Goal: Task Accomplishment & Management: Use online tool/utility

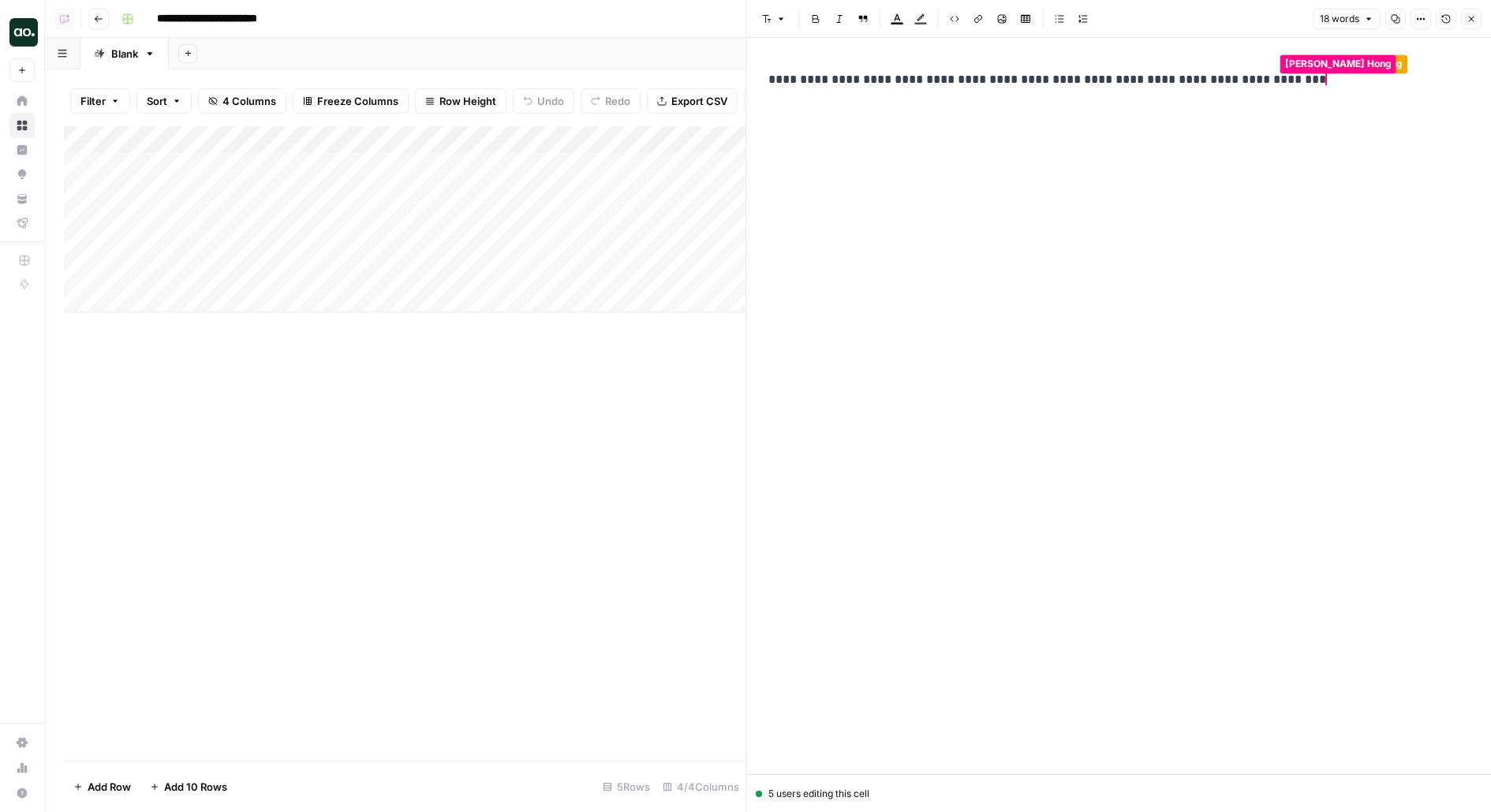
click at [1149, 77] on p "**********" at bounding box center [1119, 79] width 700 height 20
click at [1138, 80] on p "**********" at bounding box center [1119, 79] width 700 height 20
drag, startPoint x: 1131, startPoint y: 79, endPoint x: 1207, endPoint y: 78, distance: 76.0
click at [1208, 78] on p "**********" at bounding box center [1119, 79] width 700 height 20
click at [1142, 83] on p "**********" at bounding box center [1119, 79] width 700 height 20
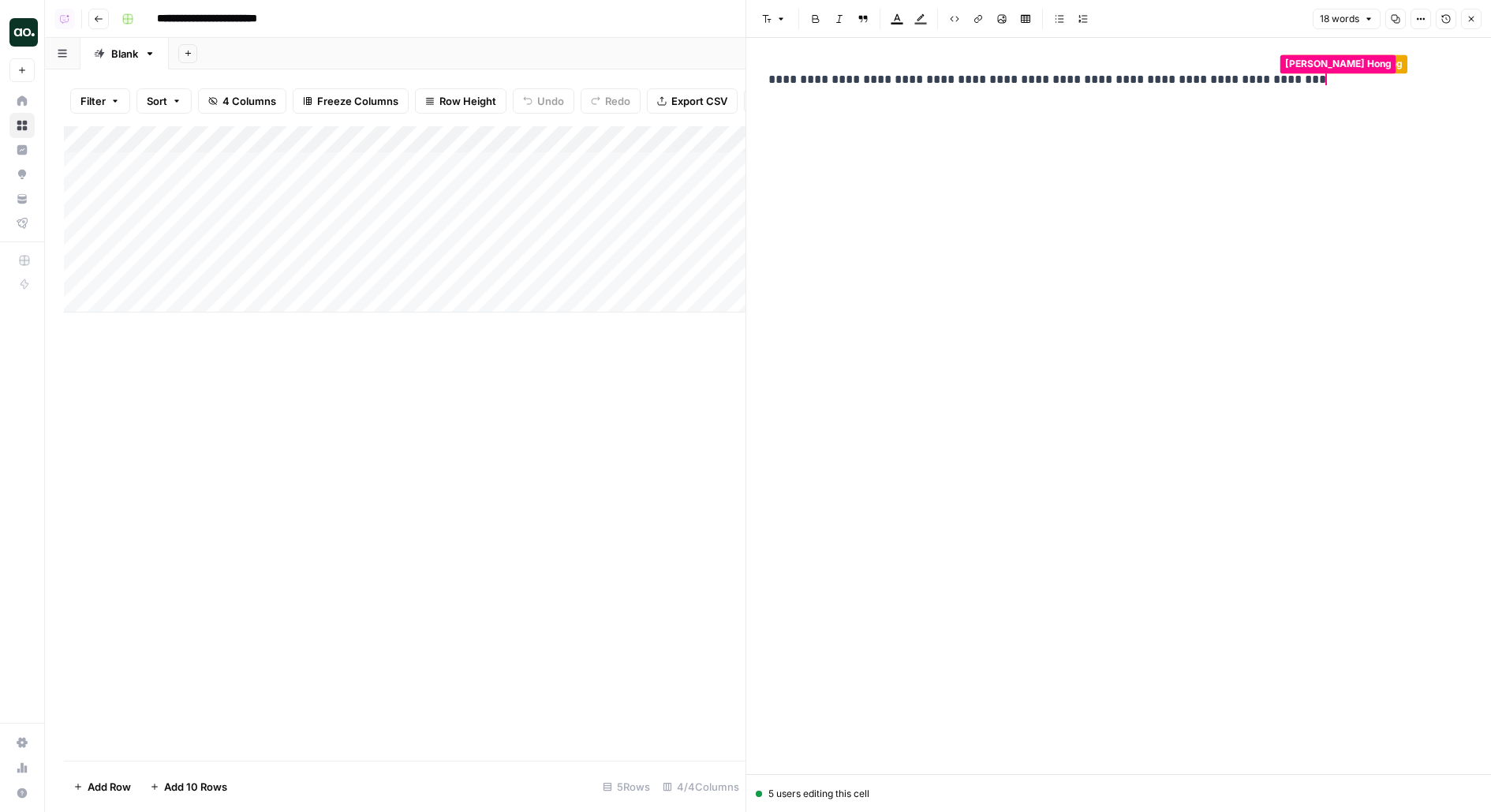
click at [996, 81] on p "**********" at bounding box center [1119, 79] width 700 height 20
click at [1451, 22] on icon "button" at bounding box center [1446, 19] width 9 height 9
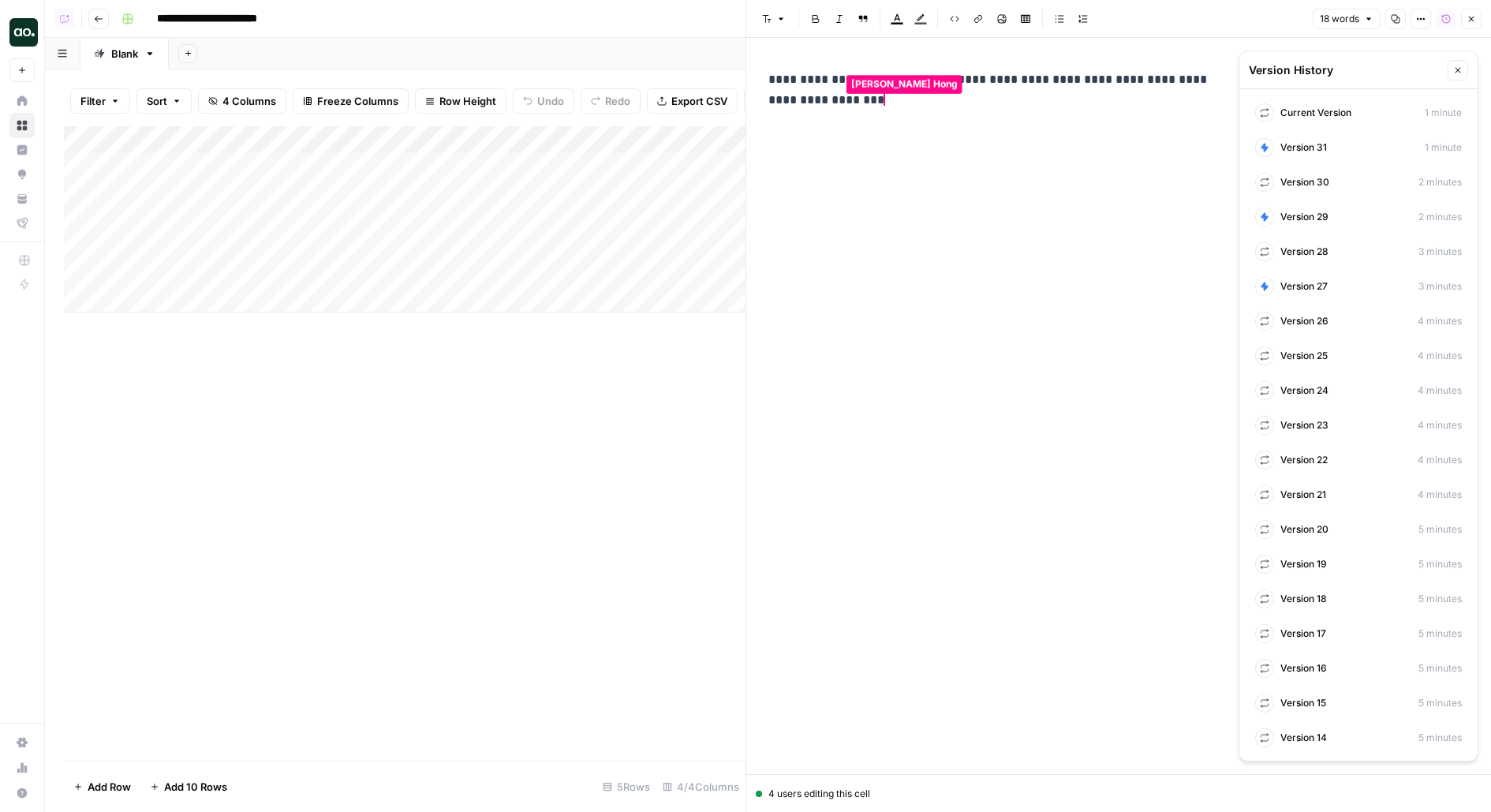
click at [1450, 22] on icon "button" at bounding box center [1446, 19] width 9 height 9
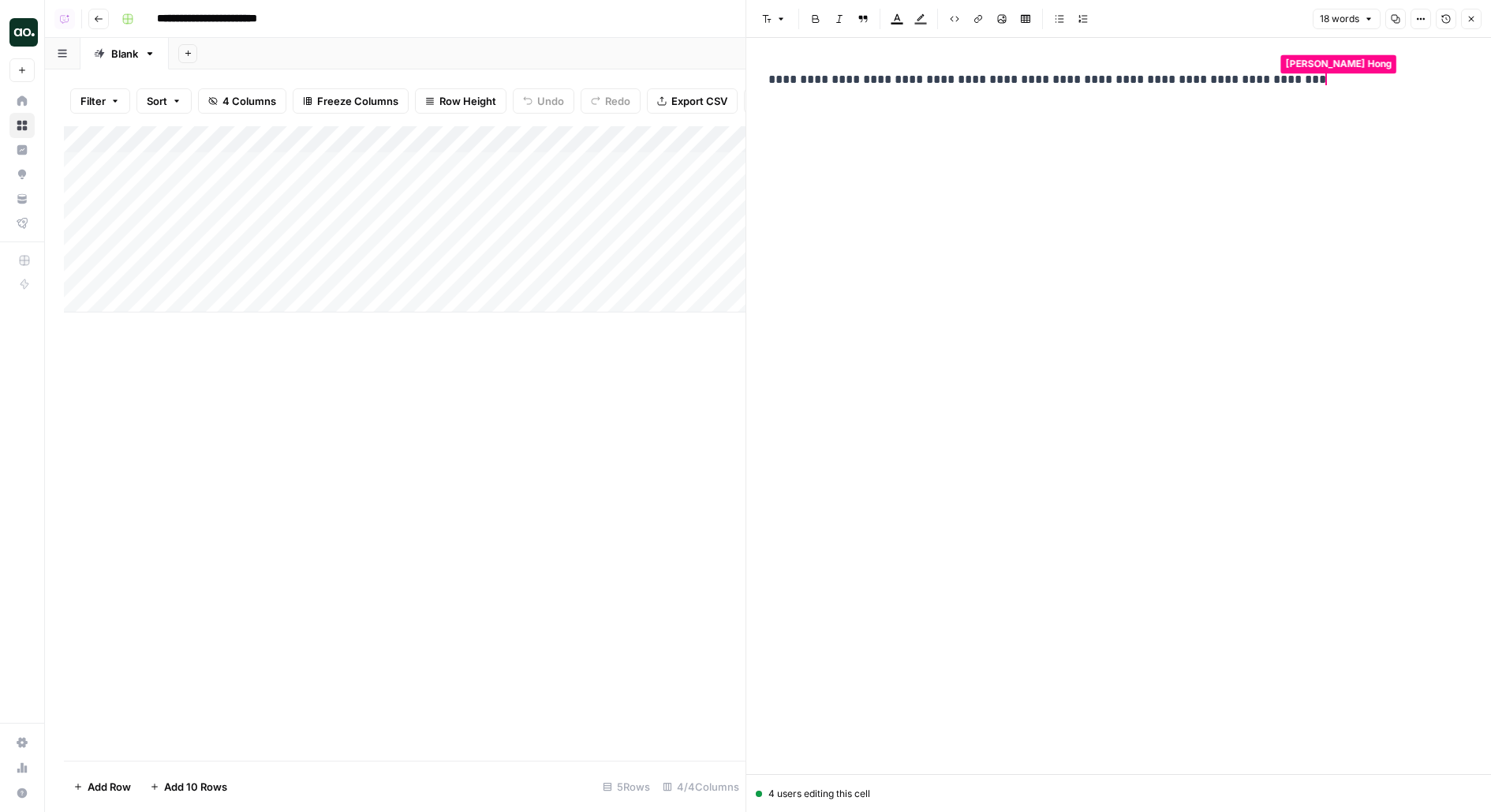
click at [1450, 22] on icon "button" at bounding box center [1446, 19] width 9 height 9
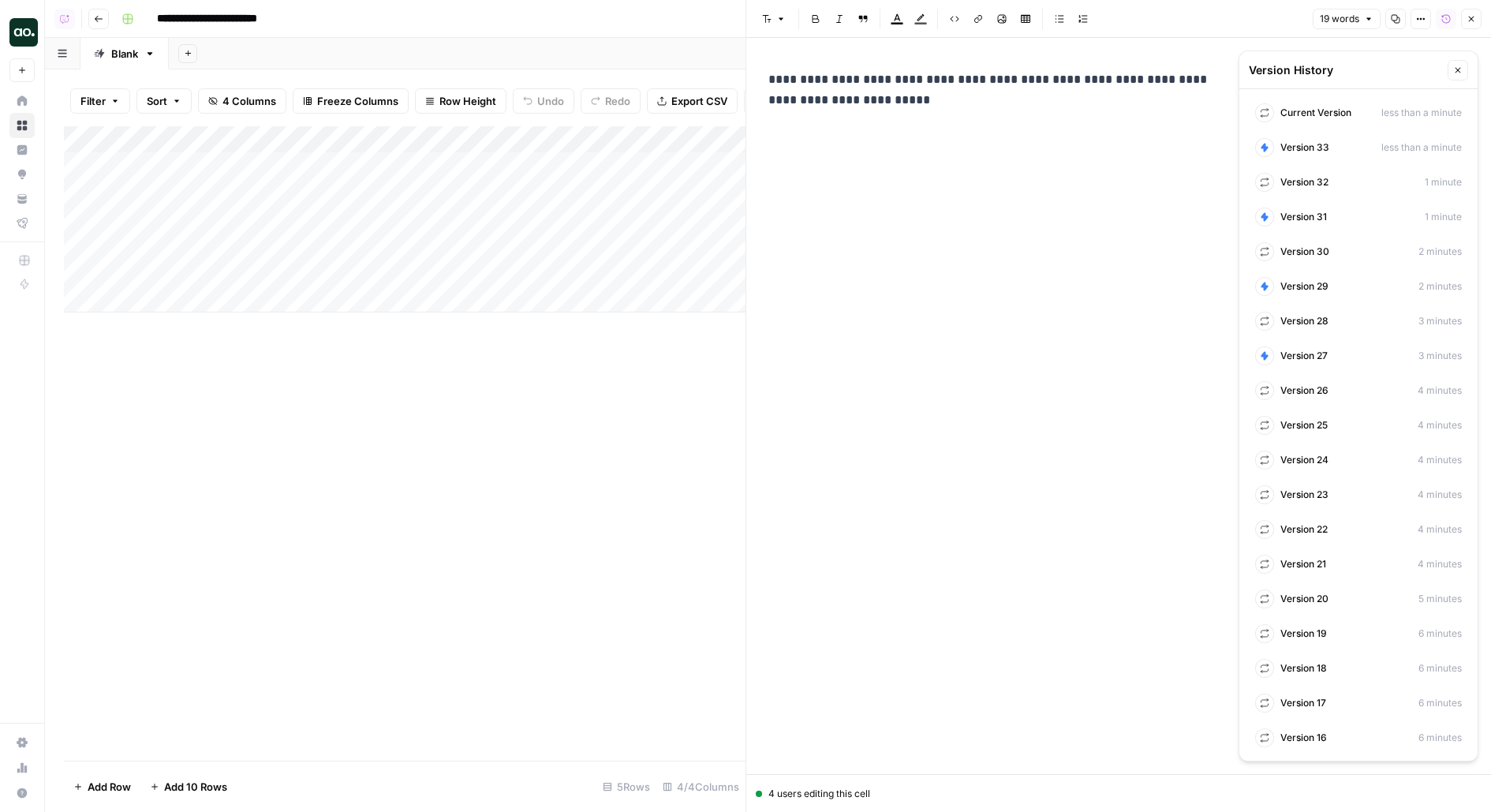
click at [1014, 67] on div "**********" at bounding box center [990, 90] width 461 height 54
drag, startPoint x: 866, startPoint y: 88, endPoint x: 1009, endPoint y: 156, distance: 158.3
click at [1010, 156] on div "**********" at bounding box center [990, 393] width 461 height 660
click at [1010, 216] on div "**********" at bounding box center [990, 393] width 461 height 660
click at [958, 82] on p "**********" at bounding box center [989, 90] width 441 height 41
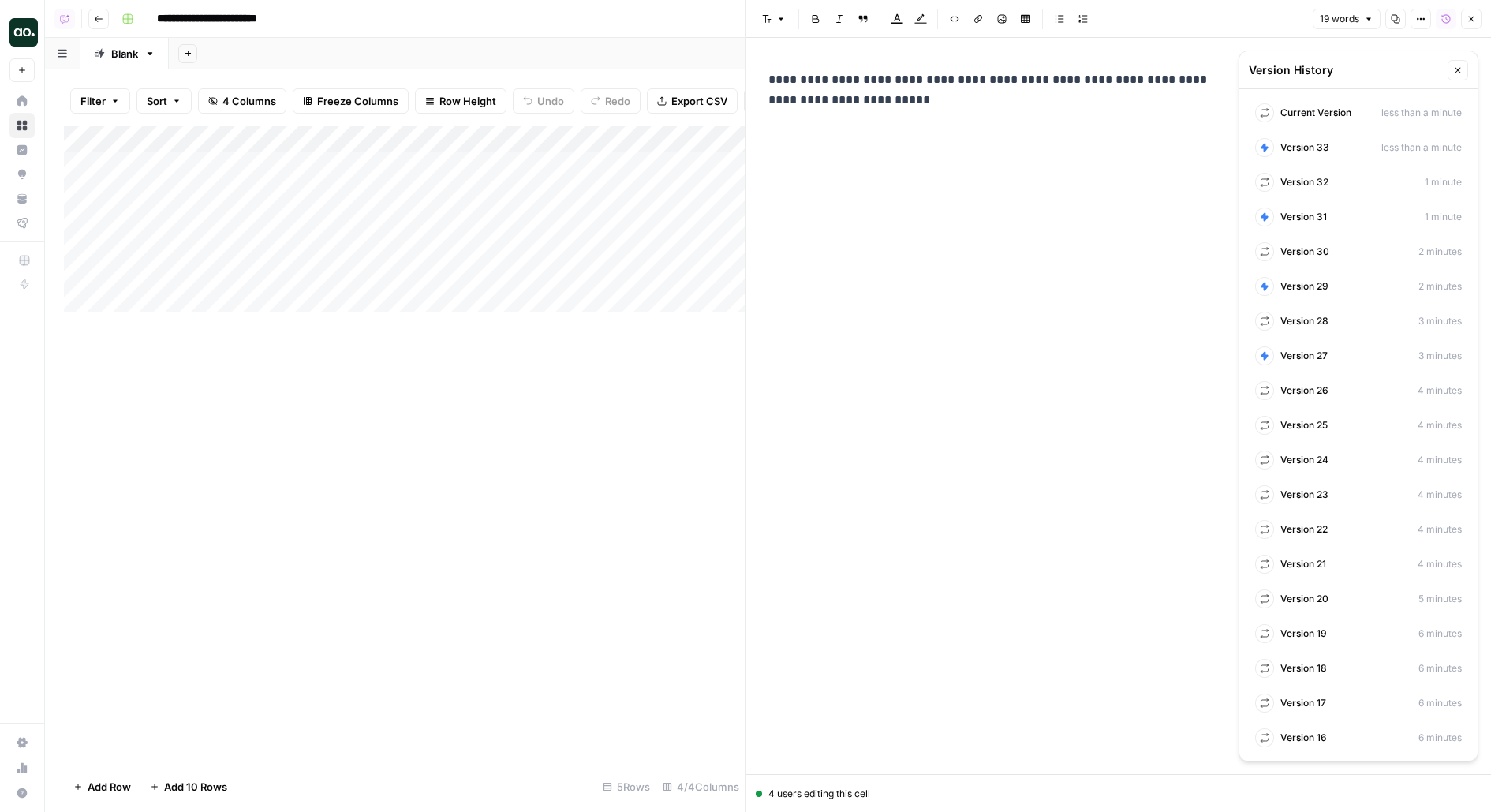
click at [1447, 15] on icon "button" at bounding box center [1446, 19] width 9 height 9
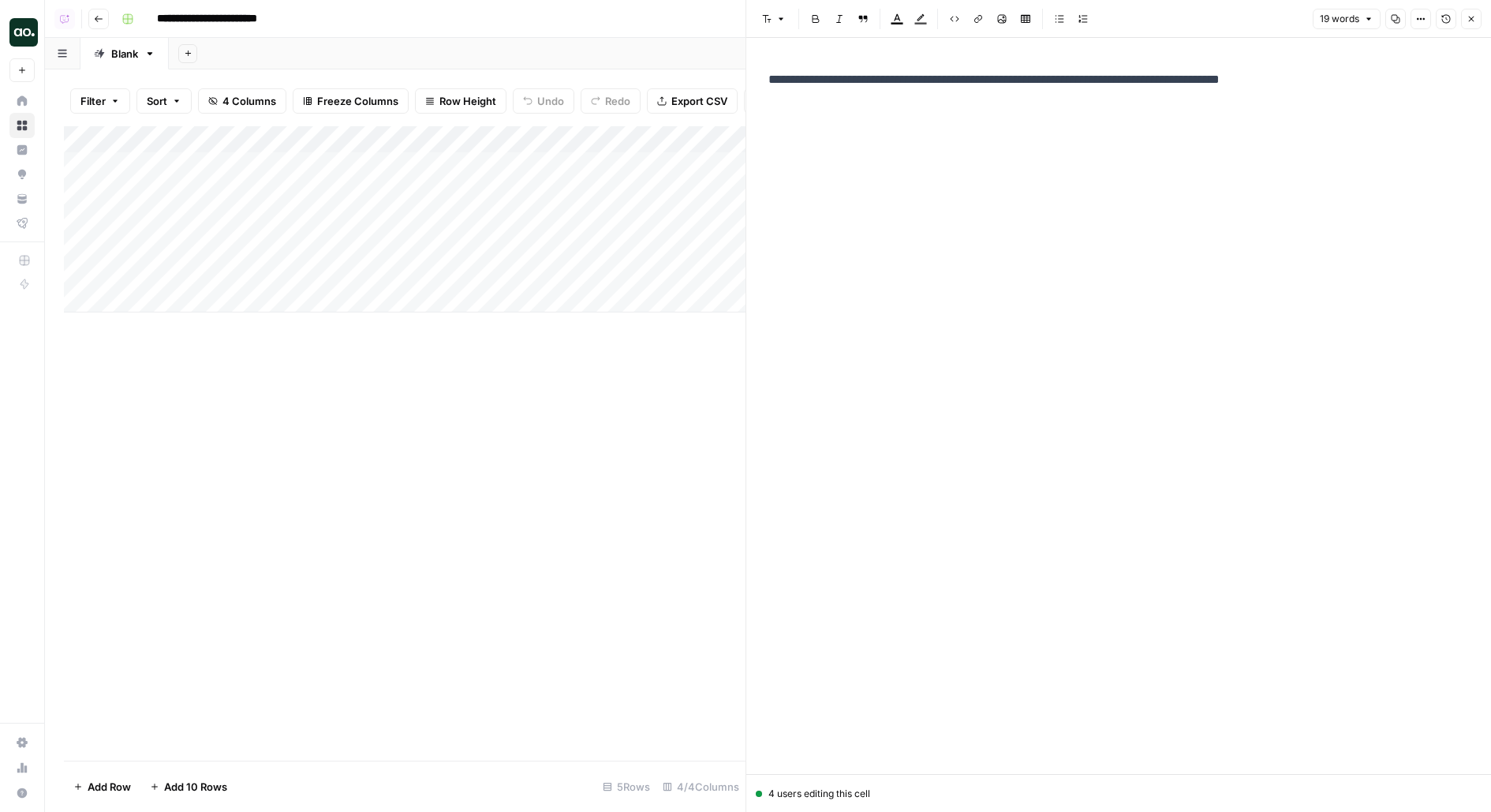
click at [962, 73] on p "**********" at bounding box center [1119, 79] width 700 height 20
click at [1421, 17] on icon "button" at bounding box center [1420, 19] width 9 height 9
click at [1456, 62] on div "**********" at bounding box center [1119, 406] width 720 height 736
click at [1454, 20] on button "Version History" at bounding box center [1446, 19] width 20 height 20
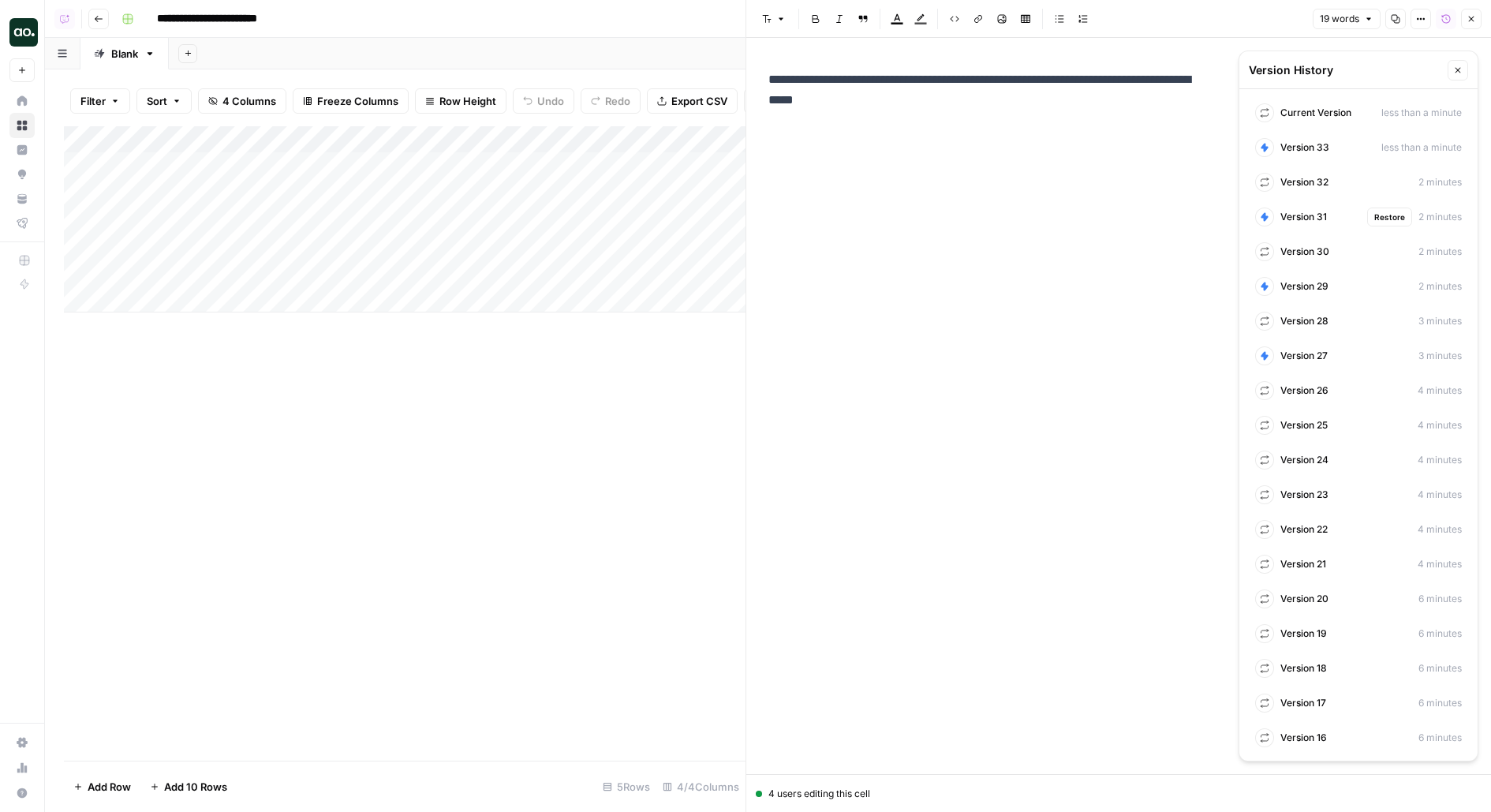
click at [1306, 219] on span "Version 31" at bounding box center [1303, 217] width 47 height 15
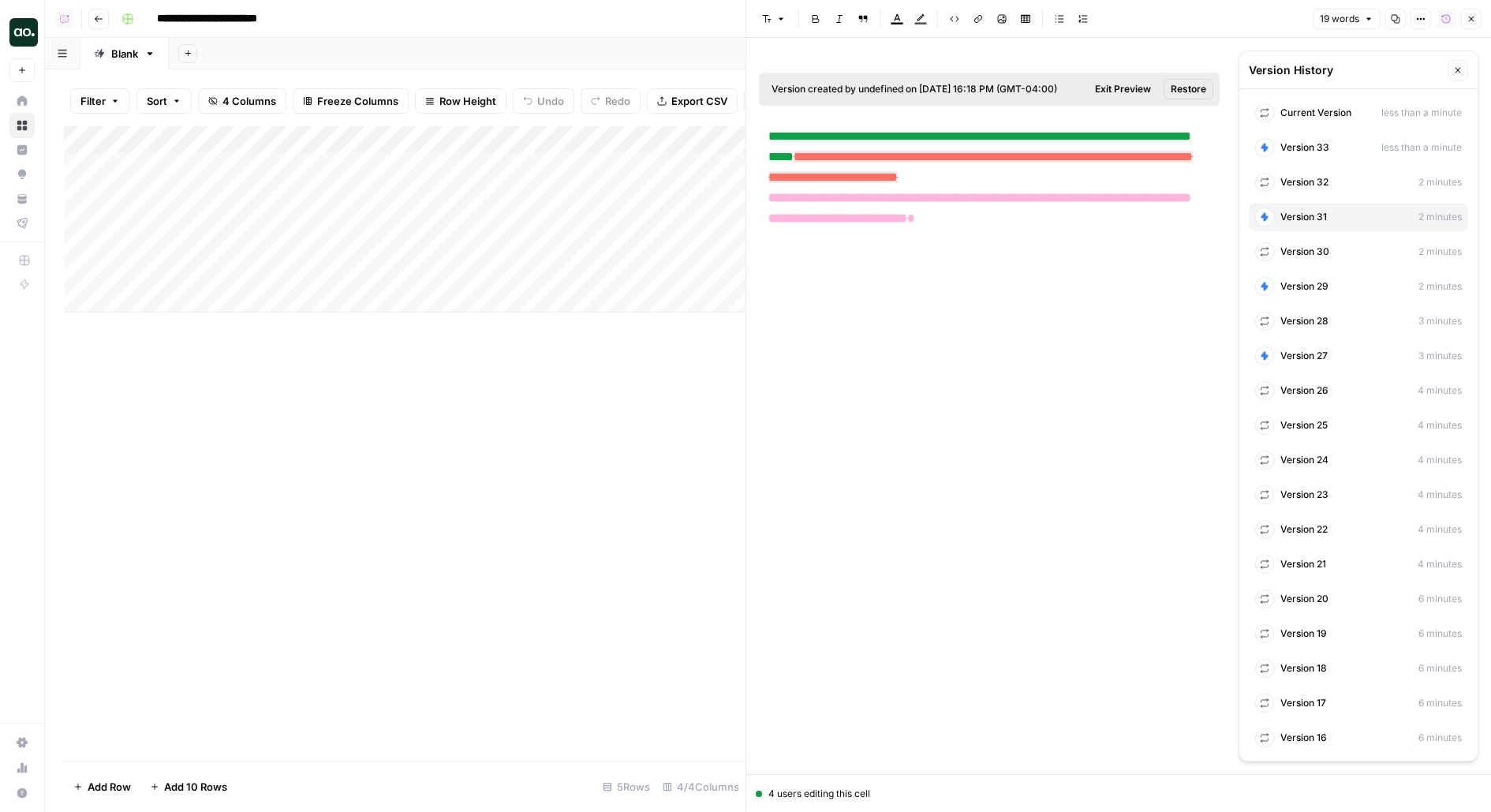
click at [1055, 159] on span "**********" at bounding box center [980, 166] width 424 height 32
click at [969, 391] on div "**********" at bounding box center [990, 393] width 461 height 660
click at [1303, 249] on span "Version 30" at bounding box center [1304, 251] width 49 height 15
click at [1301, 289] on span "Version 29" at bounding box center [1304, 286] width 48 height 15
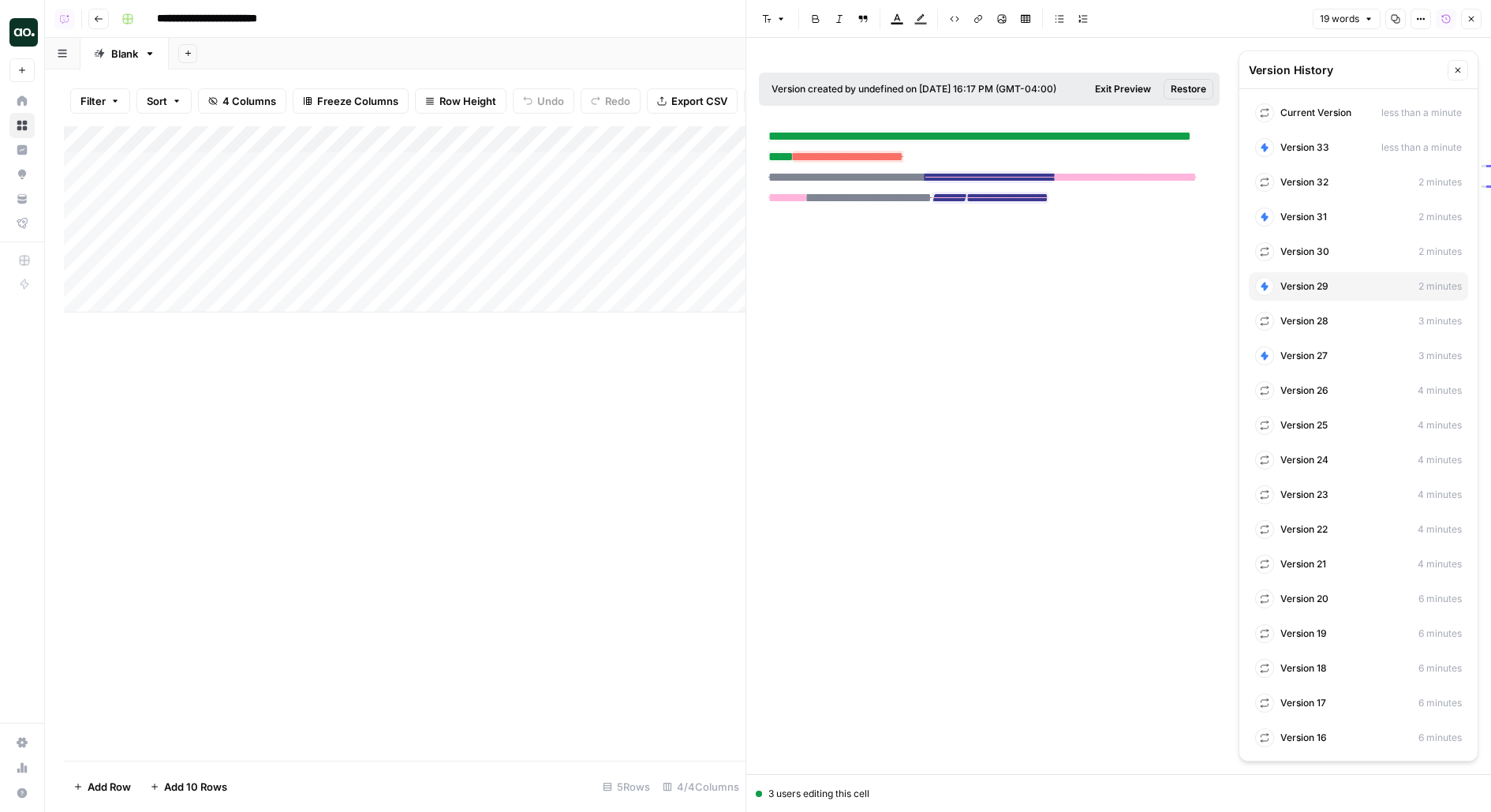
click at [903, 154] on span "**********" at bounding box center [848, 156] width 109 height 12
click at [910, 135] on span "**********" at bounding box center [979, 146] width 423 height 32
click at [1149, 203] on div "**********" at bounding box center [989, 188] width 441 height 41
click at [1302, 316] on span "Version 28" at bounding box center [1304, 321] width 48 height 15
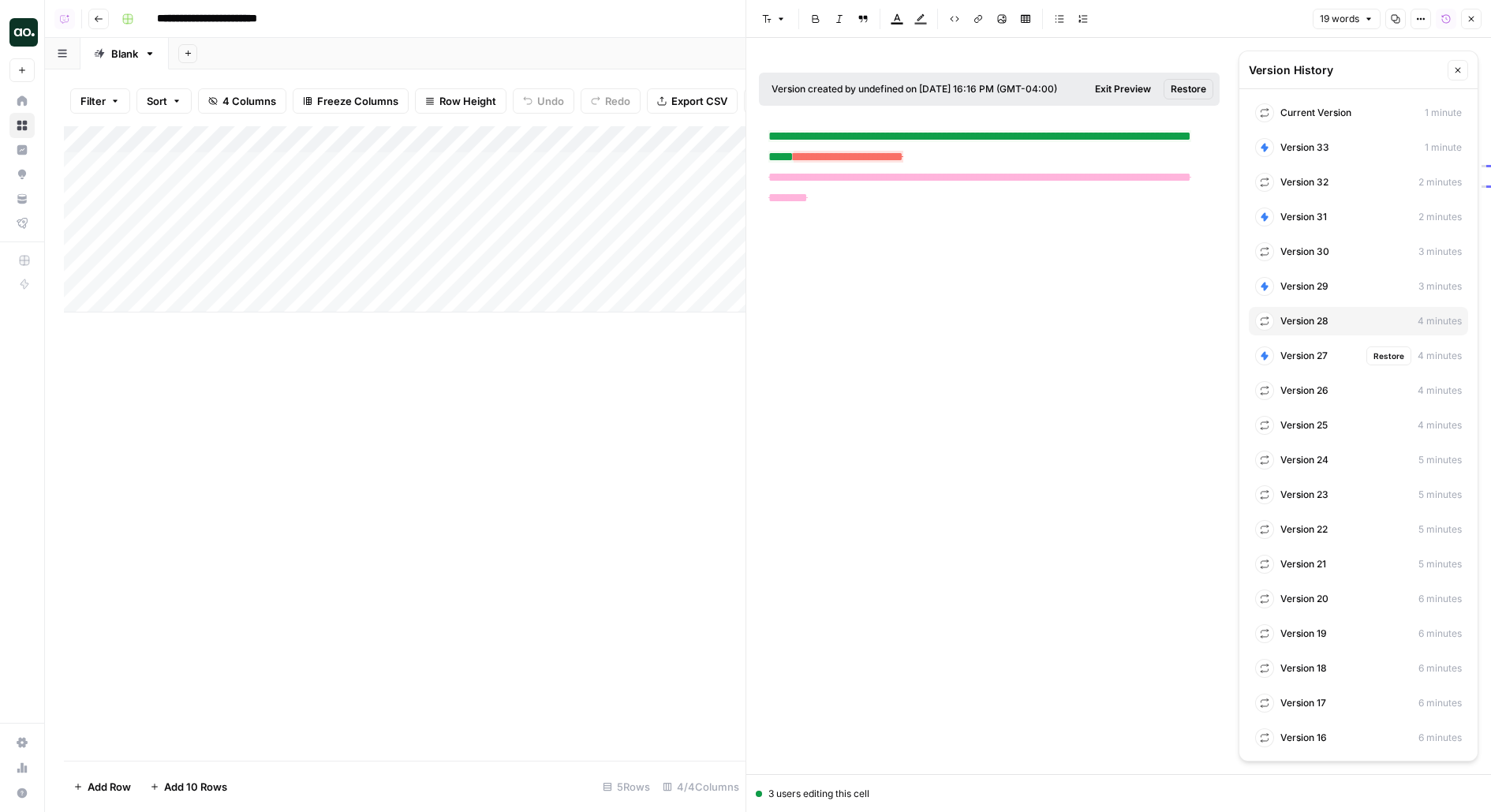
click at [1270, 356] on div at bounding box center [1265, 356] width 19 height 19
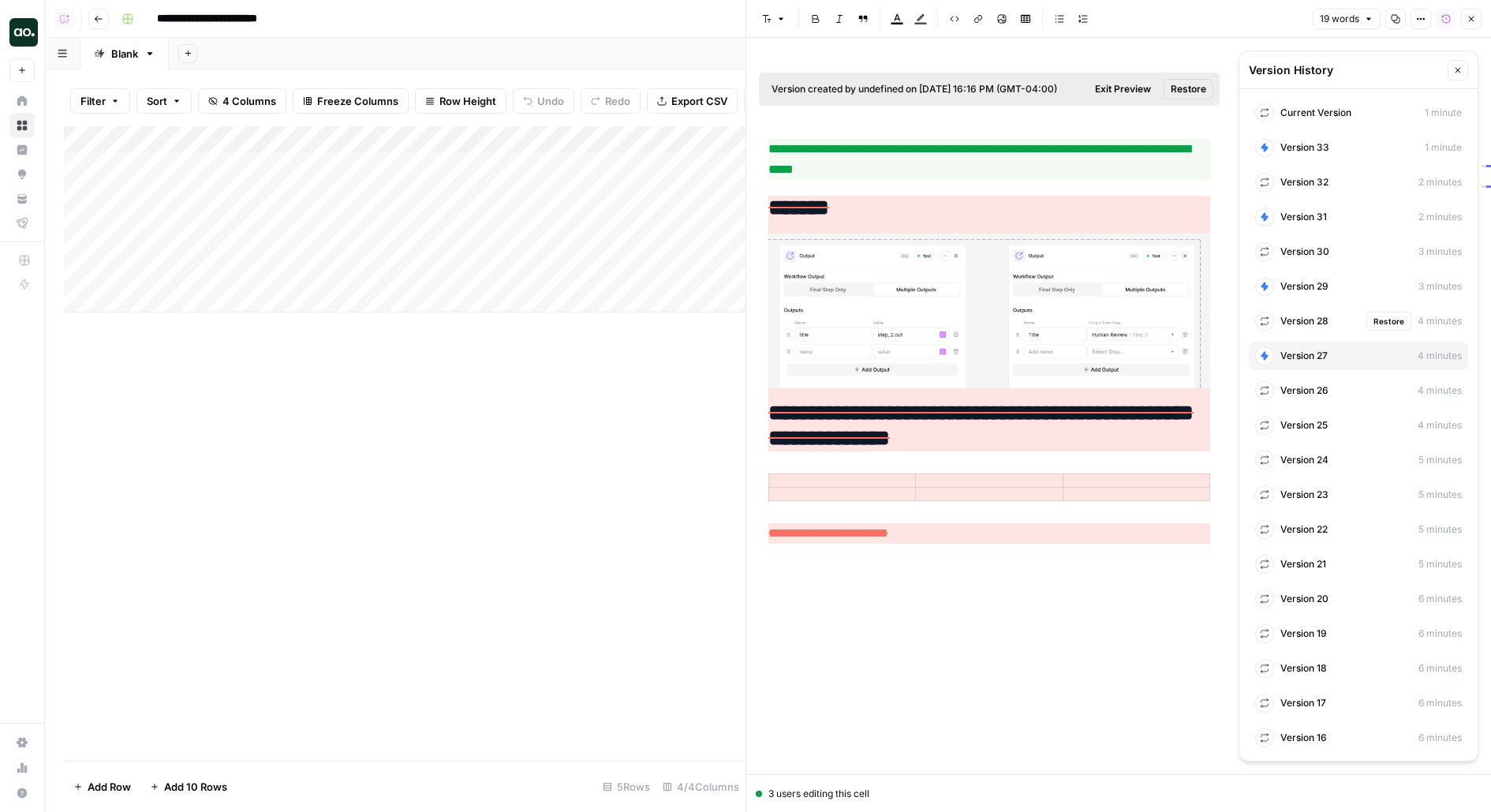
click at [1313, 326] on span "Version 28" at bounding box center [1304, 321] width 48 height 15
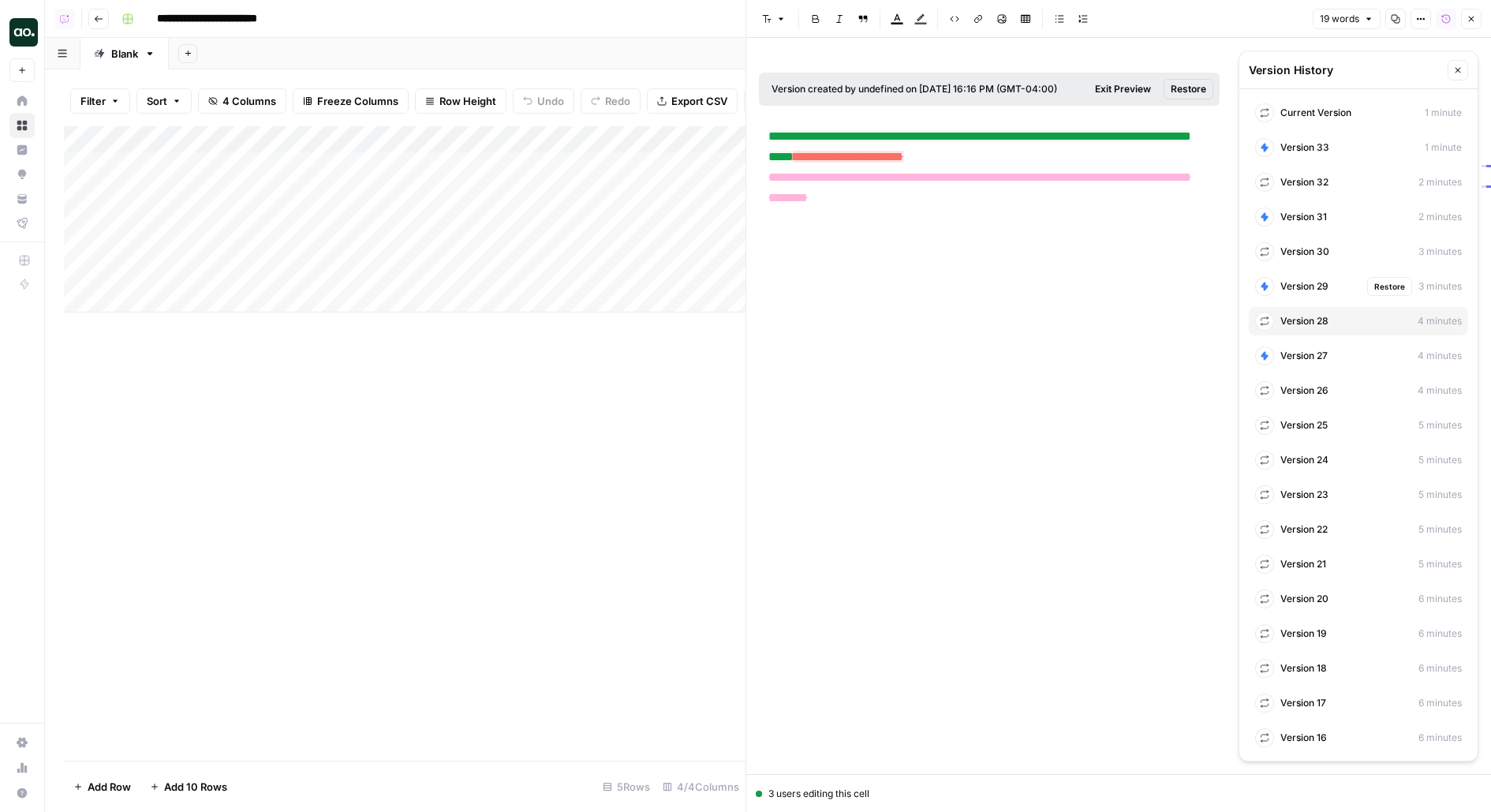
click at [1312, 291] on span "Version 29" at bounding box center [1304, 286] width 48 height 15
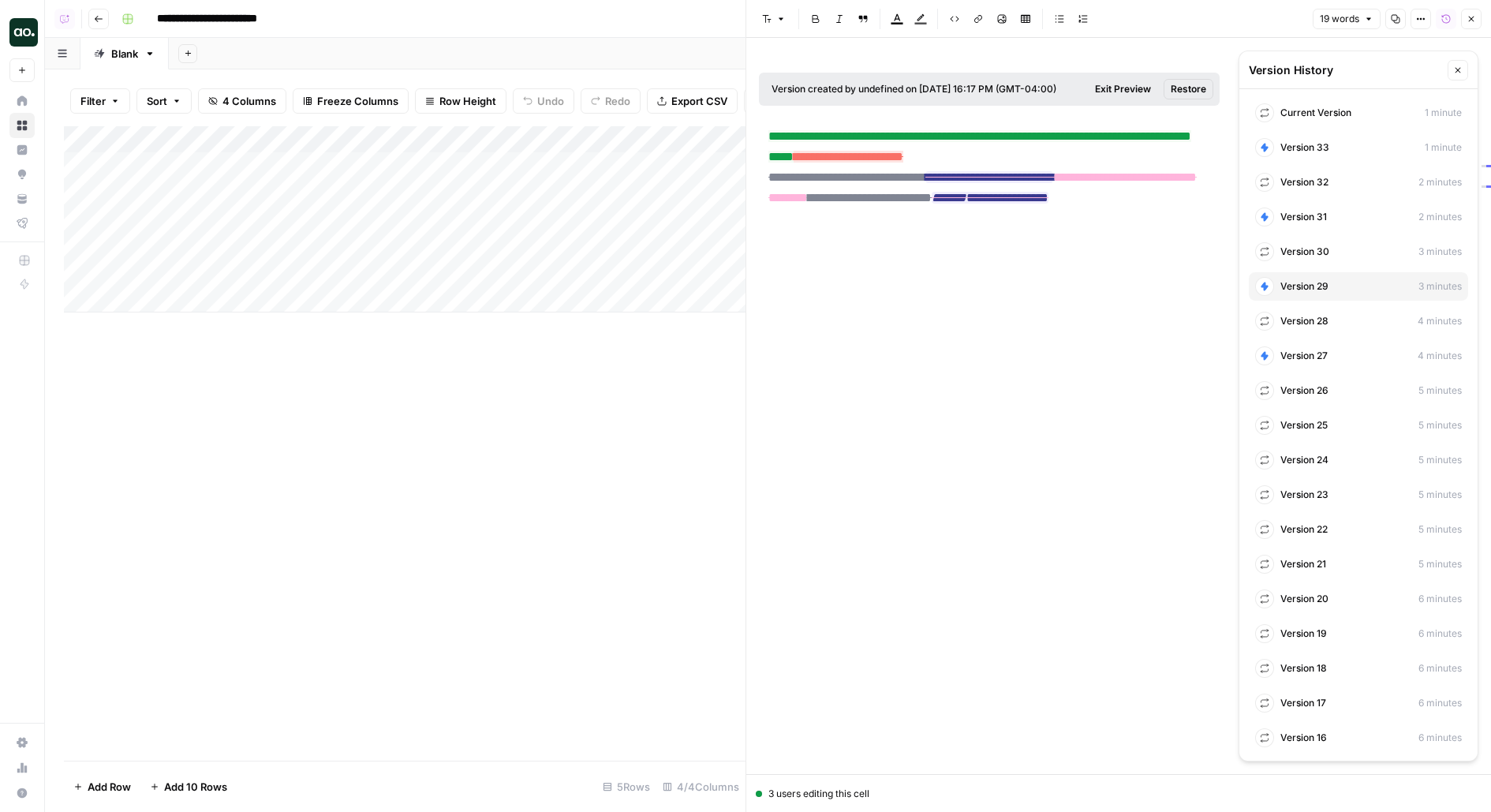
click at [1290, 102] on div "Current Version 1 minute" at bounding box center [1359, 112] width 219 height 28
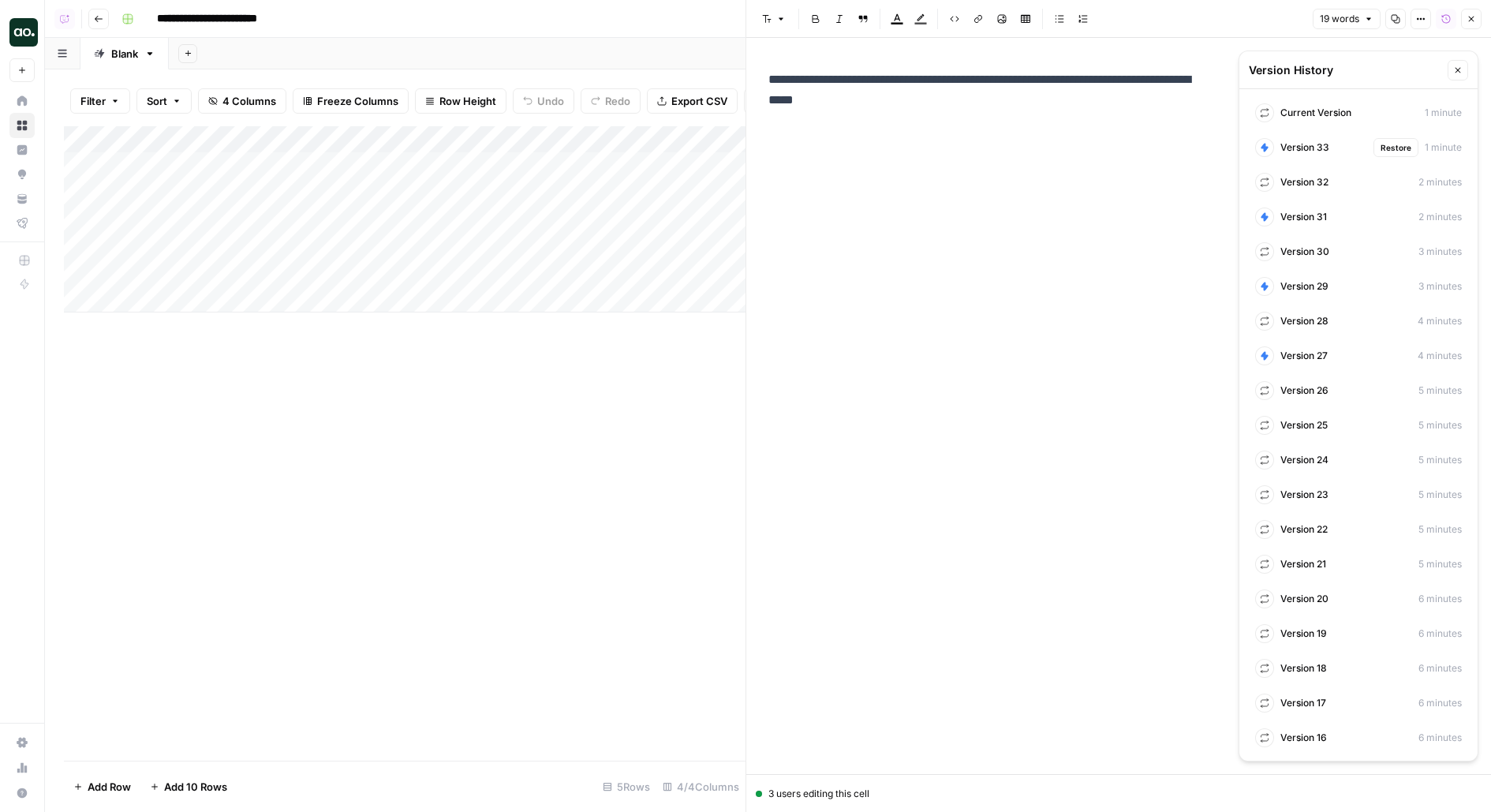
click at [1290, 152] on span "Version 33" at bounding box center [1304, 147] width 49 height 15
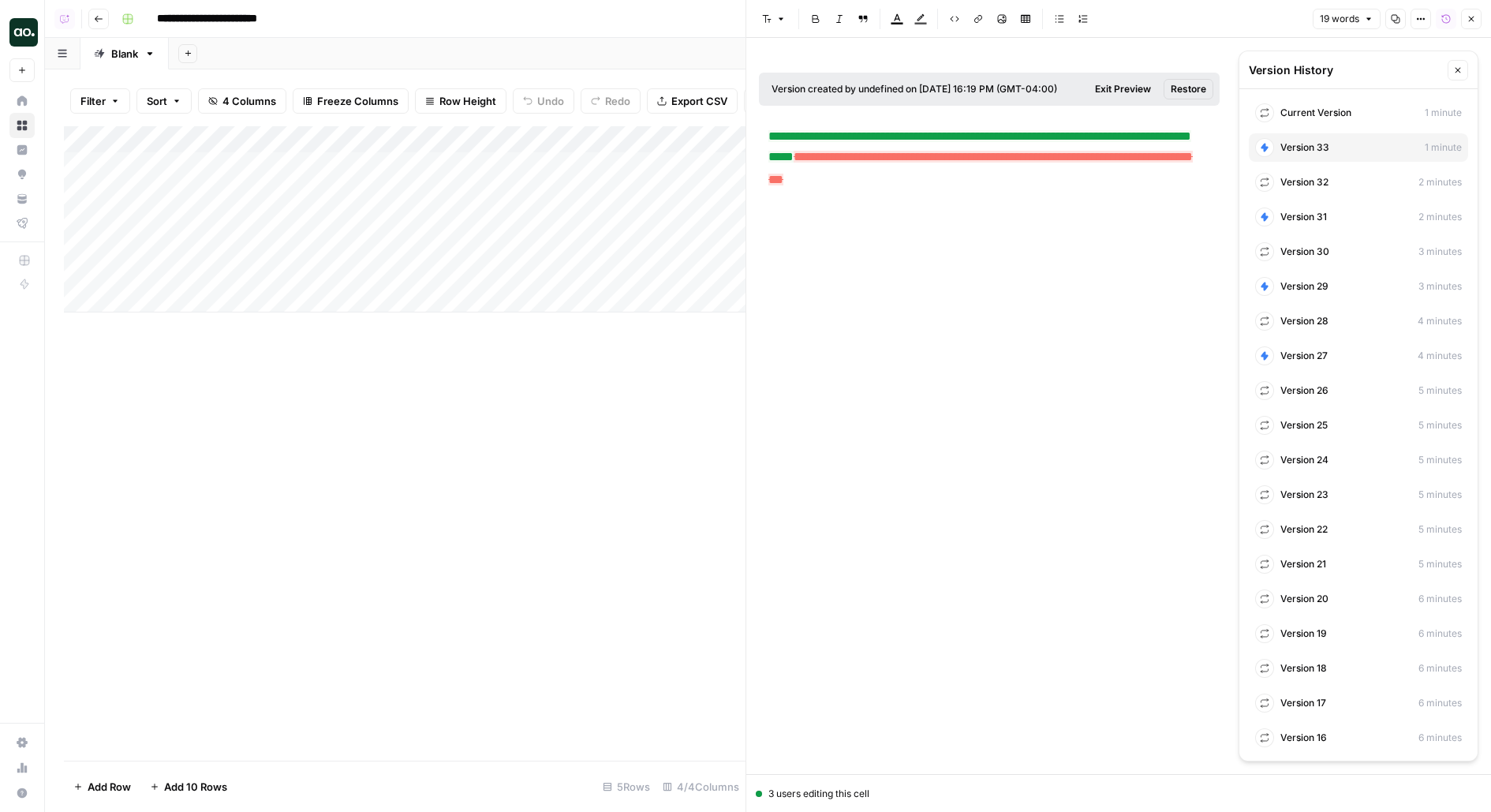
click at [1301, 121] on div "Current Version 1 minute" at bounding box center [1359, 112] width 219 height 28
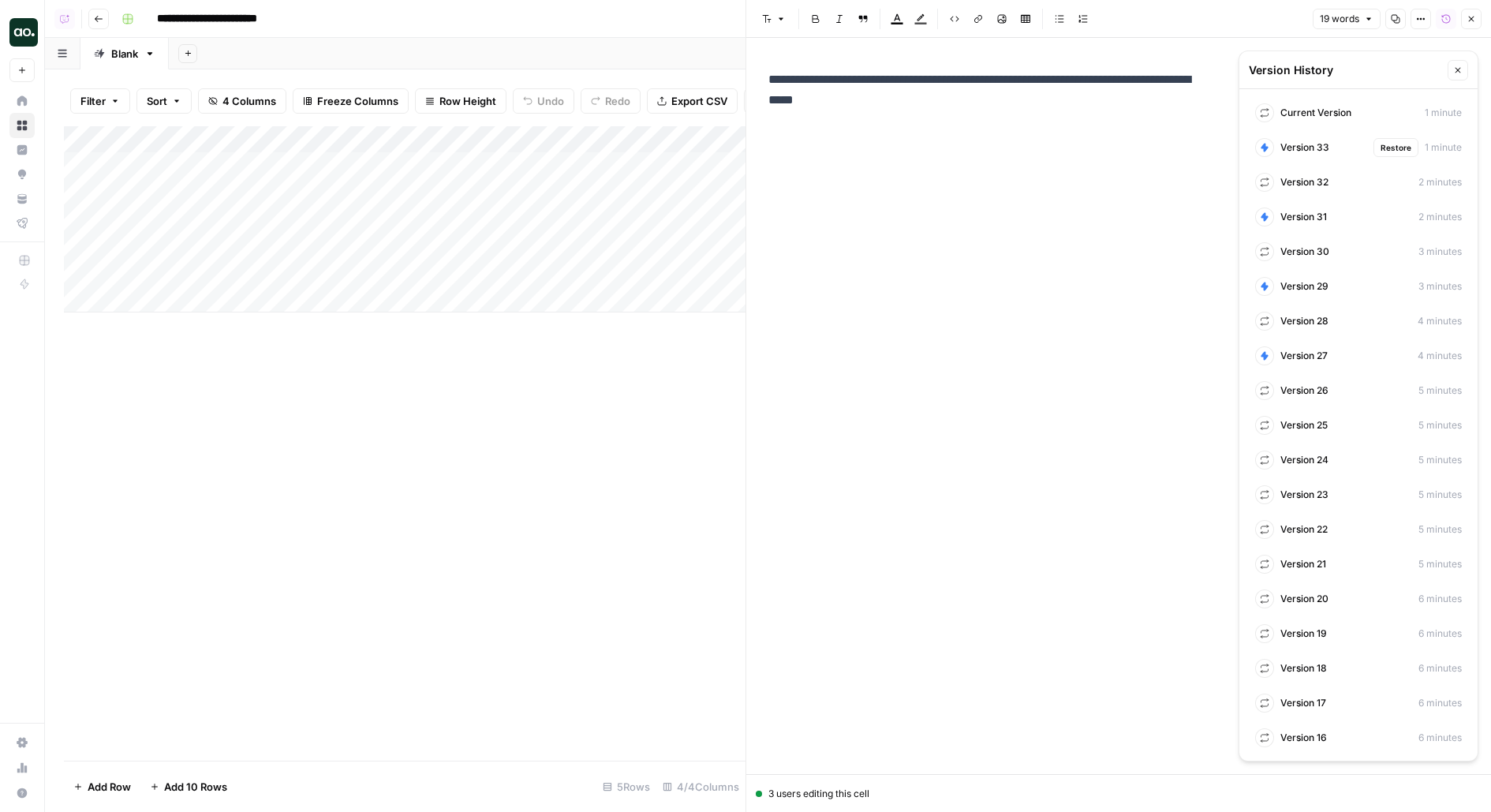
click at [1282, 157] on div "Version 33 Restore 1 minute" at bounding box center [1359, 147] width 219 height 28
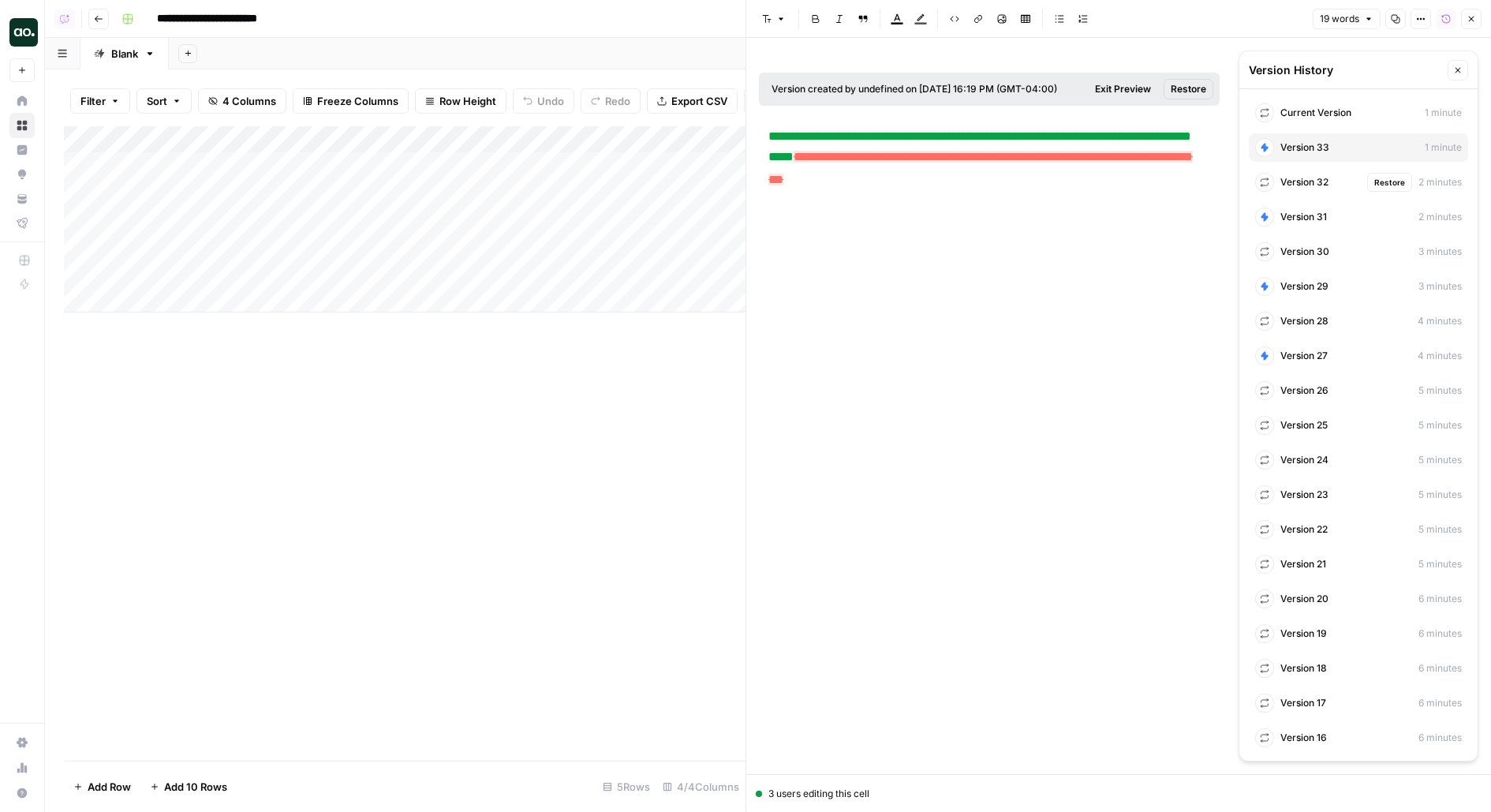
click at [1282, 191] on div "Version 32 Restore 2 minutes" at bounding box center [1359, 182] width 219 height 28
click at [1270, 151] on div at bounding box center [1265, 148] width 19 height 19
click at [1301, 733] on span "Version 1" at bounding box center [1300, 738] width 40 height 15
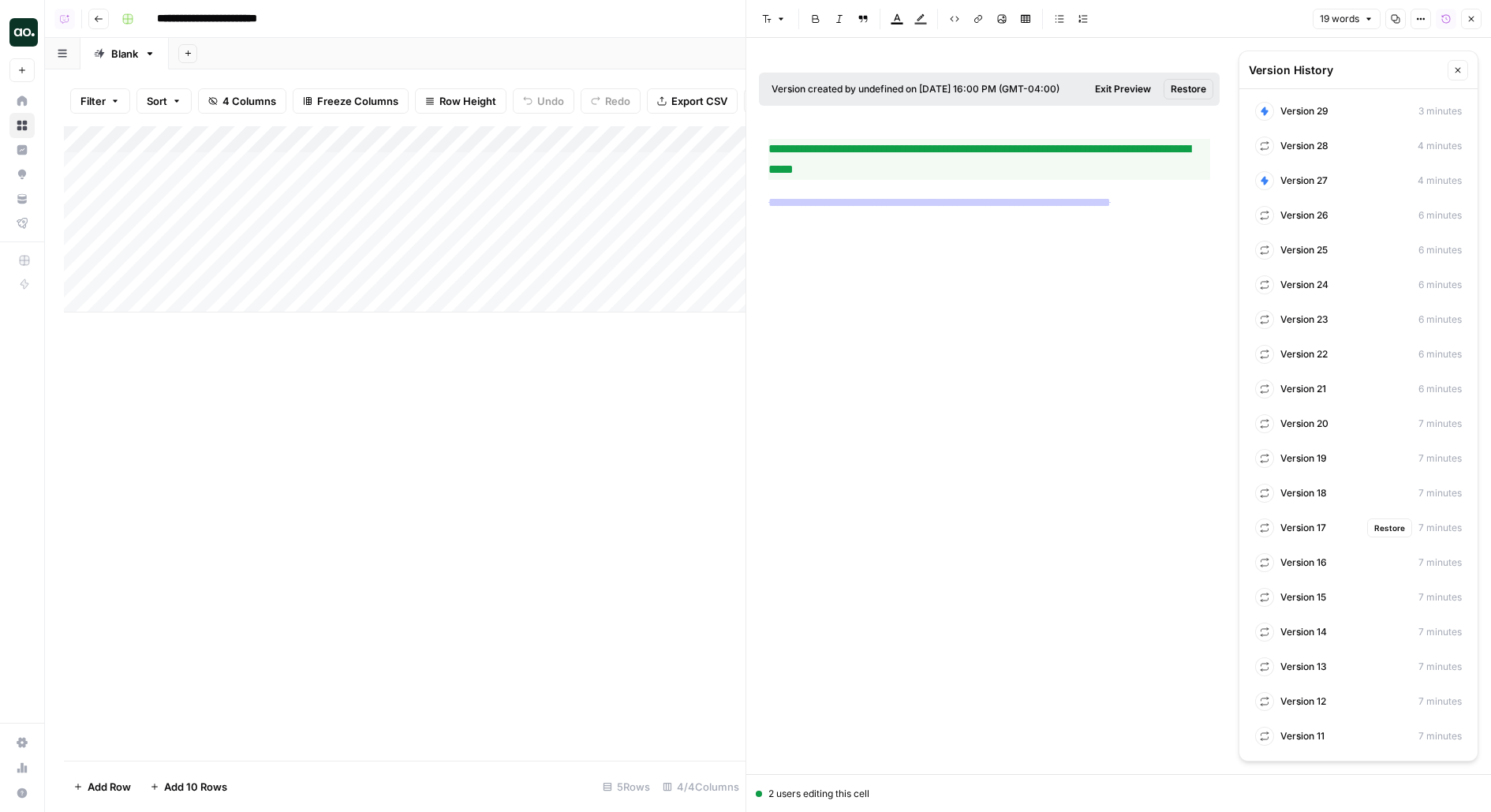
scroll to position [0, 0]
click at [1283, 184] on span "Version 37" at bounding box center [1304, 182] width 48 height 15
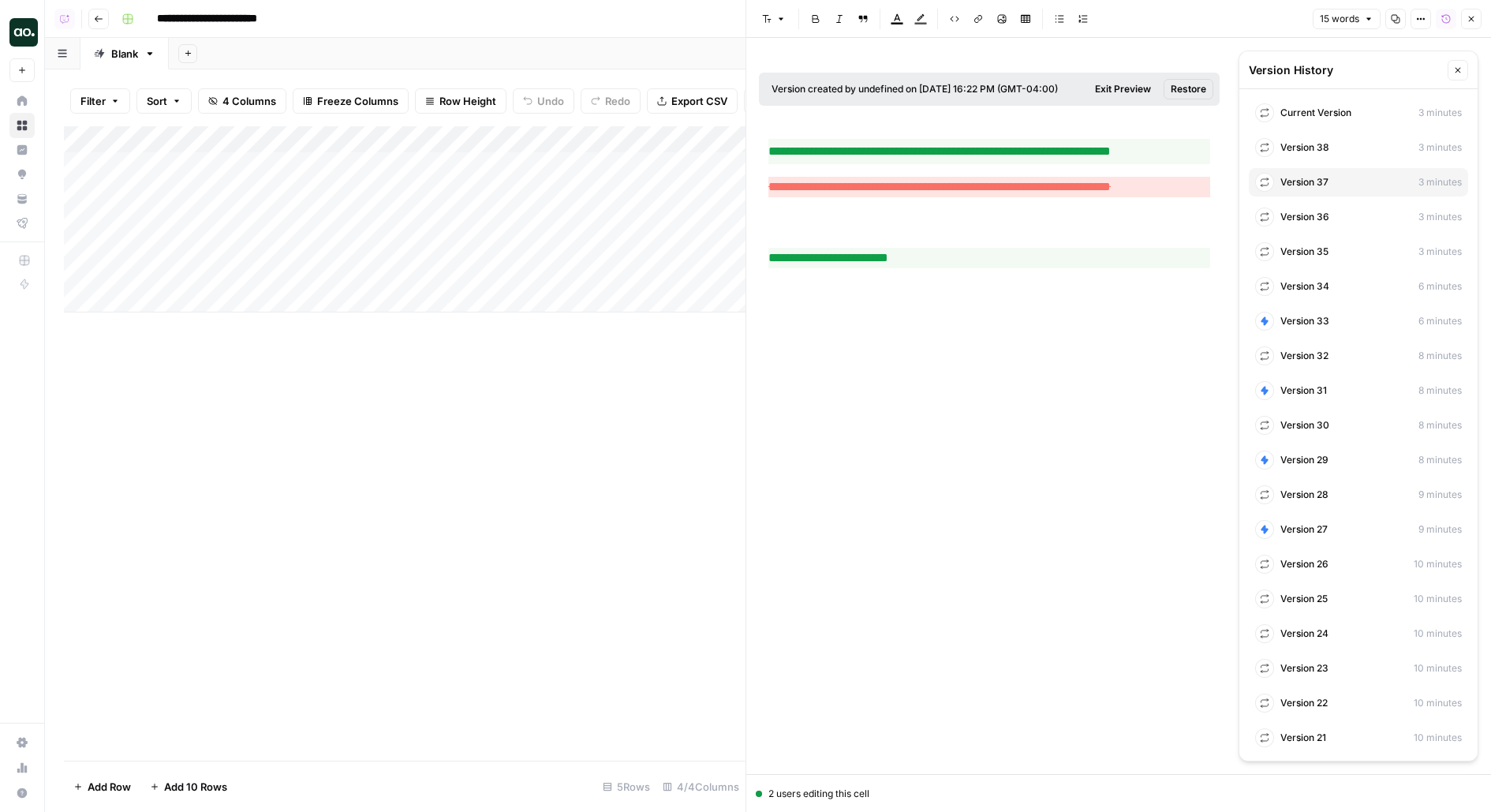
click at [1014, 168] on div "**********" at bounding box center [990, 204] width 461 height 130
click at [1012, 148] on p "**********" at bounding box center [989, 152] width 441 height 26
click at [987, 181] on p "**********" at bounding box center [989, 187] width 441 height 20
click at [1085, 192] on p "**********" at bounding box center [989, 187] width 441 height 20
click at [1308, 149] on span "Version 38" at bounding box center [1304, 147] width 49 height 15
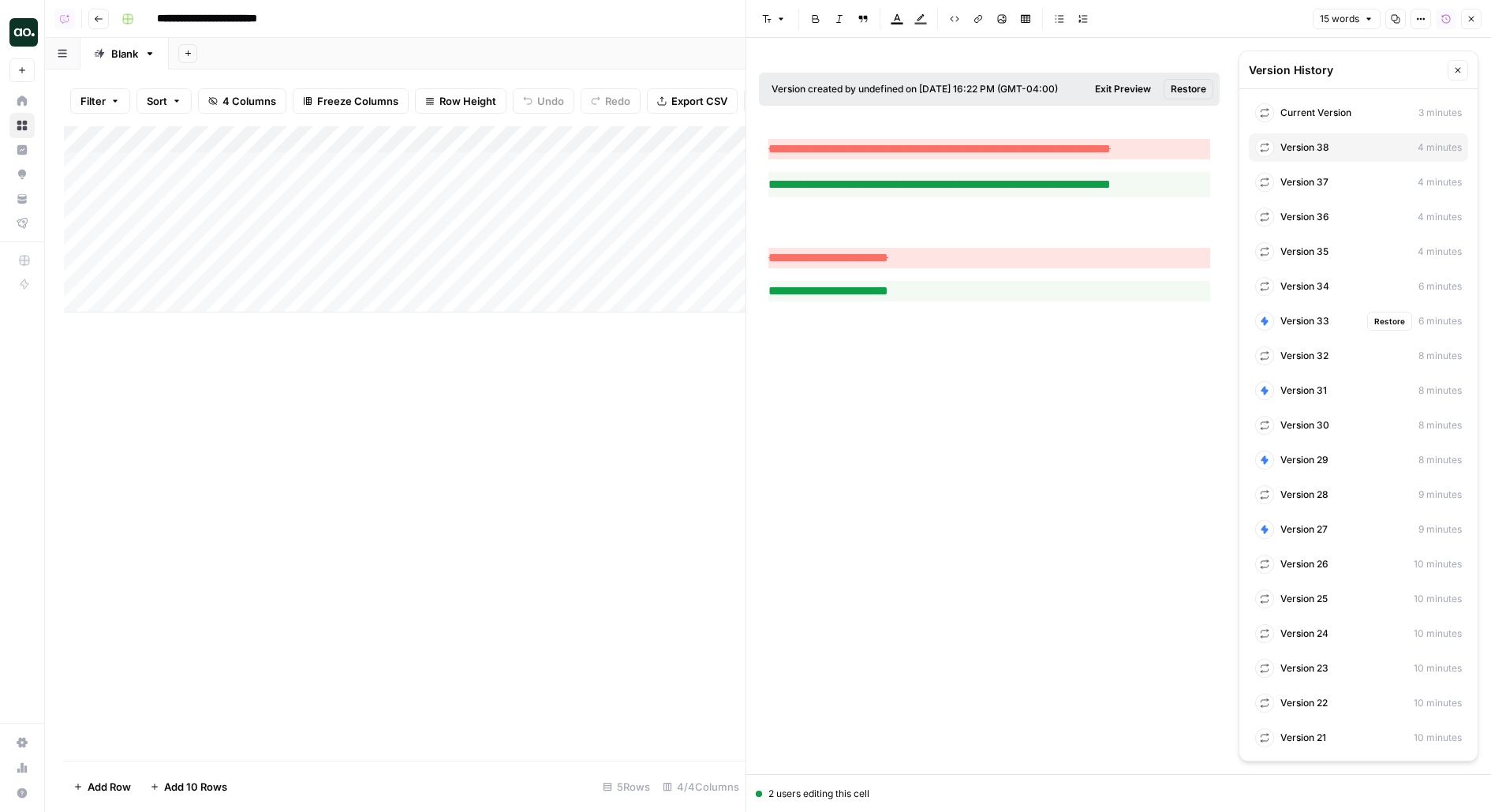
click at [1298, 321] on span "Version 33" at bounding box center [1304, 321] width 49 height 15
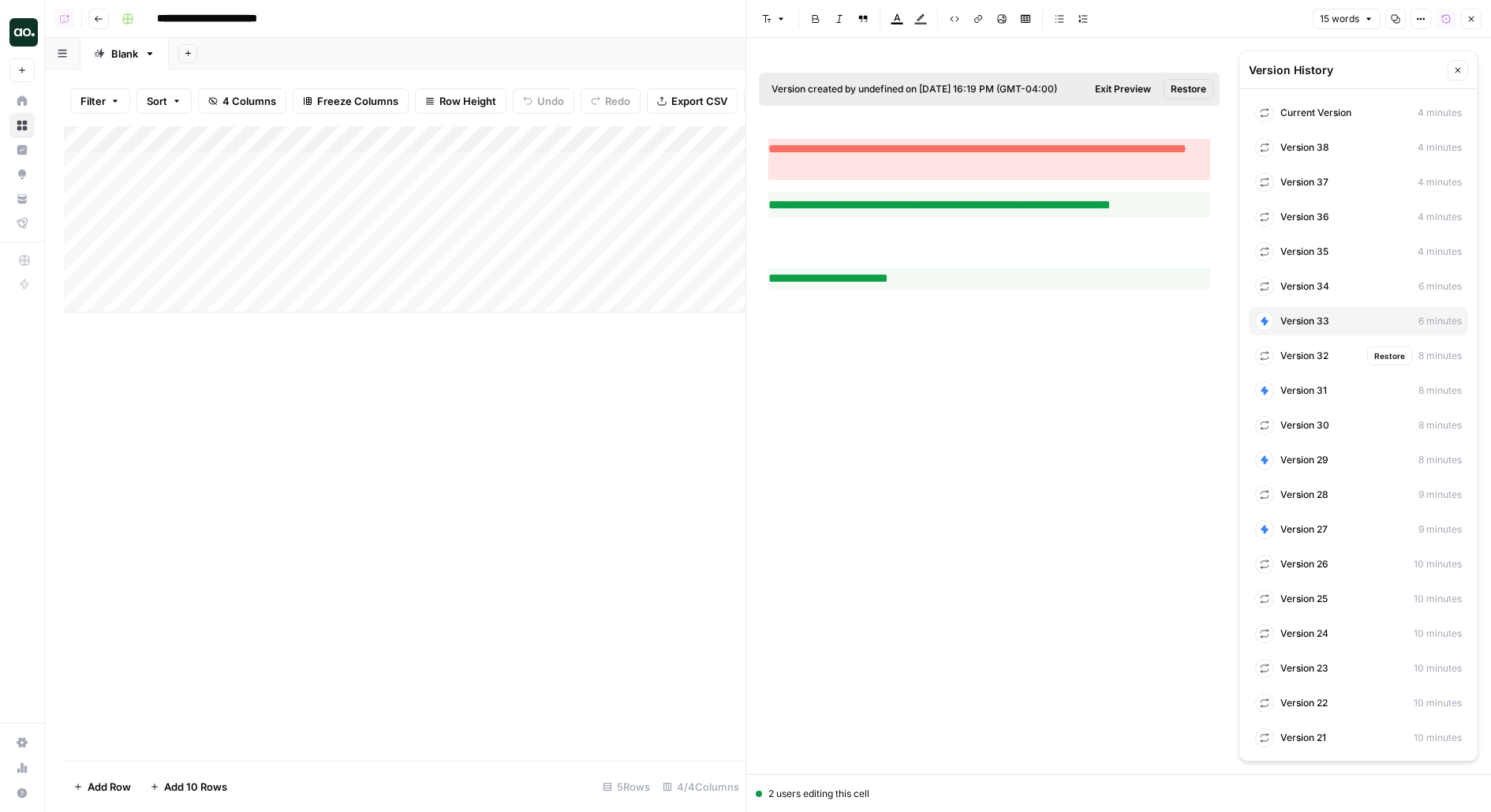
click at [1291, 354] on span "Version 32" at bounding box center [1304, 355] width 48 height 15
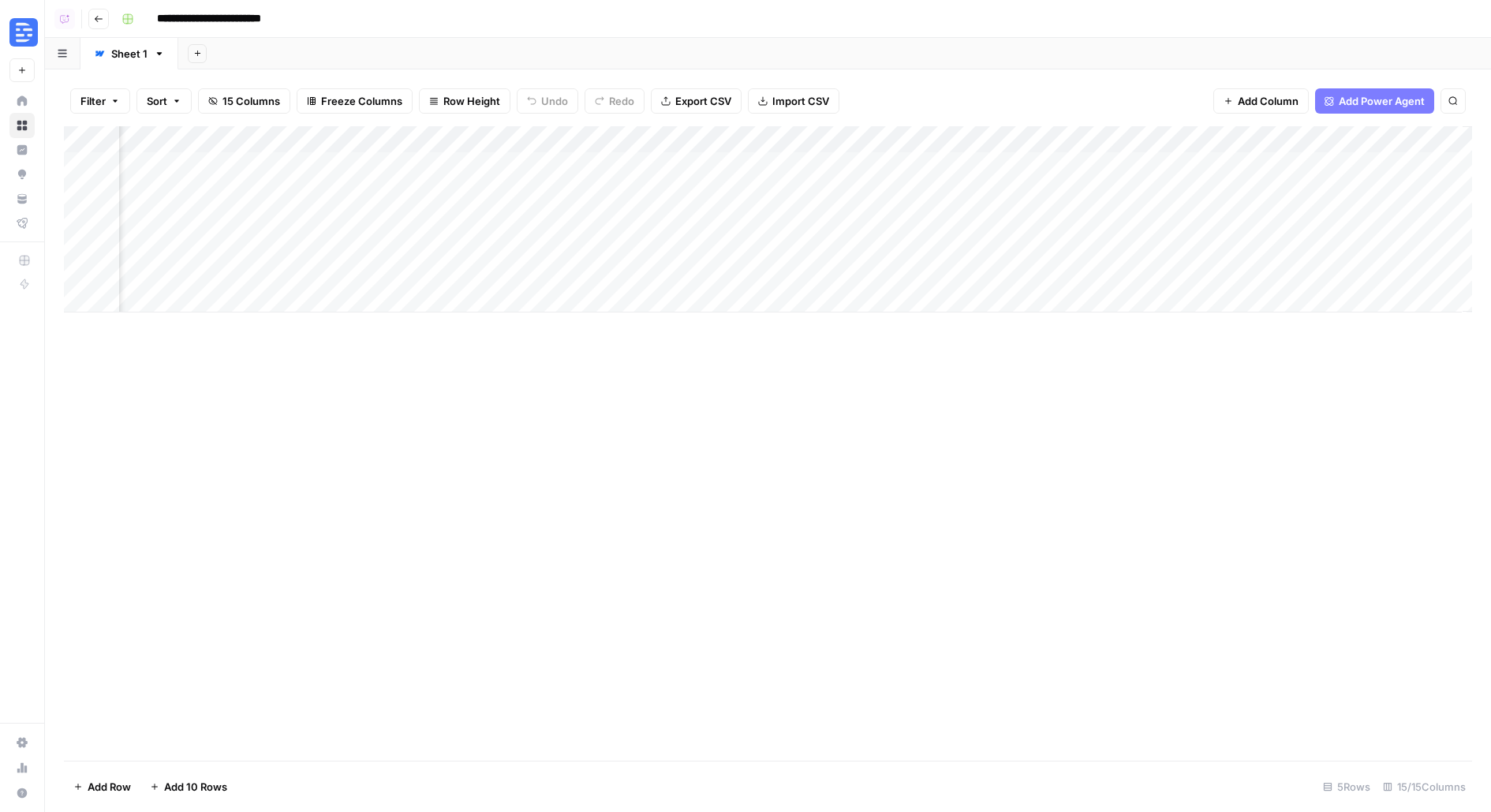
scroll to position [0, 1177]
click at [1060, 171] on div "Add Column" at bounding box center [768, 219] width 1408 height 186
click at [1105, 140] on div "Add Column" at bounding box center [768, 219] width 1408 height 186
click at [1077, 237] on span "Edit" at bounding box center [1114, 237] width 138 height 15
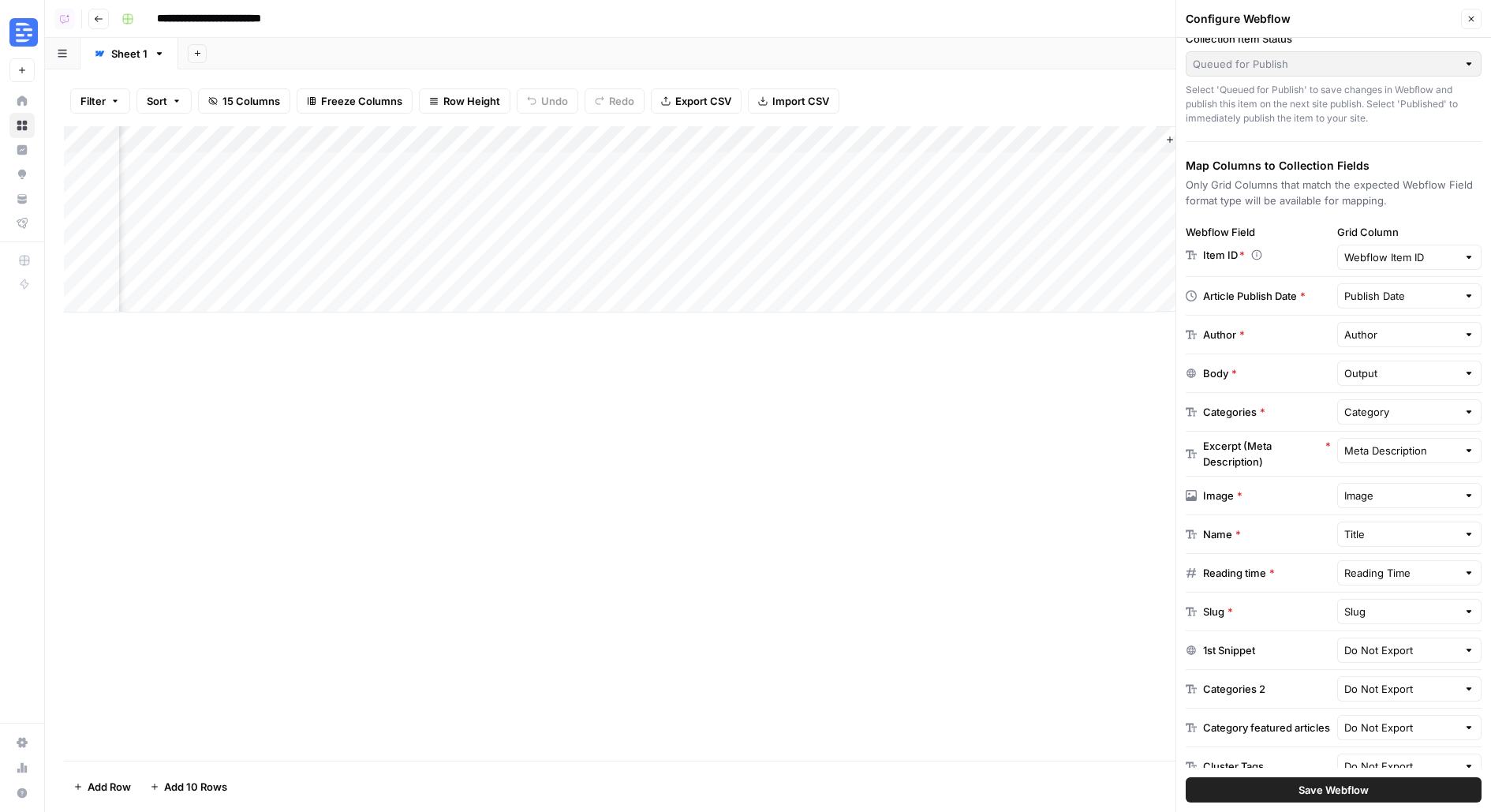
scroll to position [126, 0]
click at [1405, 254] on input "Grid Column" at bounding box center [1400, 254] width 114 height 15
click at [1406, 295] on span "Create New Column" at bounding box center [1414, 289] width 95 height 15
type input "Create New Column"
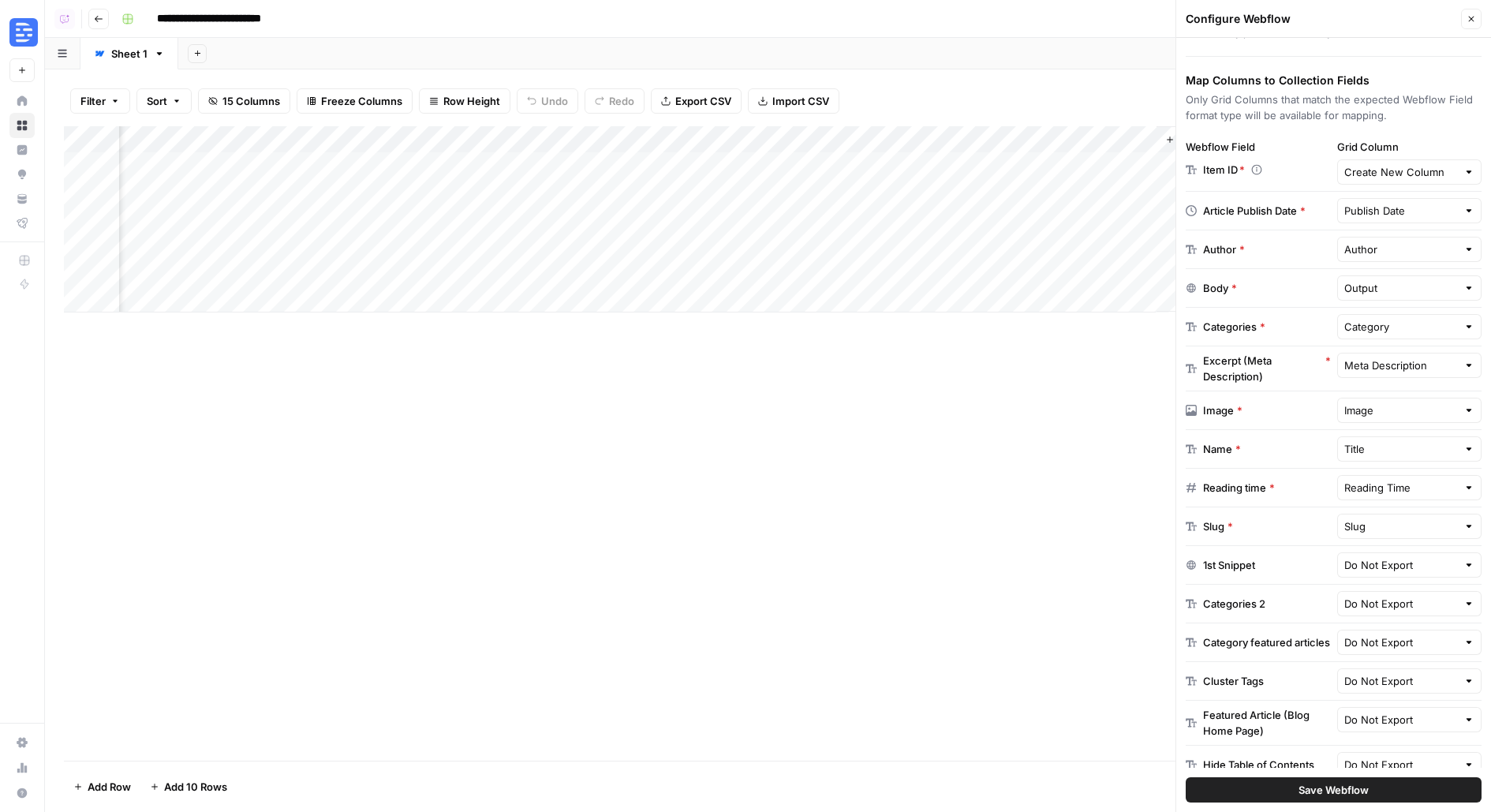
scroll to position [214, 0]
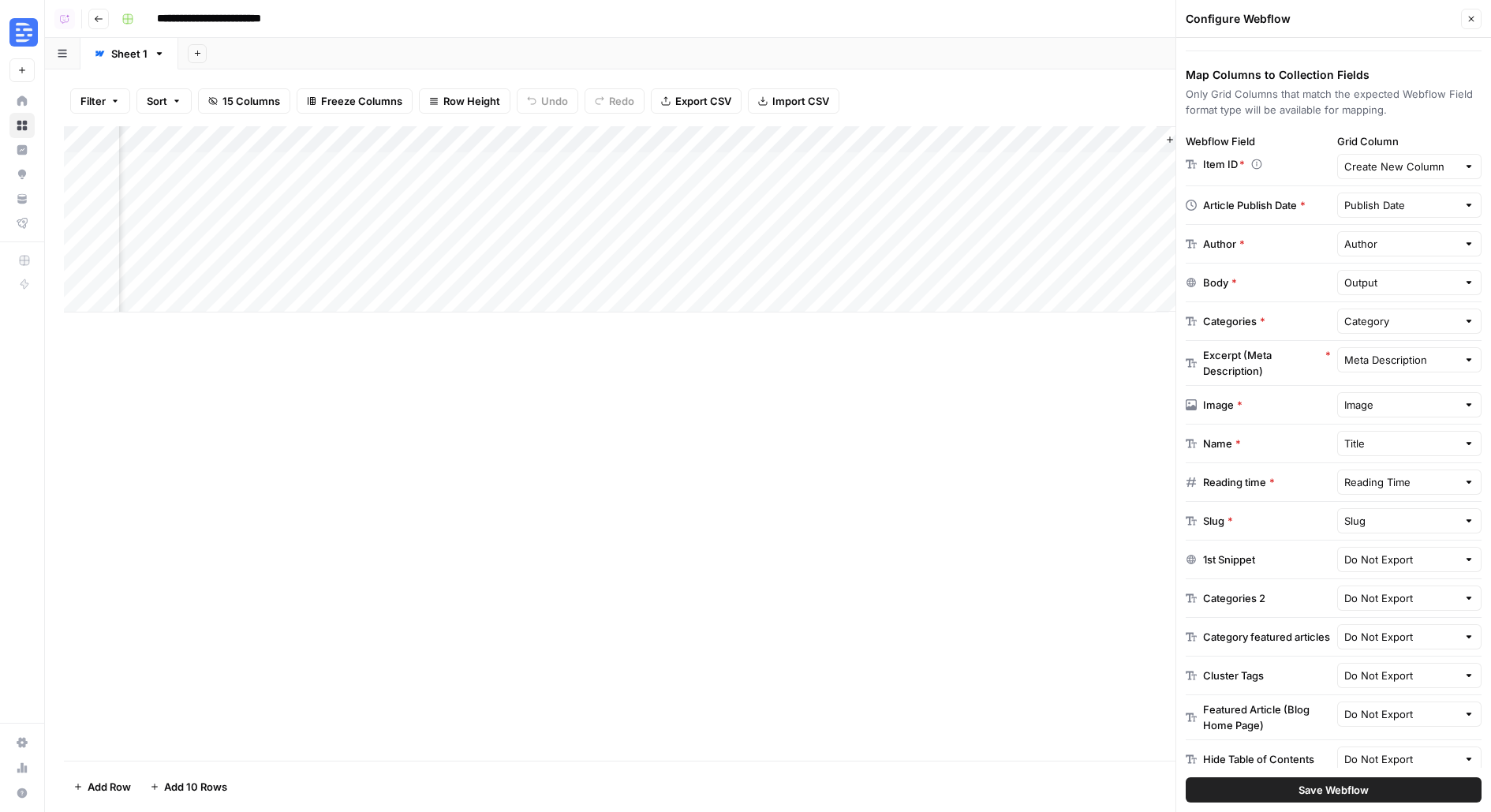
click at [1222, 797] on button "Save Webflow" at bounding box center [1334, 790] width 295 height 26
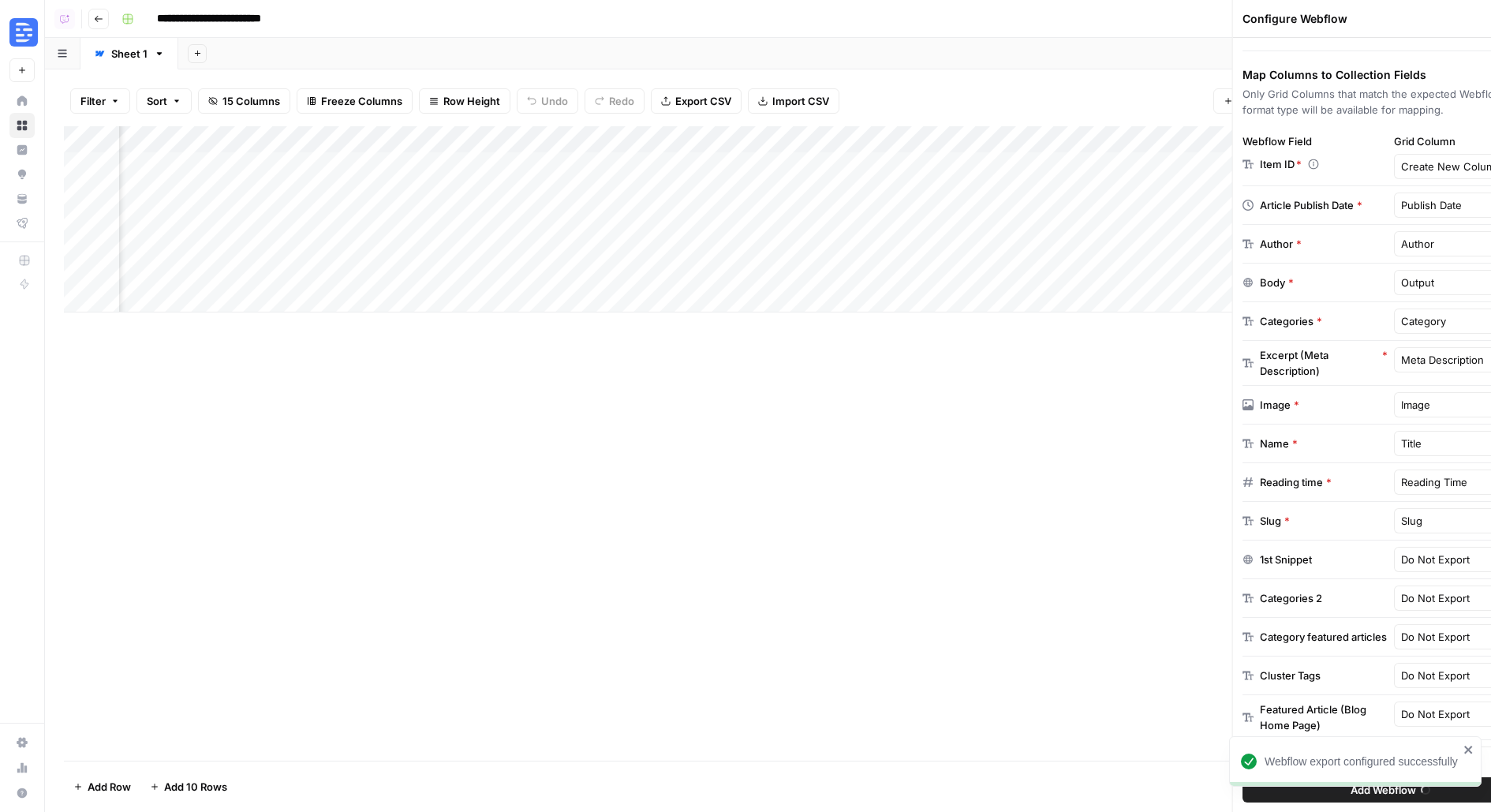
scroll to position [0, 1404]
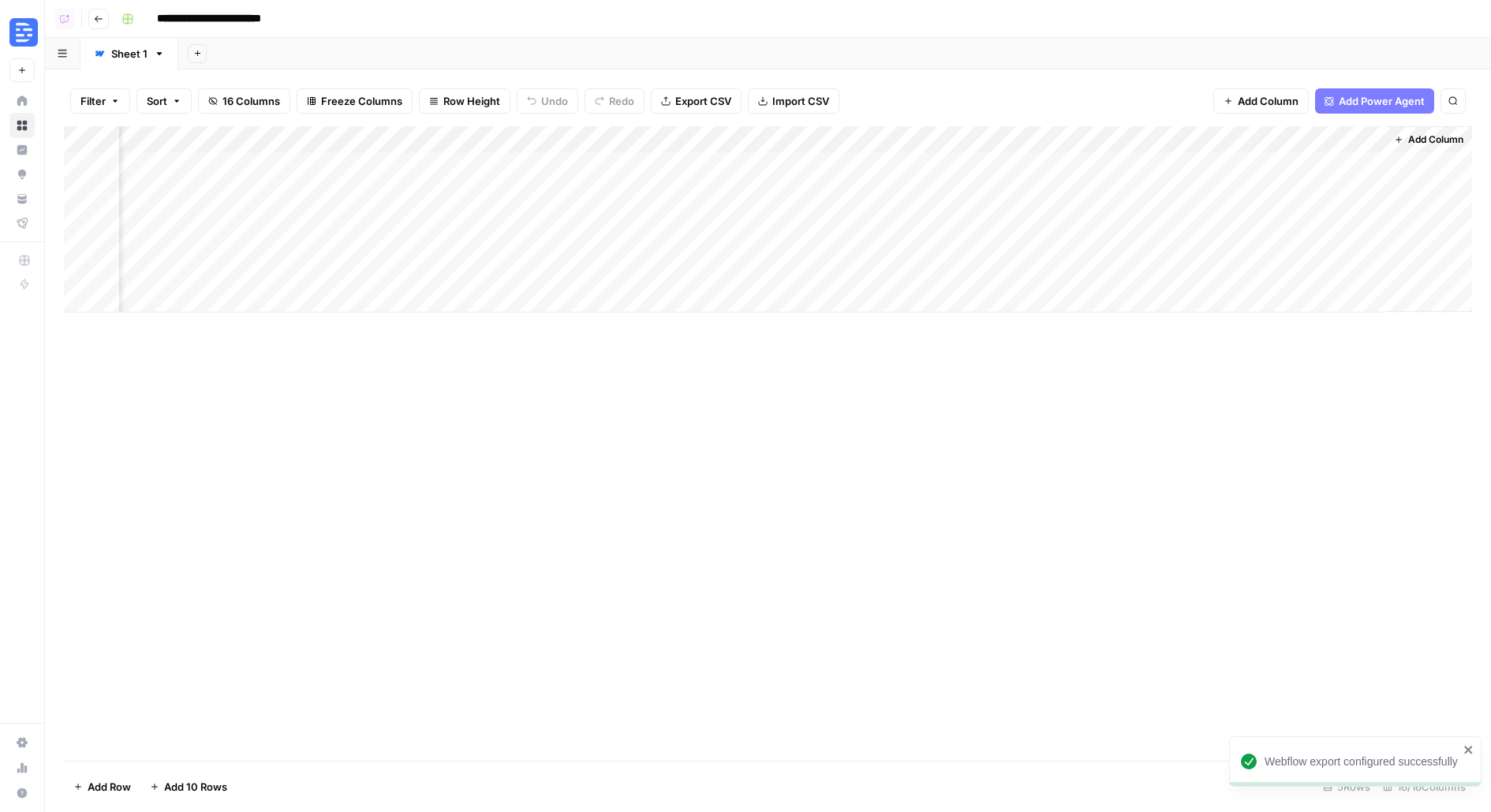
click at [810, 589] on div "Add Column" at bounding box center [768, 443] width 1408 height 634
click at [910, 167] on div "Add Column" at bounding box center [768, 219] width 1408 height 186
click at [842, 161] on div "Add Column" at bounding box center [768, 219] width 1408 height 186
click at [807, 165] on div "Add Column" at bounding box center [768, 219] width 1408 height 186
click at [928, 83] on div "Filter Sort 16 Columns Freeze Columns Row Height Undo Redo Export CSV Import CS…" at bounding box center [768, 101] width 1408 height 50
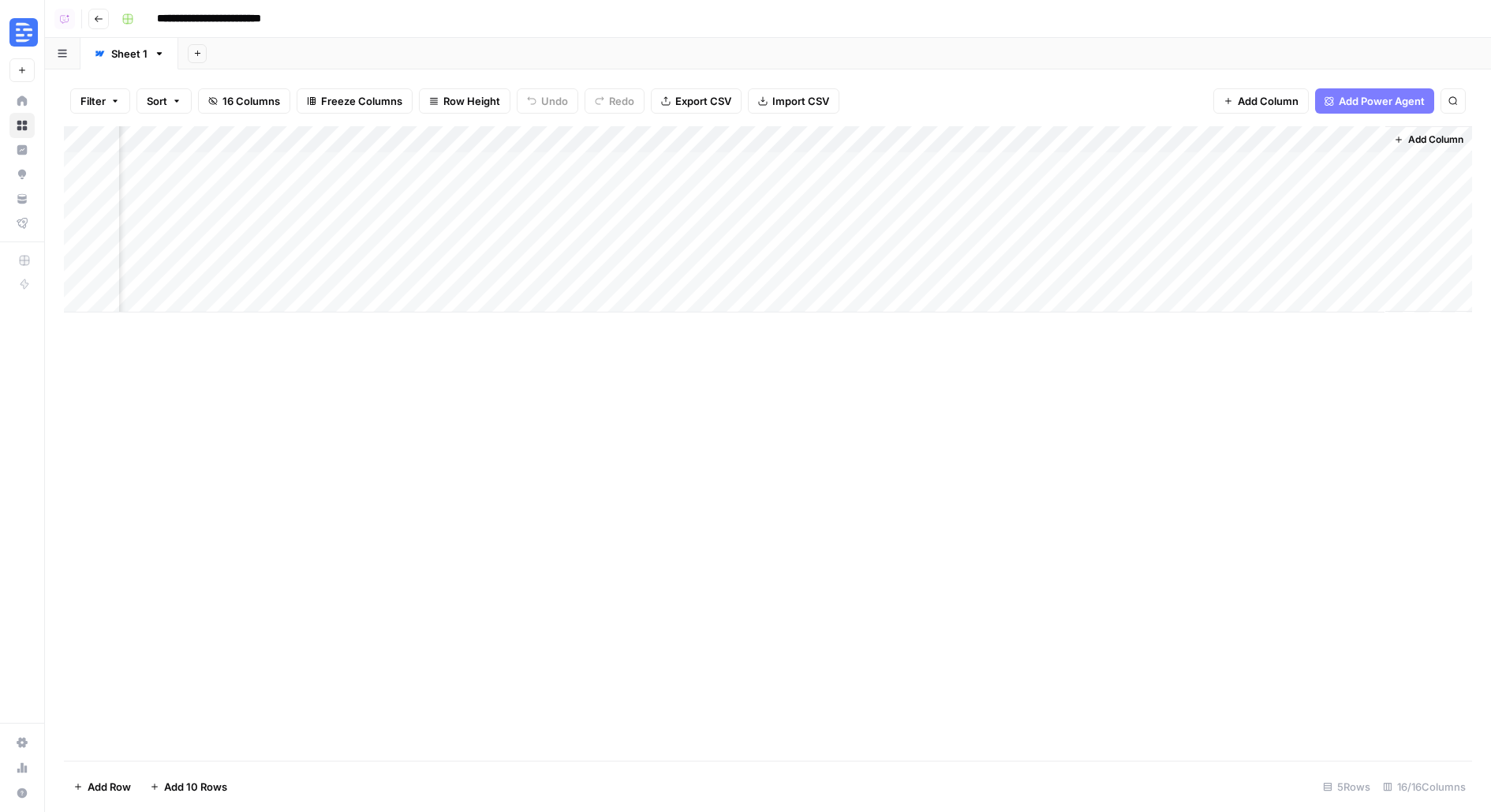
click at [901, 137] on div "Add Column" at bounding box center [768, 219] width 1408 height 186
click at [863, 233] on span "Edit" at bounding box center [887, 237] width 138 height 15
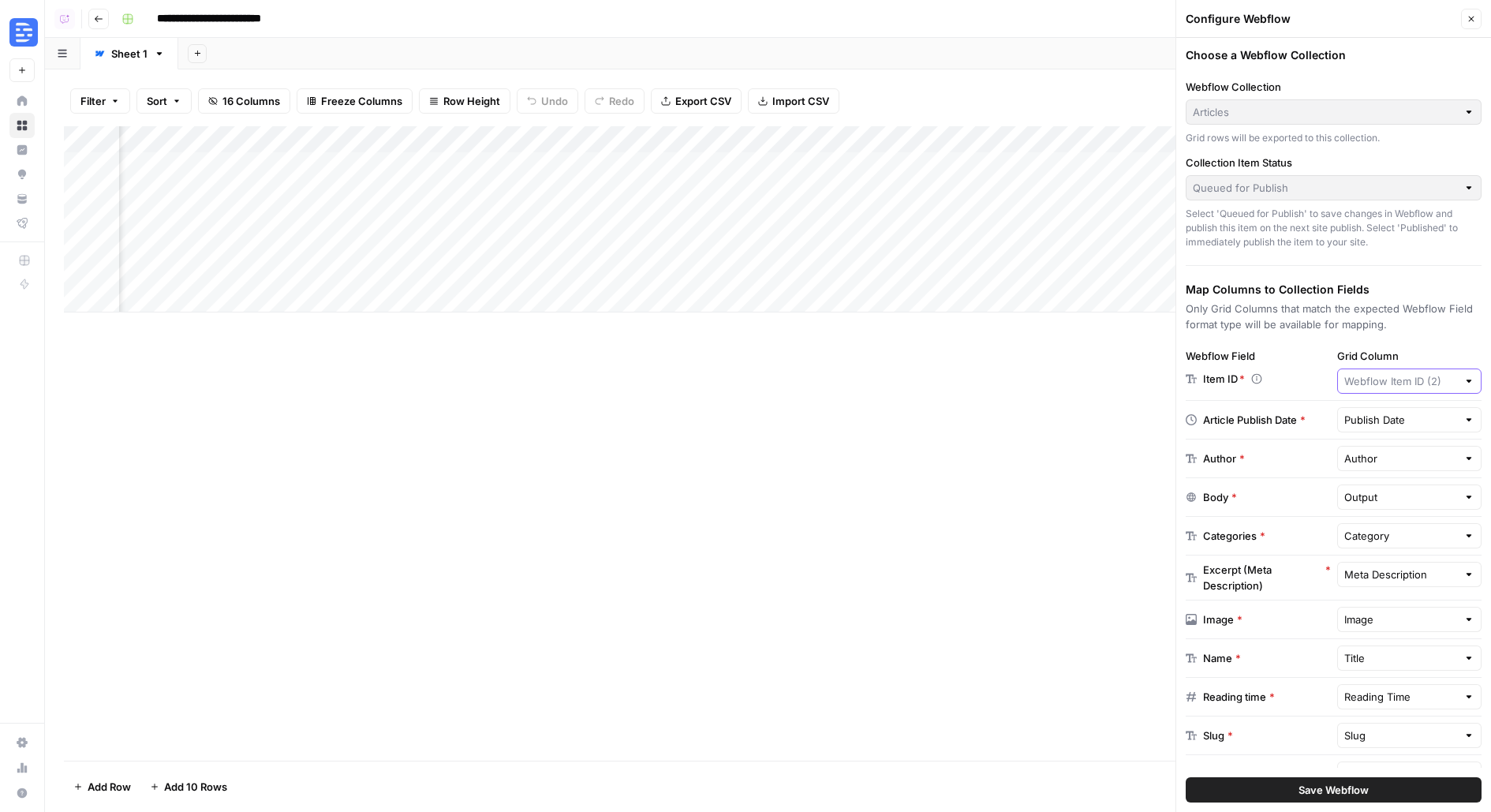
click at [1431, 386] on input "Grid Column" at bounding box center [1400, 381] width 114 height 15
click at [1420, 416] on span "Create New Column" at bounding box center [1414, 416] width 95 height 15
type input "Create New Column"
click at [1297, 791] on button "Save Webflow" at bounding box center [1334, 790] width 295 height 26
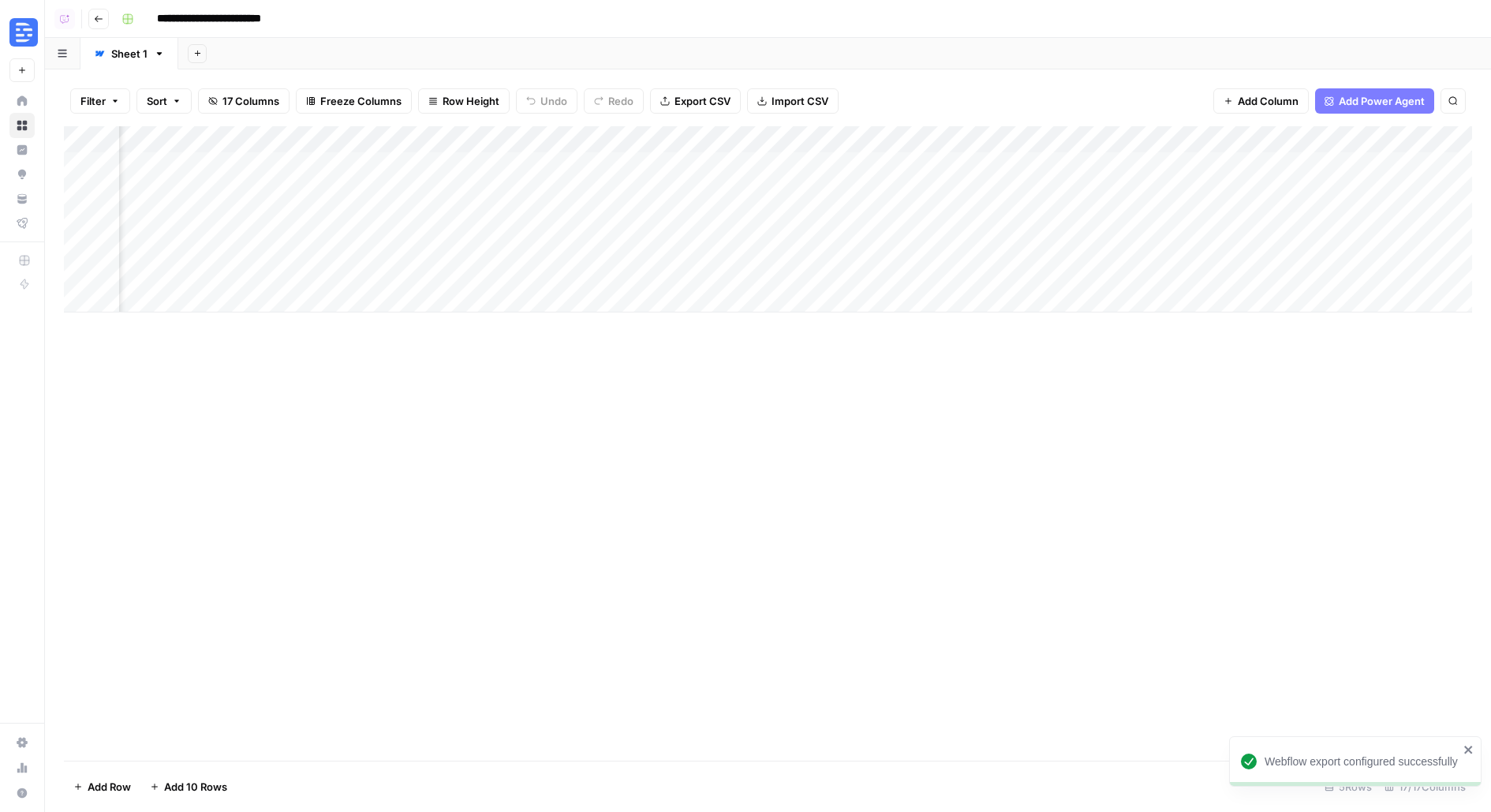
click at [916, 166] on div "Add Column" at bounding box center [768, 219] width 1408 height 186
click at [850, 166] on div "Add Column" at bounding box center [768, 219] width 1408 height 186
click at [880, 138] on div "Add Column" at bounding box center [768, 219] width 1408 height 186
click at [1253, 147] on div "Add Column" at bounding box center [768, 219] width 1408 height 186
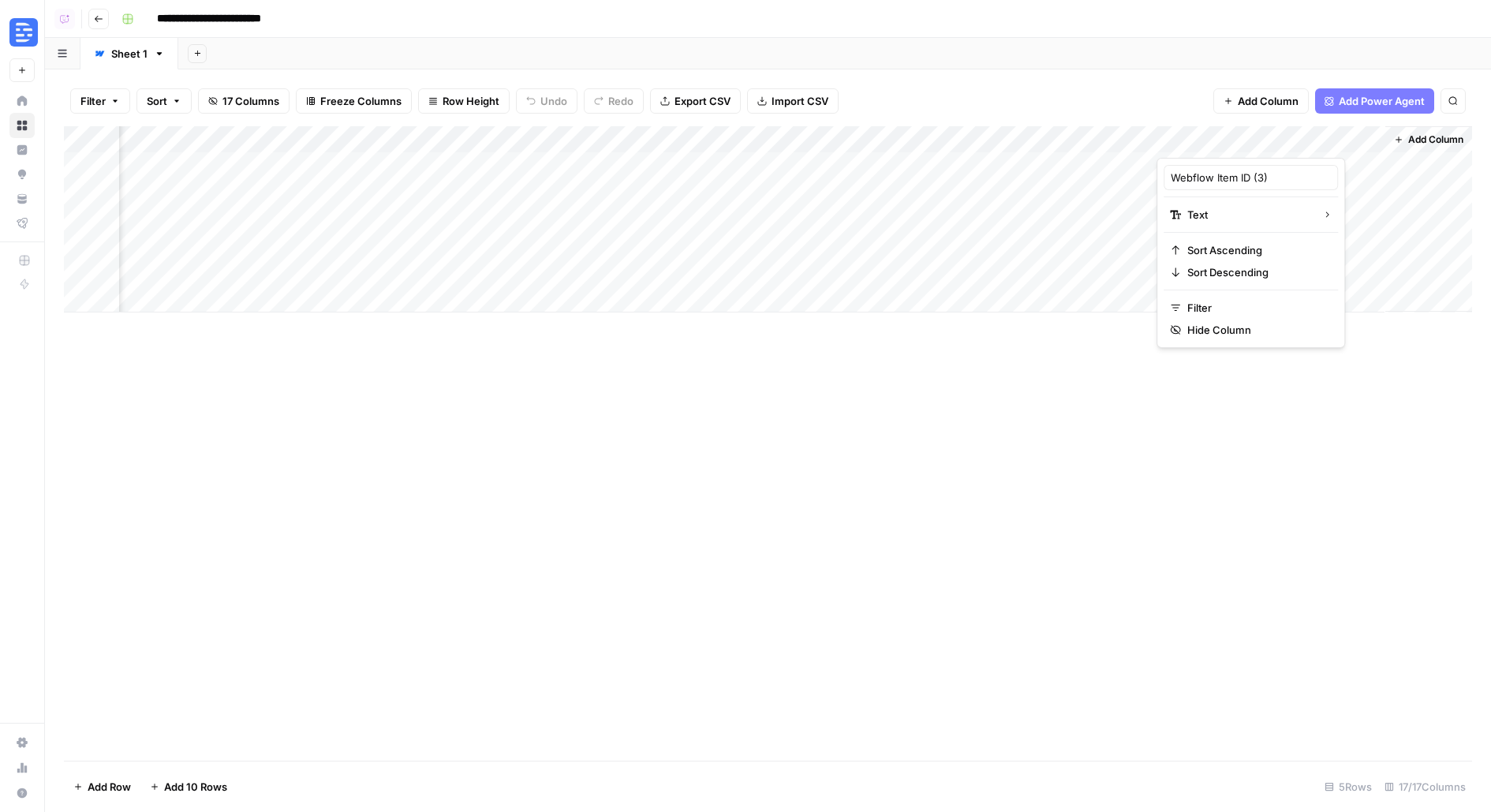
click at [656, 147] on div "Add Column" at bounding box center [768, 219] width 1408 height 186
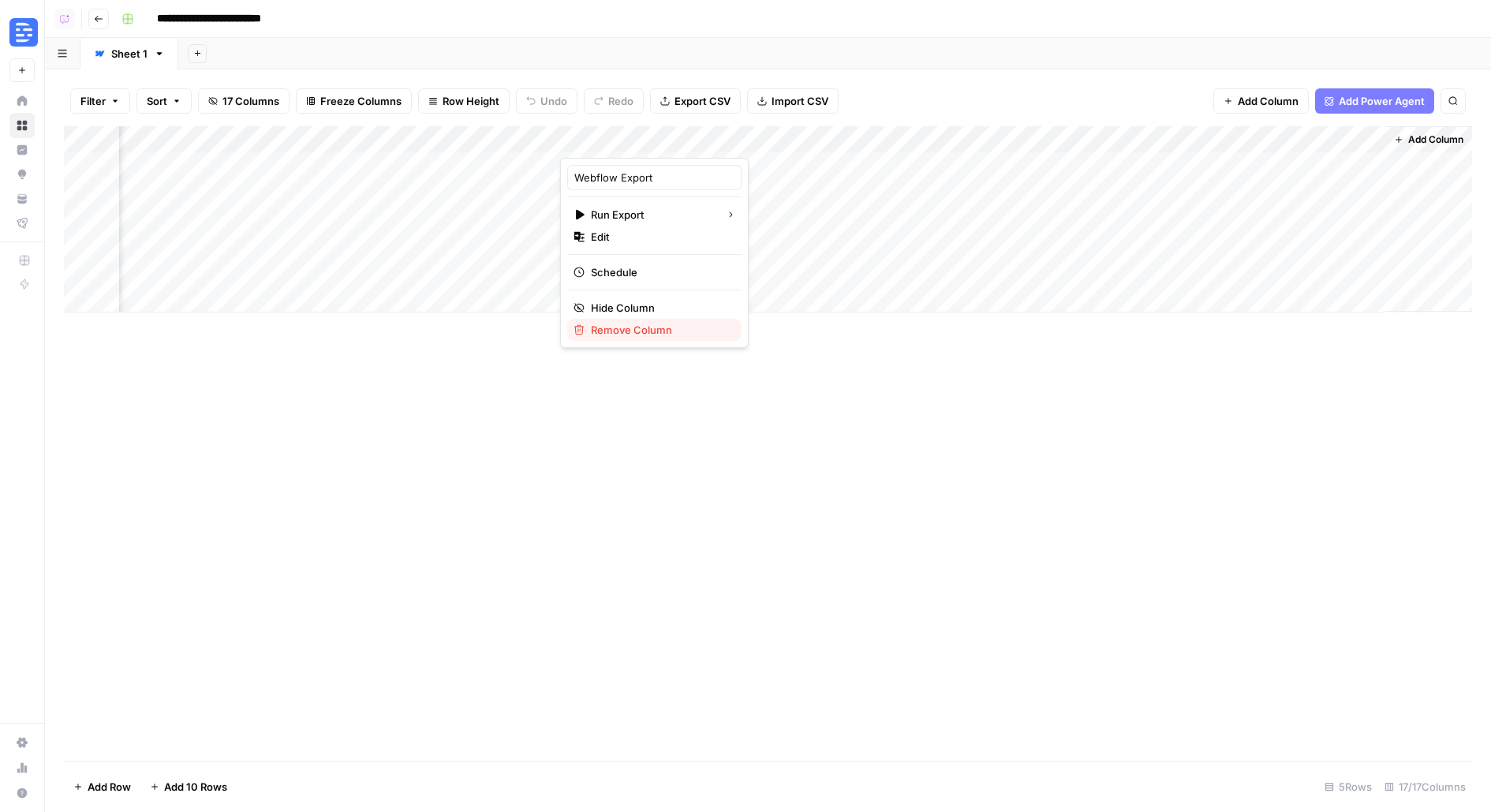
click at [634, 326] on span "Remove Column" at bounding box center [660, 330] width 138 height 15
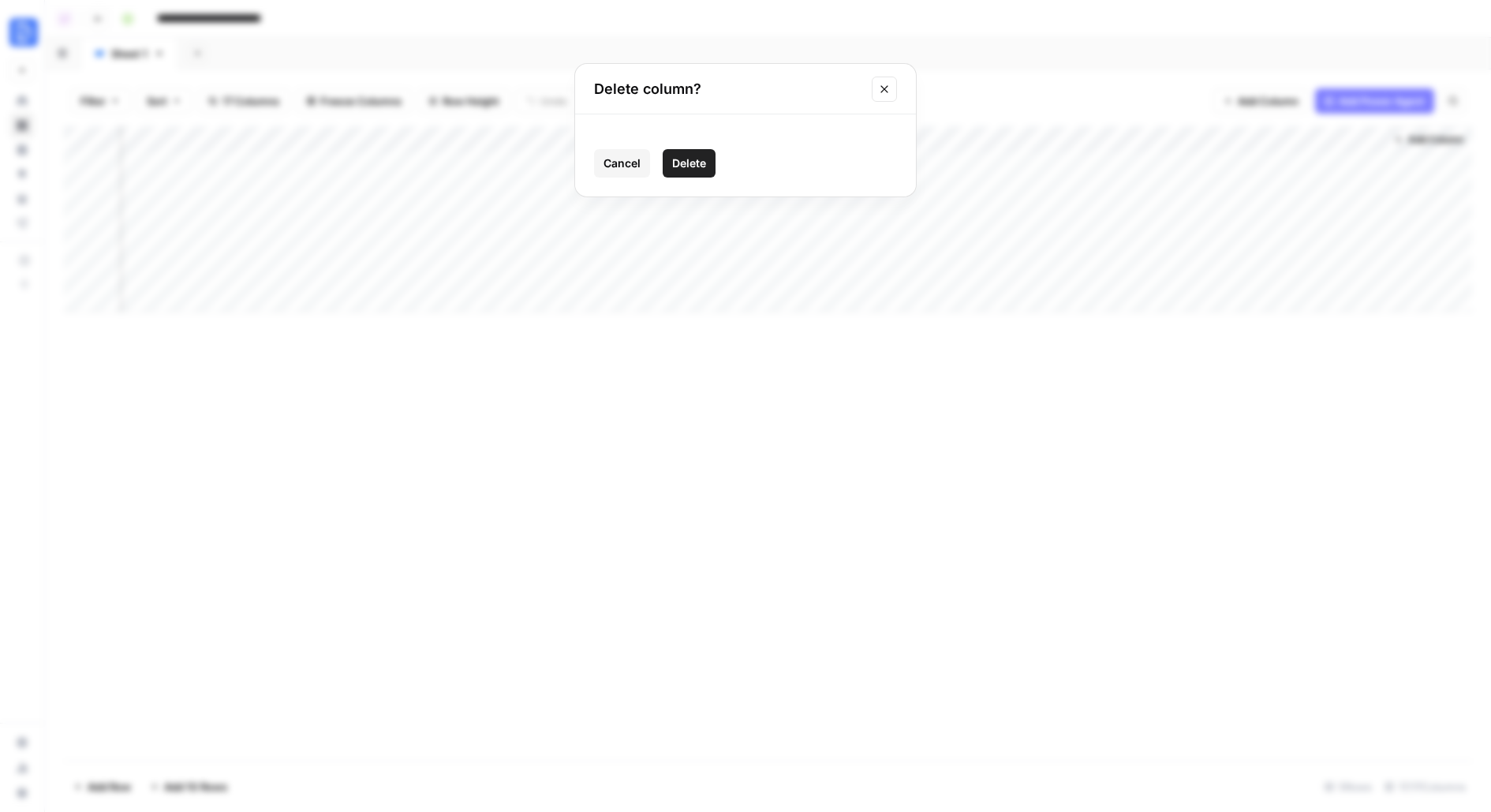
click at [704, 163] on span "Delete" at bounding box center [689, 163] width 34 height 15
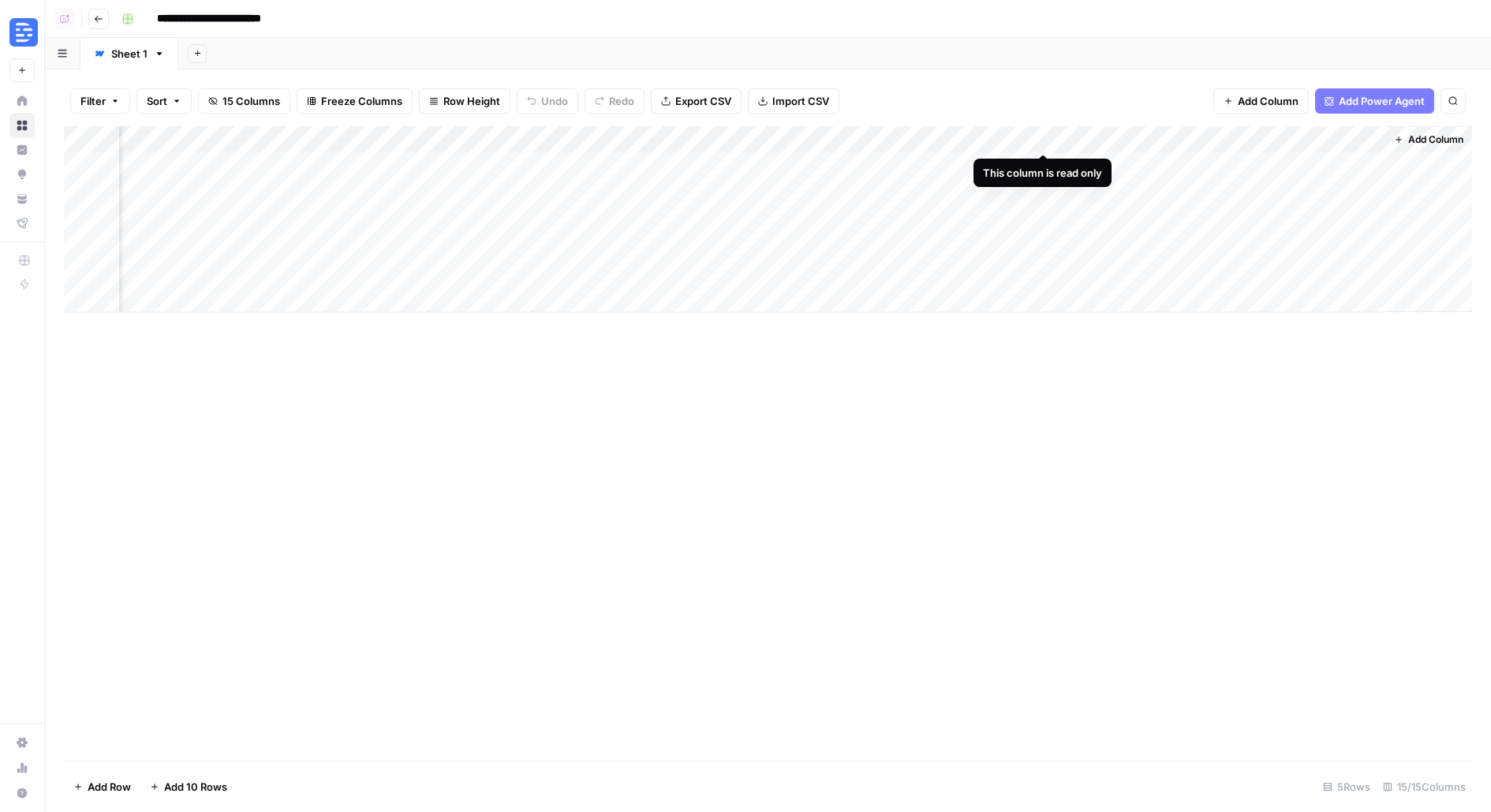
click at [1031, 131] on div "Add Column" at bounding box center [768, 219] width 1408 height 186
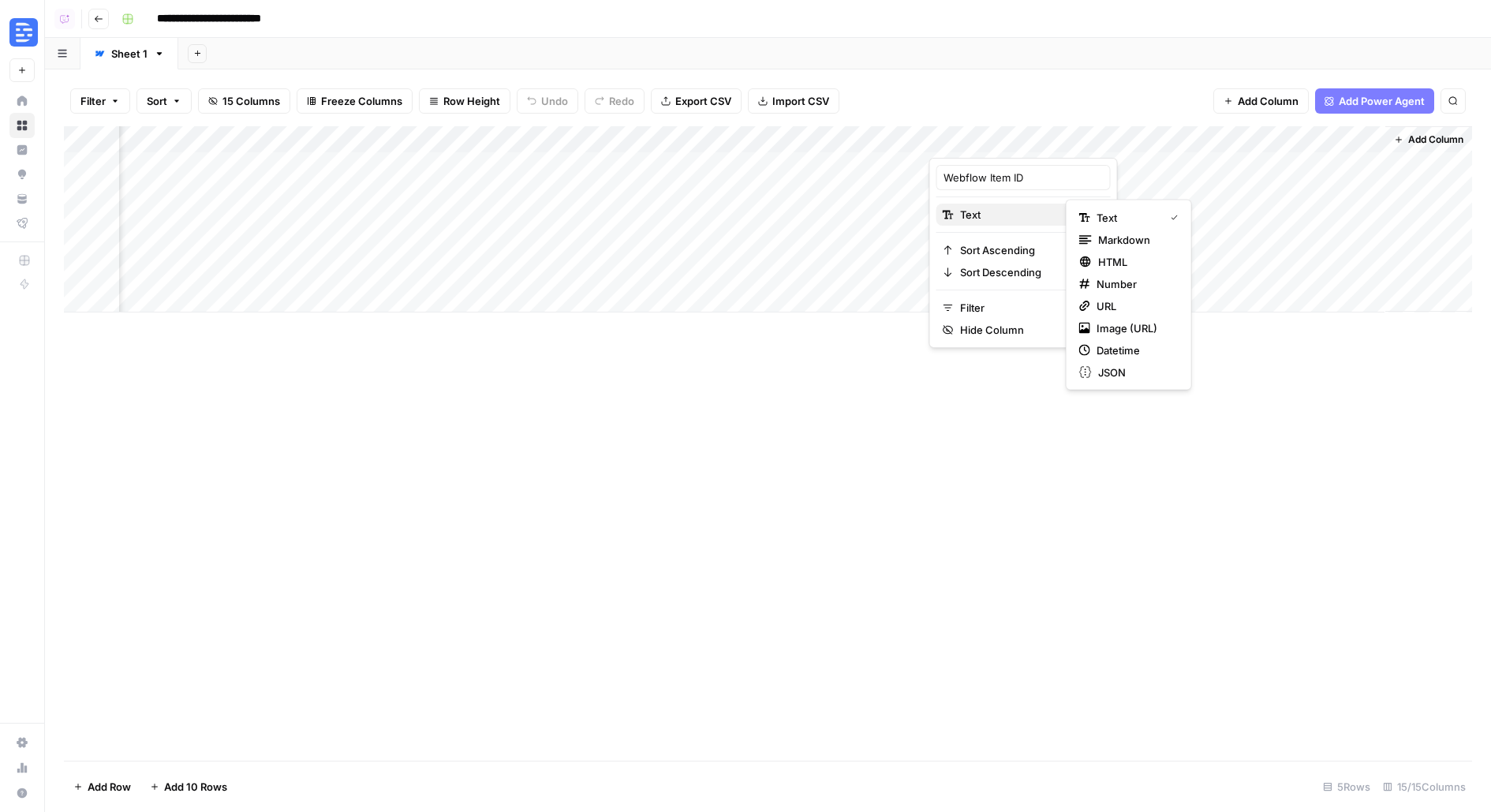
click at [1034, 222] on button "Text" at bounding box center [1024, 214] width 174 height 22
click at [985, 441] on div "Add Column" at bounding box center [768, 443] width 1408 height 634
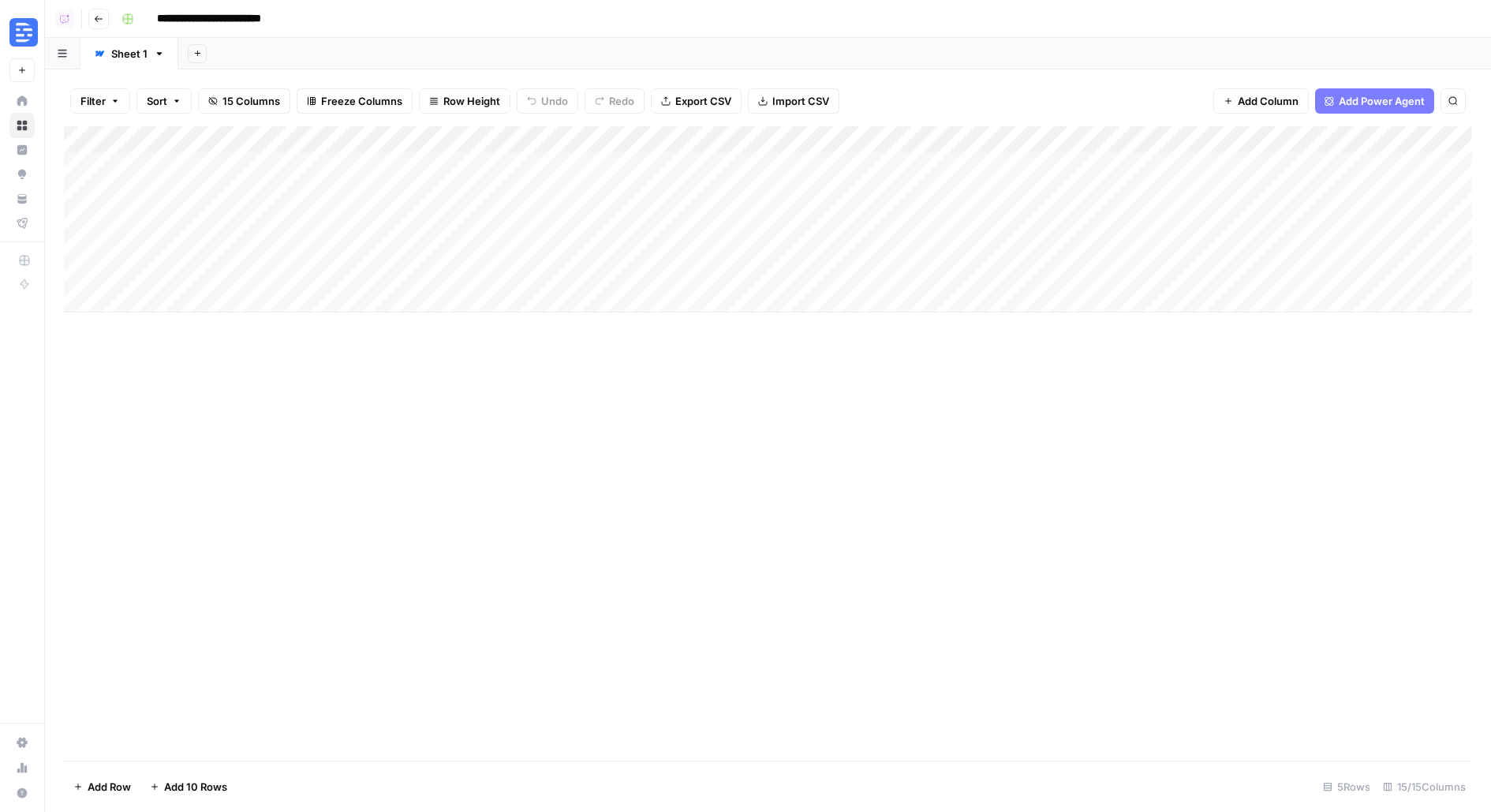
scroll to position [0, 1260]
click at [1418, 137] on span "Add Column" at bounding box center [1435, 139] width 56 height 15
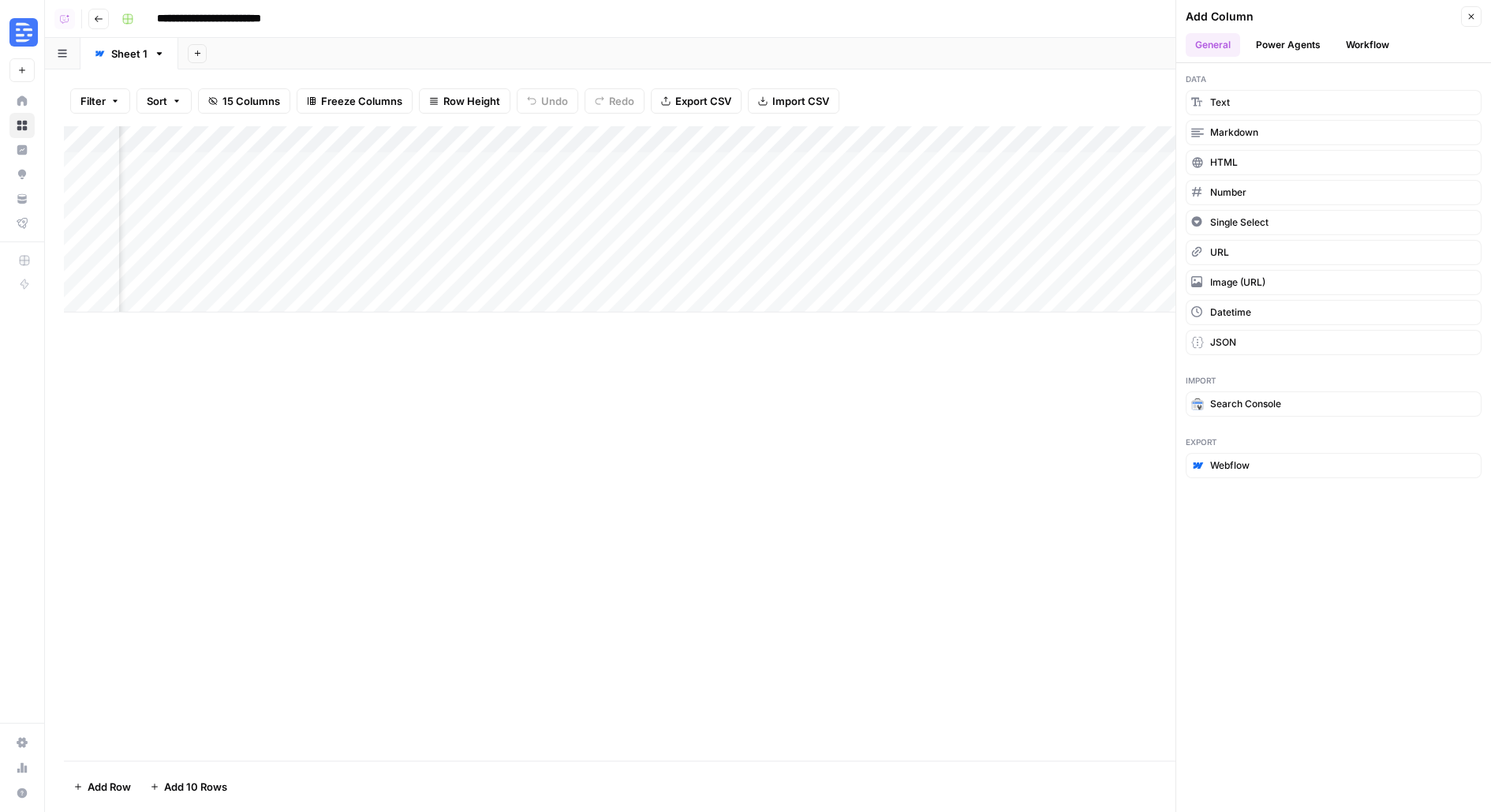
click at [1371, 48] on button "Workflow" at bounding box center [1367, 45] width 62 height 24
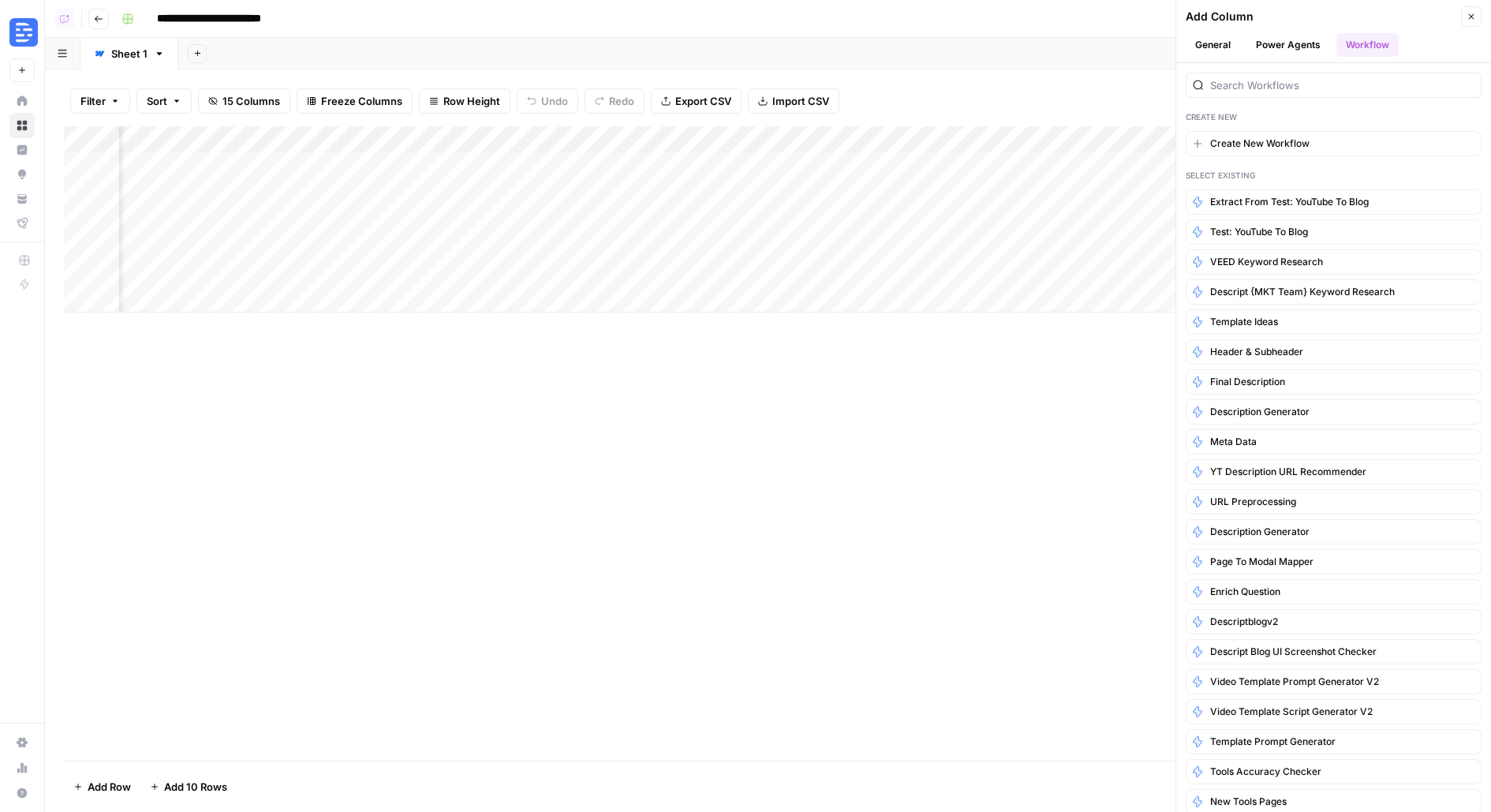
click at [1207, 43] on button "General" at bounding box center [1213, 45] width 55 height 24
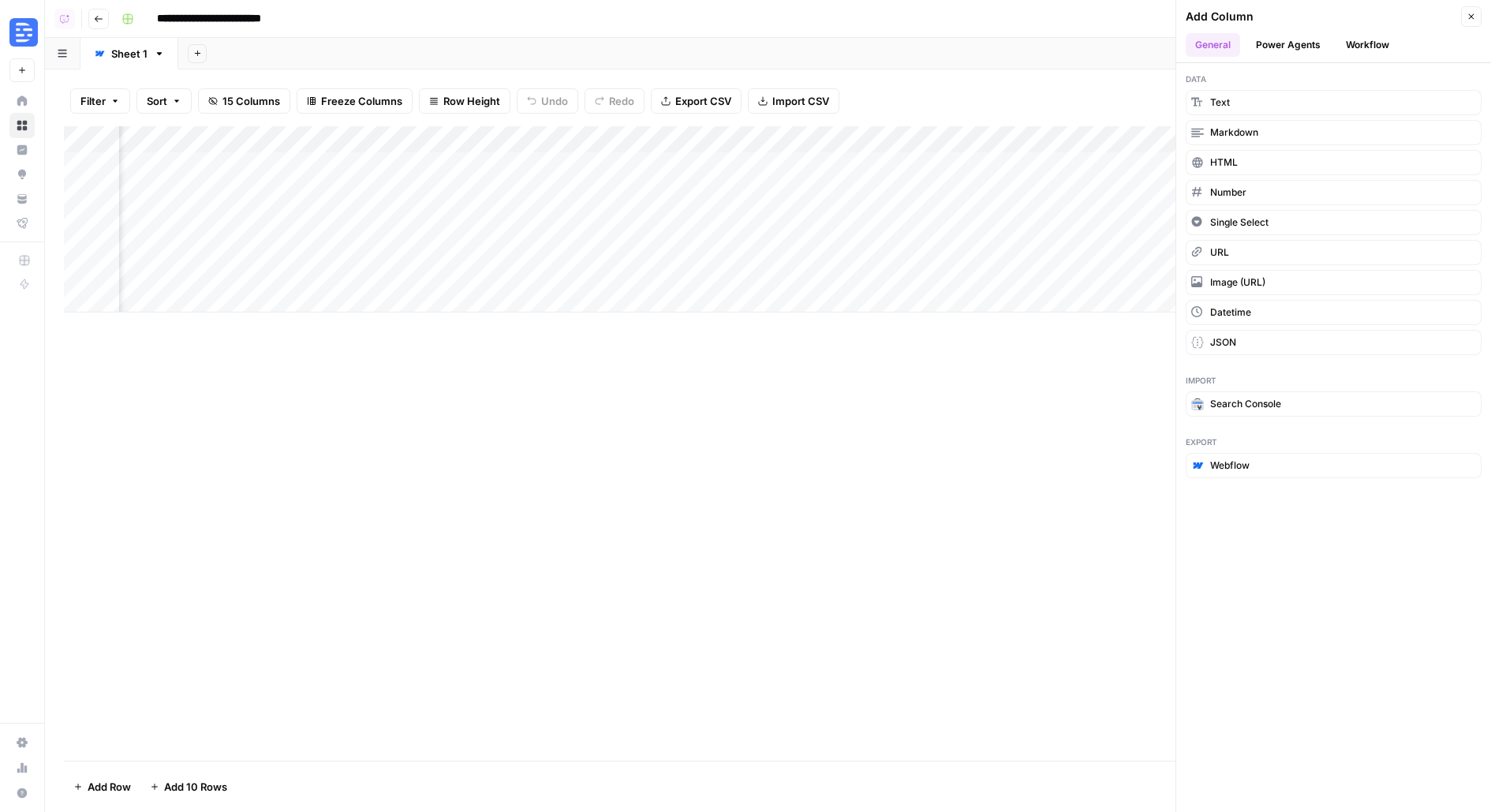
click at [1239, 459] on span "Webflow" at bounding box center [1230, 465] width 39 height 15
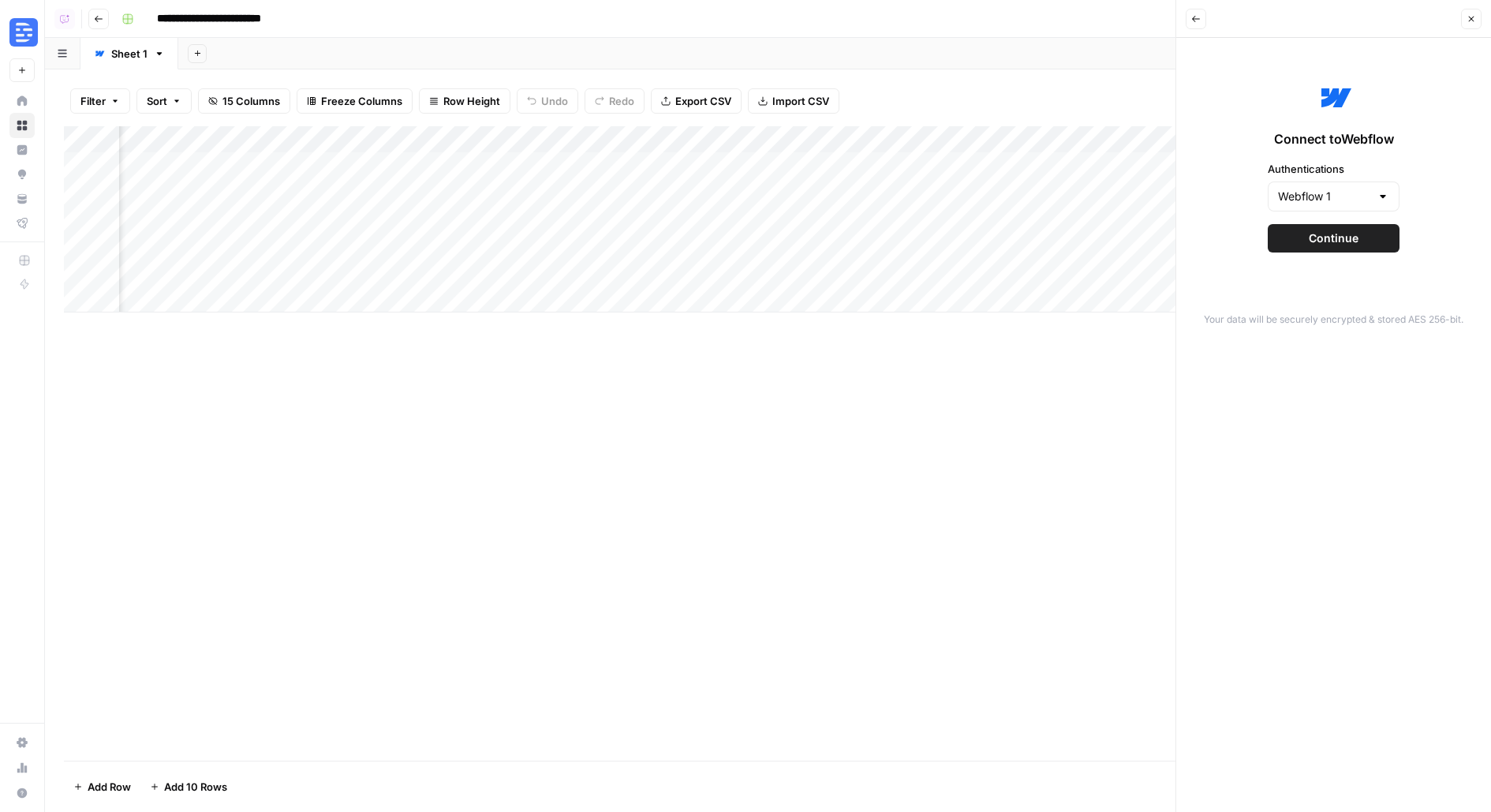
click at [1322, 236] on span "Continue" at bounding box center [1334, 238] width 50 height 15
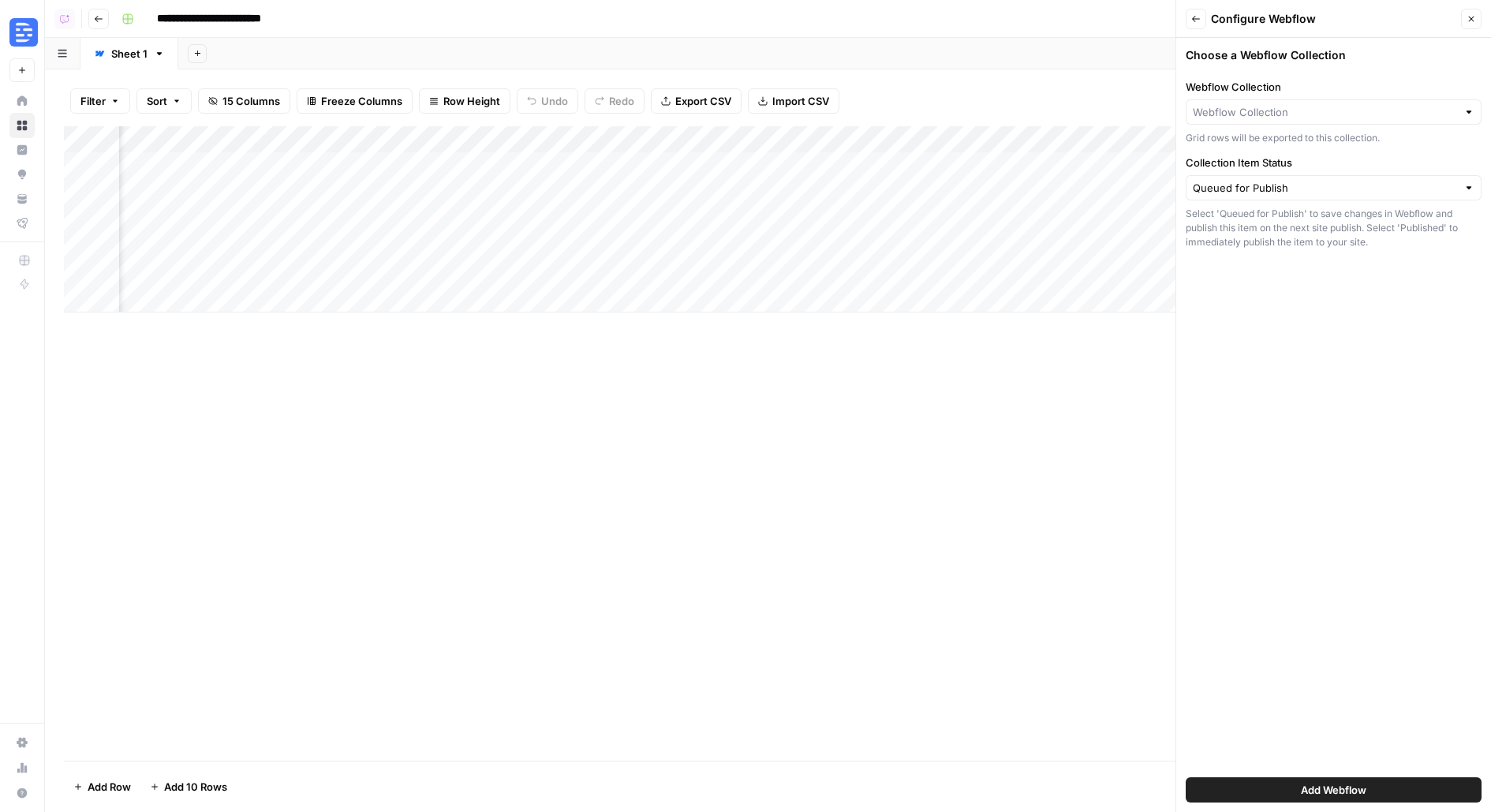
click at [1284, 133] on div "Grid rows will be exported to this collection." at bounding box center [1334, 137] width 295 height 15
click at [1284, 117] on input "Webflow Collection" at bounding box center [1325, 112] width 265 height 15
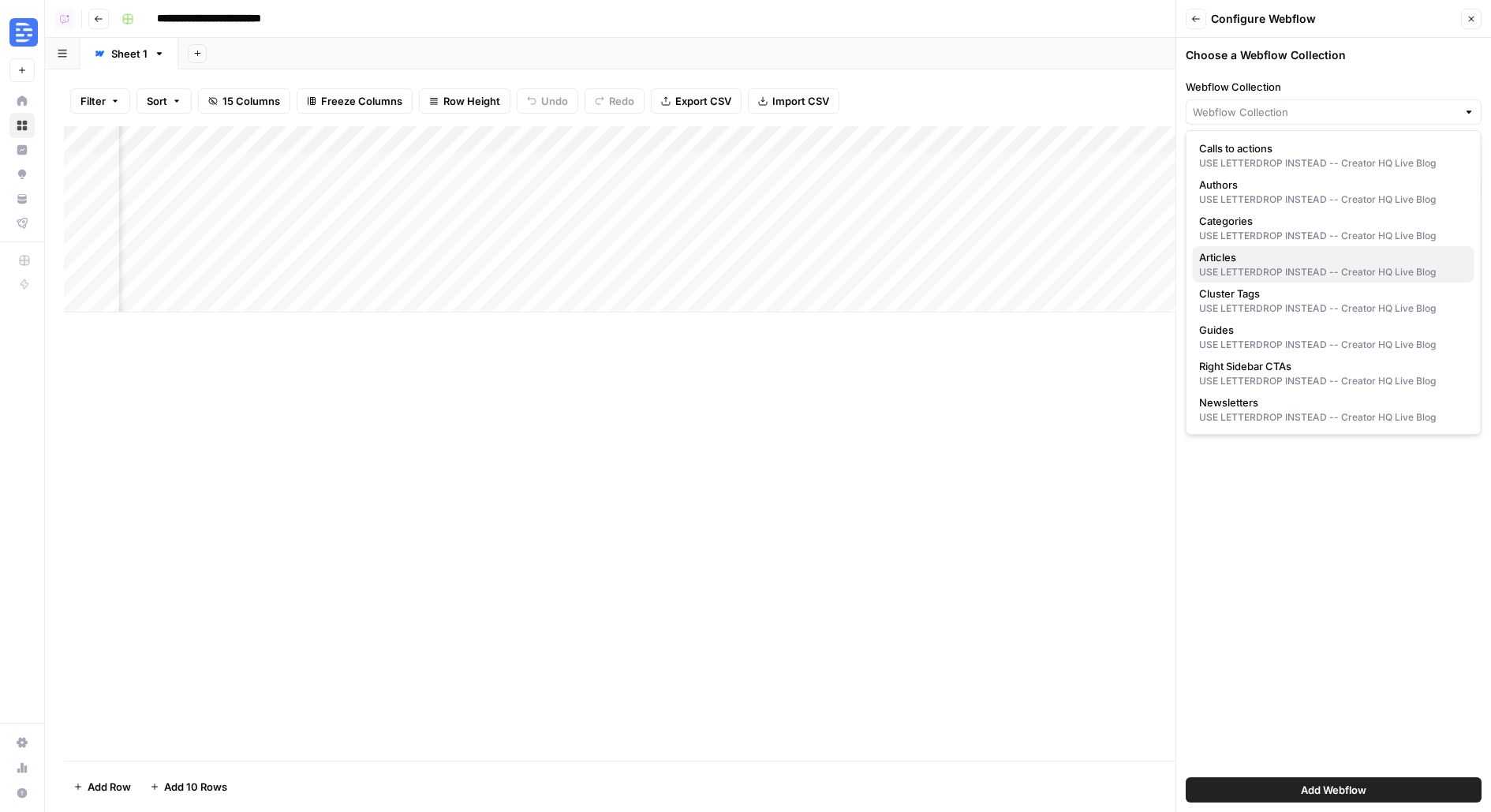
click at [1278, 269] on div "USE LETTERDROP INSTEAD -- Creator HQ Live Blog" at bounding box center [1333, 272] width 269 height 15
type input "Articles"
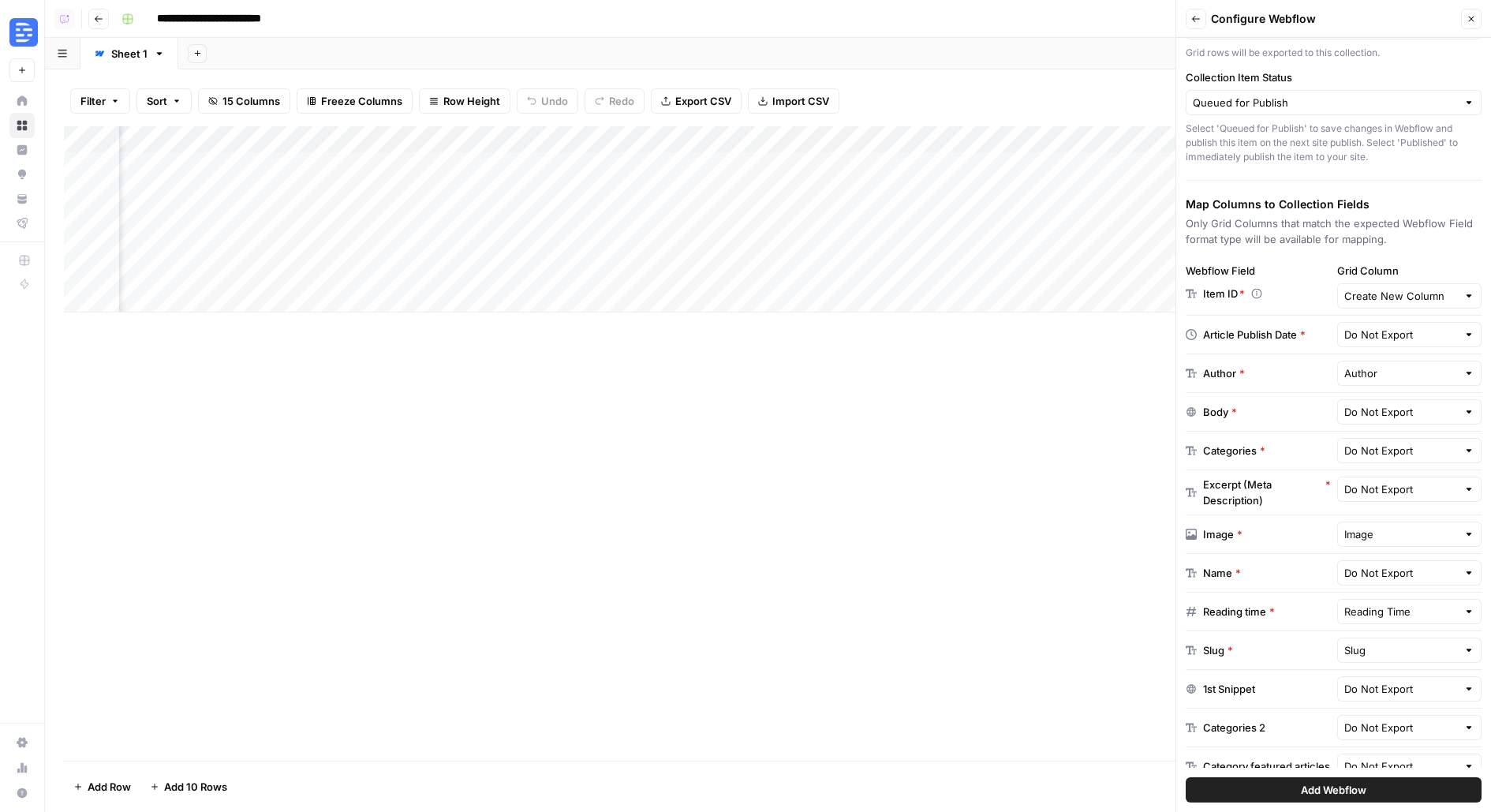
scroll to position [150, 0]
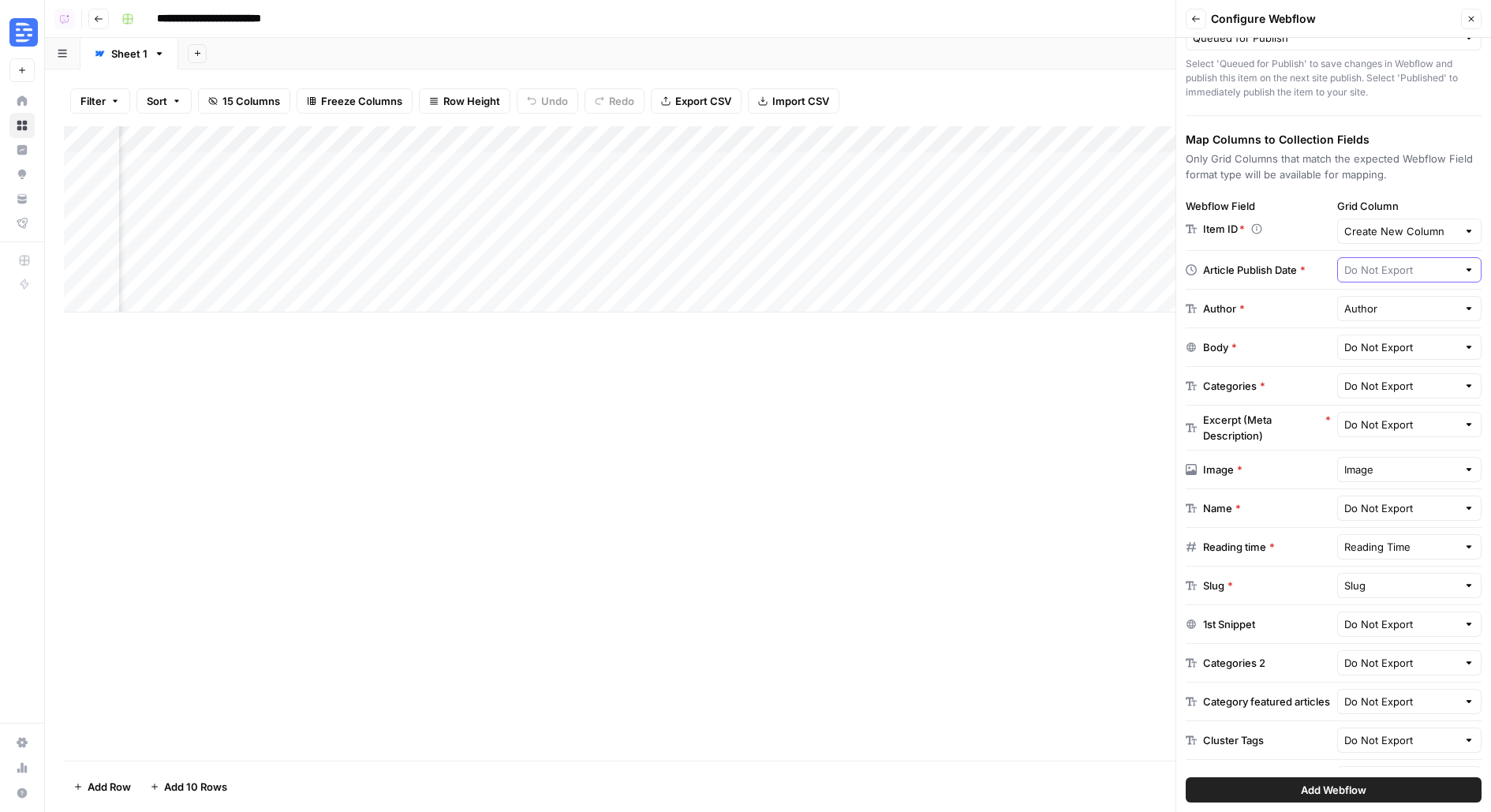
click at [1398, 274] on input "text" at bounding box center [1400, 270] width 114 height 15
click at [1403, 328] on span "Publish Date" at bounding box center [1393, 327] width 85 height 15
type input "Publish Date"
click at [1394, 304] on input "text" at bounding box center [1400, 308] width 114 height 15
click at [1391, 371] on span "Author" at bounding box center [1385, 365] width 71 height 15
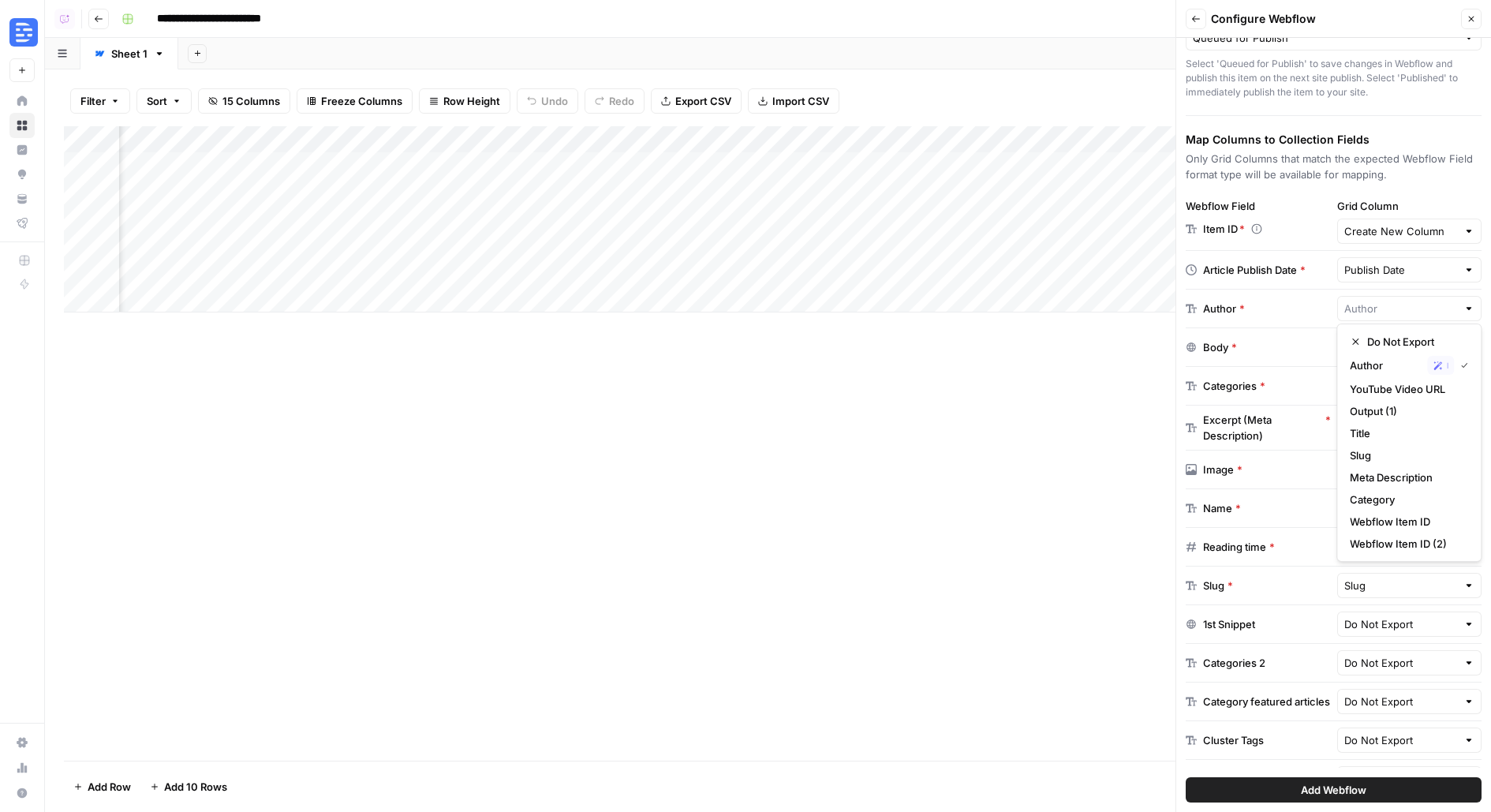
type input "Author"
click at [1388, 352] on div "Do Not Export" at bounding box center [1410, 348] width 145 height 26
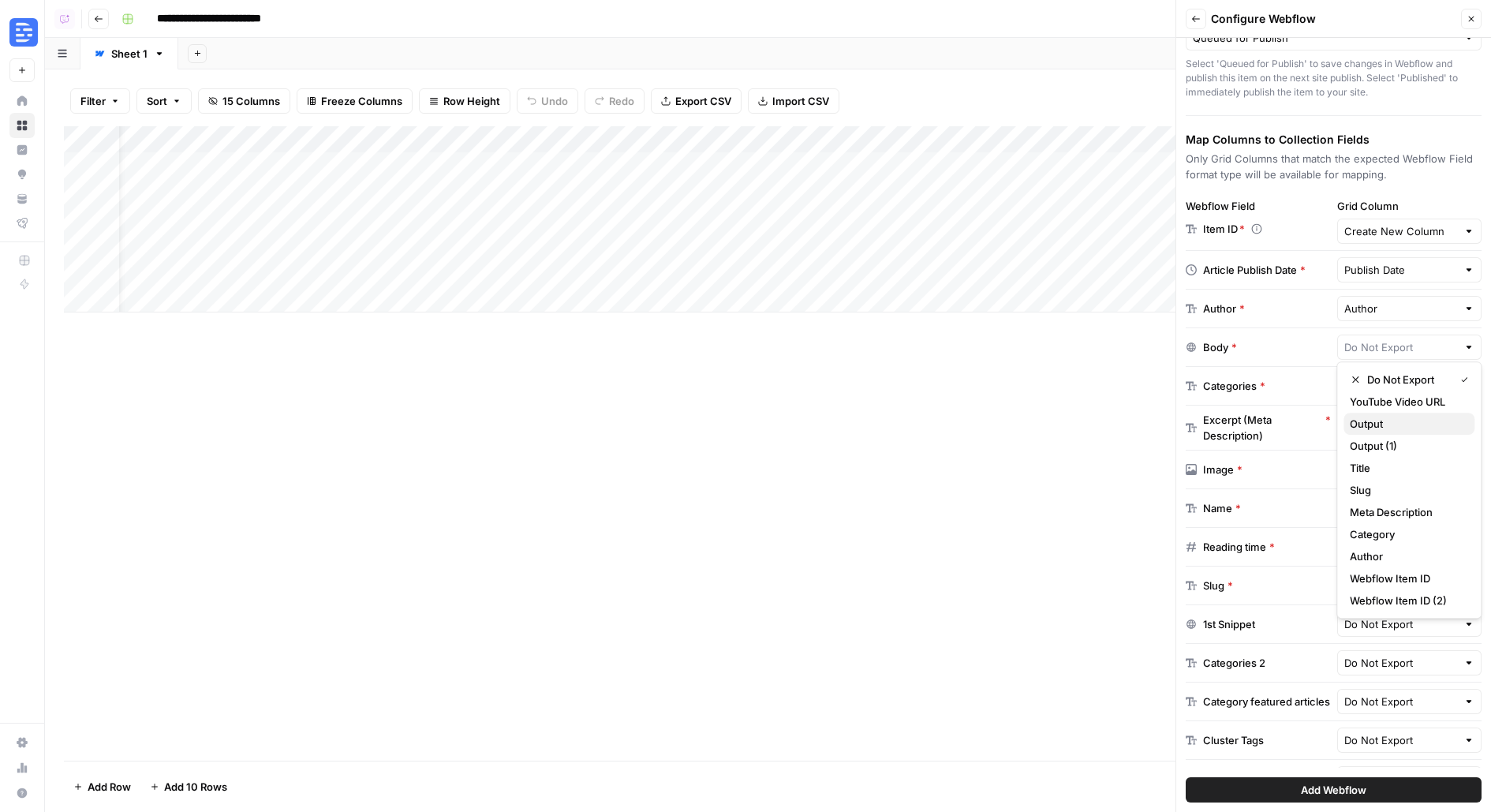
click at [1412, 424] on span "Output" at bounding box center [1406, 424] width 112 height 15
type input "Output"
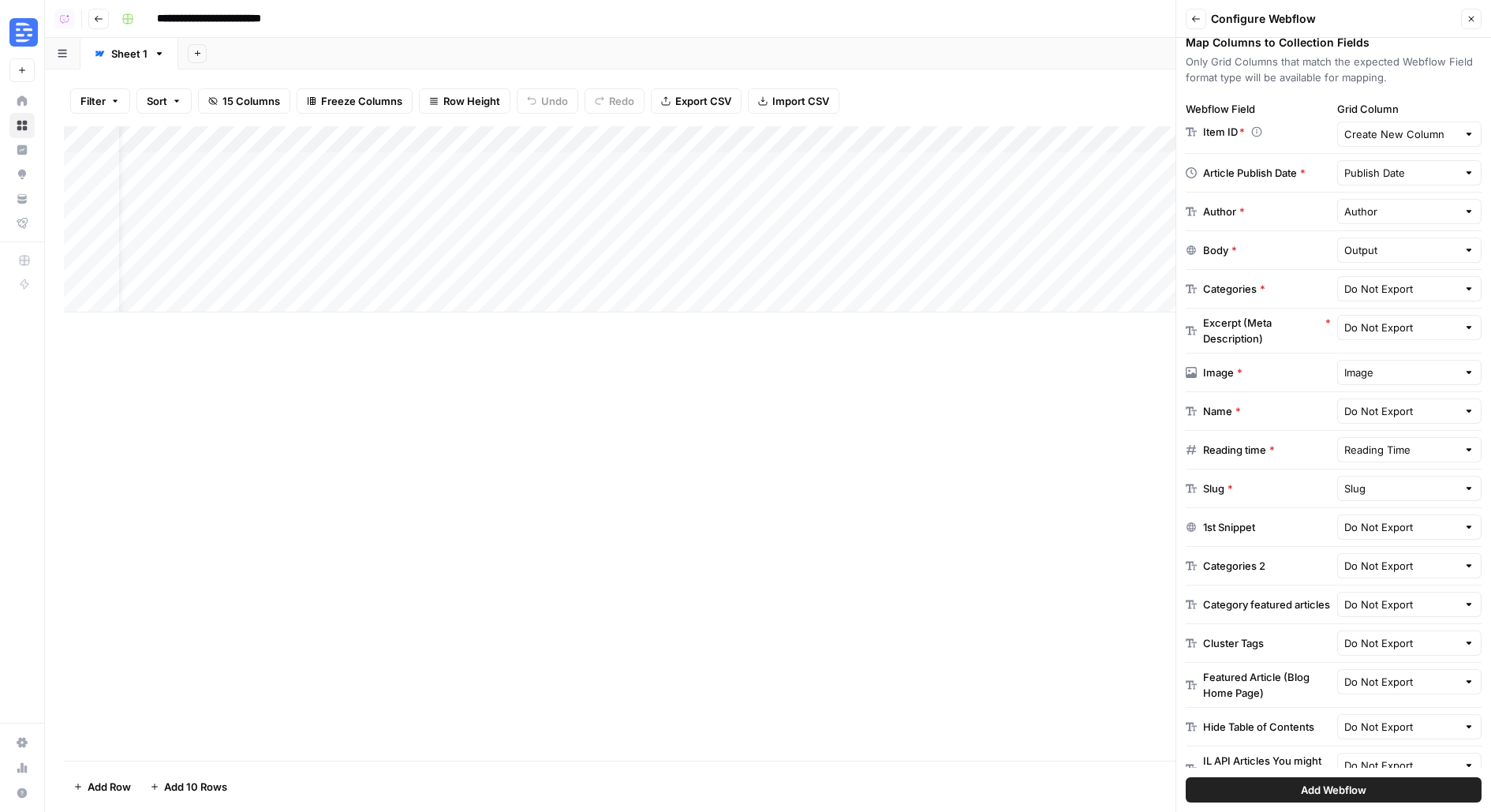
scroll to position [294, 0]
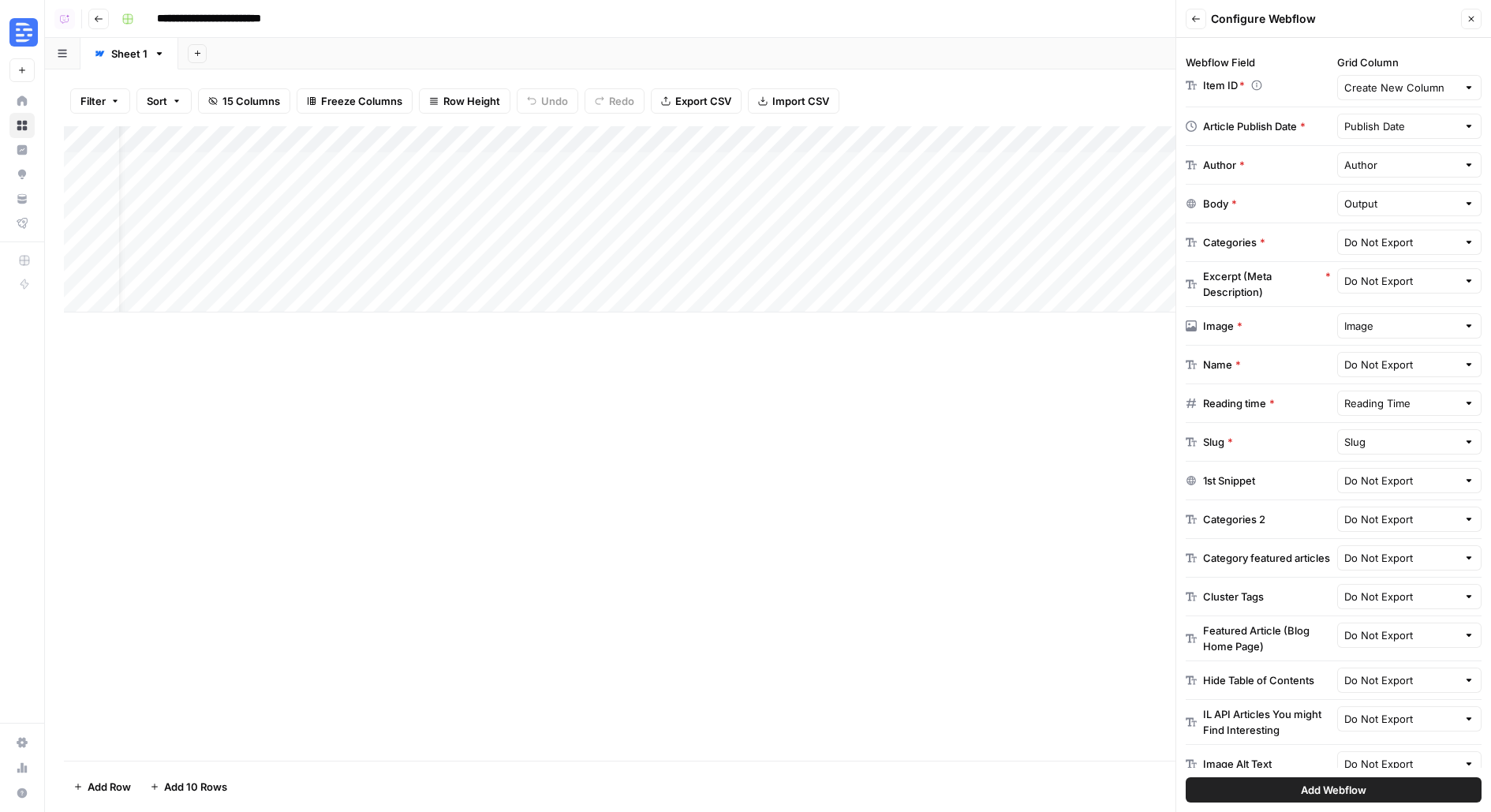
click at [1405, 365] on div "Do Not Export" at bounding box center [1410, 365] width 145 height 26
click at [1395, 462] on span "Title" at bounding box center [1406, 459] width 112 height 15
type input "Title"
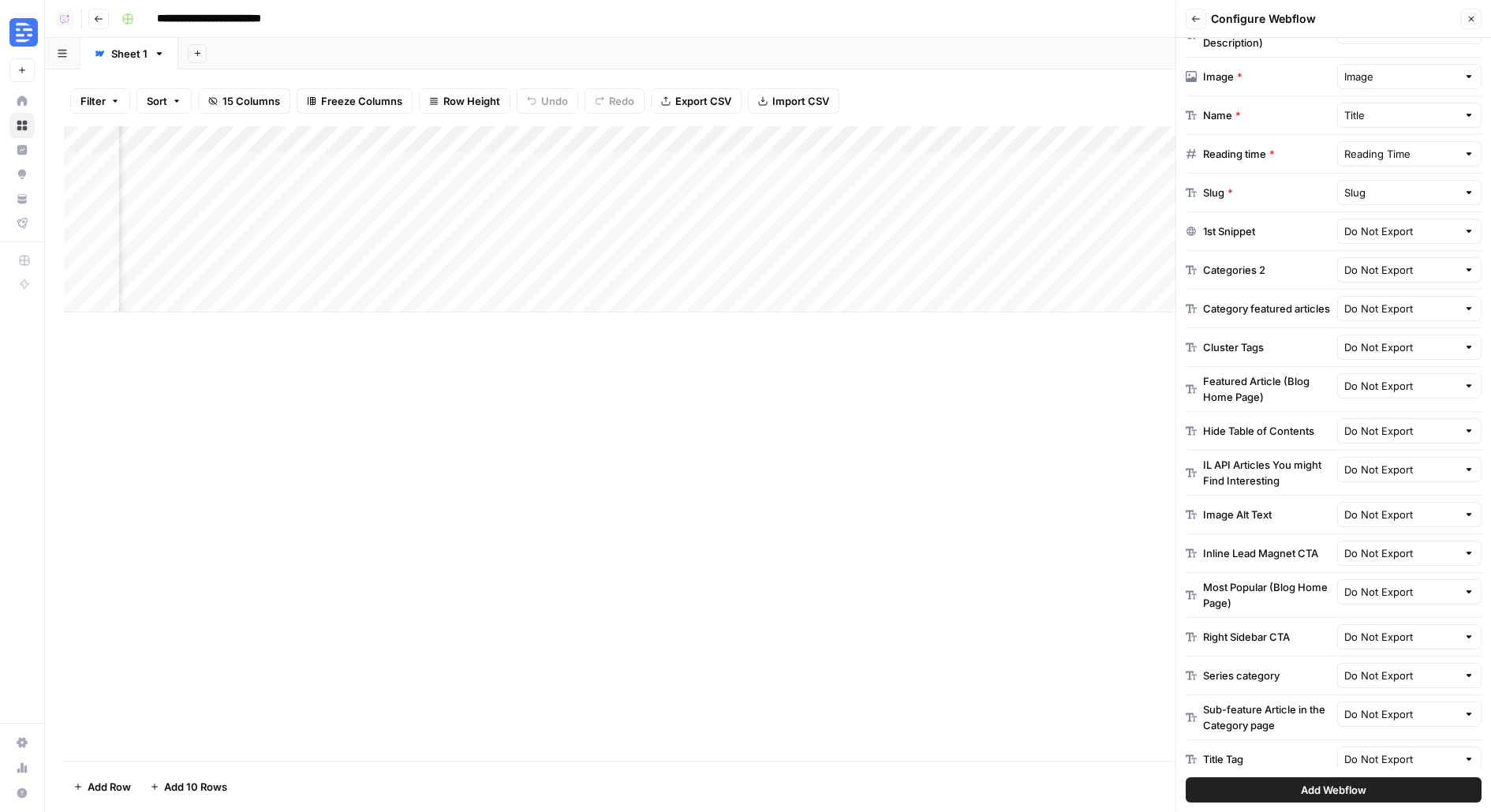
scroll to position [0, 823]
click at [1377, 151] on input "text" at bounding box center [1400, 154] width 114 height 15
click at [1380, 201] on span "Reading Time" at bounding box center [1385, 206] width 71 height 15
type input "Reading Time"
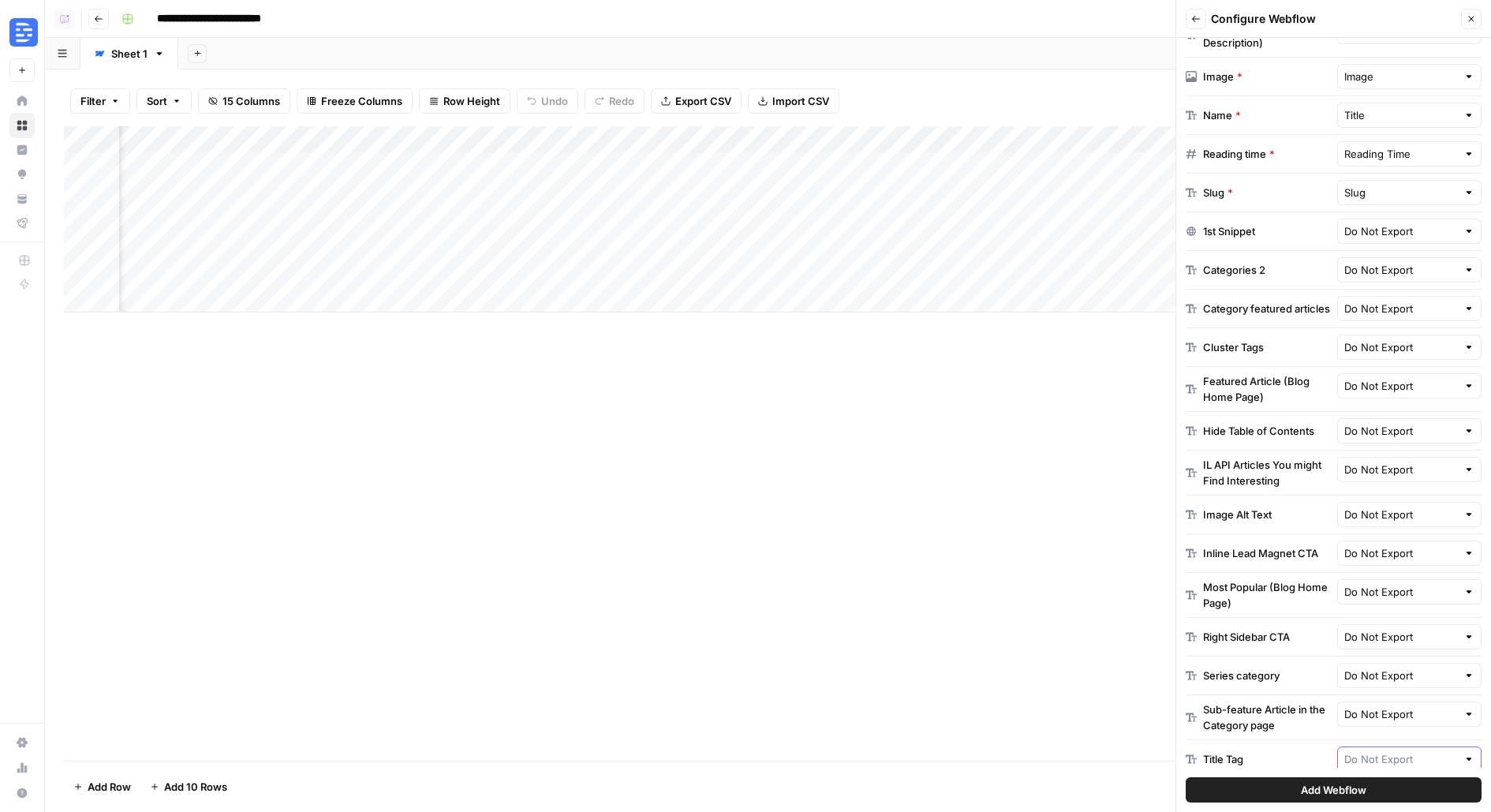
click at [1378, 751] on input "text" at bounding box center [1400, 759] width 114 height 15
click at [1389, 529] on span "Title" at bounding box center [1393, 531] width 85 height 15
type input "Title"
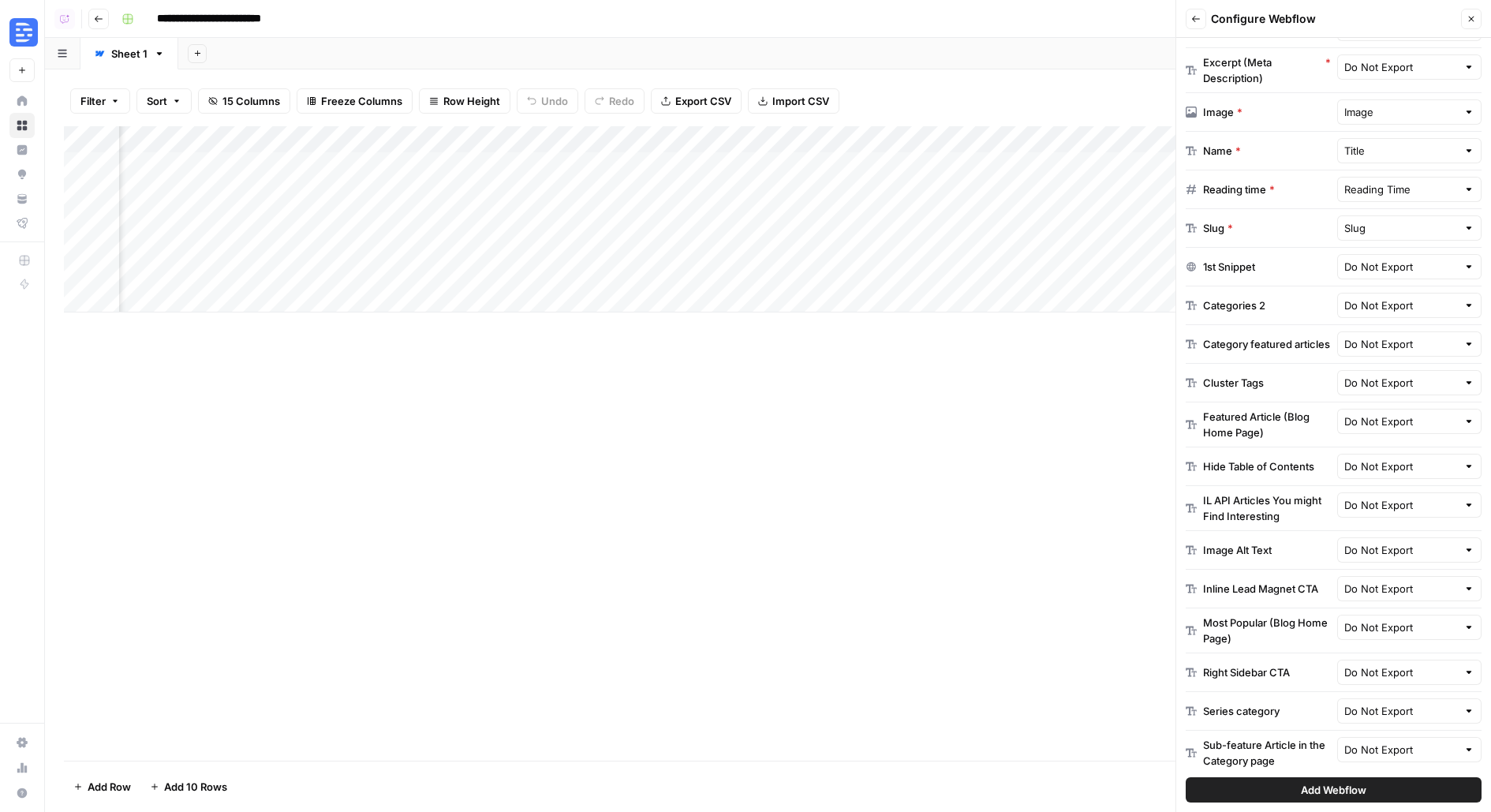
scroll to position [543, 0]
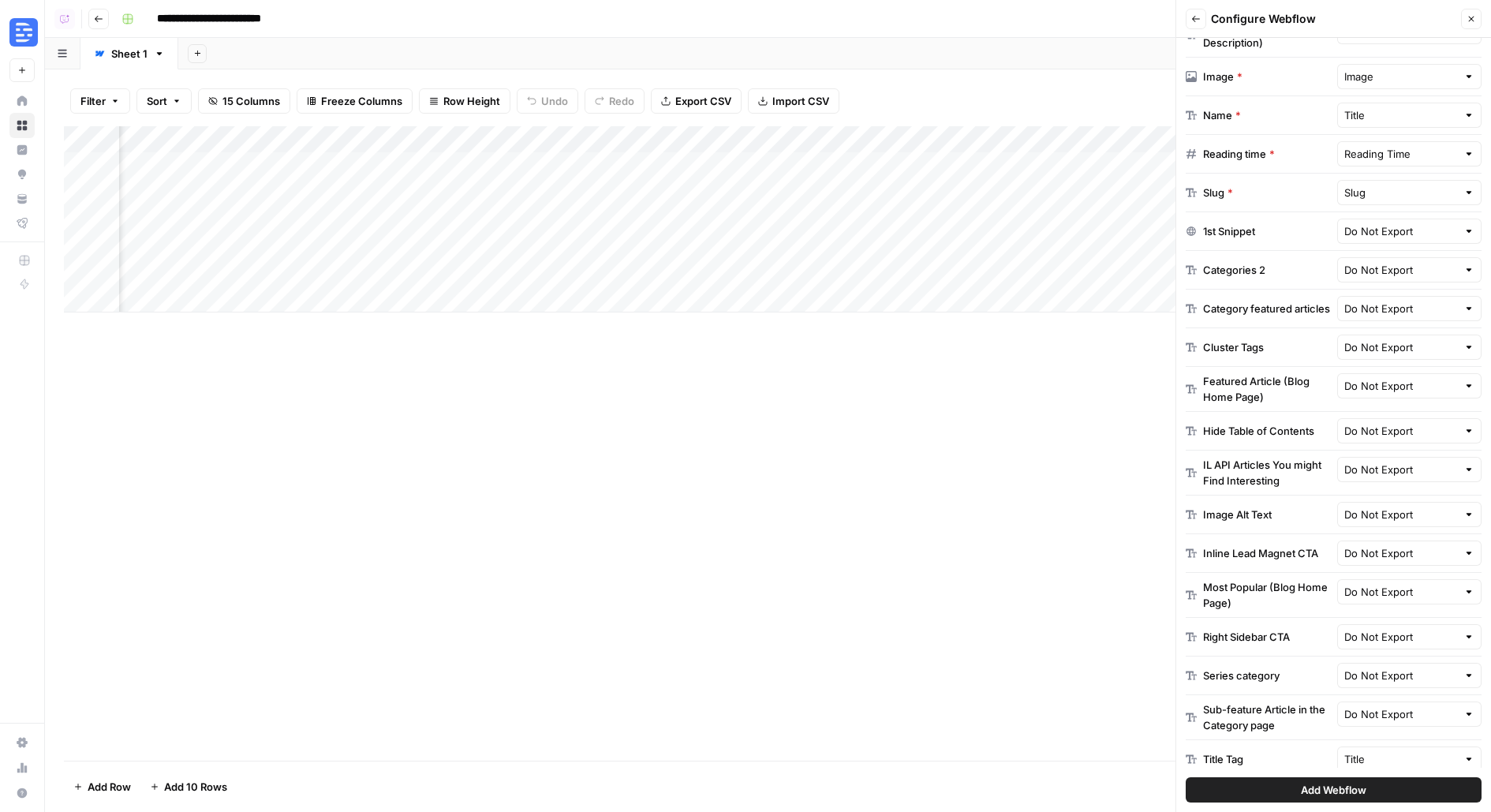
click at [1292, 795] on button "Add Webflow" at bounding box center [1334, 790] width 295 height 26
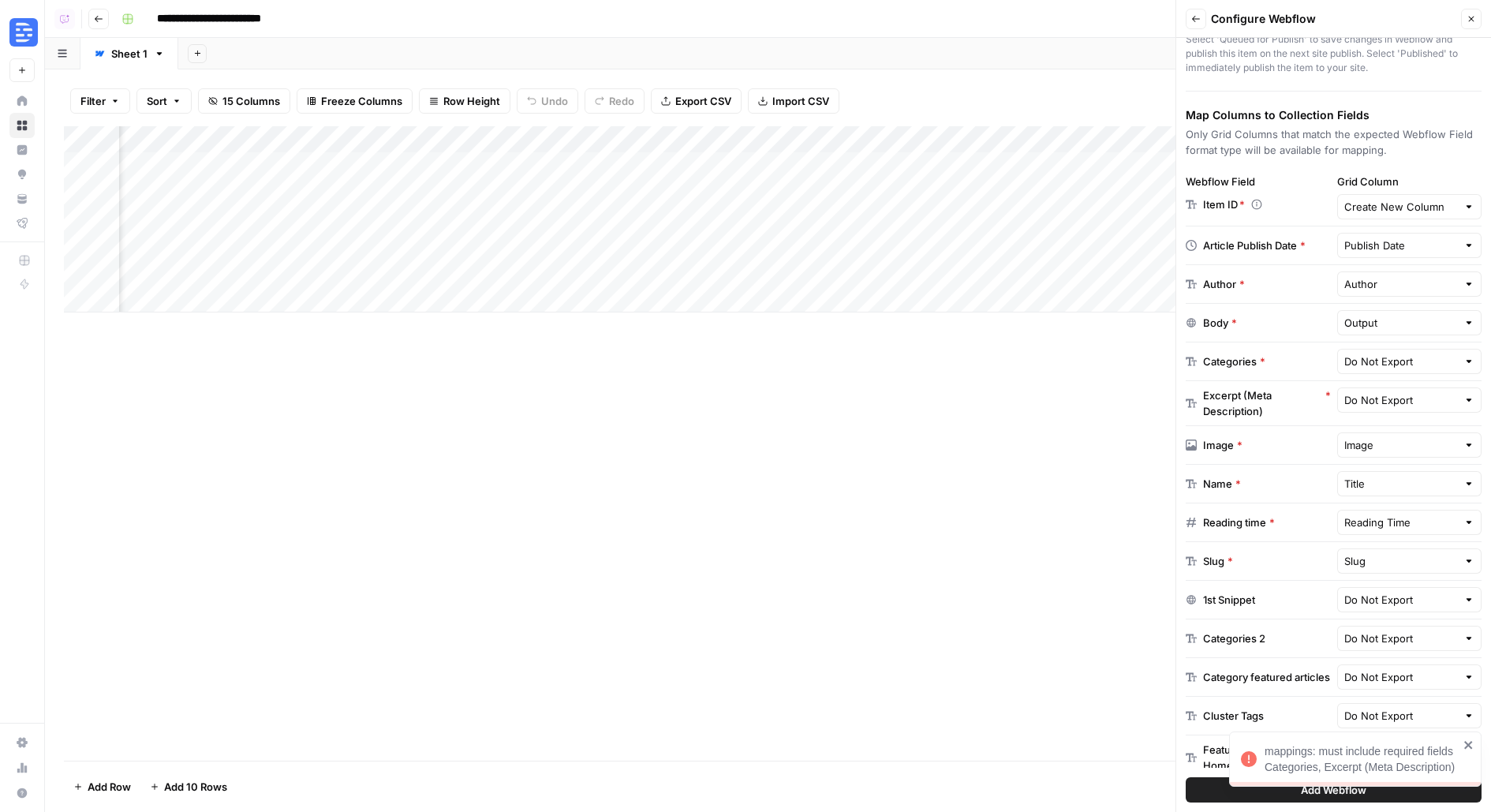
scroll to position [185, 0]
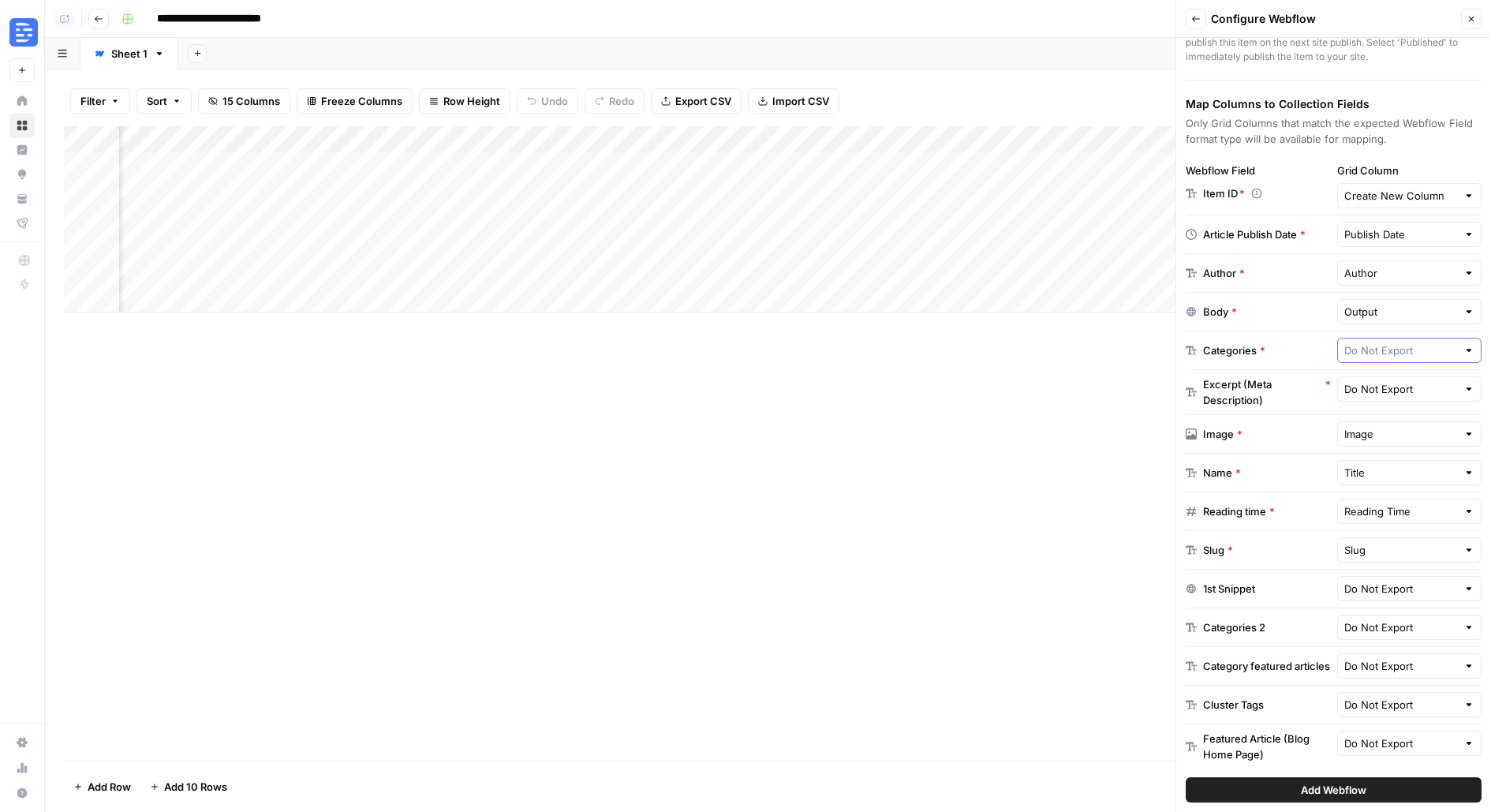
click at [1403, 342] on input "text" at bounding box center [1400, 350] width 114 height 15
click at [1381, 518] on span "Category" at bounding box center [1406, 514] width 112 height 15
type input "Category"
click at [1382, 386] on input "text" at bounding box center [1400, 388] width 114 height 15
click at [1384, 453] on span "Meta Description" at bounding box center [1393, 450] width 85 height 15
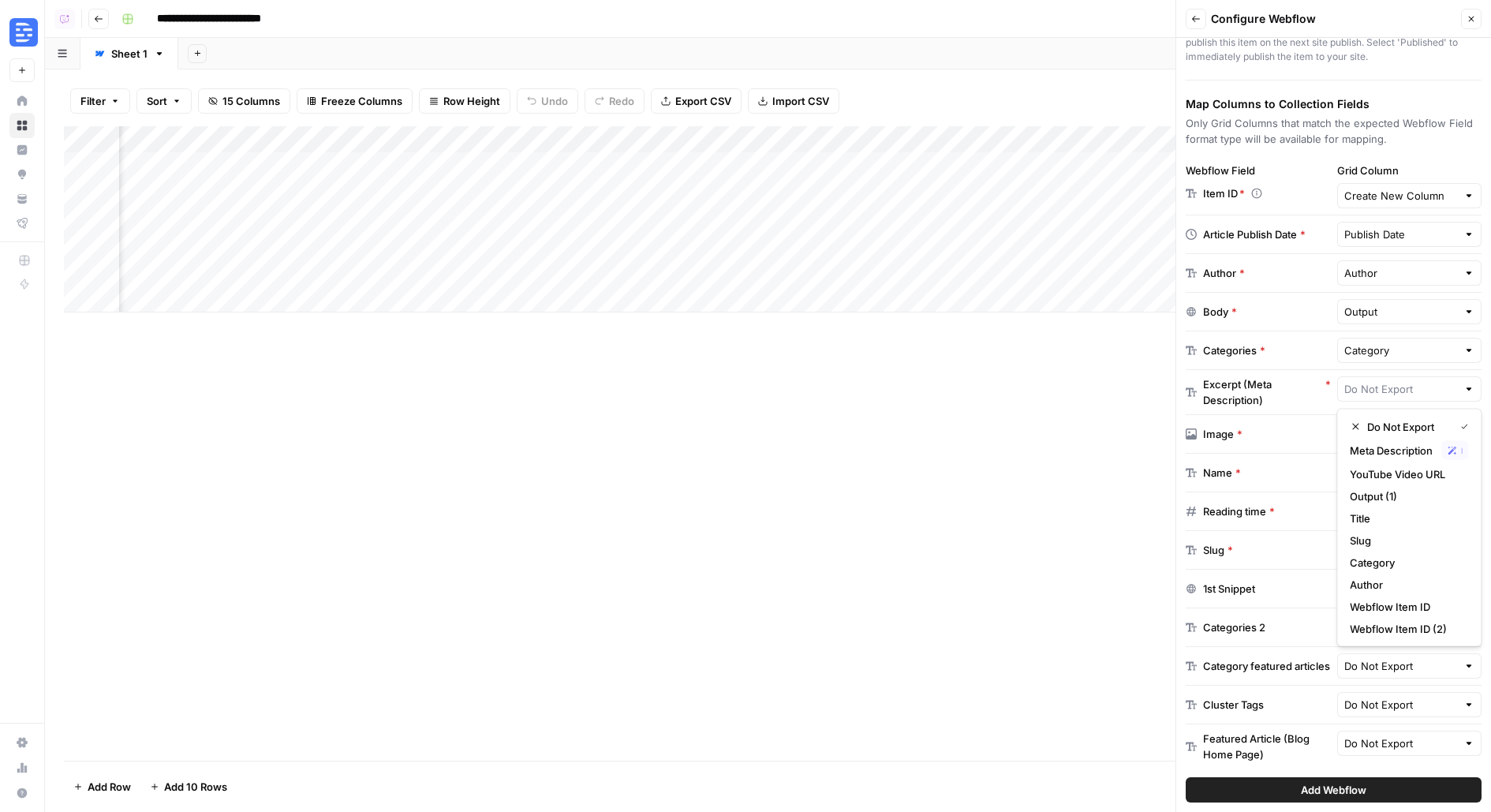
type input "Meta Description"
click at [1266, 787] on button "Add Webflow" at bounding box center [1334, 790] width 295 height 26
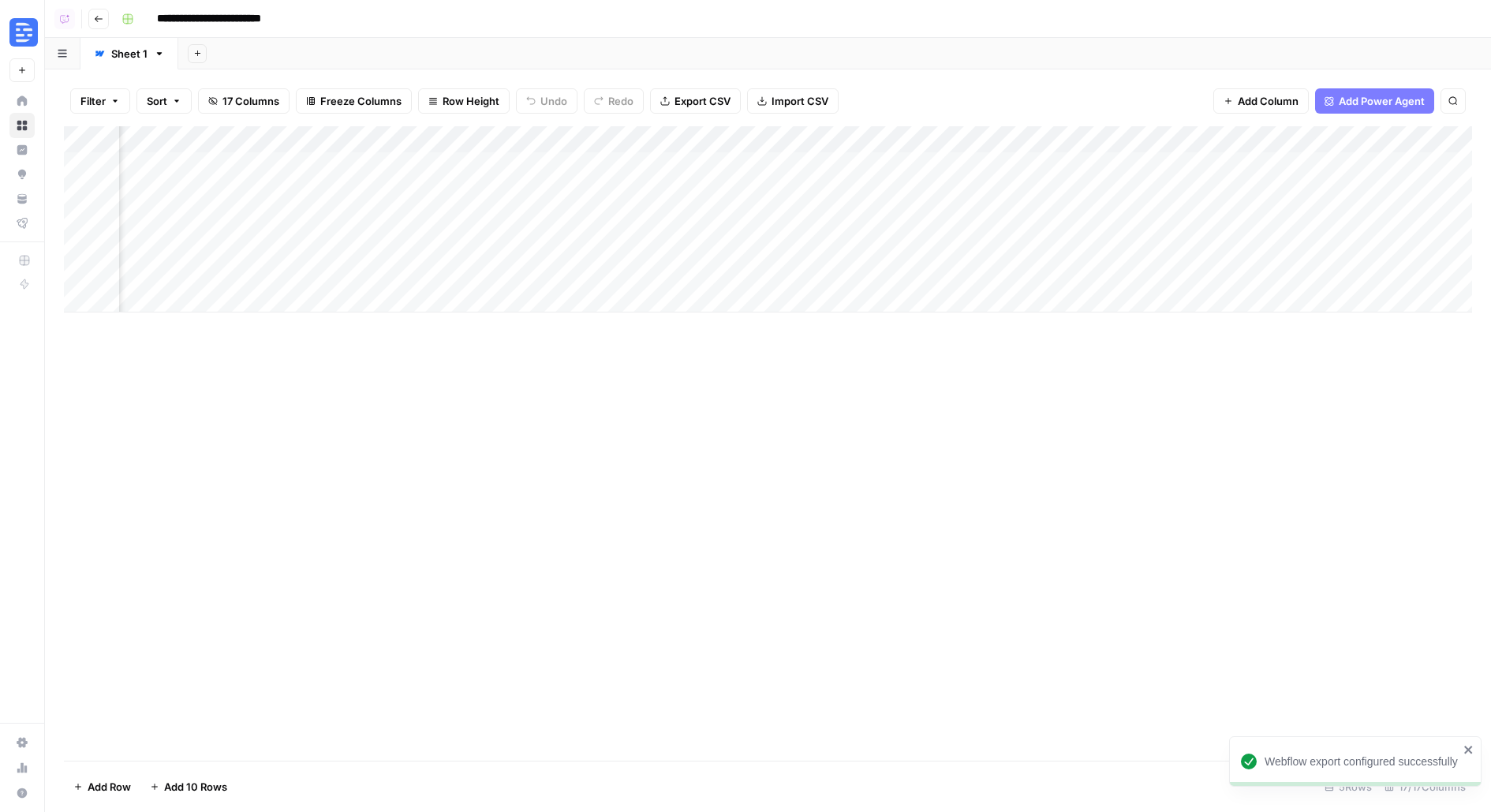
scroll to position [0, 1274]
click at [1062, 373] on div "Add Column" at bounding box center [768, 443] width 1408 height 634
click at [1065, 161] on div "Add Column" at bounding box center [768, 219] width 1408 height 186
click at [1042, 166] on div "Add Column" at bounding box center [768, 219] width 1408 height 186
click at [1041, 67] on div "Add Sheet" at bounding box center [834, 53] width 1313 height 32
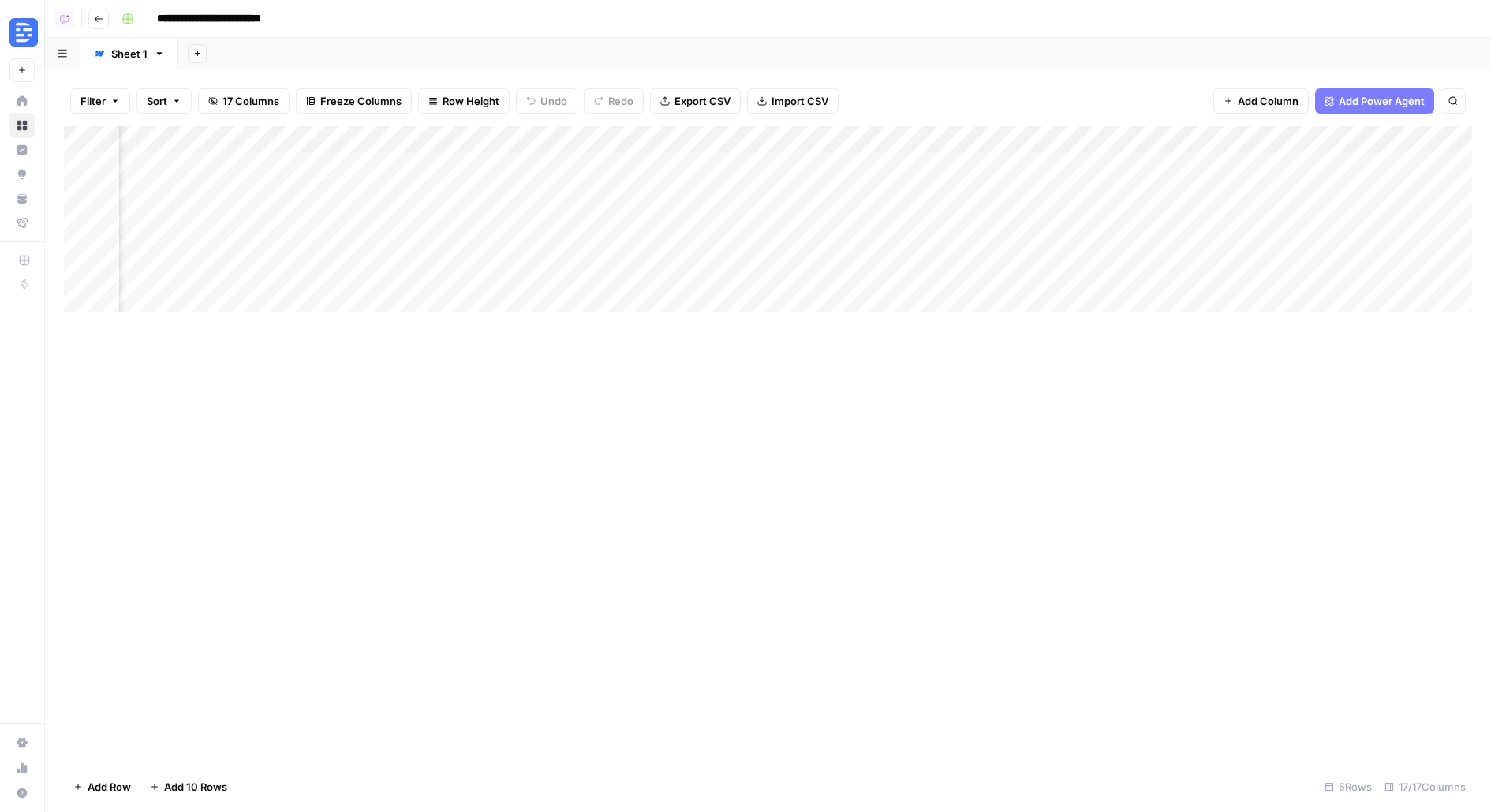
scroll to position [0, 1630]
click at [1144, 163] on div "Add Column" at bounding box center [768, 219] width 1408 height 186
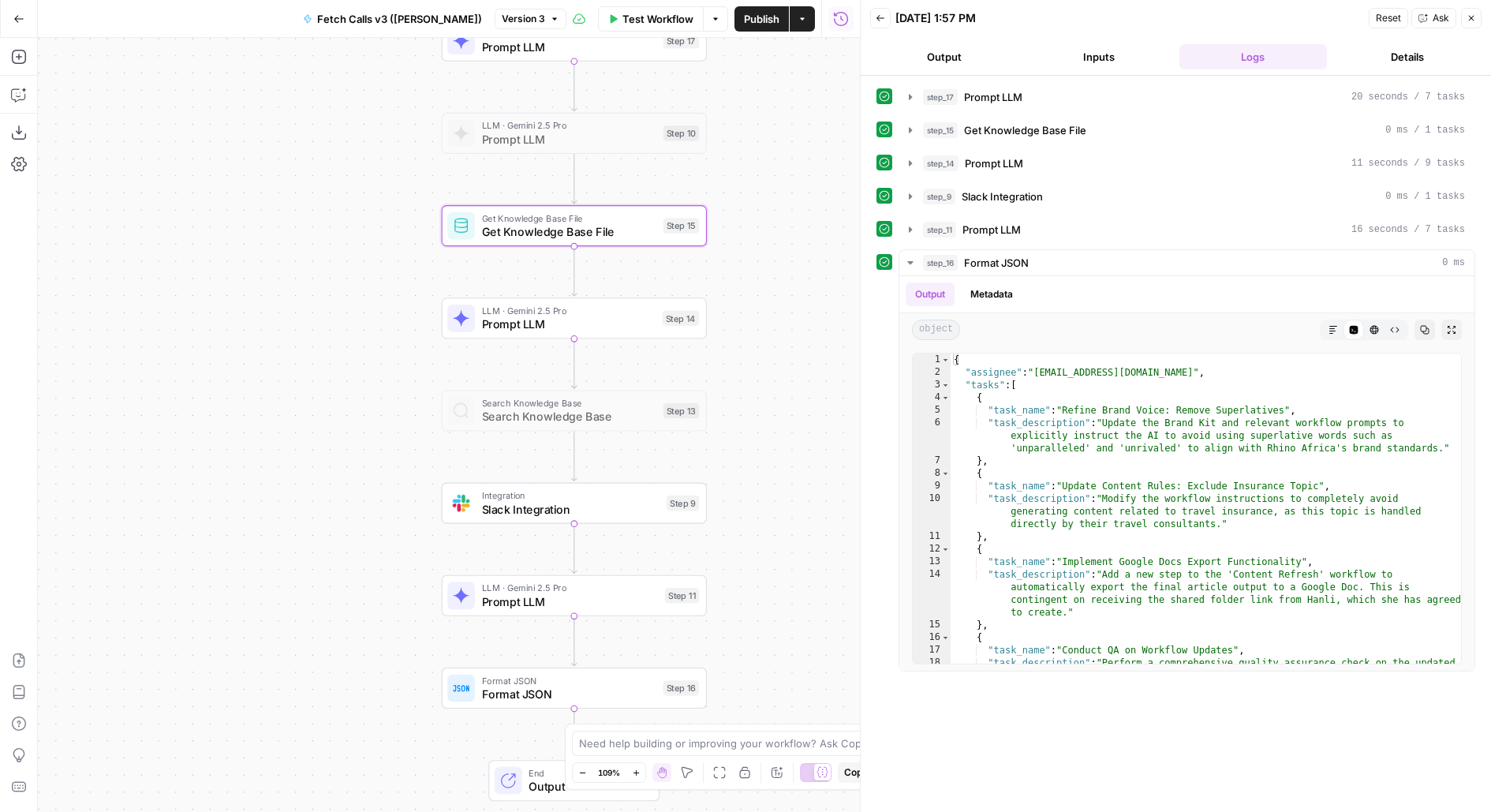
drag, startPoint x: 834, startPoint y: 348, endPoint x: 806, endPoint y: 153, distance: 197.0
click at [807, 153] on div "Workflow Set Inputs Inputs LLM · Gemini 2.5 Pro Prompt LLM Step 17 LLM · Gemini…" at bounding box center [448, 424] width 822 height 774
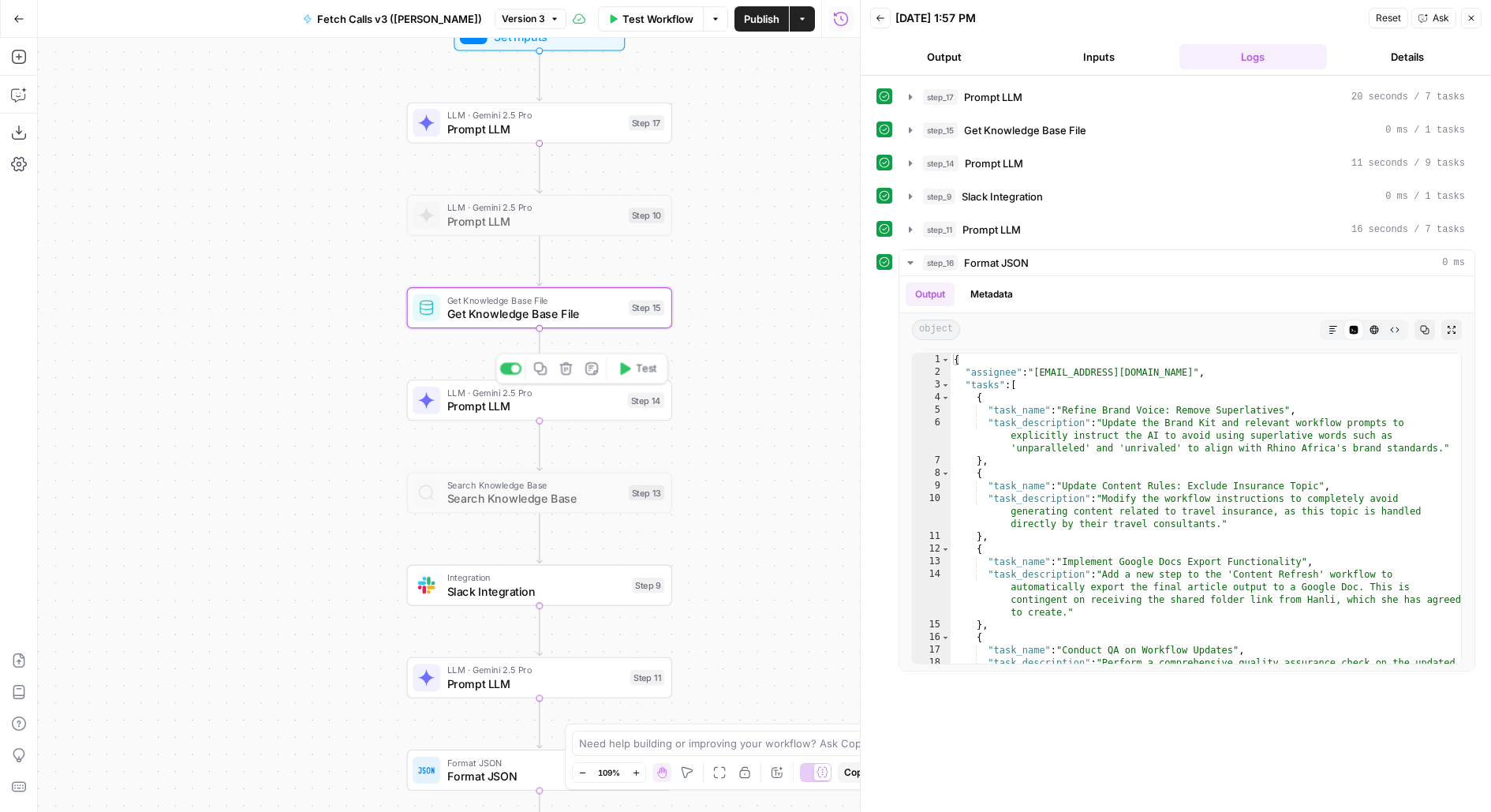
click at [658, 400] on div "Step 14" at bounding box center [646, 400] width 37 height 15
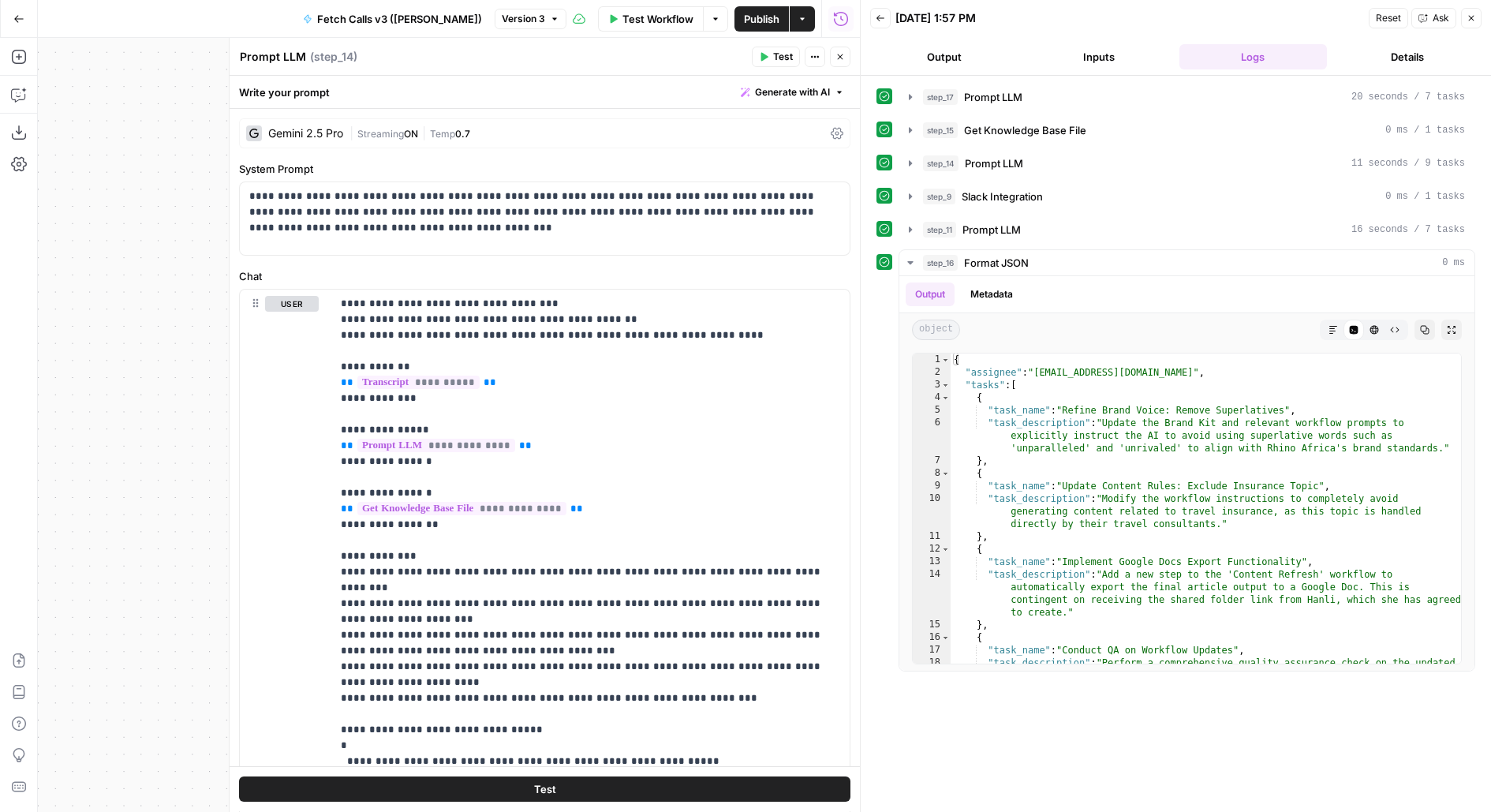
scroll to position [69, 0]
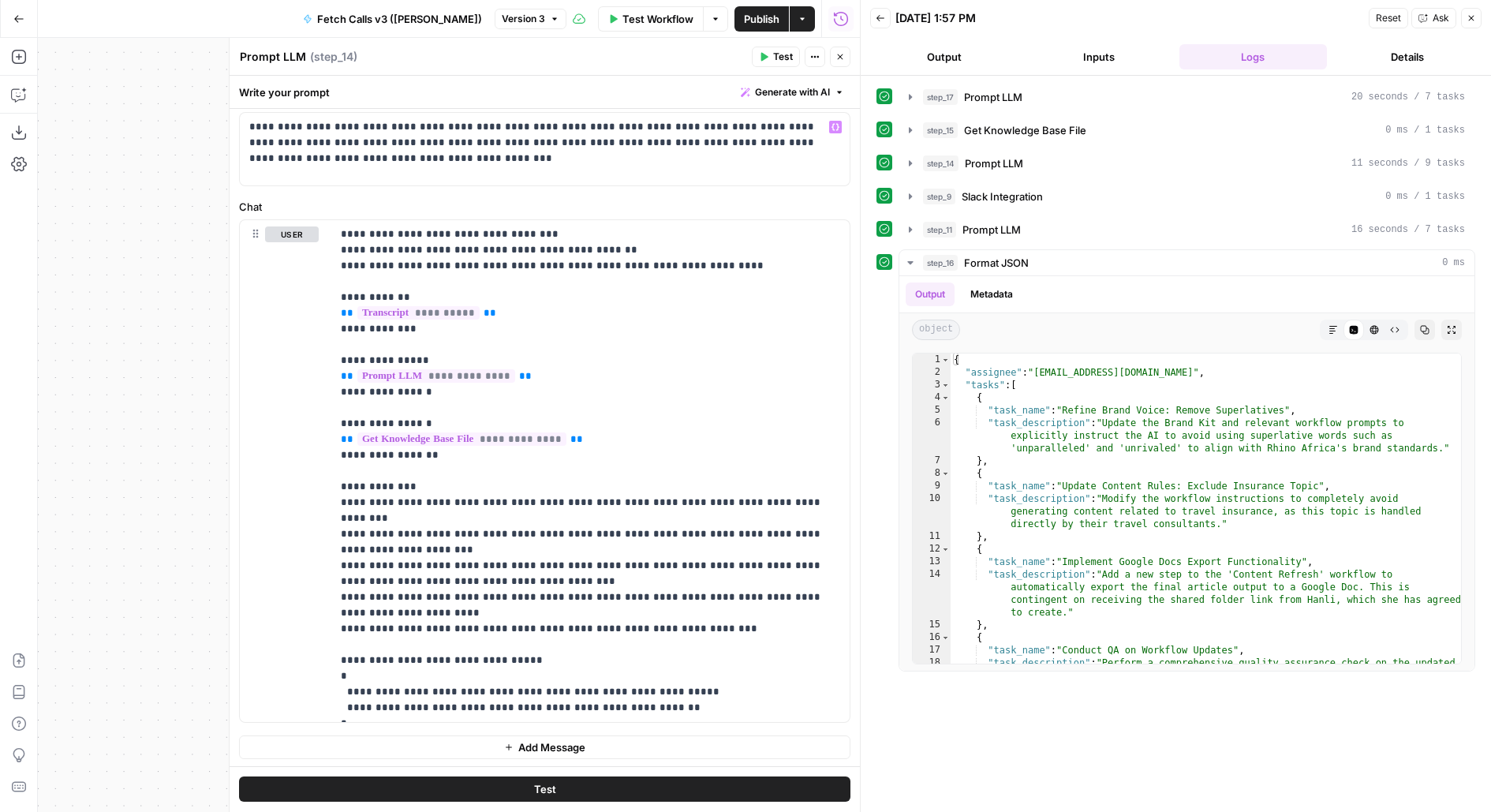
click at [841, 56] on icon "button" at bounding box center [840, 57] width 5 height 5
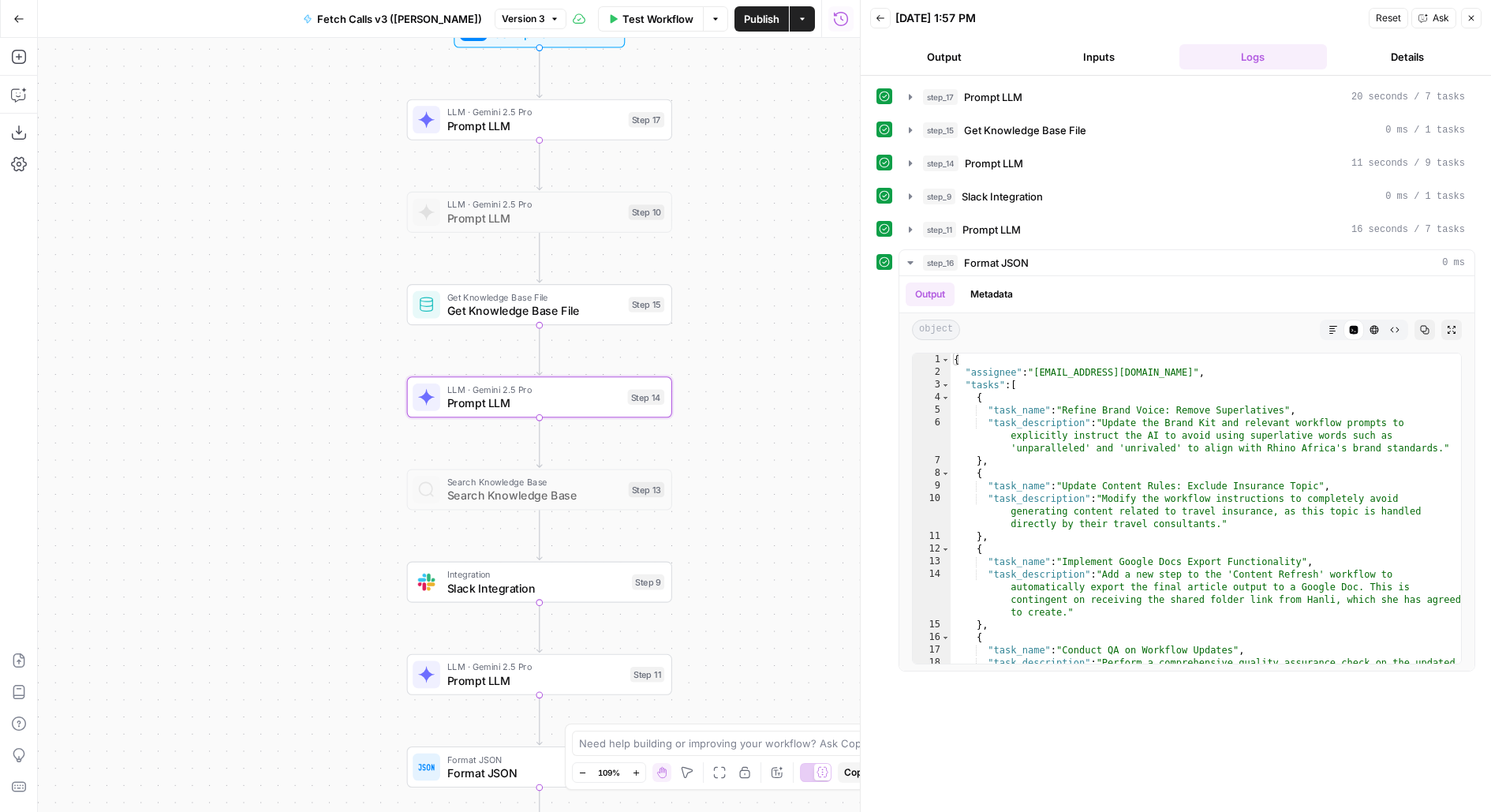
drag, startPoint x: 762, startPoint y: 323, endPoint x: 762, endPoint y: 221, distance: 102.0
click at [762, 221] on div "Workflow Set Inputs Inputs LLM · Gemini 2.5 Pro Prompt LLM Step 17 LLM · Gemini…" at bounding box center [448, 424] width 822 height 774
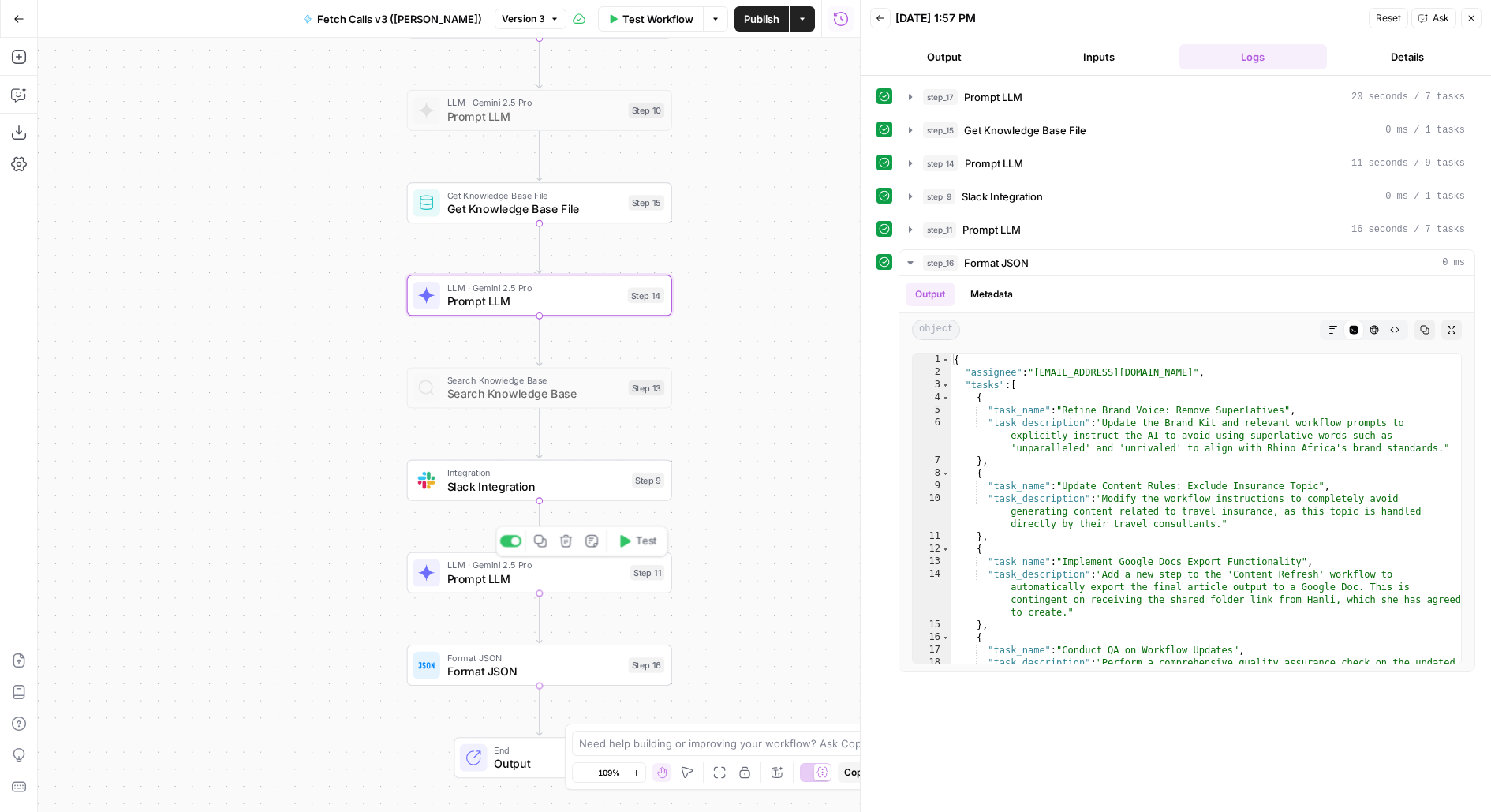
click at [572, 565] on span "LLM · Gemini 2.5 Pro" at bounding box center [535, 564] width 177 height 14
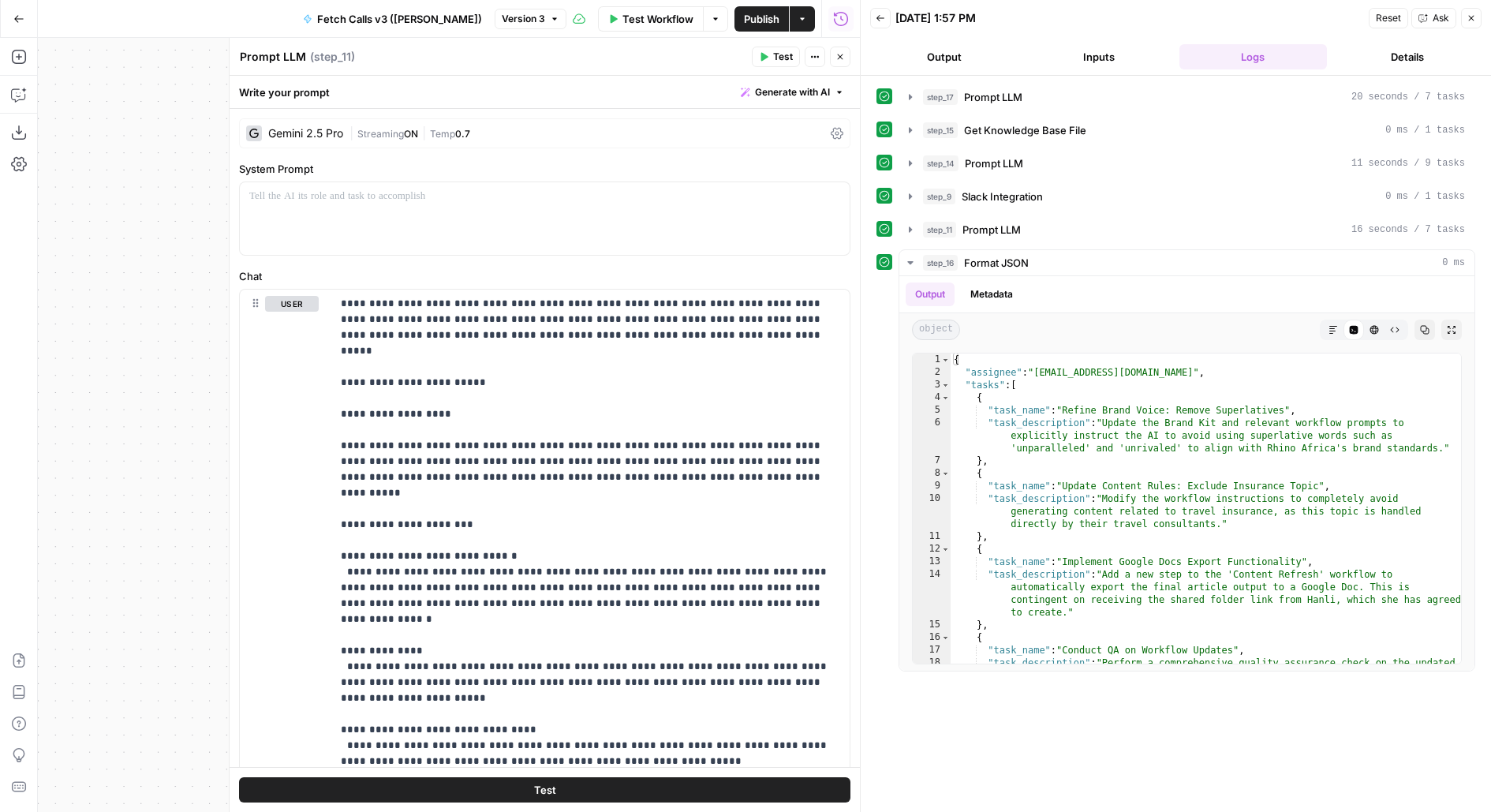
click at [842, 50] on button "Close" at bounding box center [840, 57] width 20 height 20
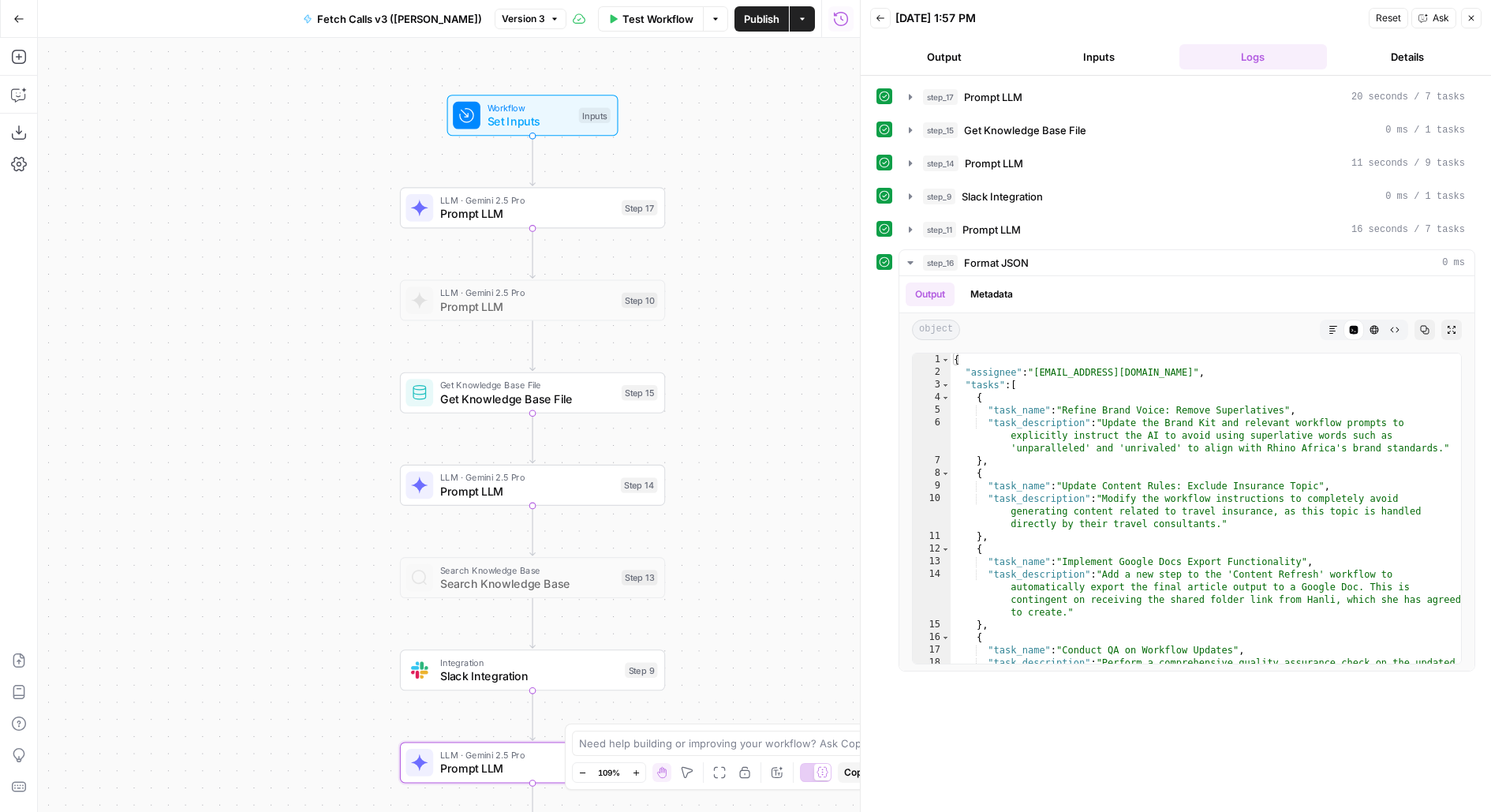
click at [651, 217] on div "LLM · Gemini 2.5 Pro Prompt LLM Step 17 Copy step Delete step Add Note Test" at bounding box center [531, 207] width 252 height 29
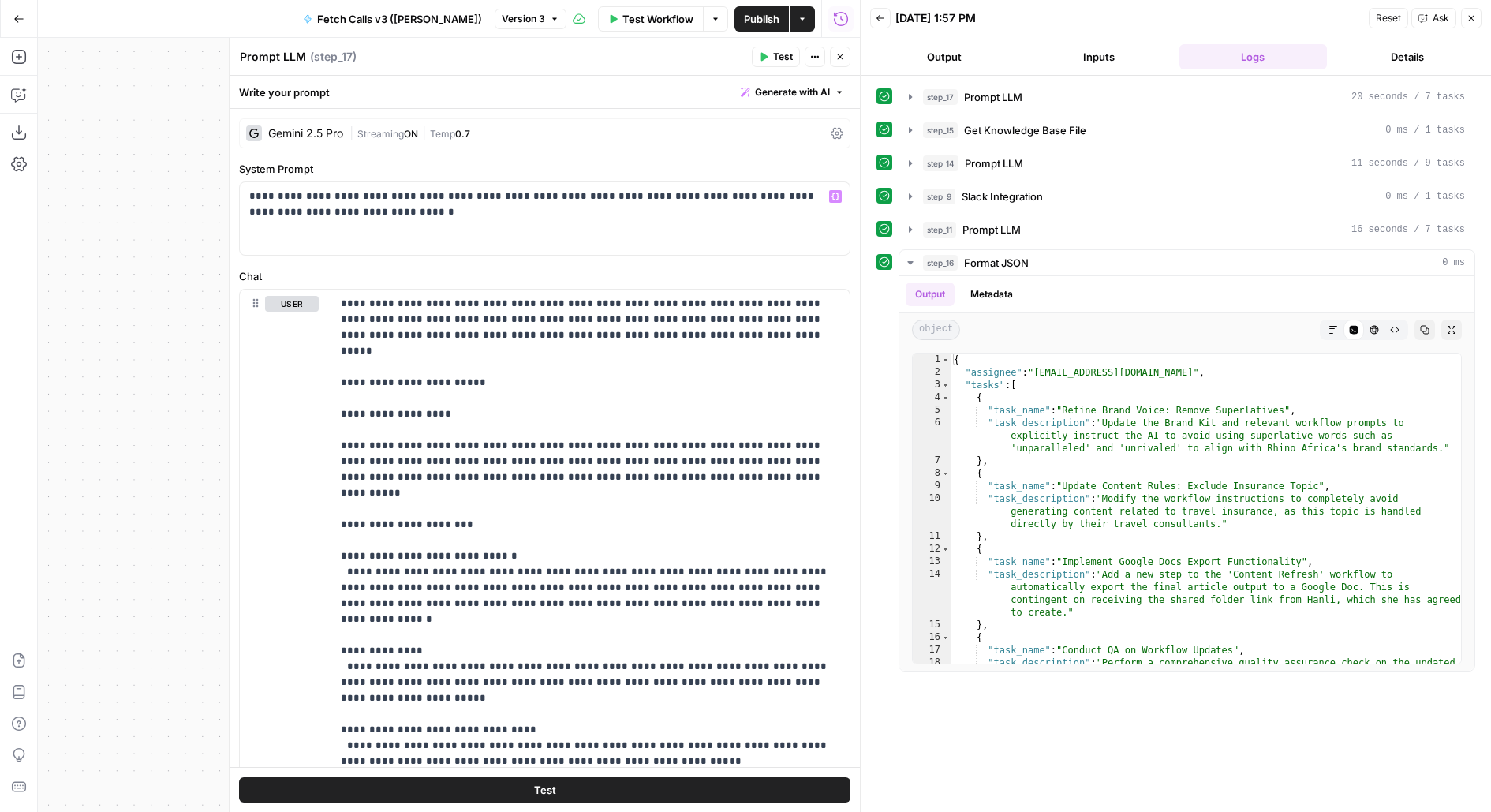
scroll to position [210, 0]
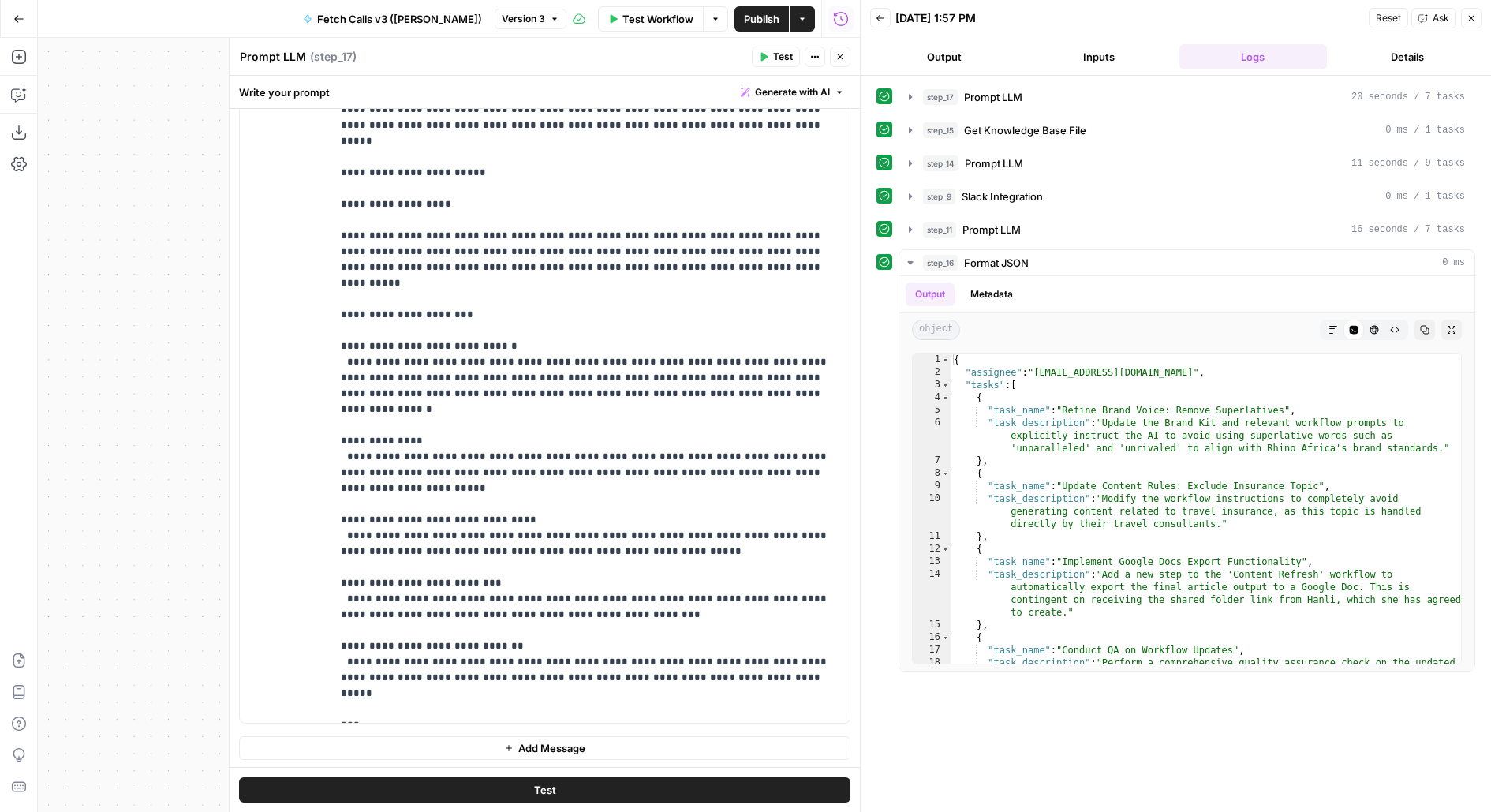
click at [845, 55] on button "Close" at bounding box center [840, 57] width 20 height 20
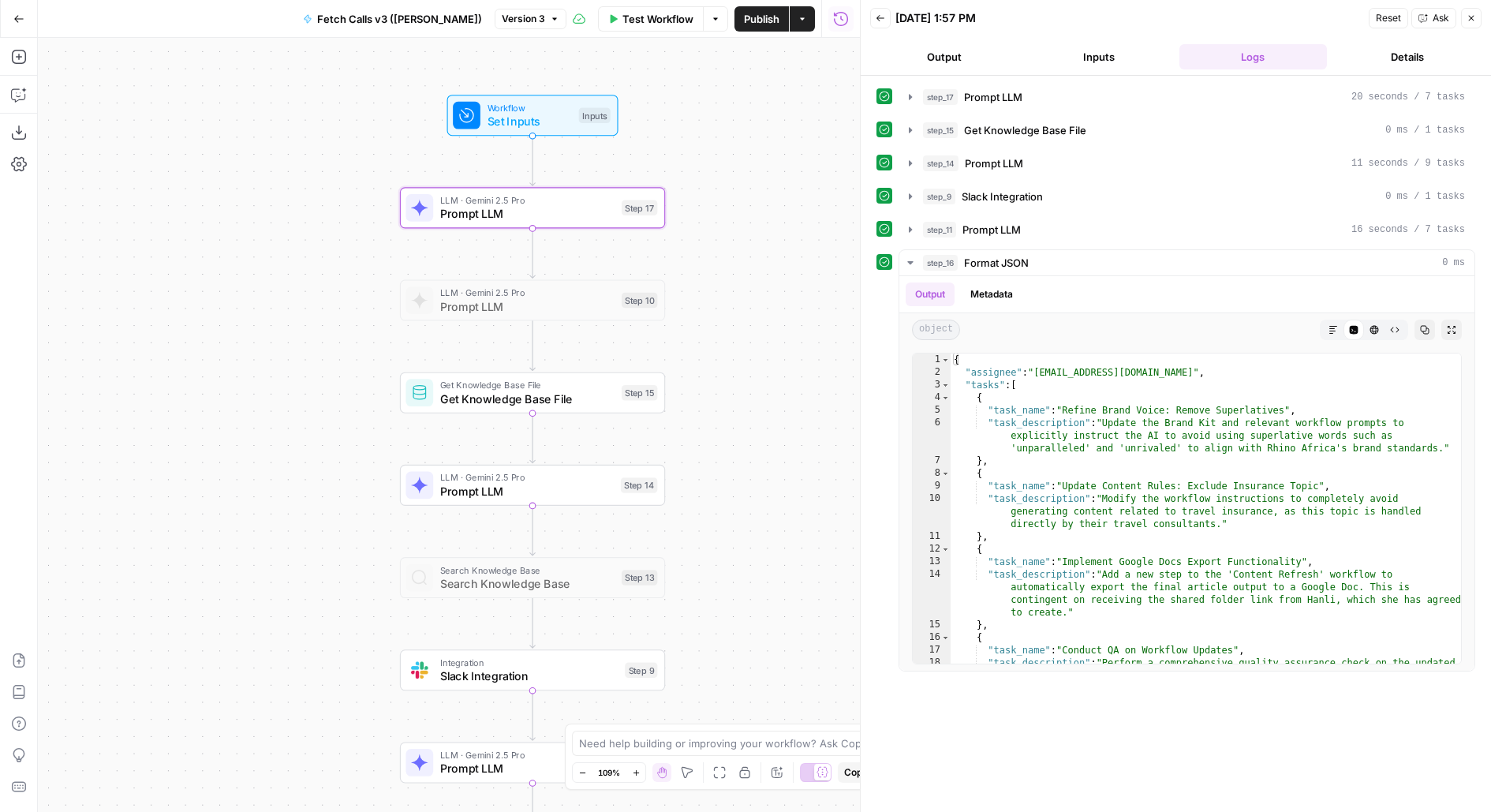
drag, startPoint x: 735, startPoint y: 381, endPoint x: 736, endPoint y: 198, distance: 183.0
click at [736, 198] on div "Workflow Set Inputs Inputs LLM · Gemini 2.5 Pro Prompt LLM Step 17 LLM · Gemini…" at bounding box center [448, 424] width 822 height 774
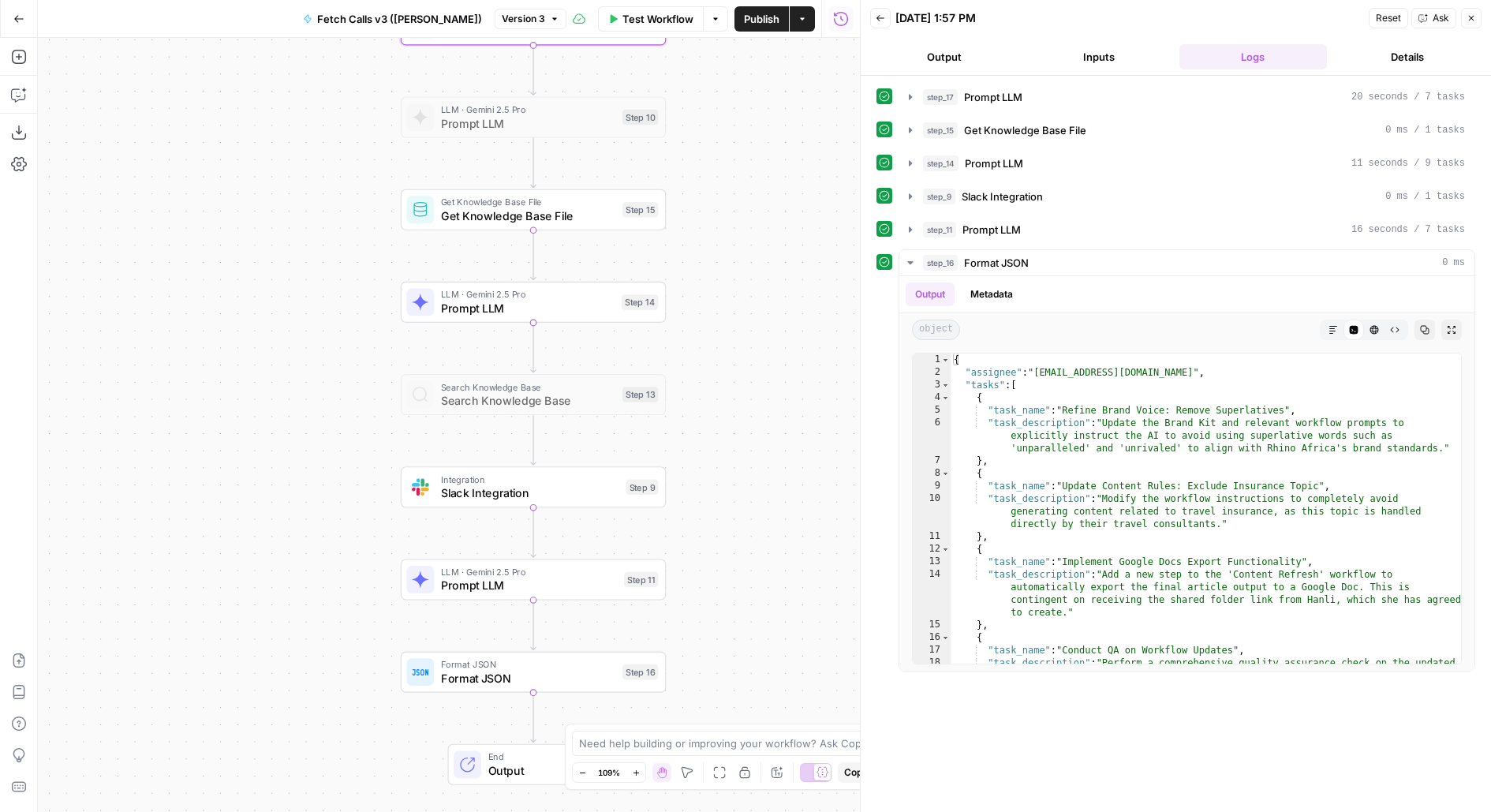
click at [488, 593] on div "LLM · Gemini 2.5 Pro Prompt LLM Step 11" at bounding box center [533, 579] width 265 height 41
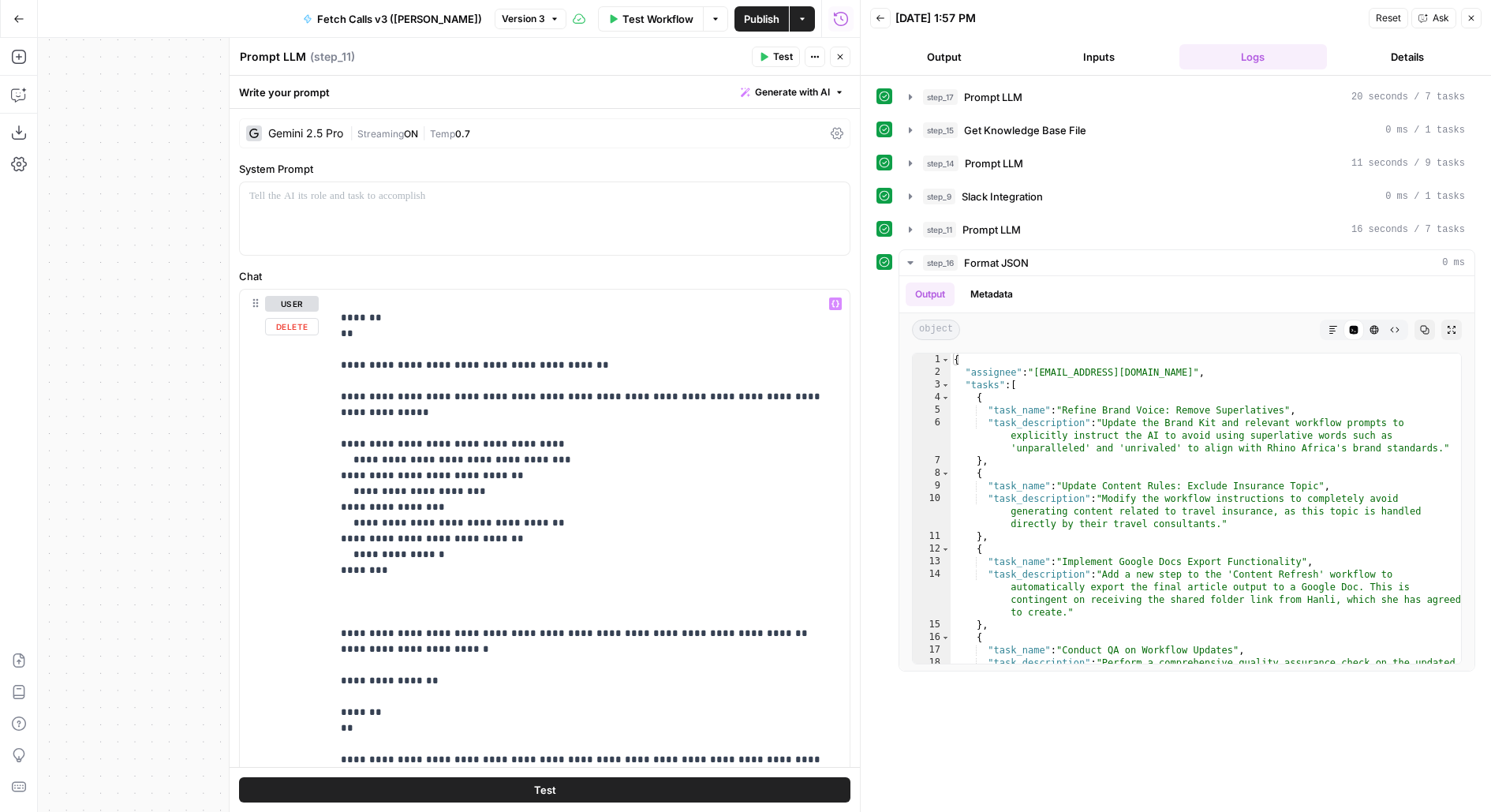
scroll to position [553, 0]
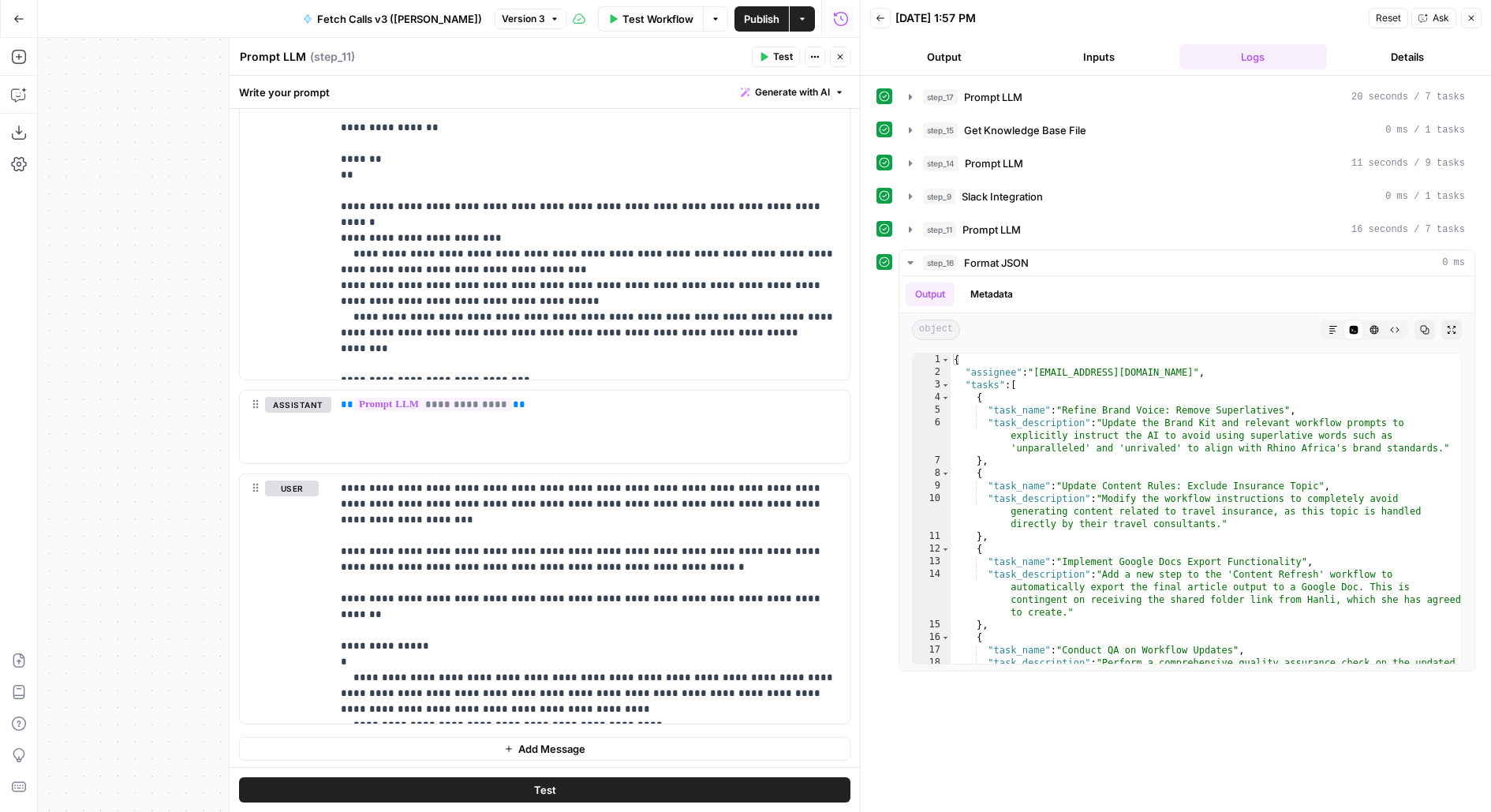
click at [838, 60] on icon "button" at bounding box center [839, 56] width 9 height 9
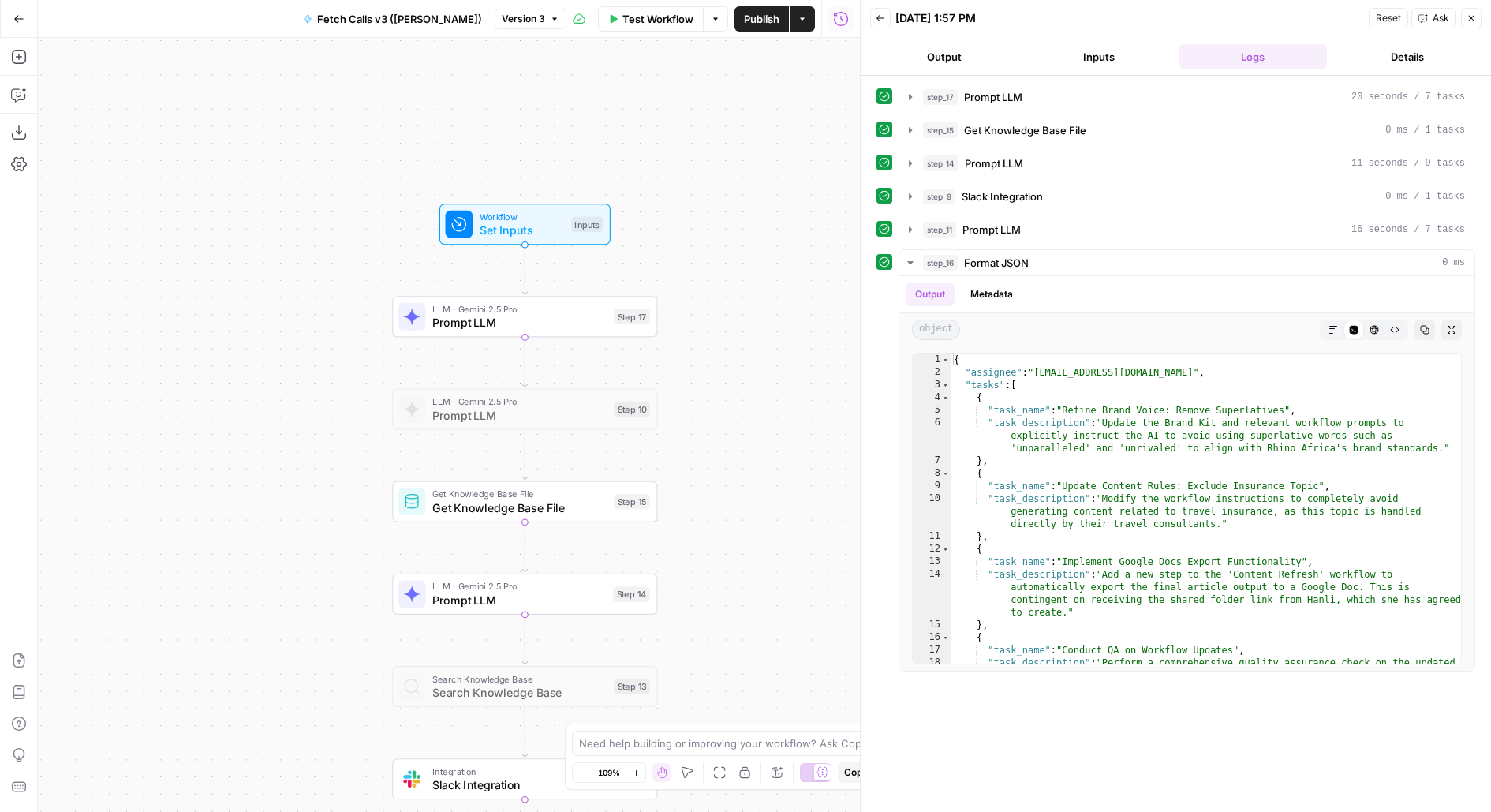
click at [649, 318] on div "Step 17" at bounding box center [632, 317] width 36 height 15
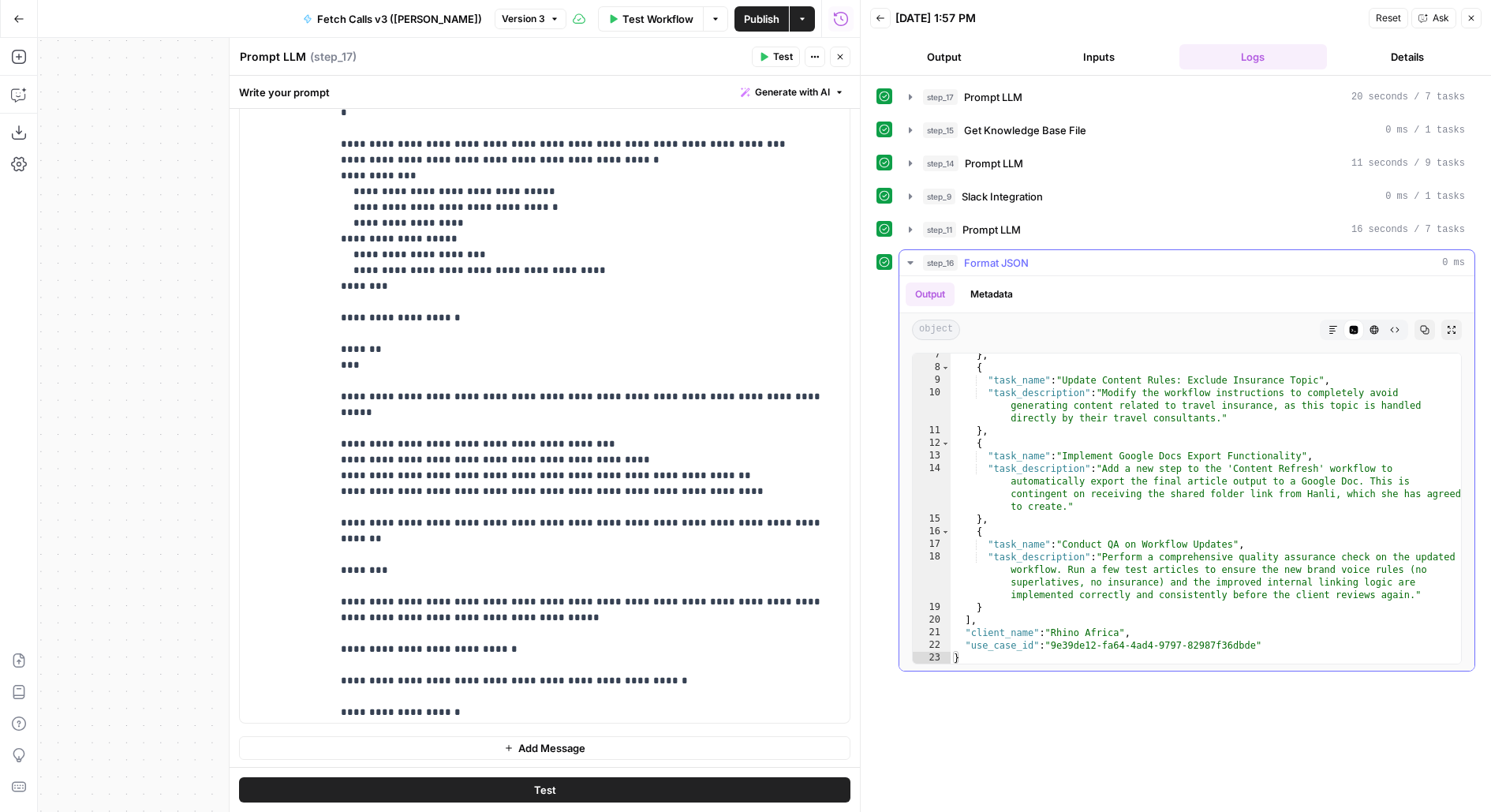
scroll to position [0, 0]
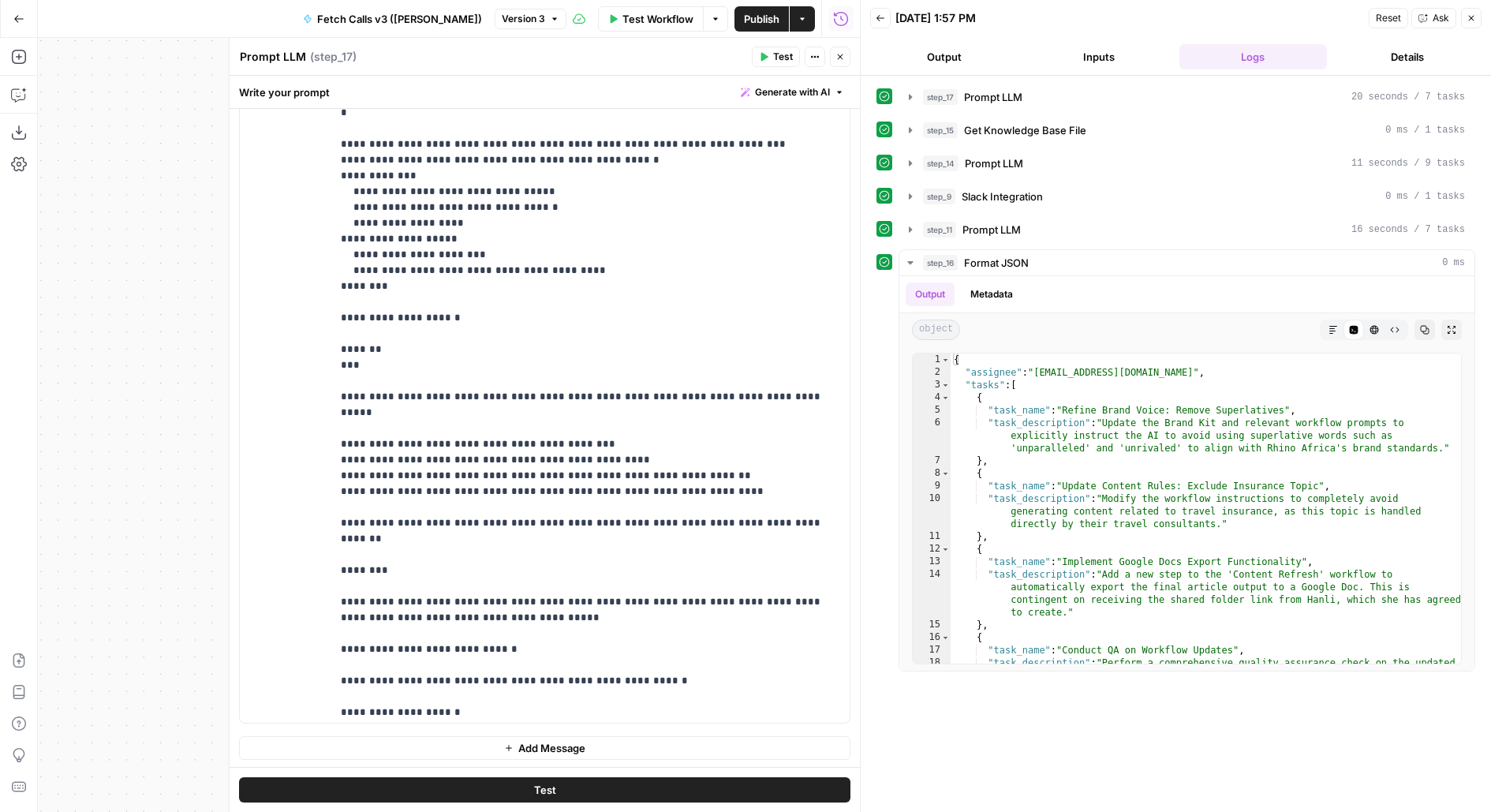
click at [844, 59] on icon "button" at bounding box center [839, 56] width 9 height 9
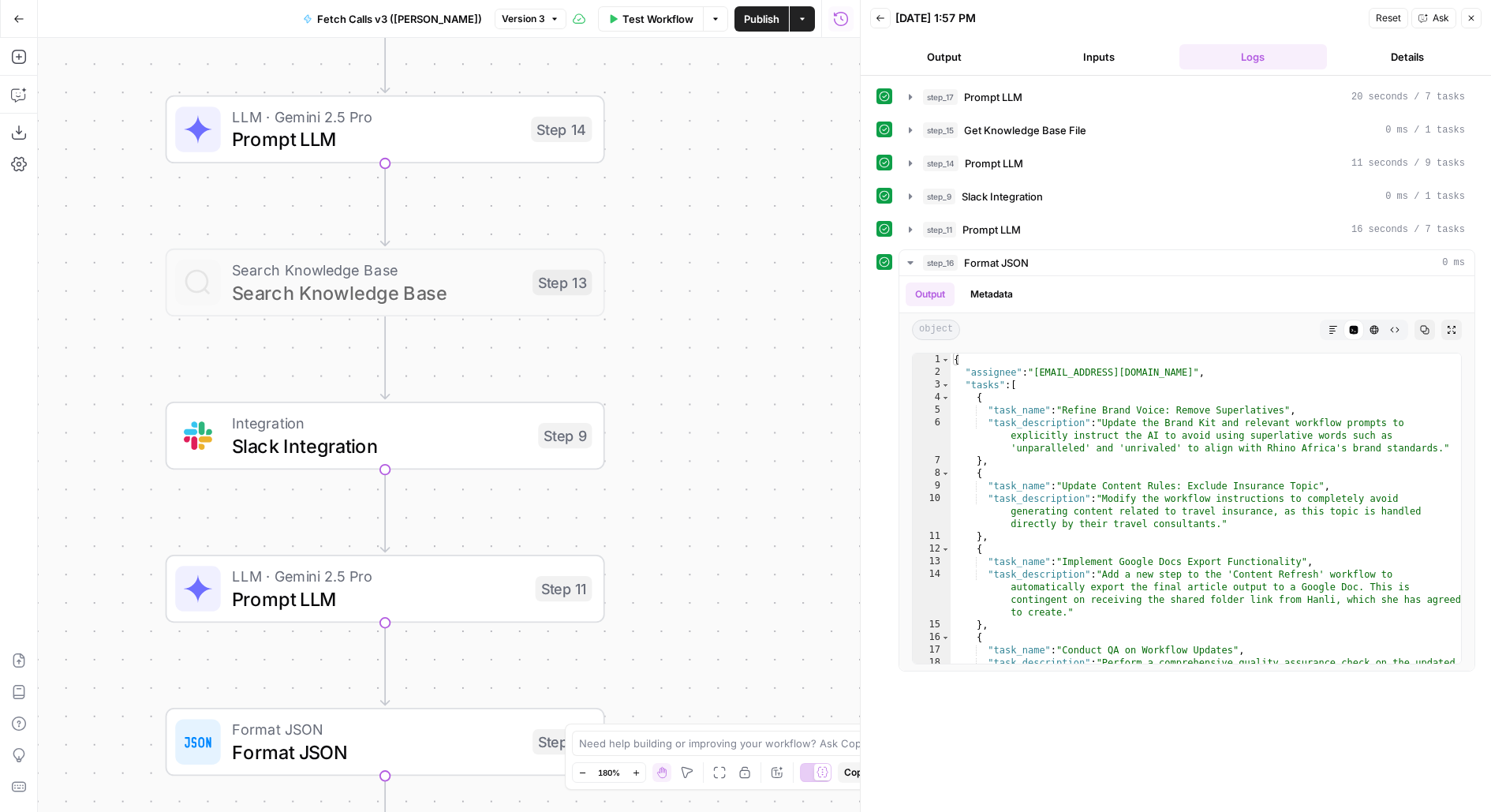
click at [554, 148] on div "LLM · Gemini 2.5 Pro Prompt LLM Step 14 Copy step Delete step Add Note Test" at bounding box center [383, 129] width 417 height 48
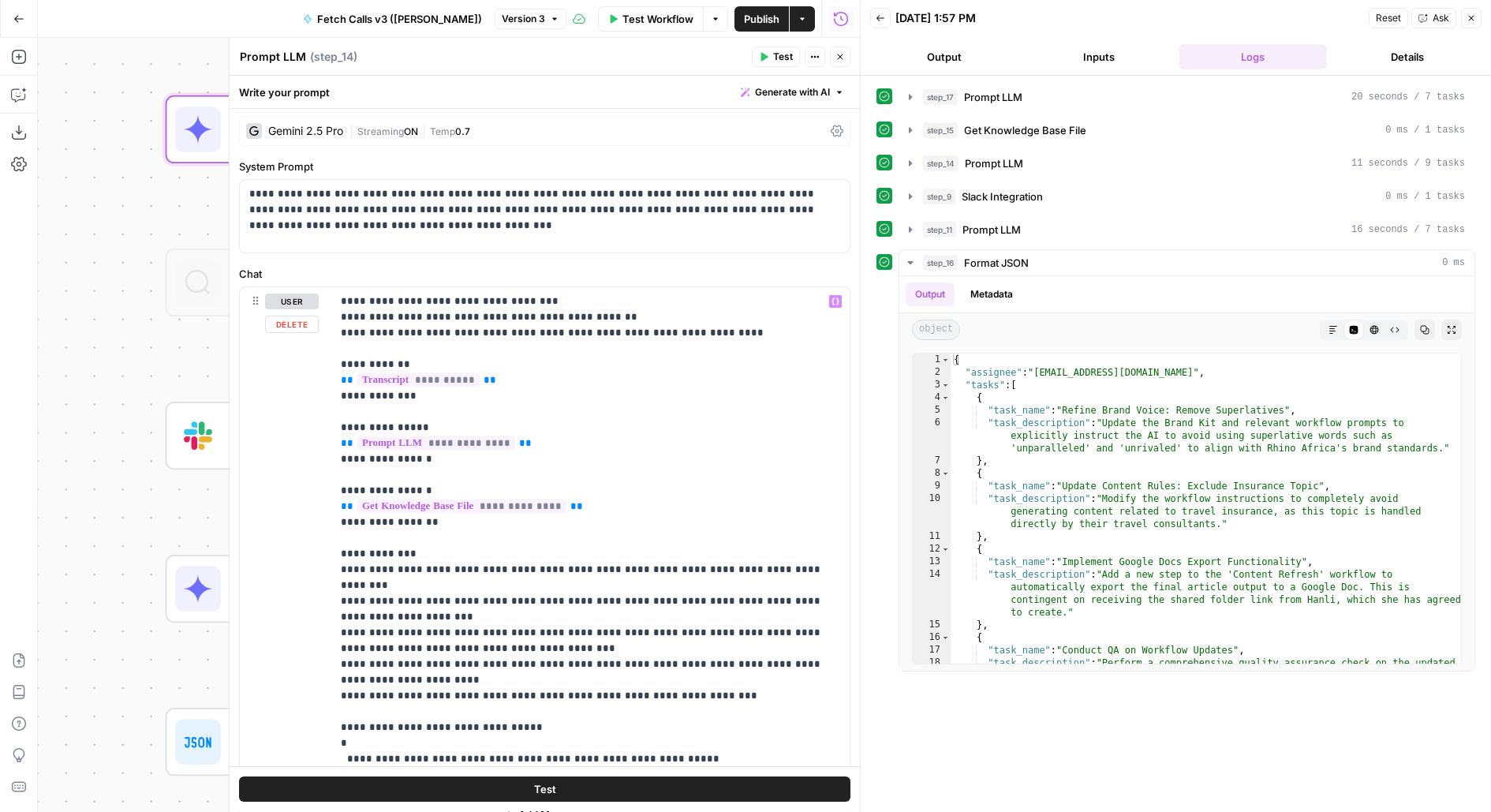
scroll to position [69, 0]
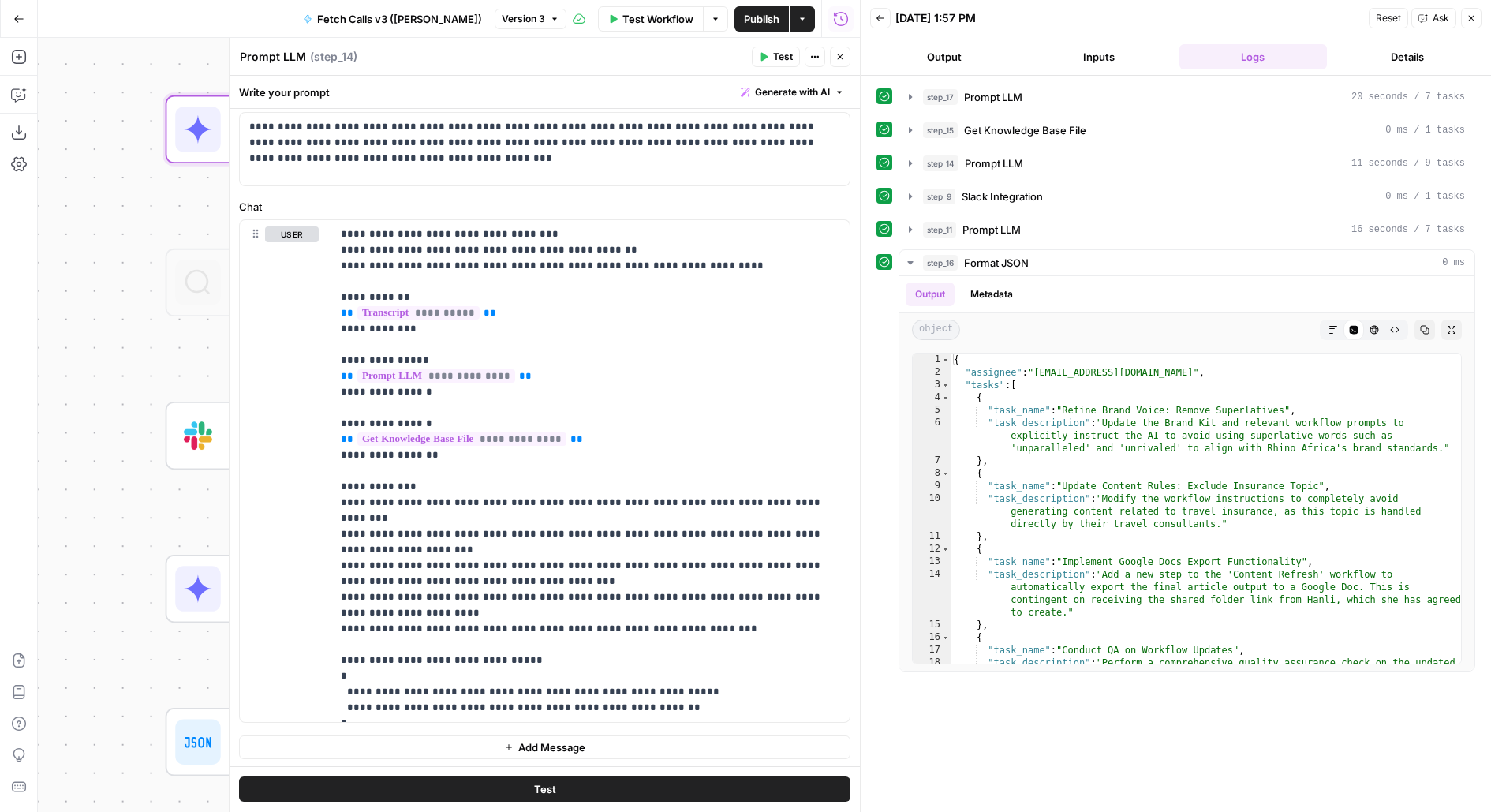
click at [841, 53] on div "Run History E" at bounding box center [841, 53] width 68 height 15
click at [842, 53] on icon "button" at bounding box center [839, 56] width 9 height 9
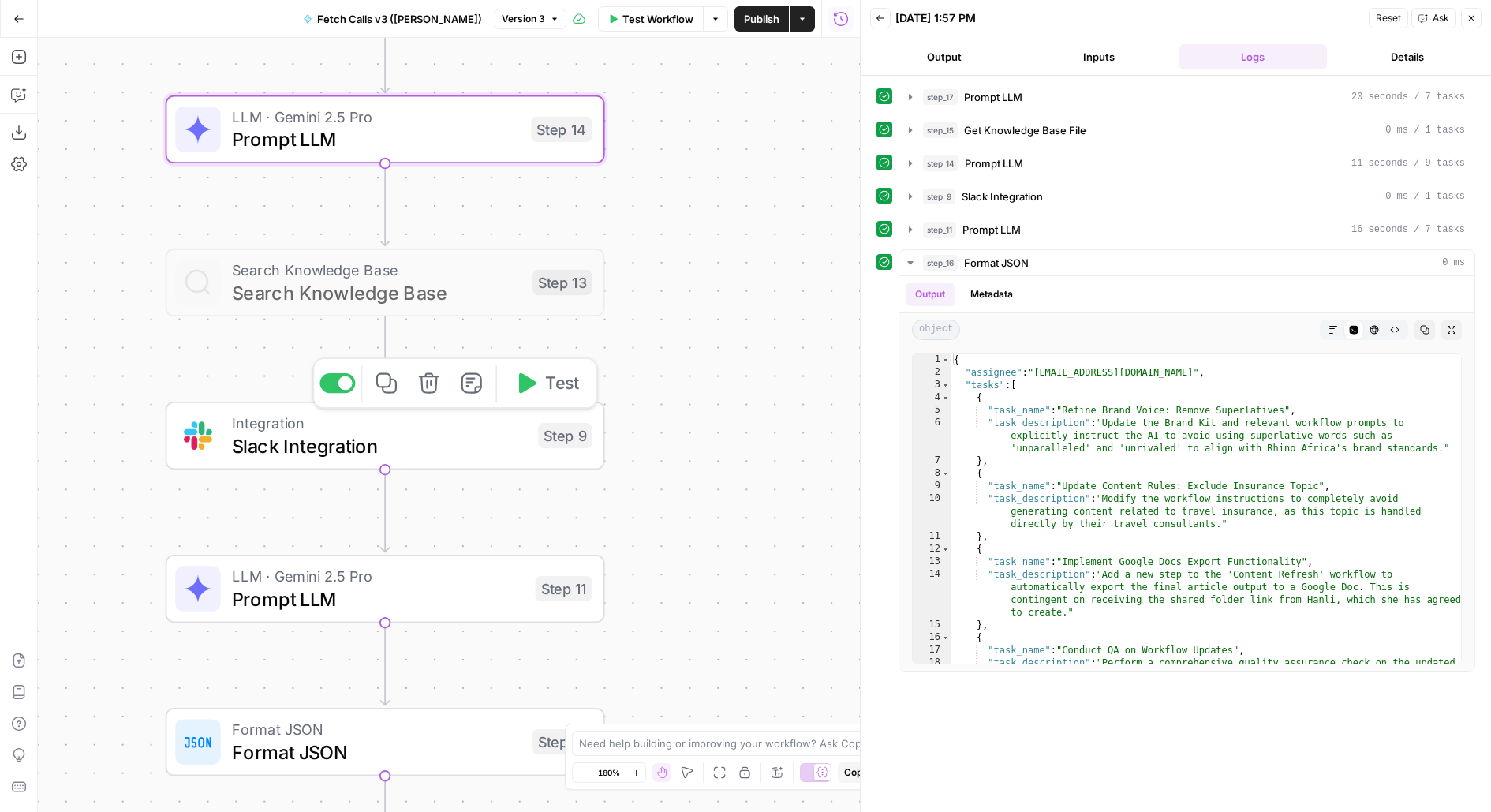
click at [489, 437] on span "Slack Integration" at bounding box center [380, 445] width 295 height 28
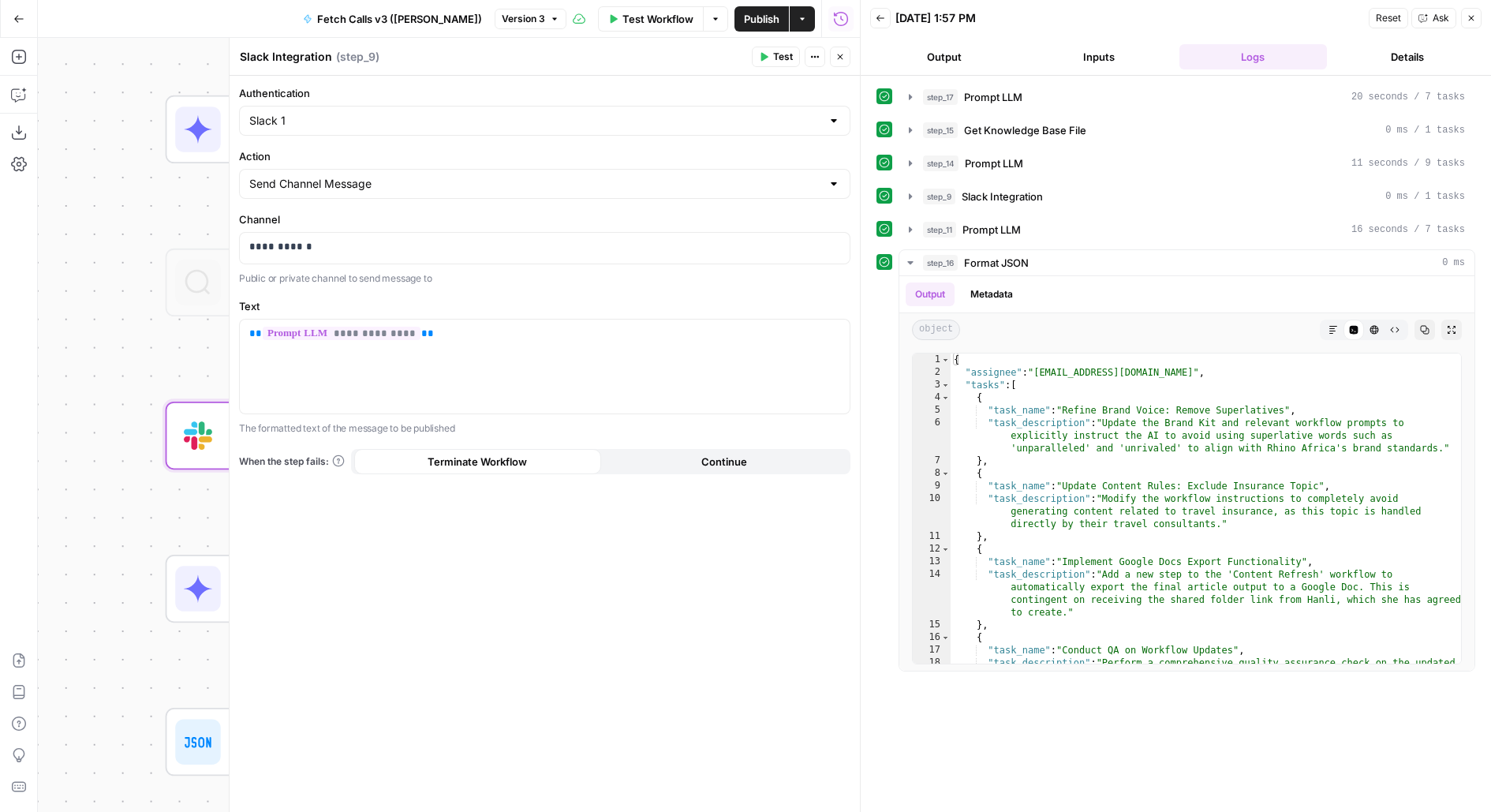
click at [833, 61] on button "Close" at bounding box center [840, 57] width 20 height 20
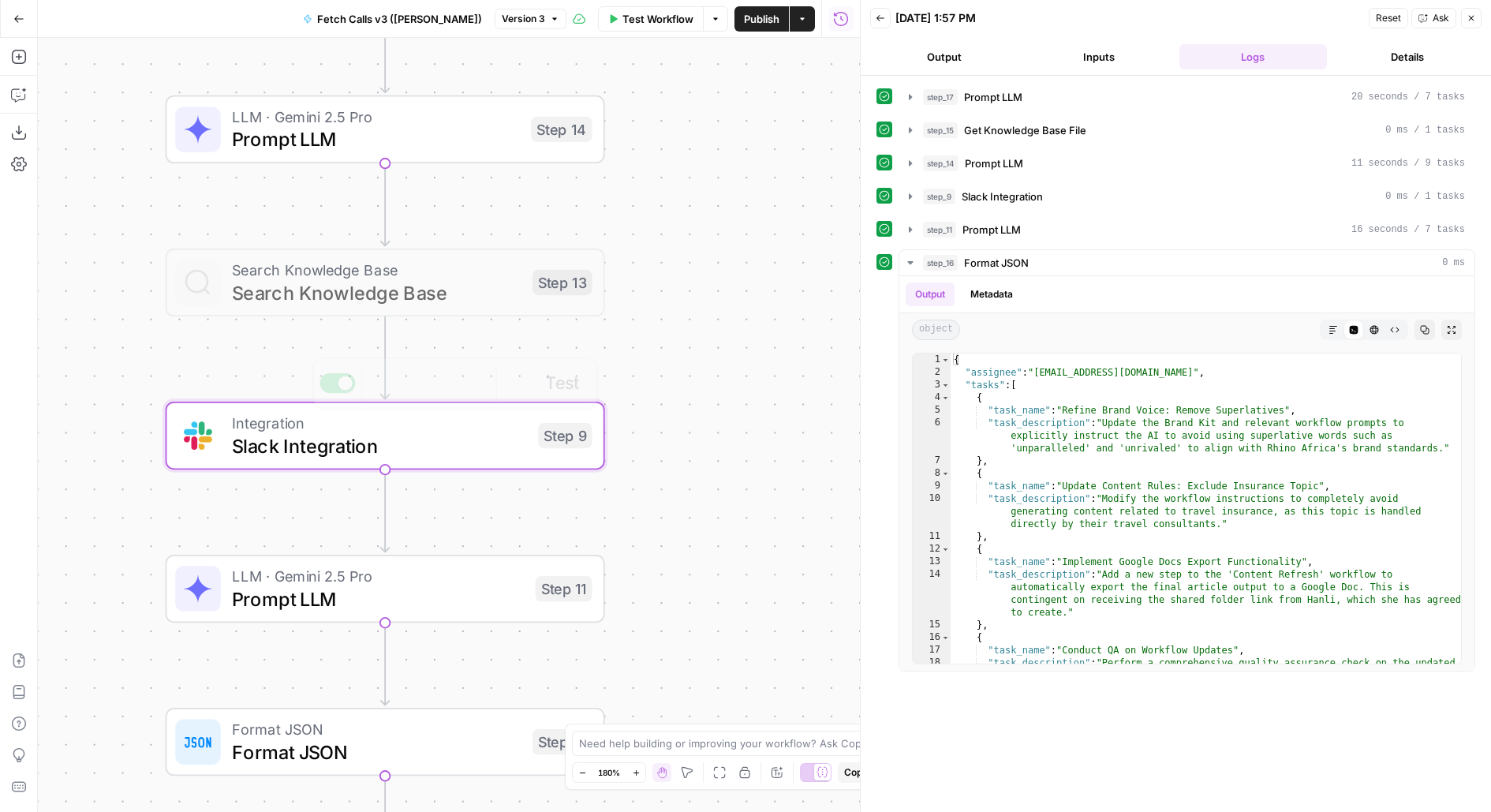
click at [493, 585] on span "Prompt LLM" at bounding box center [378, 599] width 292 height 28
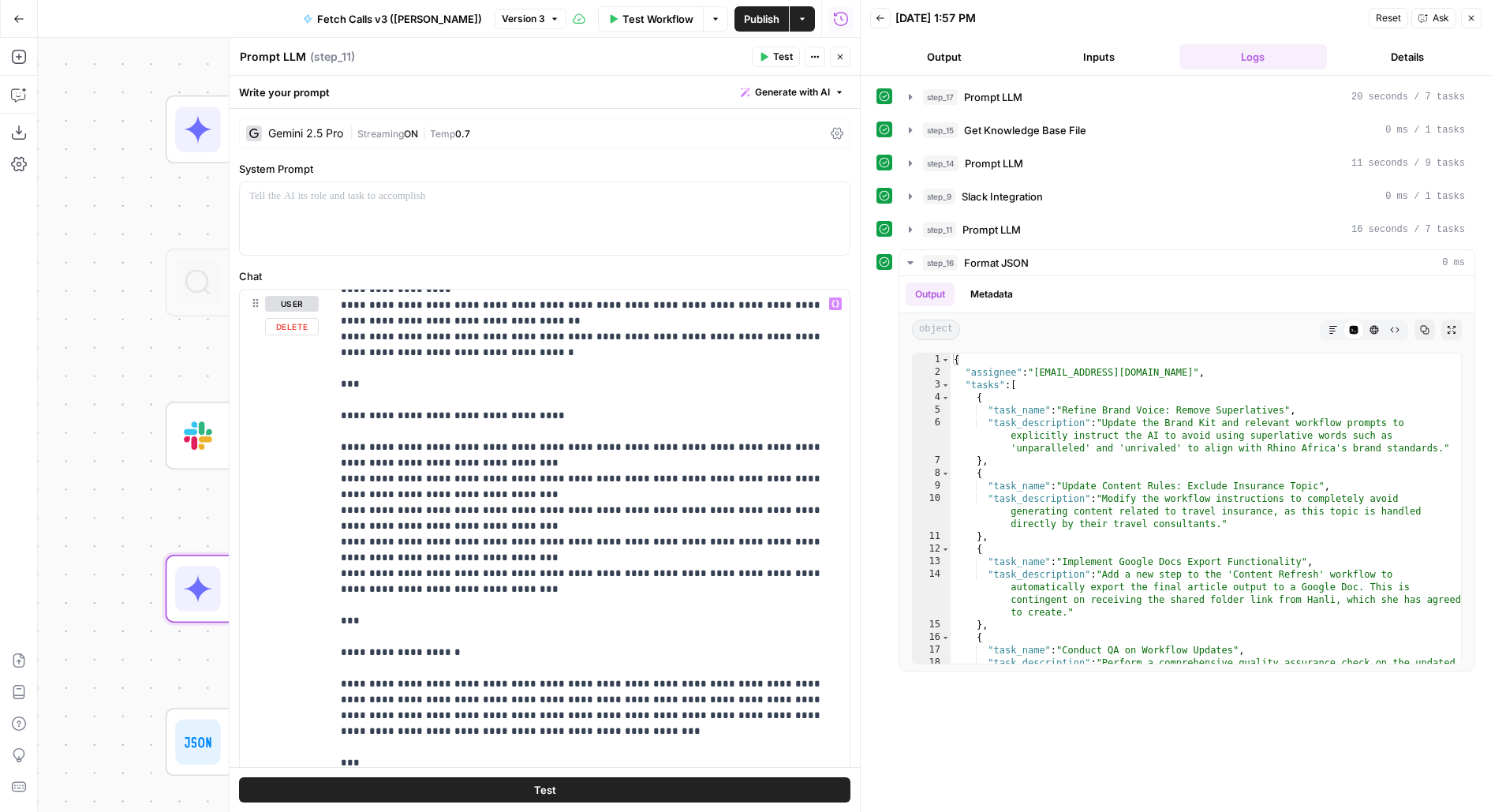
scroll to position [809, 0]
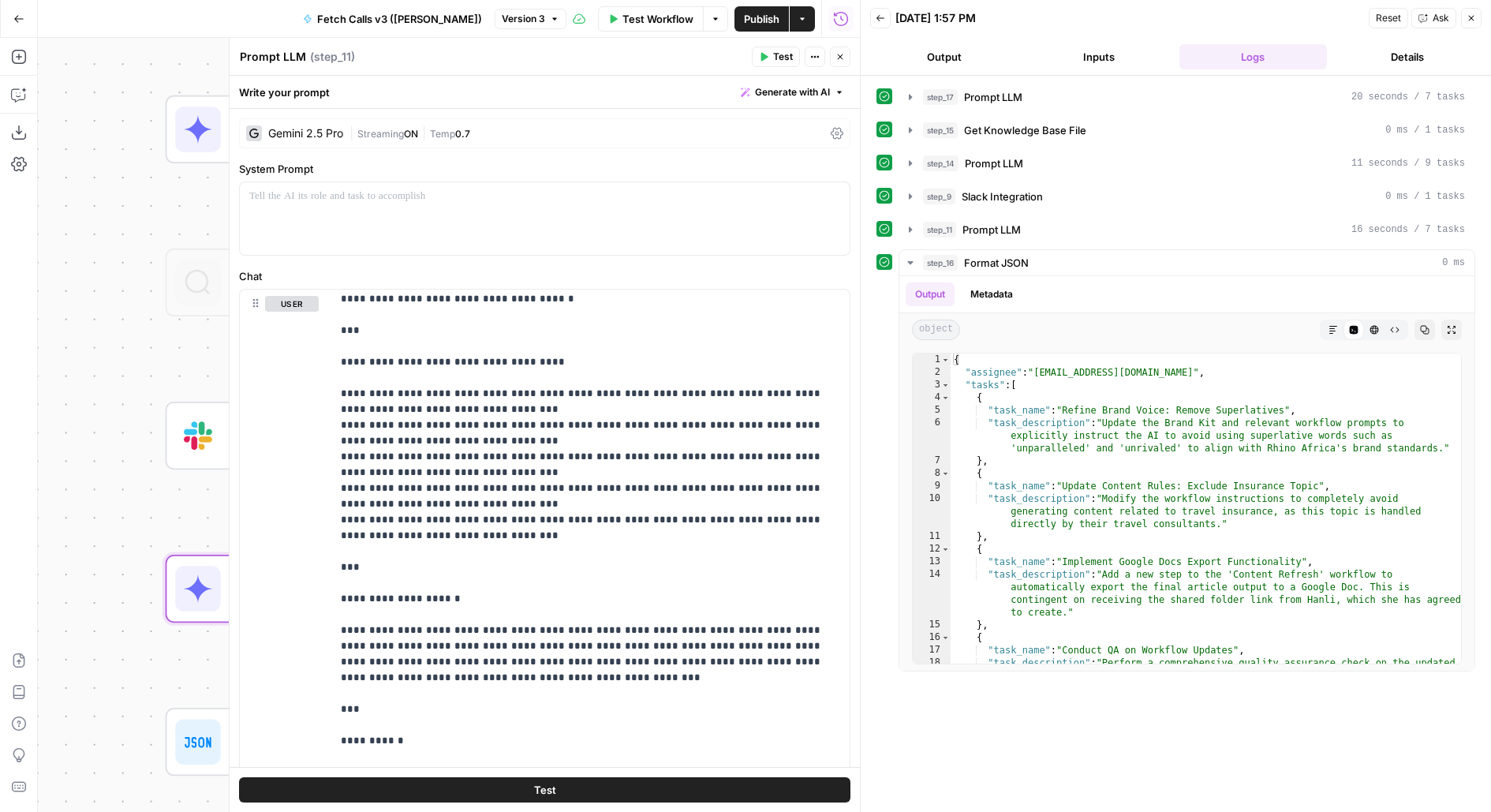
click at [845, 63] on button "Close" at bounding box center [840, 57] width 20 height 20
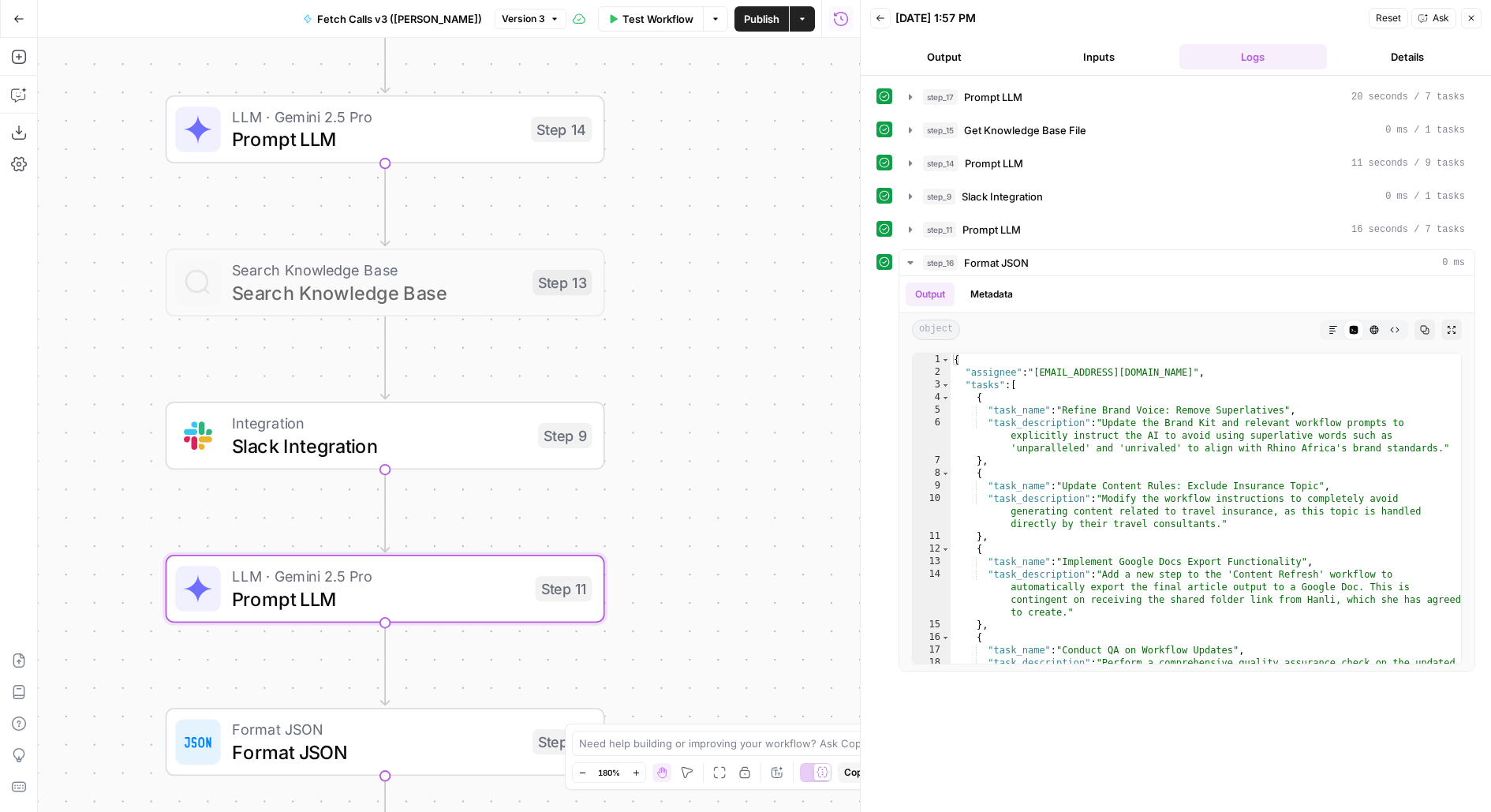
click at [491, 115] on span "LLM · Gemini 2.5 Pro" at bounding box center [376, 116] width 288 height 23
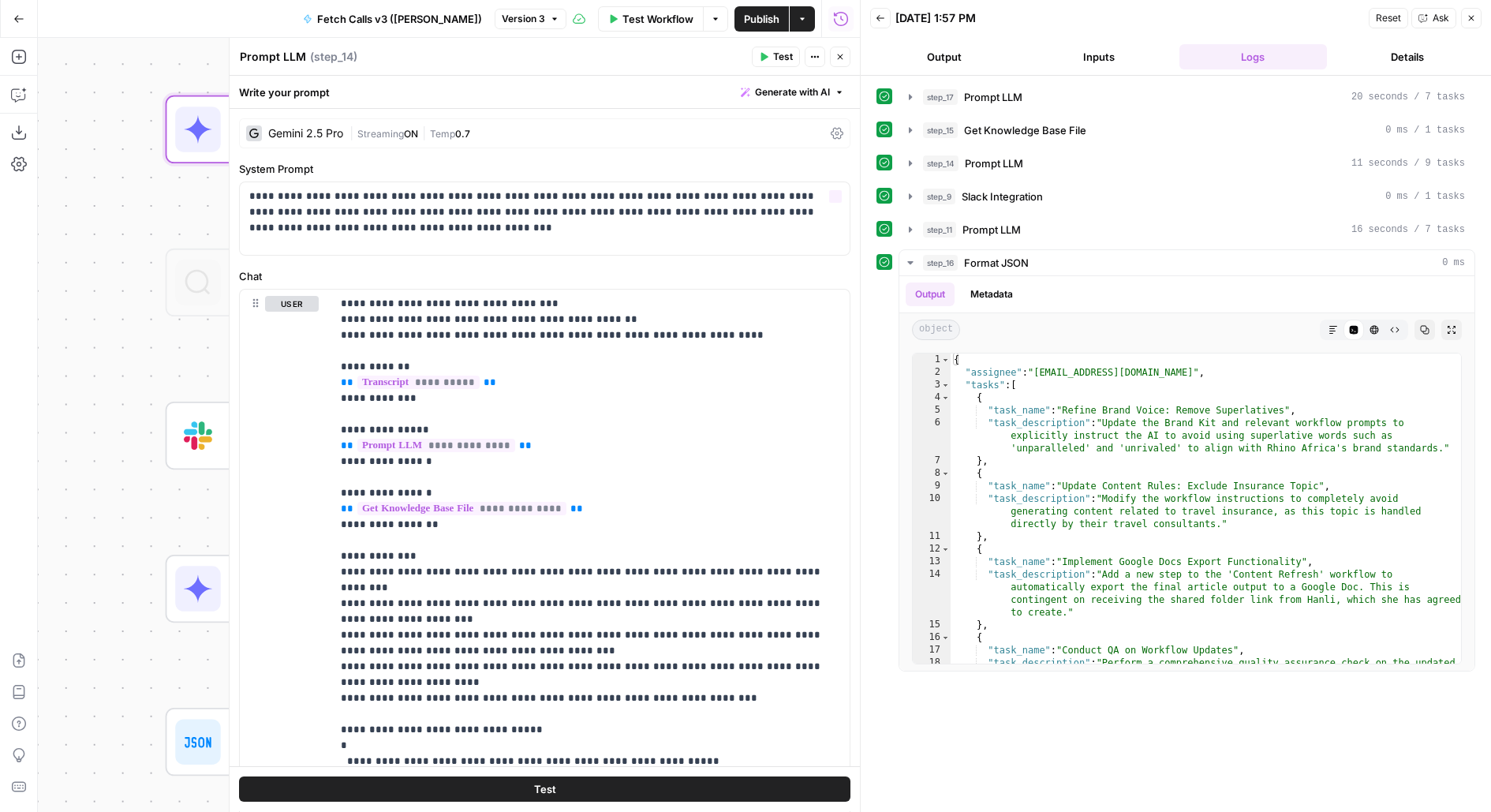
scroll to position [69, 0]
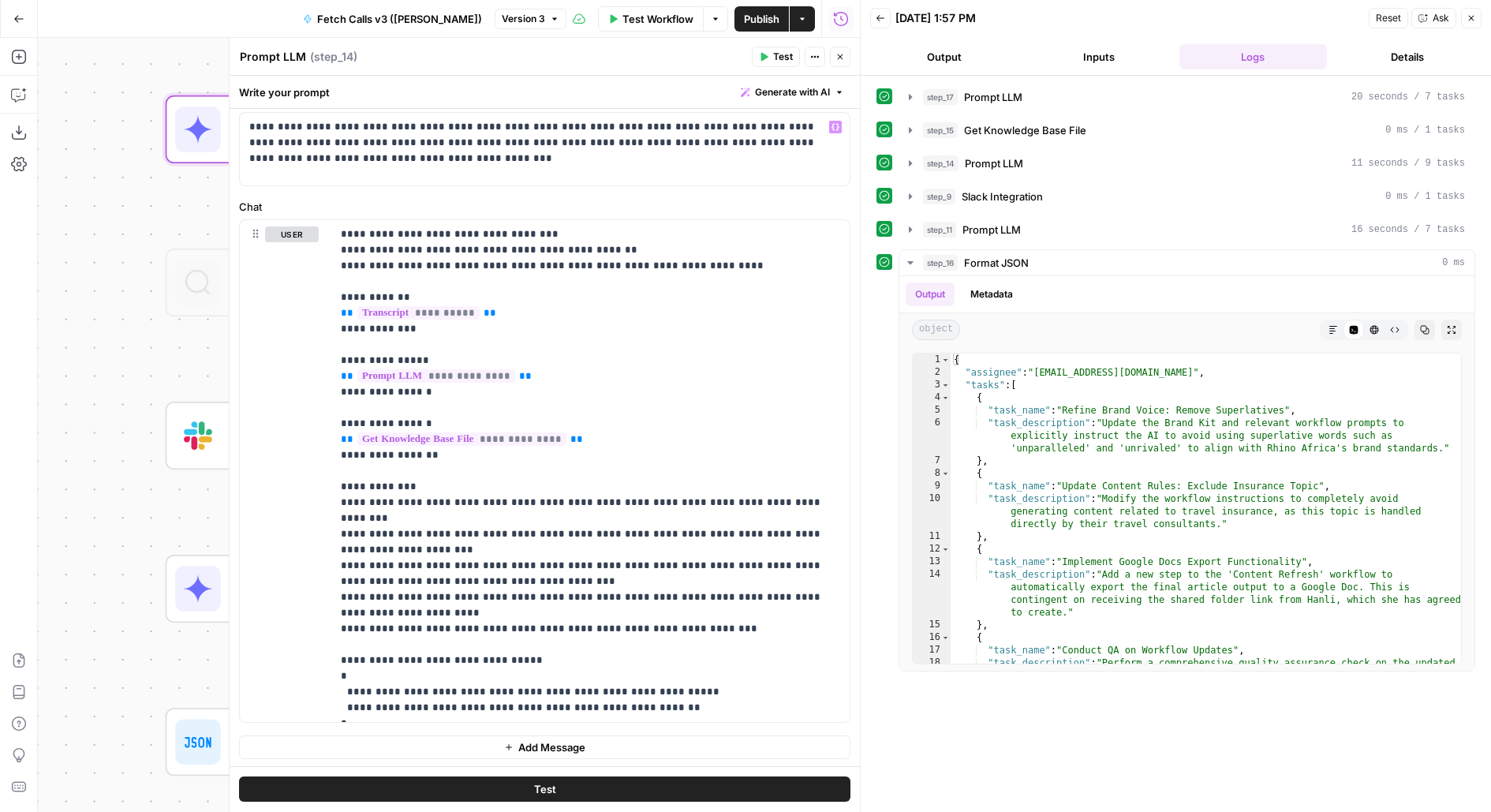
click at [847, 51] on button "Close" at bounding box center [840, 57] width 20 height 20
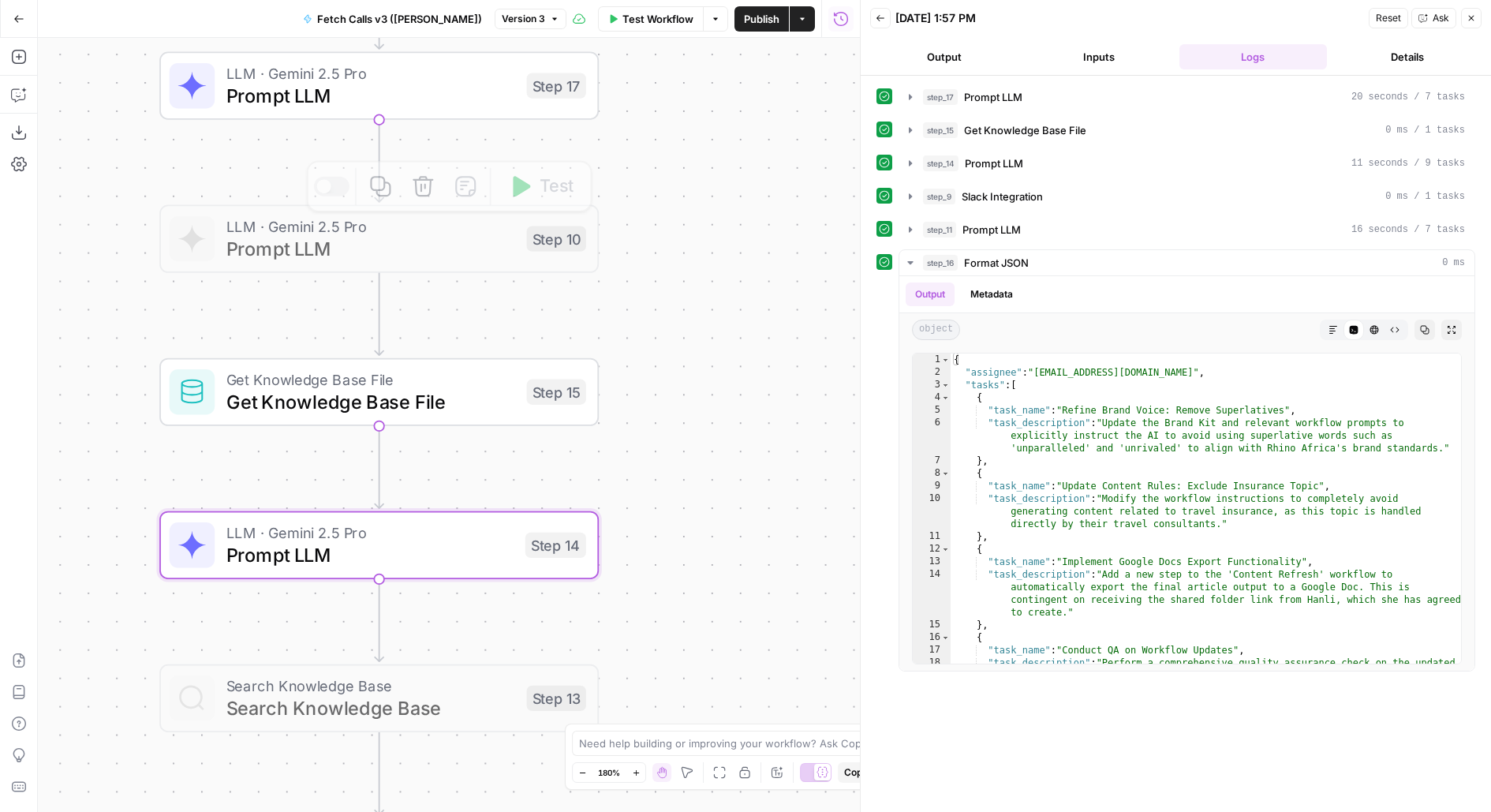
click at [547, 93] on div "Step 17" at bounding box center [556, 85] width 59 height 26
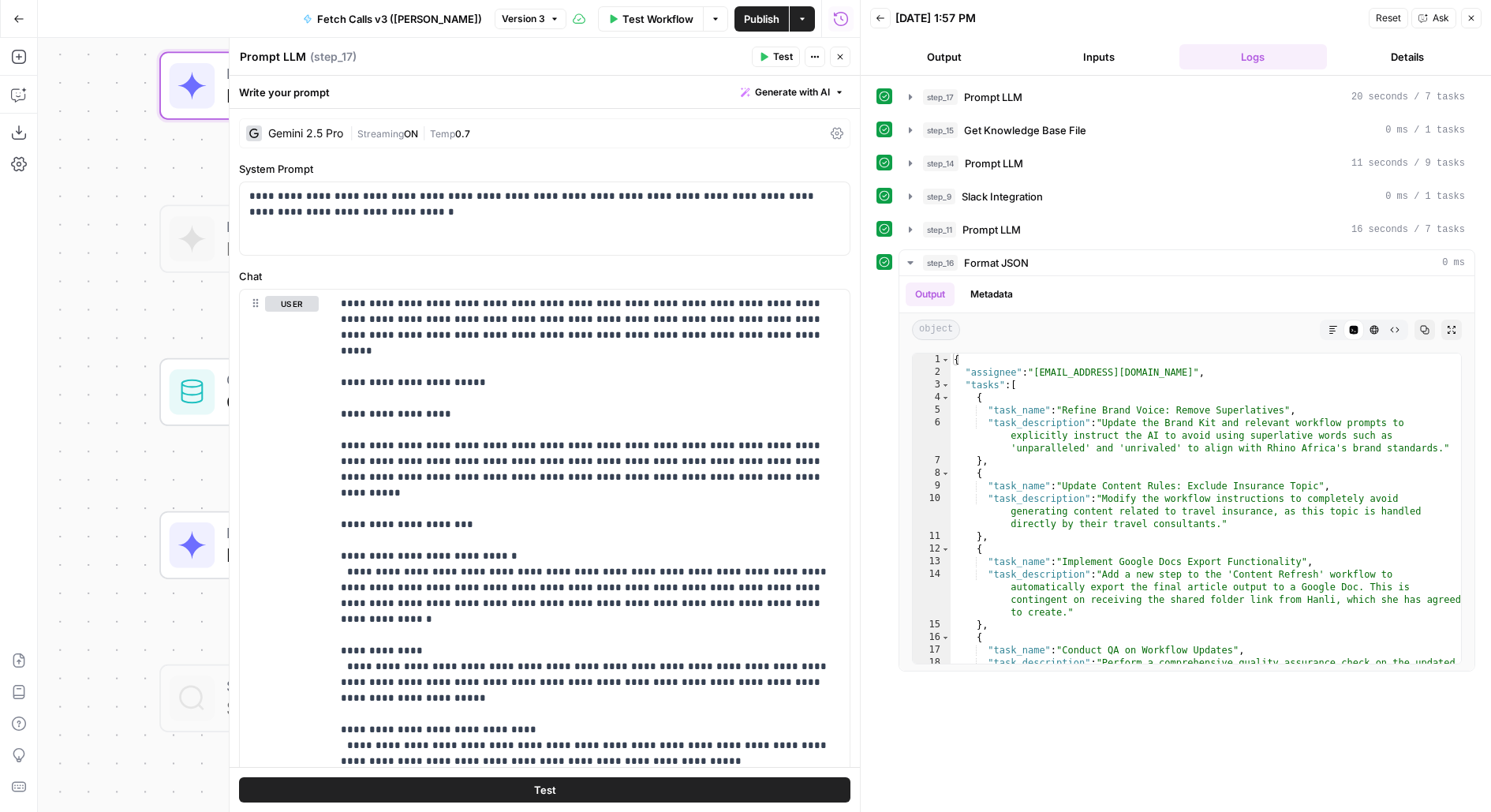
click at [839, 55] on icon "button" at bounding box center [840, 57] width 5 height 5
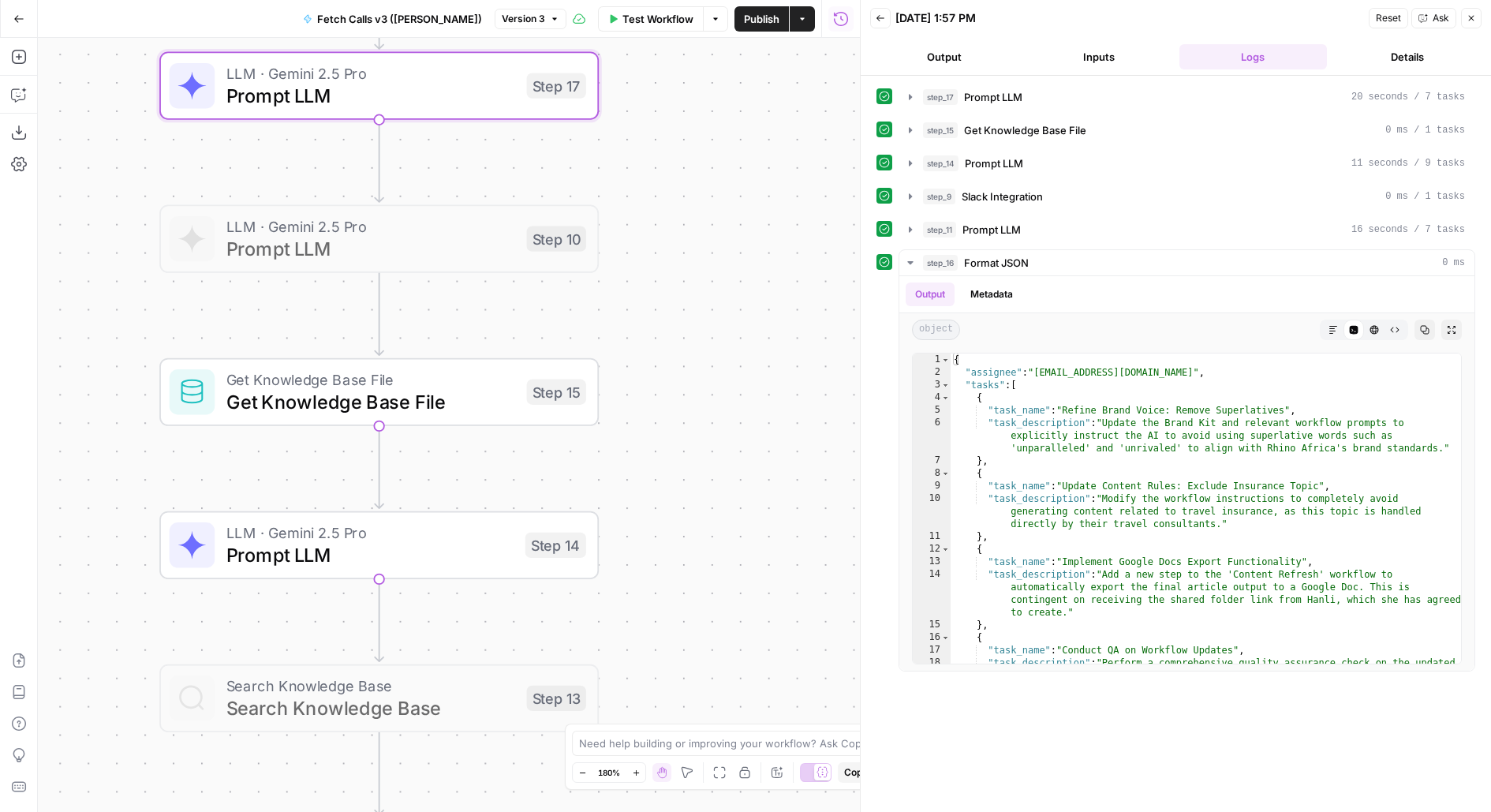
drag, startPoint x: 683, startPoint y: 521, endPoint x: 692, endPoint y: 176, distance: 345.1
click at [692, 176] on div "Workflow Set Inputs Inputs LLM · Gemini 2.5 Pro Prompt LLM Step 17 LLM · Gemini…" at bounding box center [448, 424] width 822 height 774
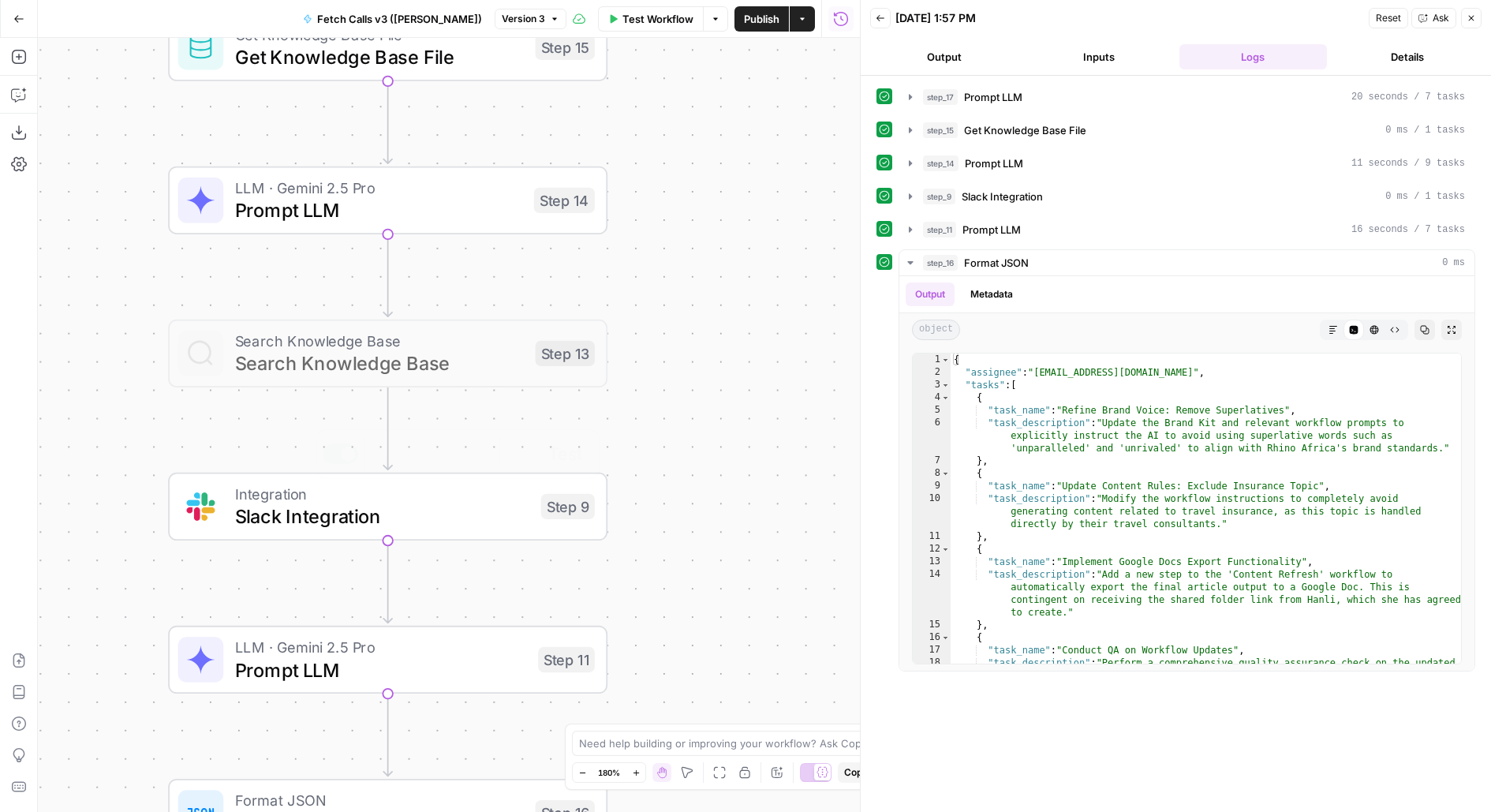
click at [470, 533] on div "Integration Slack Integration Step 9 Copy step Delete step Add Note Test" at bounding box center [388, 505] width 440 height 67
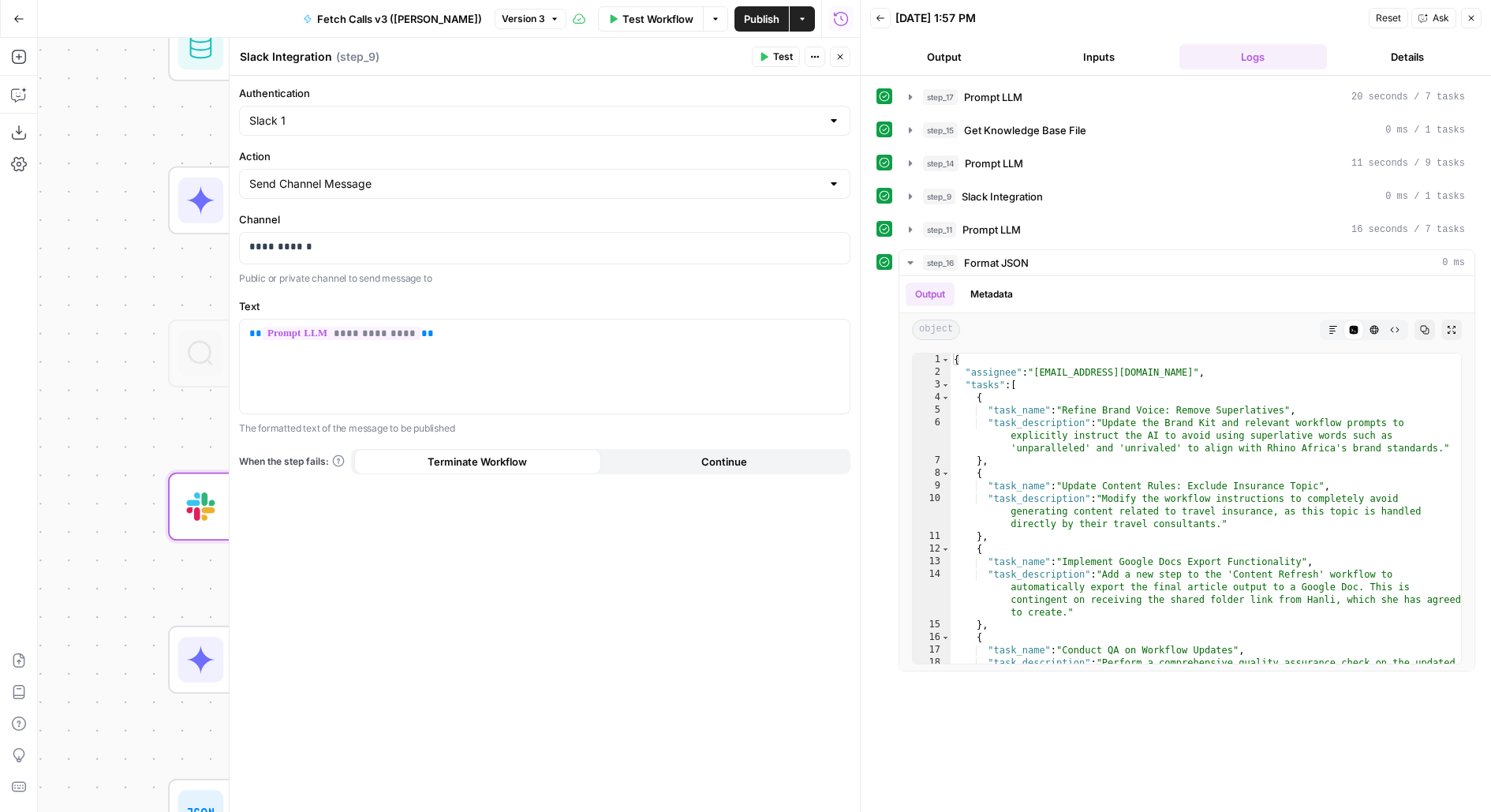
click at [836, 65] on button "Close" at bounding box center [840, 57] width 20 height 20
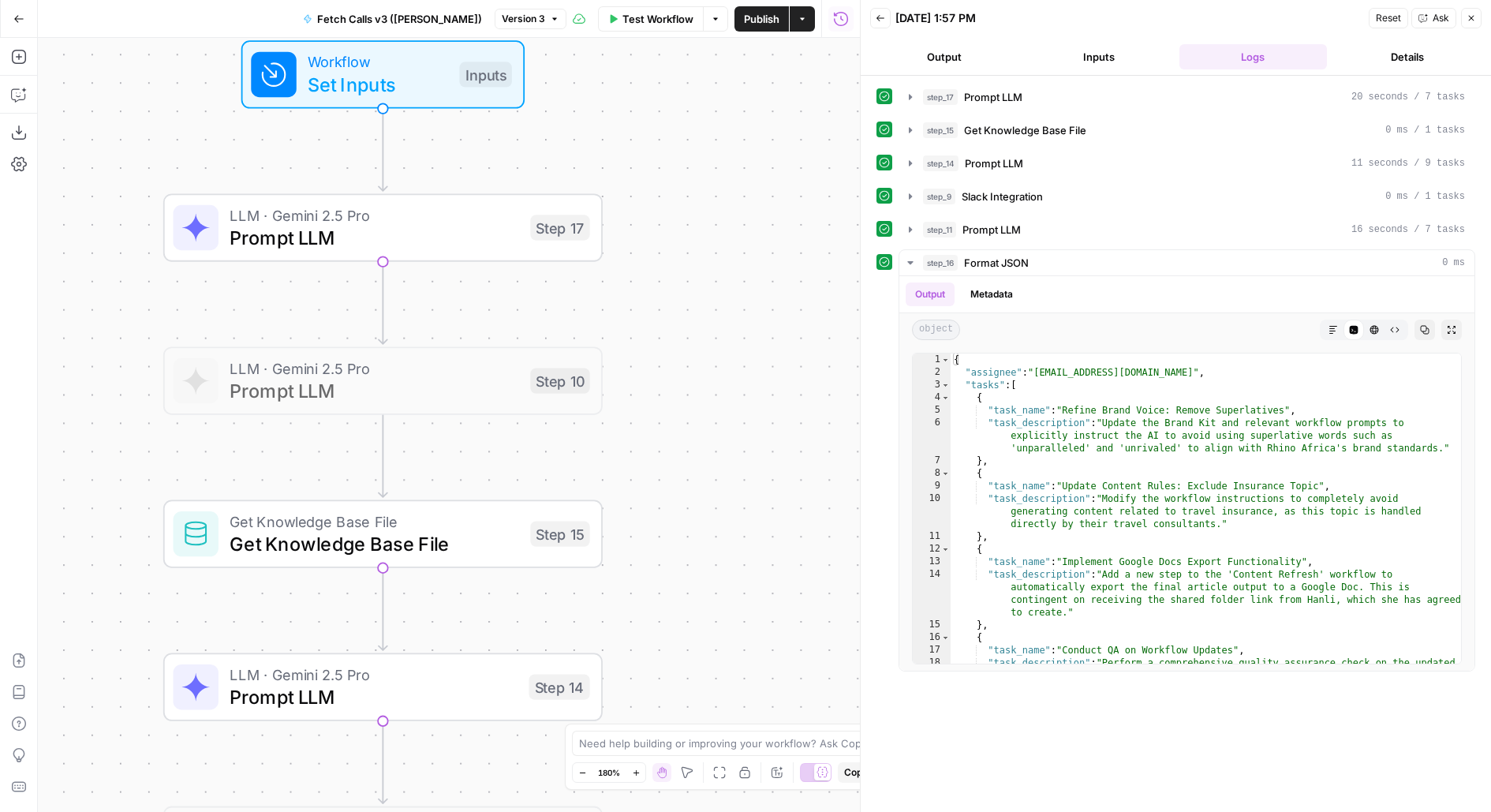
click at [534, 234] on div "Step 17" at bounding box center [559, 227] width 59 height 26
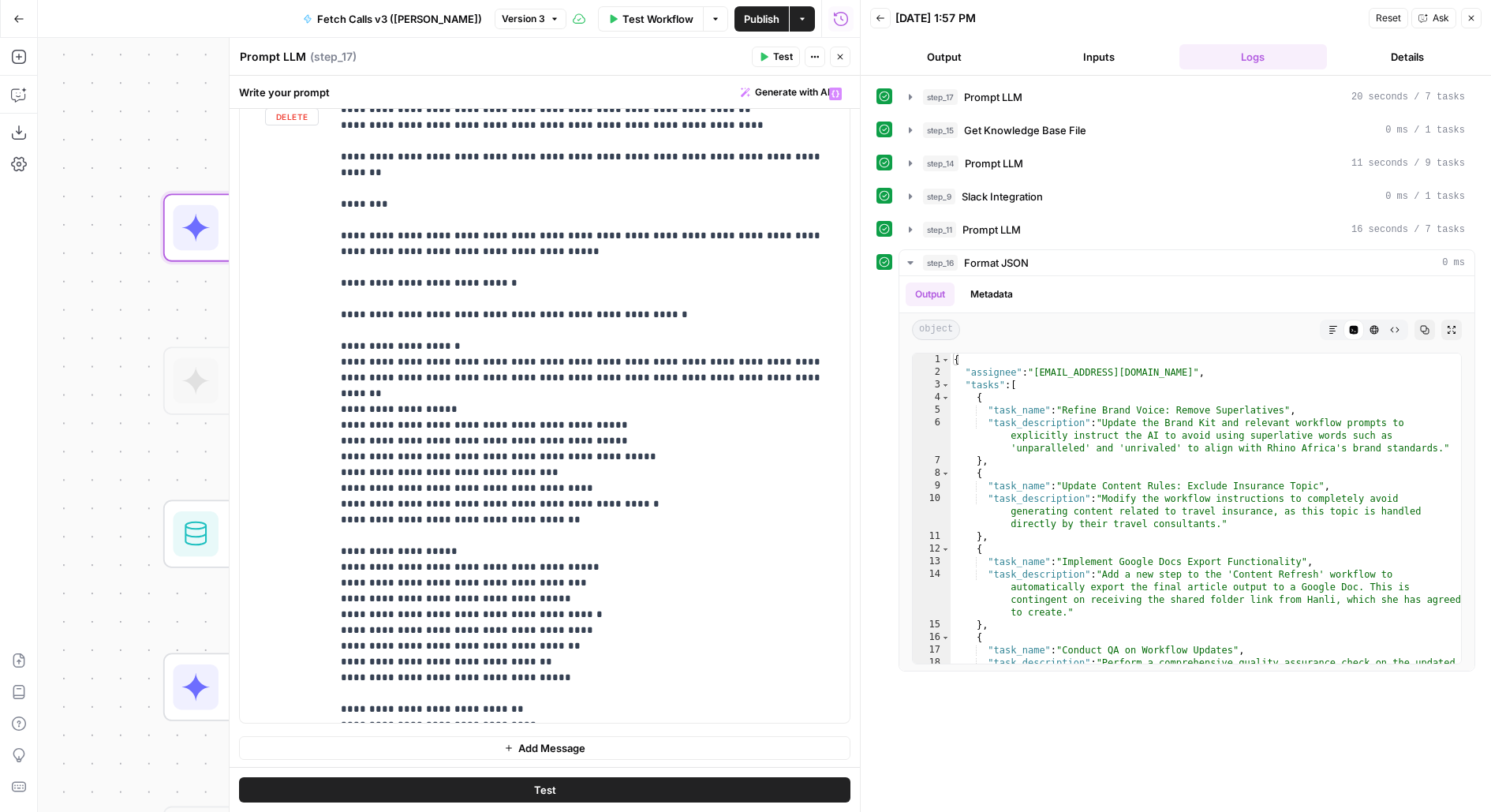
scroll to position [6911, 0]
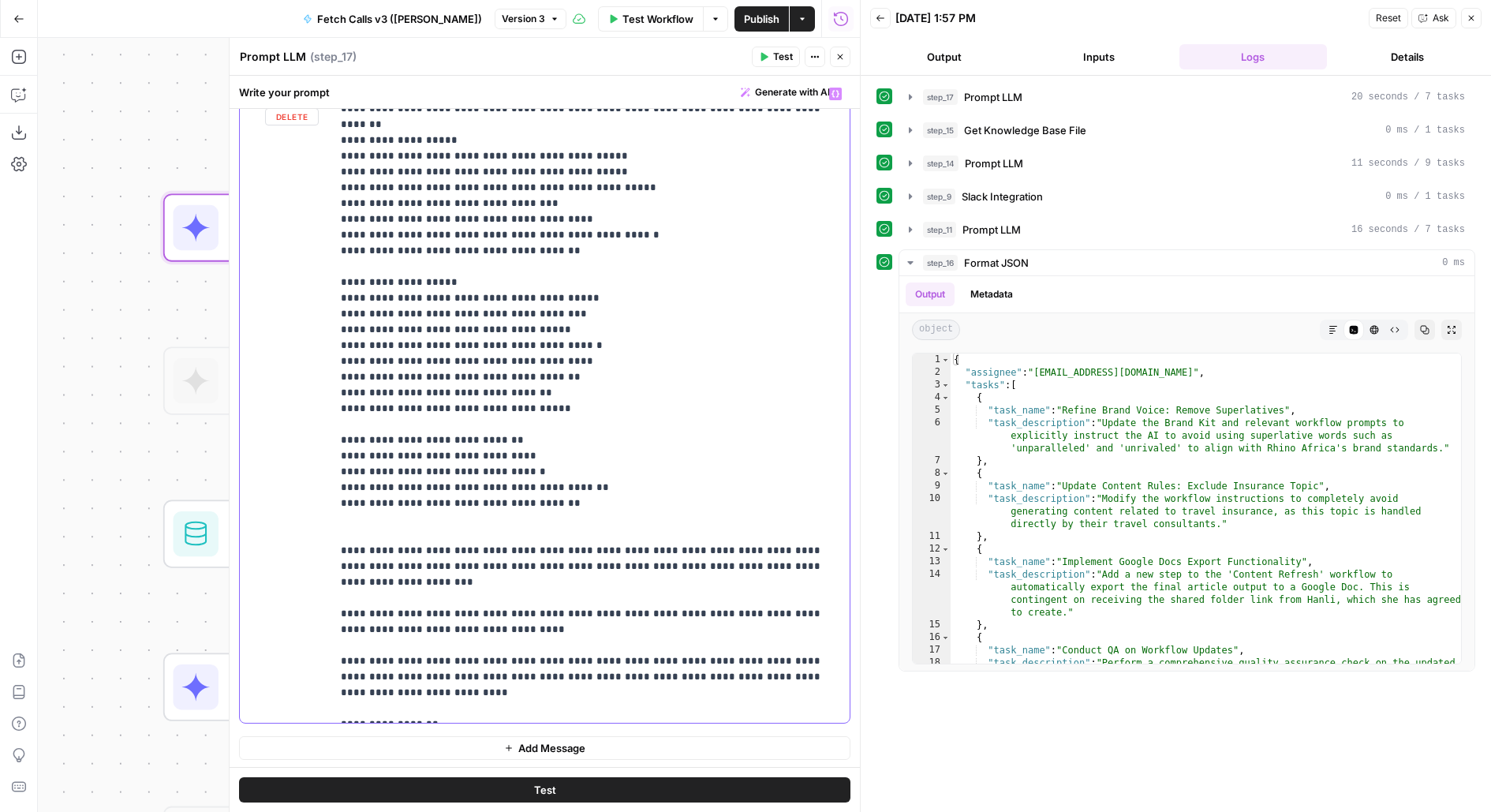
drag, startPoint x: 354, startPoint y: 536, endPoint x: 326, endPoint y: 535, distance: 28.0
click at [326, 536] on div "**********" at bounding box center [545, 400] width 610 height 642
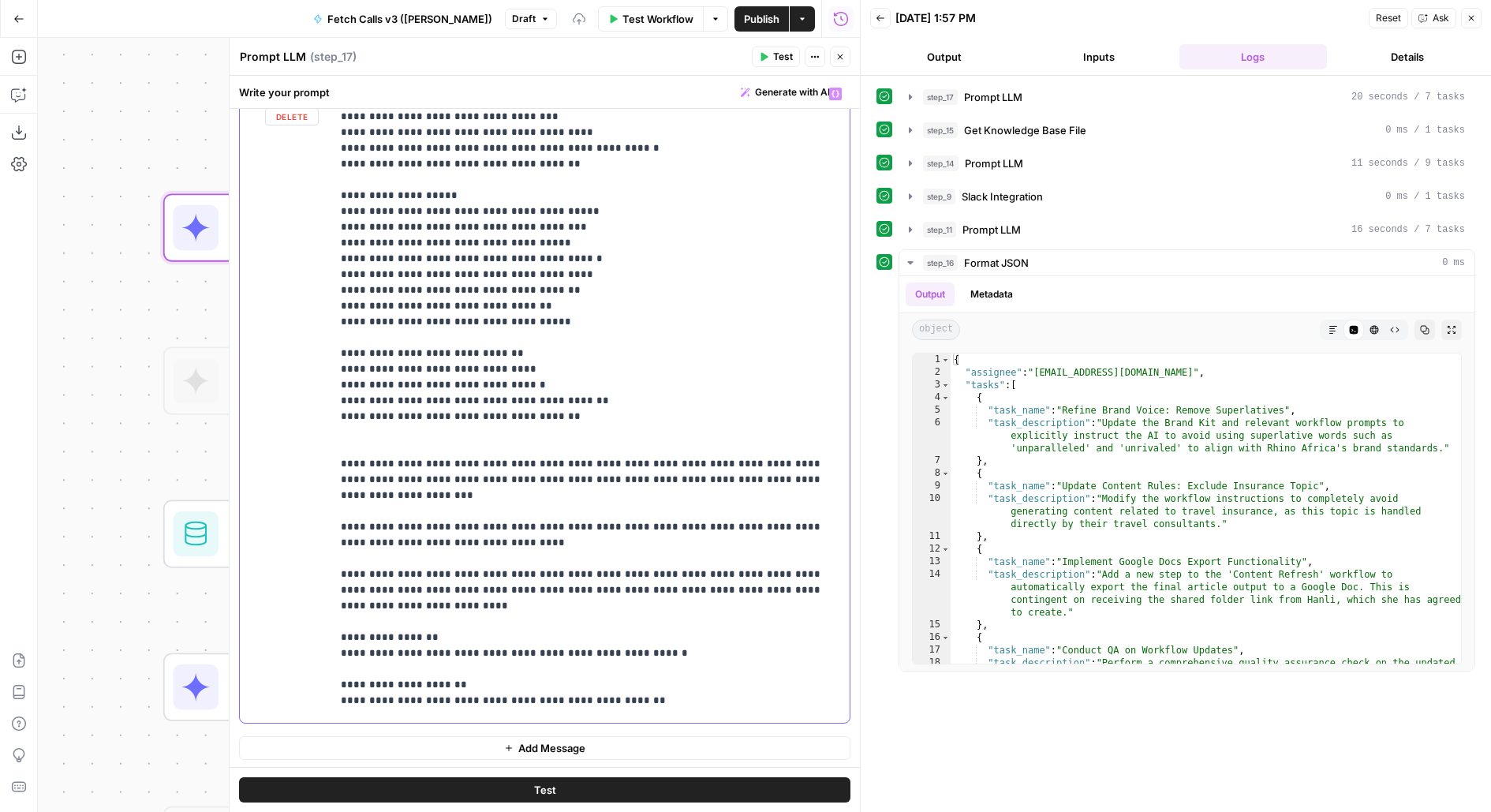
scroll to position [7006, 0]
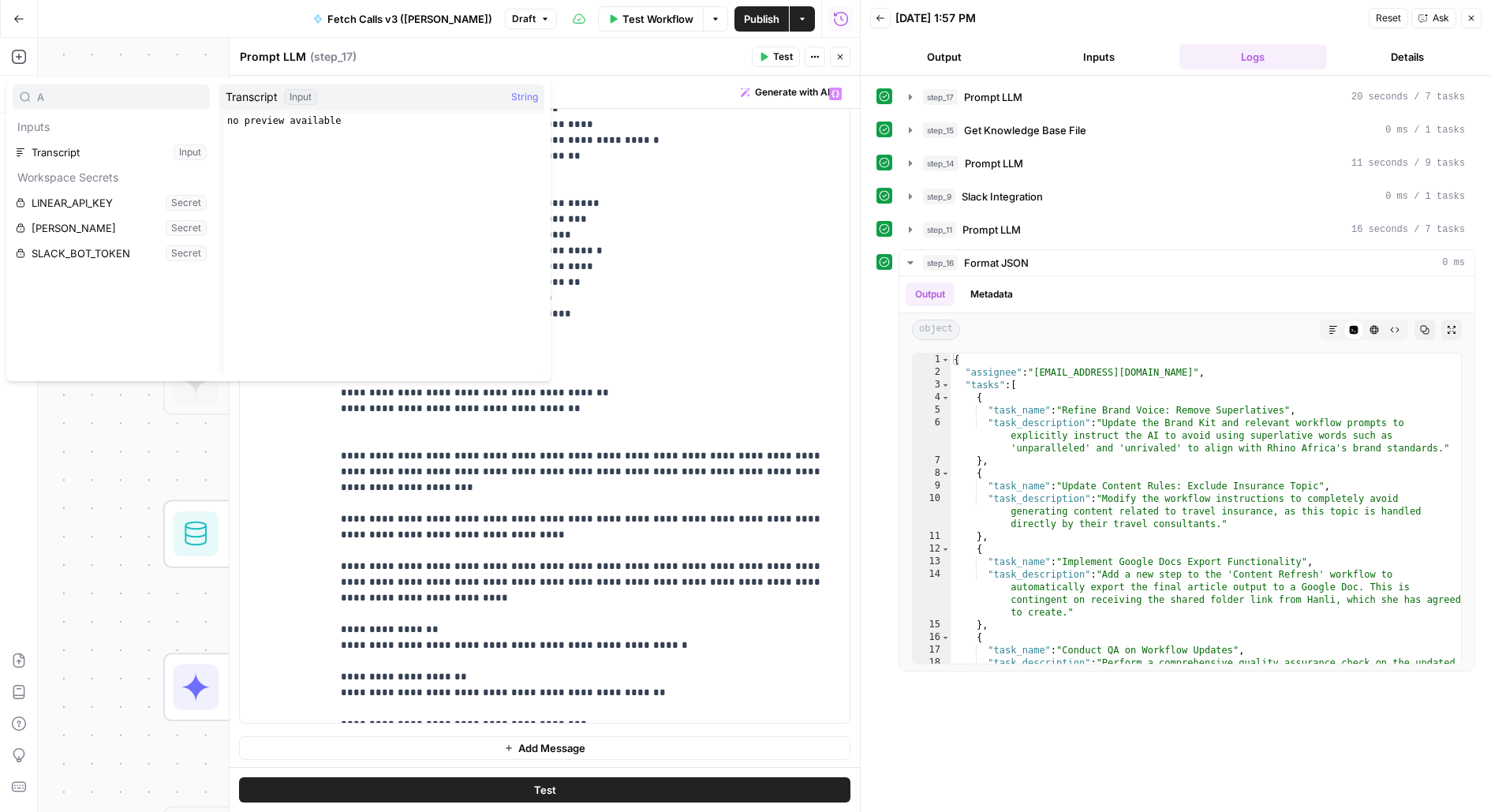
type input "A"
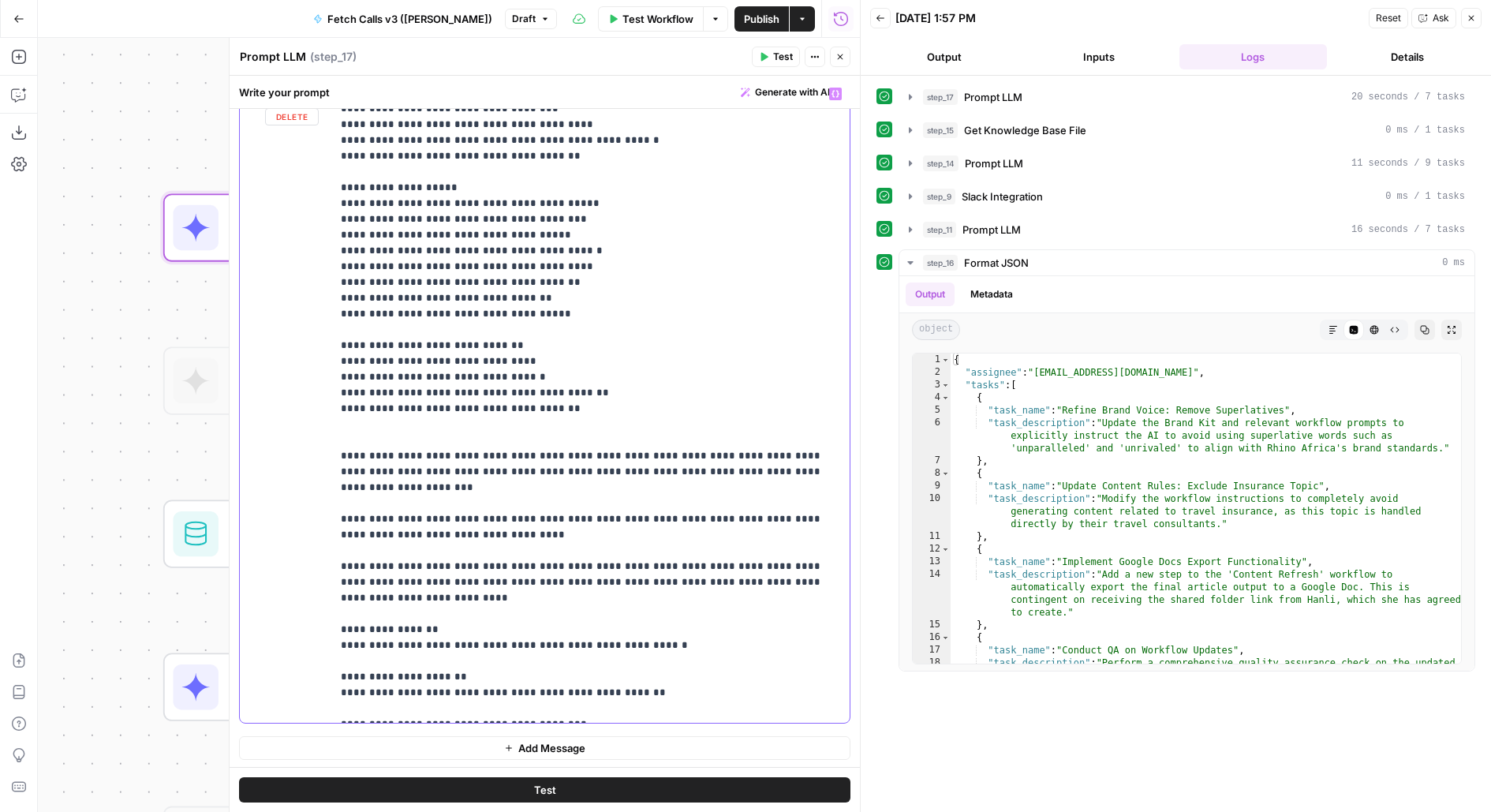
click at [535, 790] on span "Test" at bounding box center [545, 790] width 22 height 15
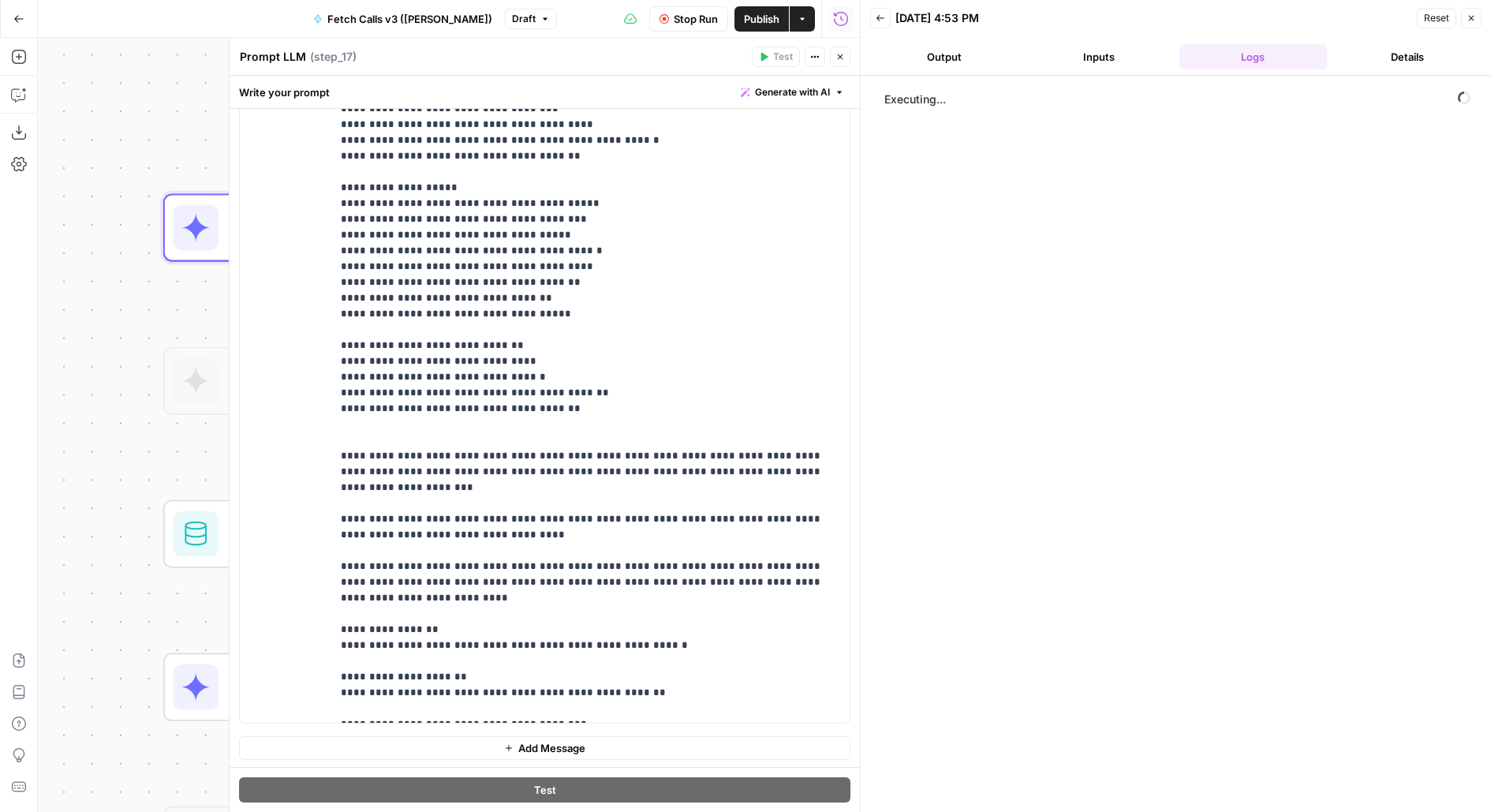
click at [1127, 56] on button "Inputs" at bounding box center [1099, 57] width 149 height 26
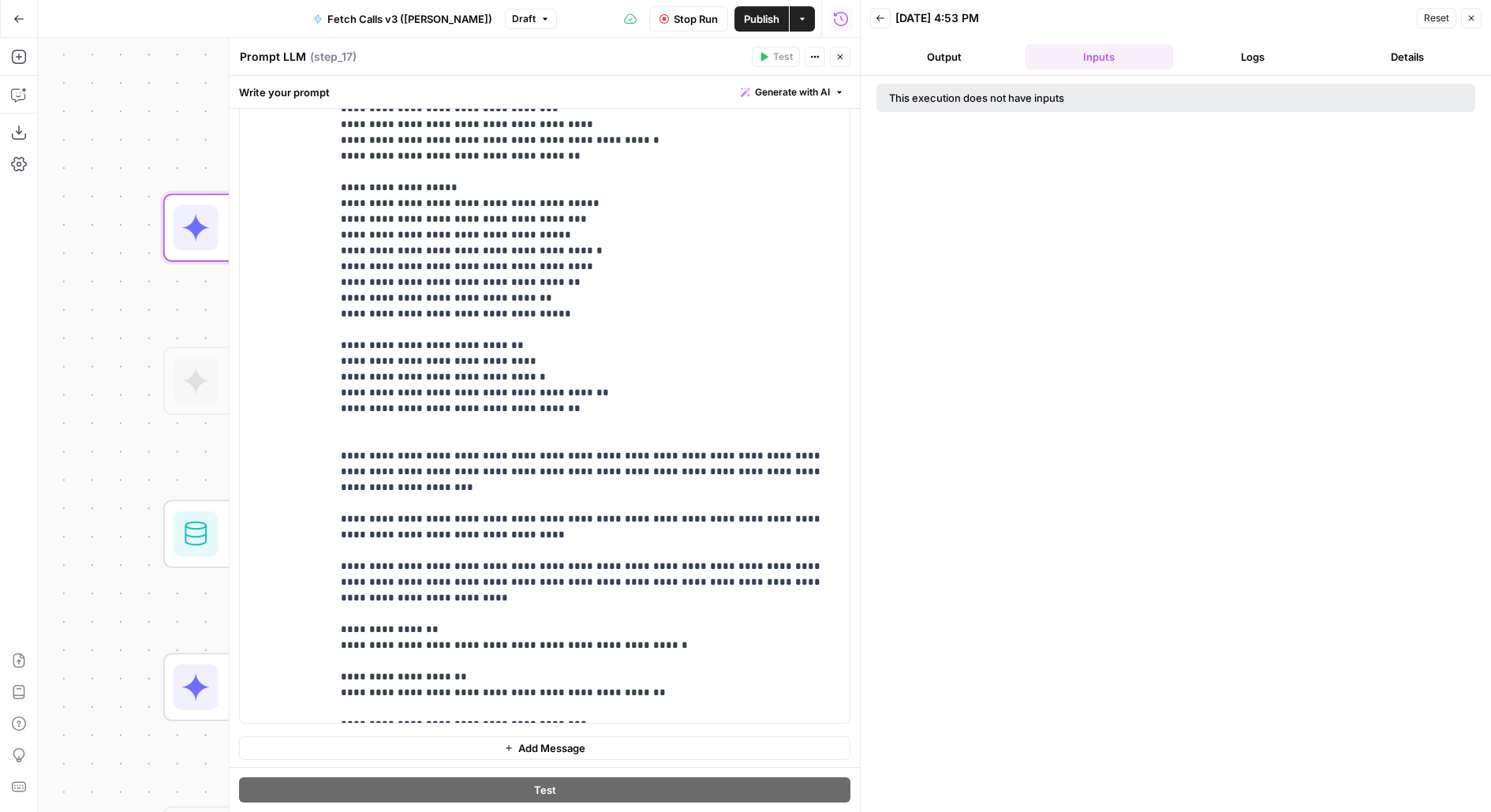
click at [1207, 57] on button "Logs" at bounding box center [1254, 57] width 149 height 26
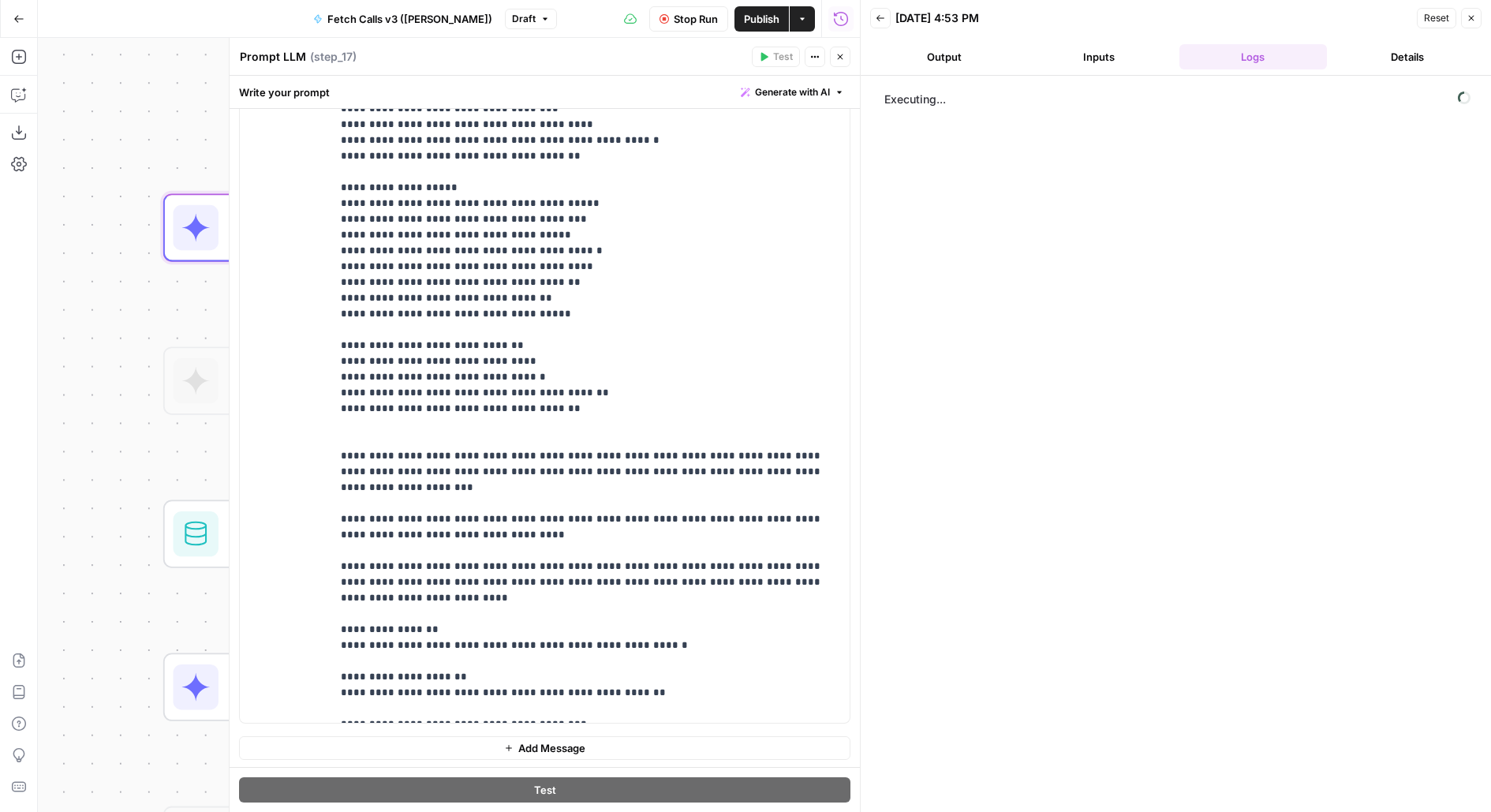
click at [847, 59] on button "Close" at bounding box center [840, 57] width 20 height 20
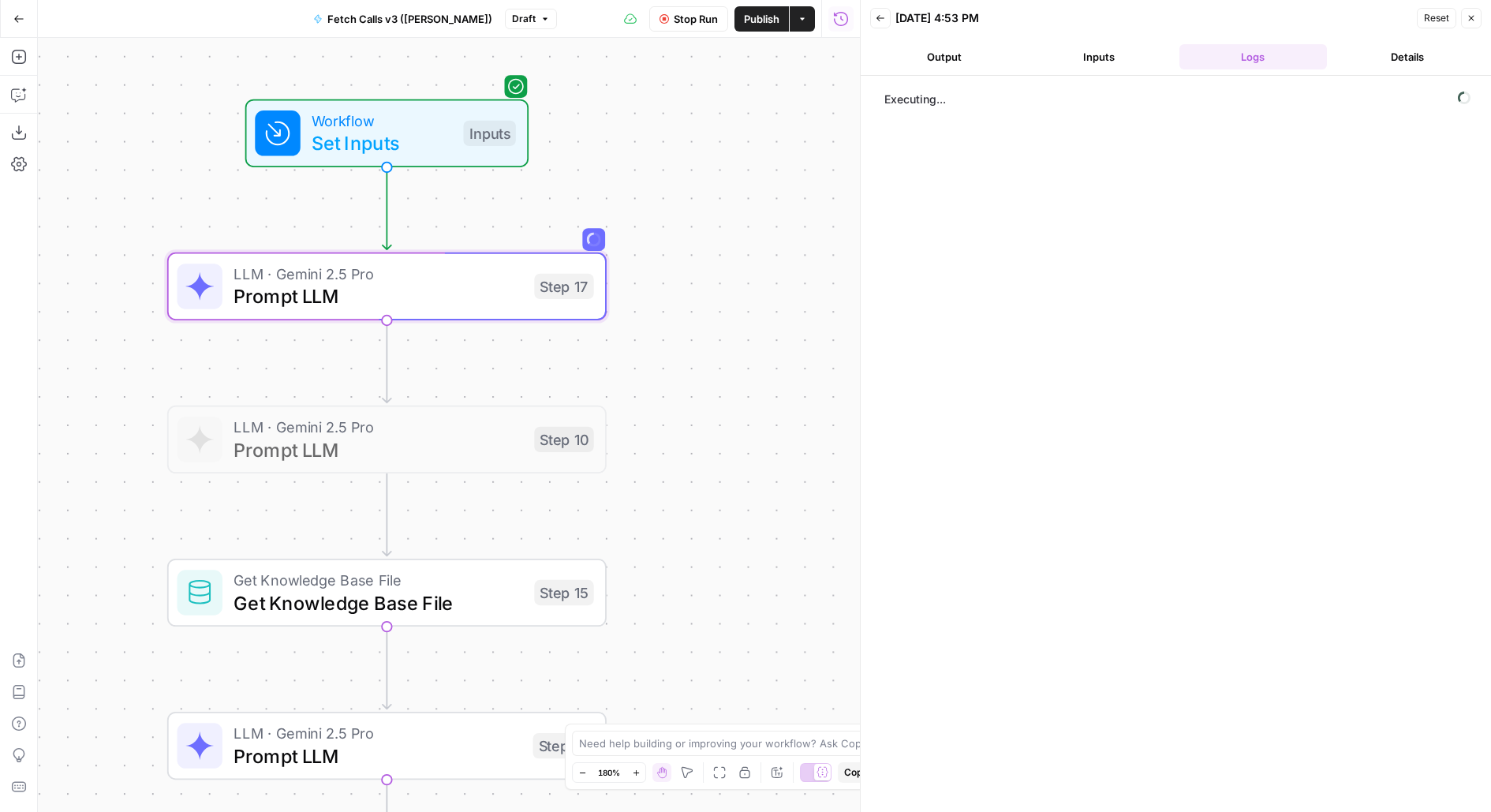
click at [876, 14] on icon "button" at bounding box center [880, 18] width 9 height 9
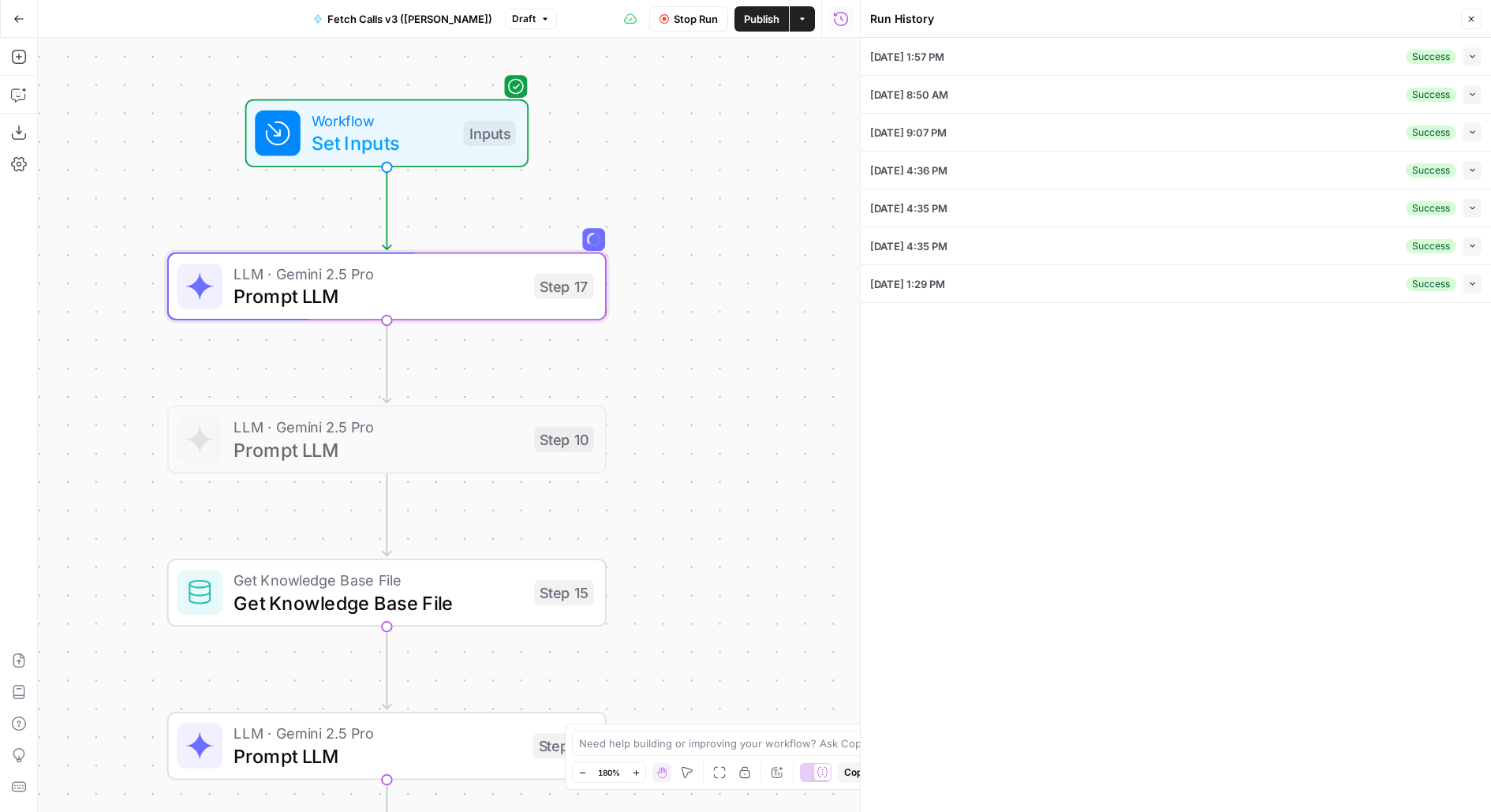
click at [1486, 55] on li "09/12/25 at 1:57 PM Success Collapse View Logs" at bounding box center [1176, 56] width 630 height 38
click at [1466, 55] on button "Collapse" at bounding box center [1472, 56] width 19 height 19
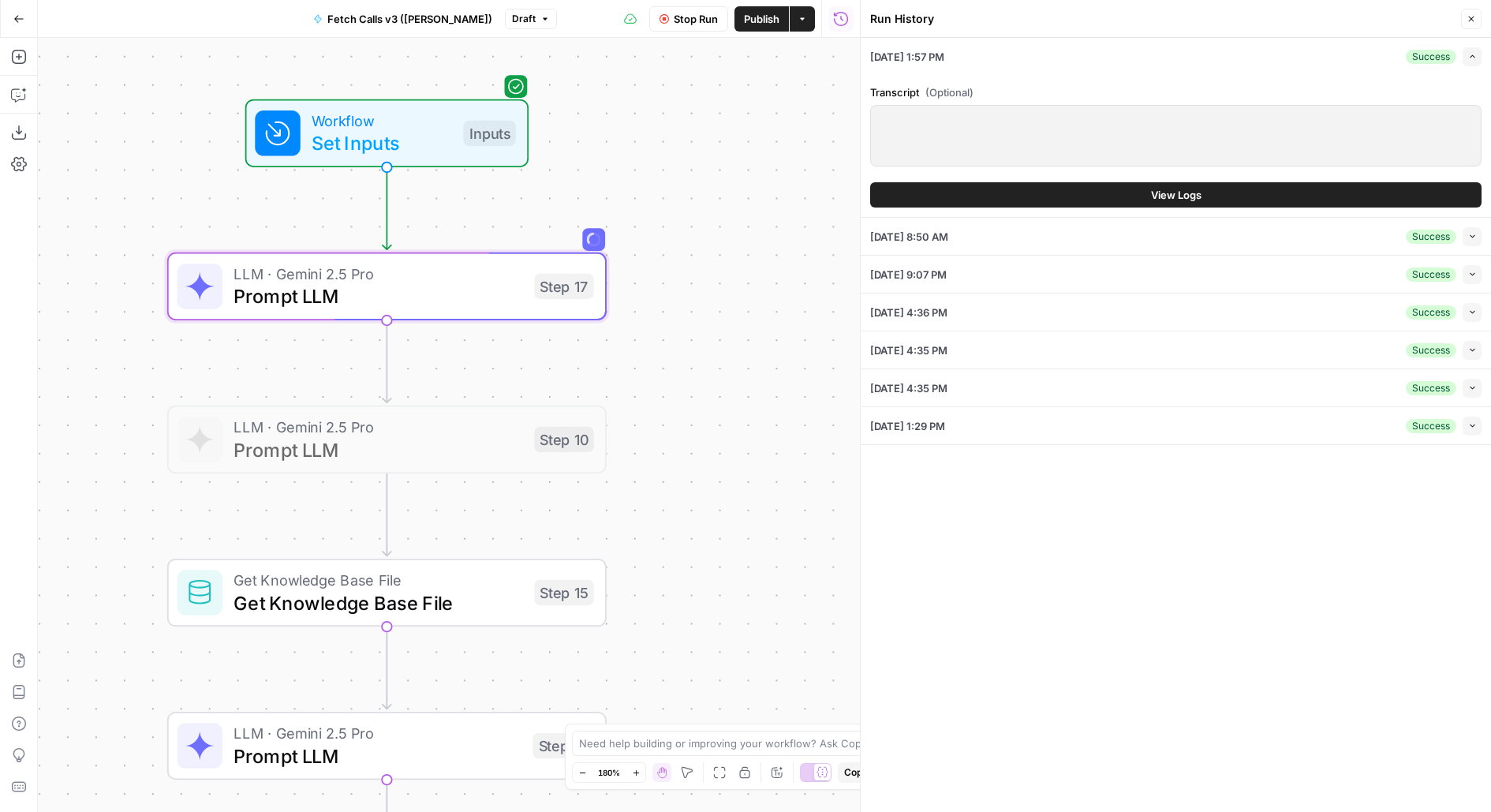
click at [1158, 202] on button "View Logs" at bounding box center [1176, 195] width 611 height 26
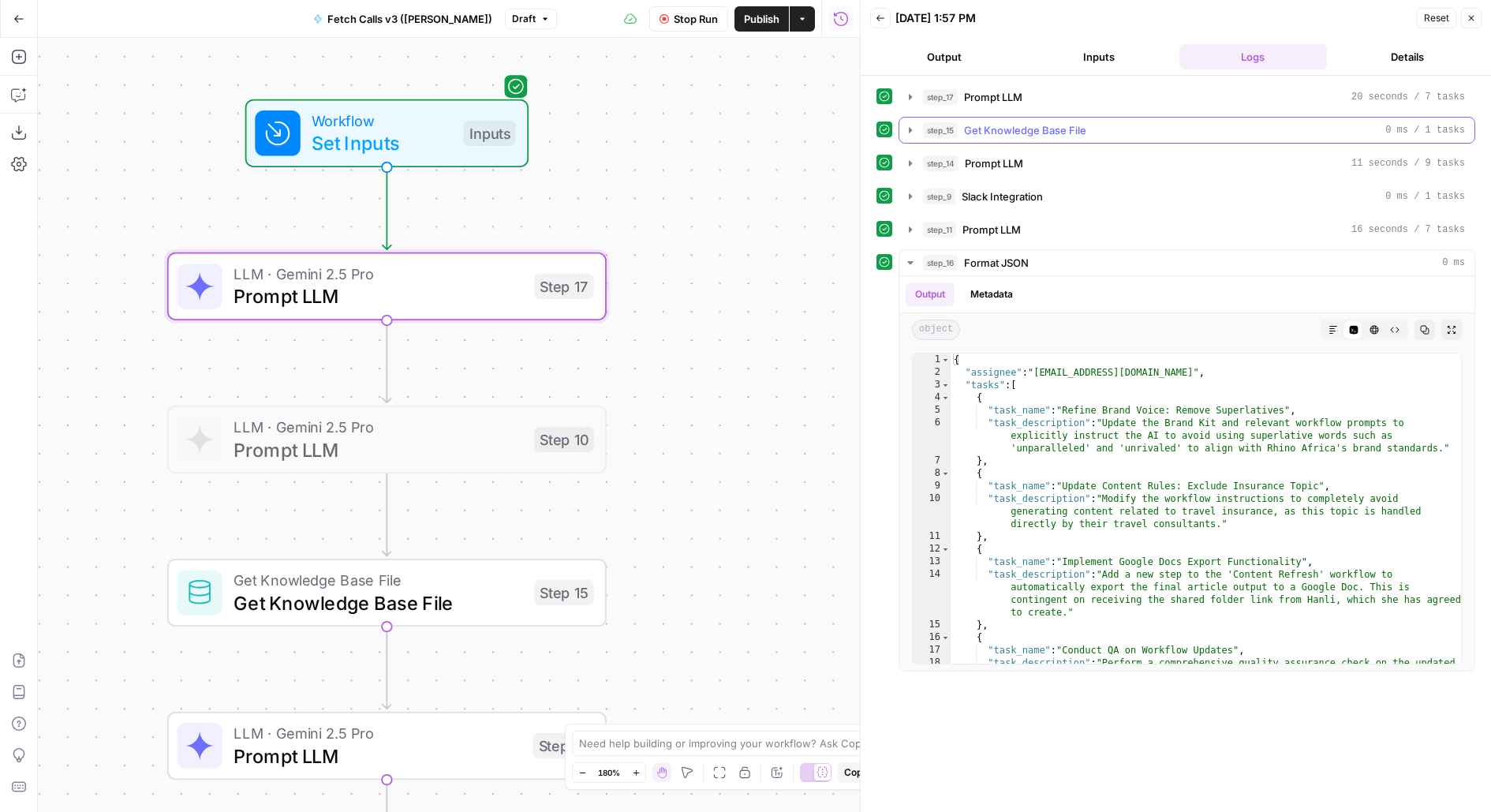
click at [1113, 69] on header "Back 09/12/25 at 1:57 PM Reset Close Output Inputs Logs Details" at bounding box center [1176, 38] width 630 height 76
click at [1027, 135] on span "Get Knowledge Base File" at bounding box center [1025, 130] width 122 height 15
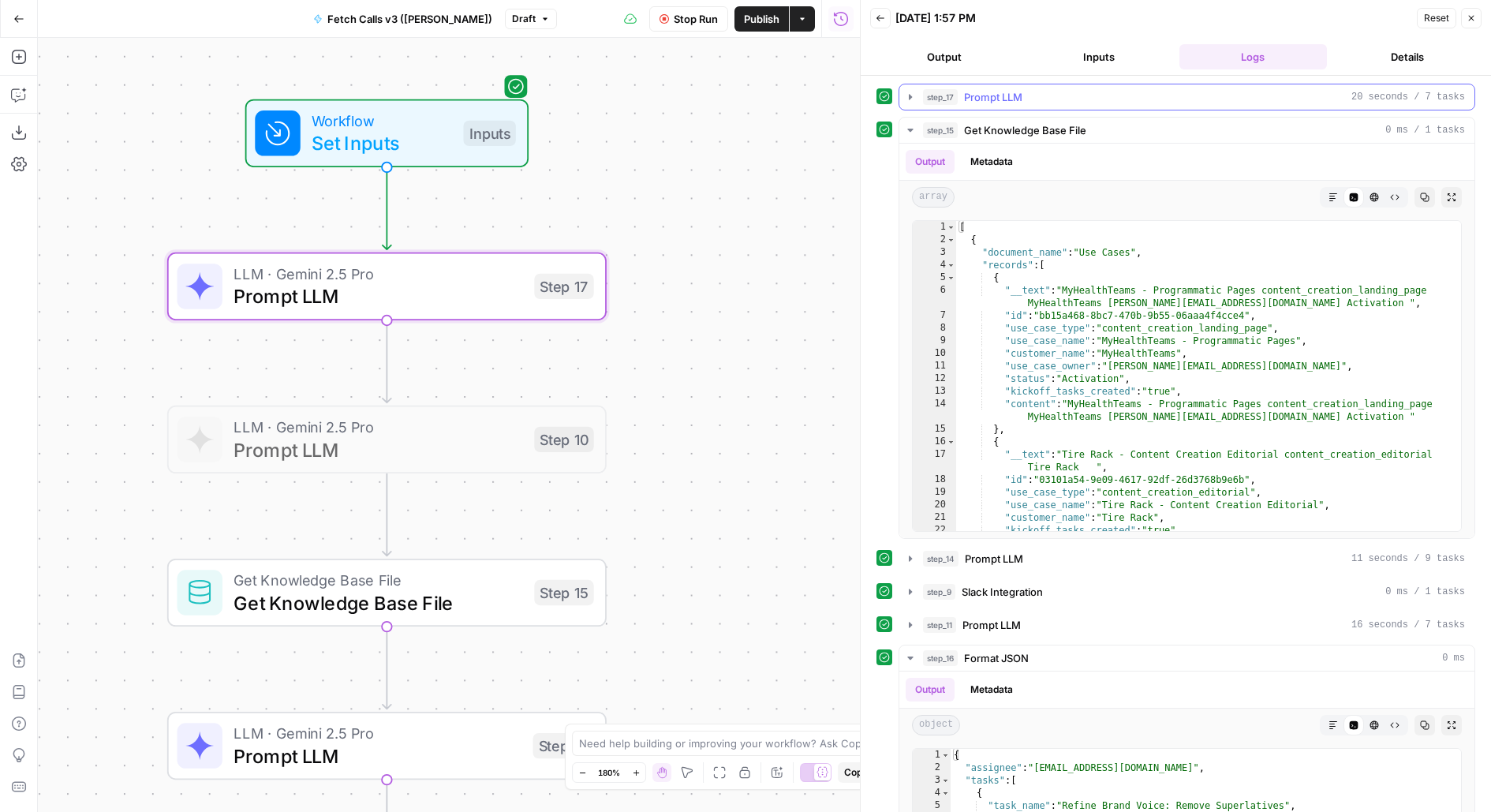
click at [1052, 95] on div "step_17 Prompt LLM 20 seconds / 7 tasks" at bounding box center [1194, 96] width 542 height 15
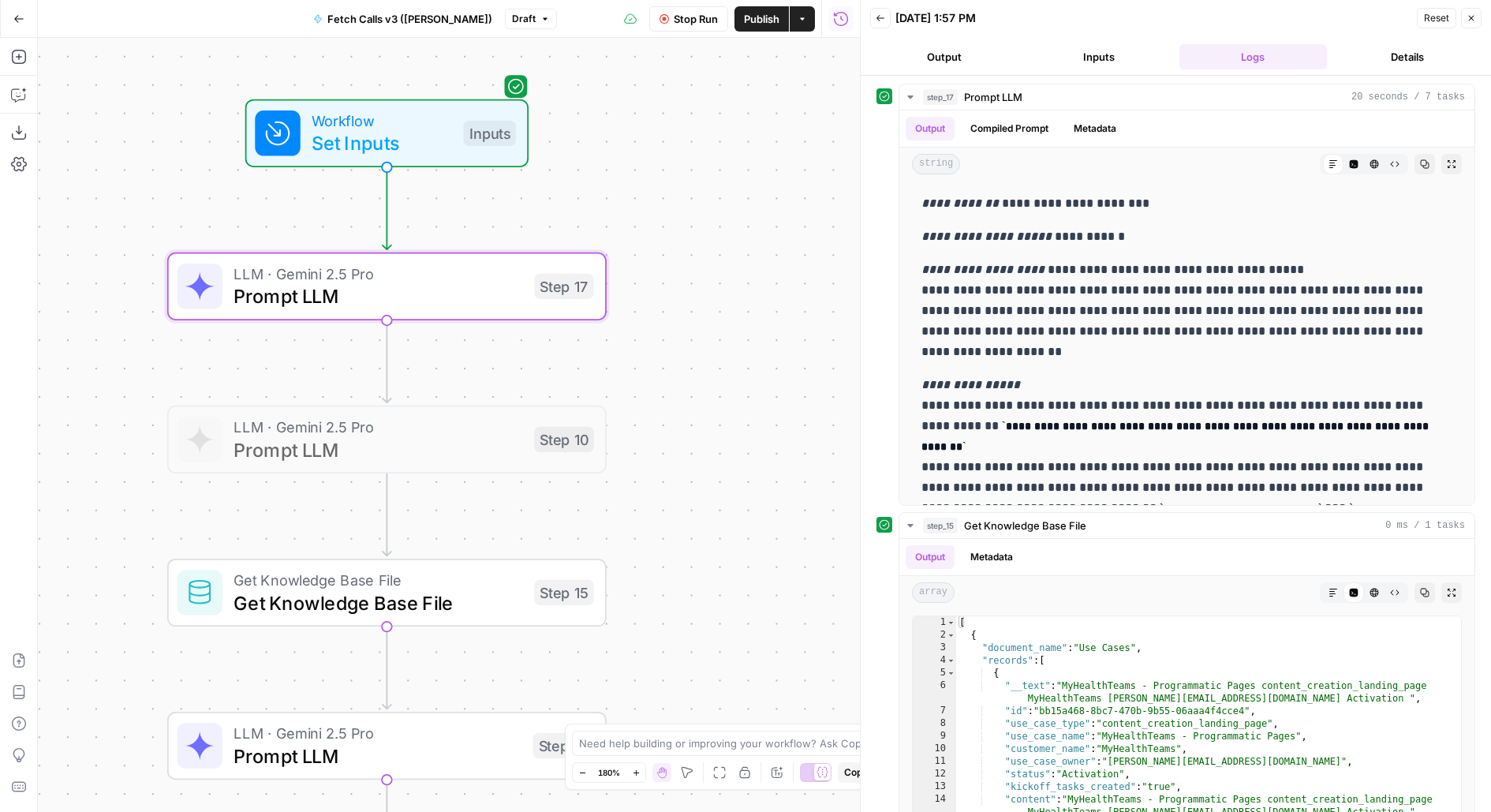
click at [1093, 62] on button "Inputs" at bounding box center [1099, 57] width 149 height 26
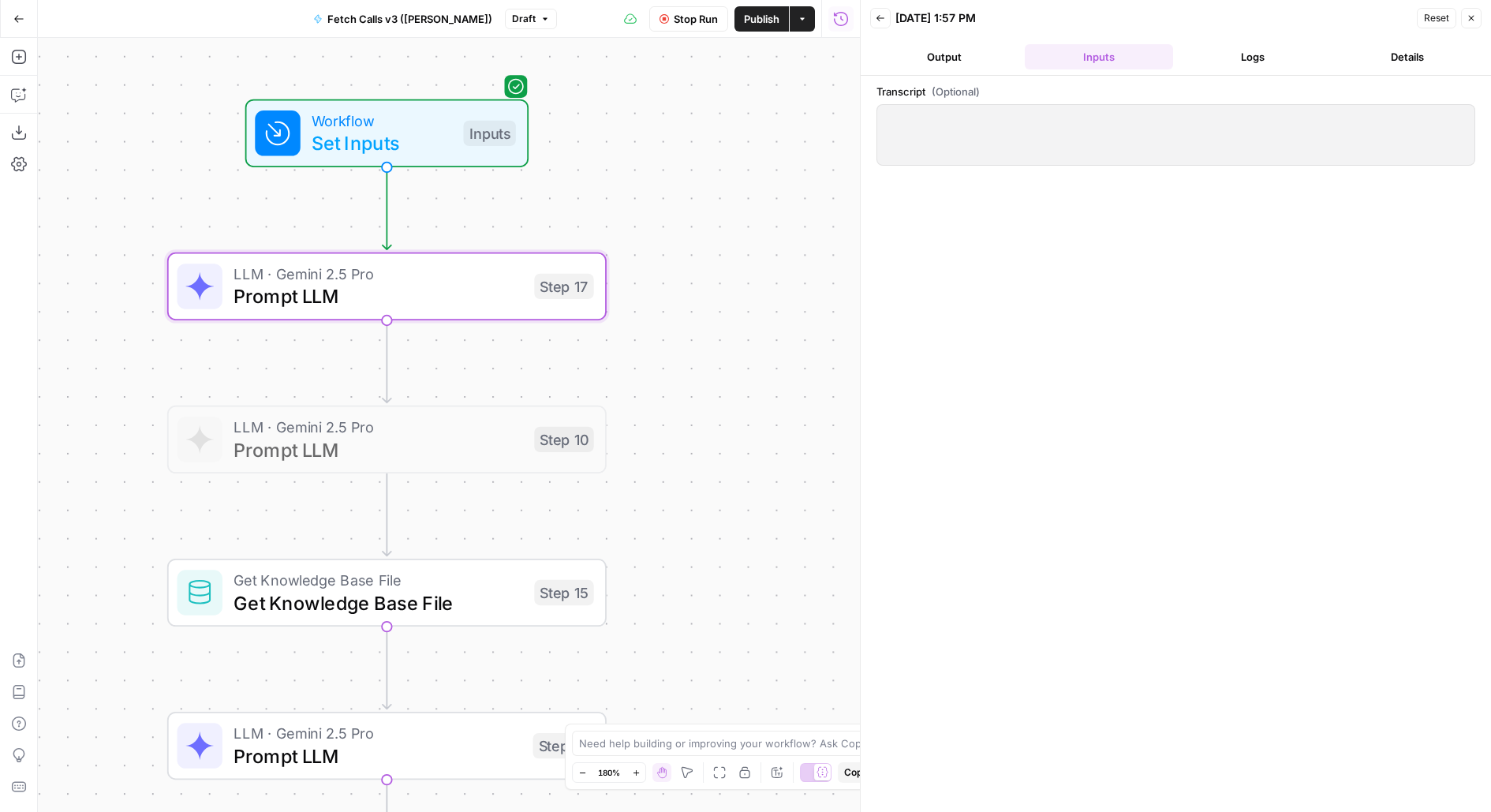
click at [1237, 62] on button "Logs" at bounding box center [1254, 57] width 149 height 26
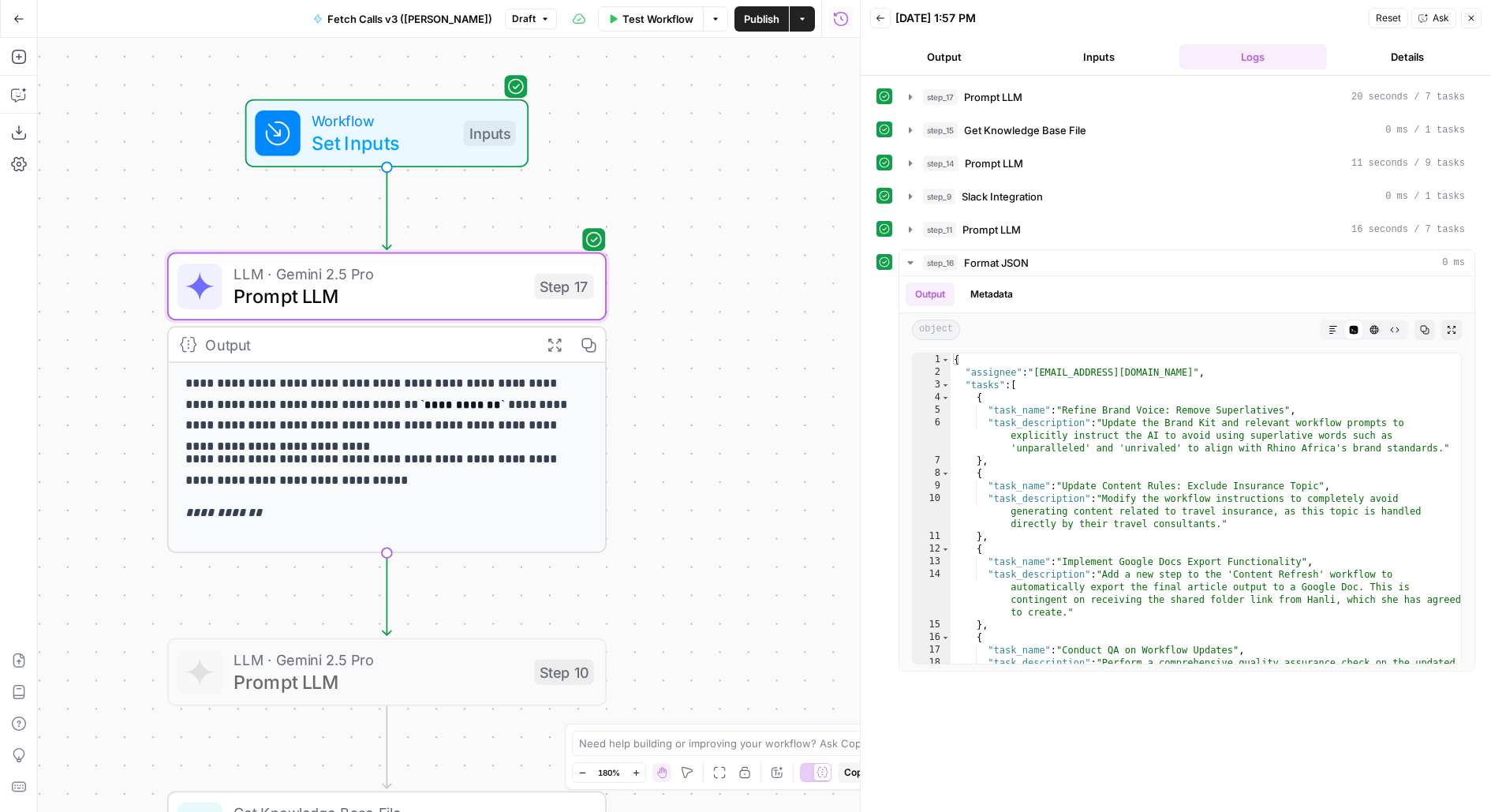
click at [876, 19] on icon "button" at bounding box center [880, 18] width 9 height 9
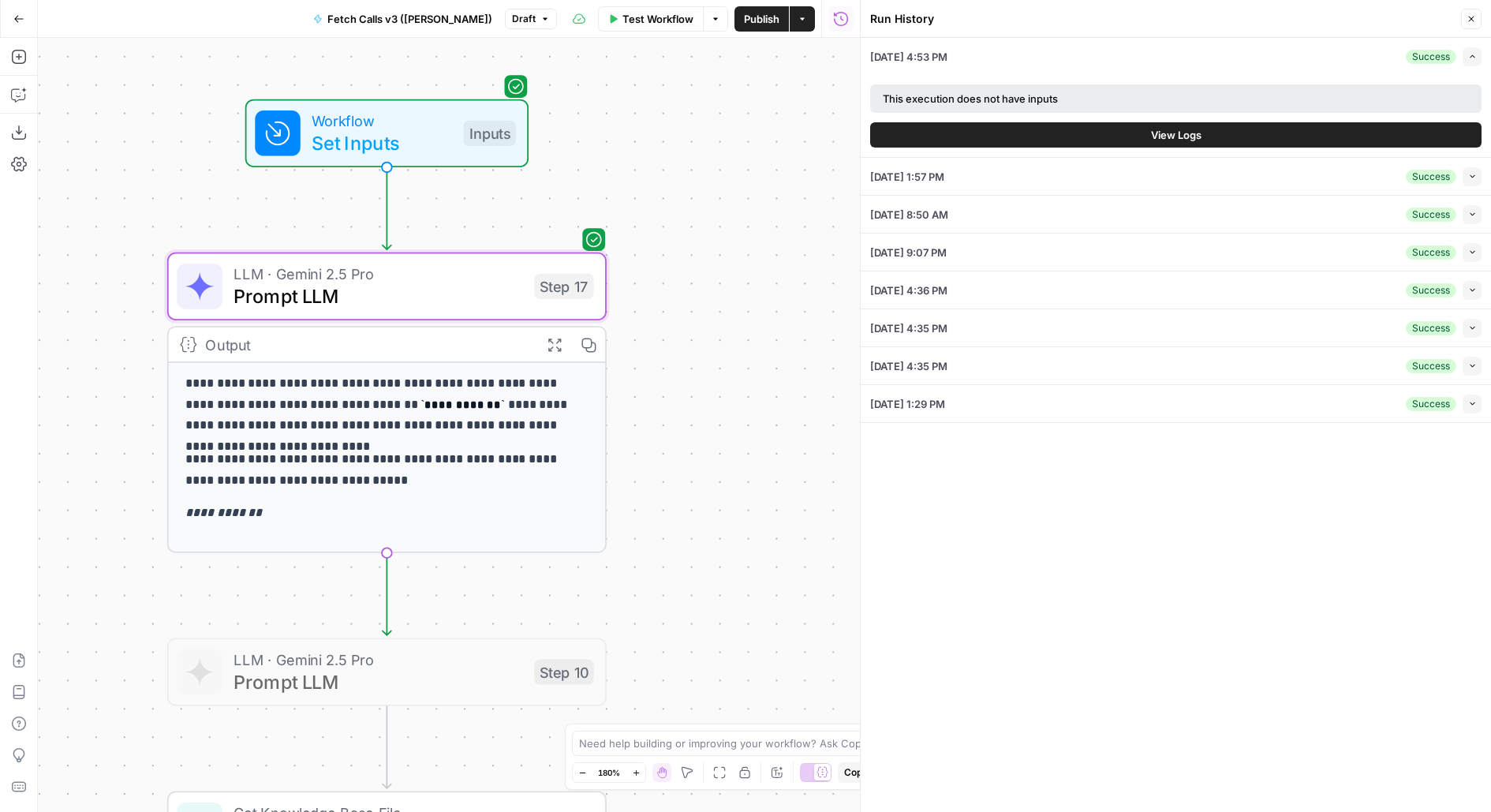
click at [1465, 172] on button "Collapse" at bounding box center [1472, 177] width 19 height 19
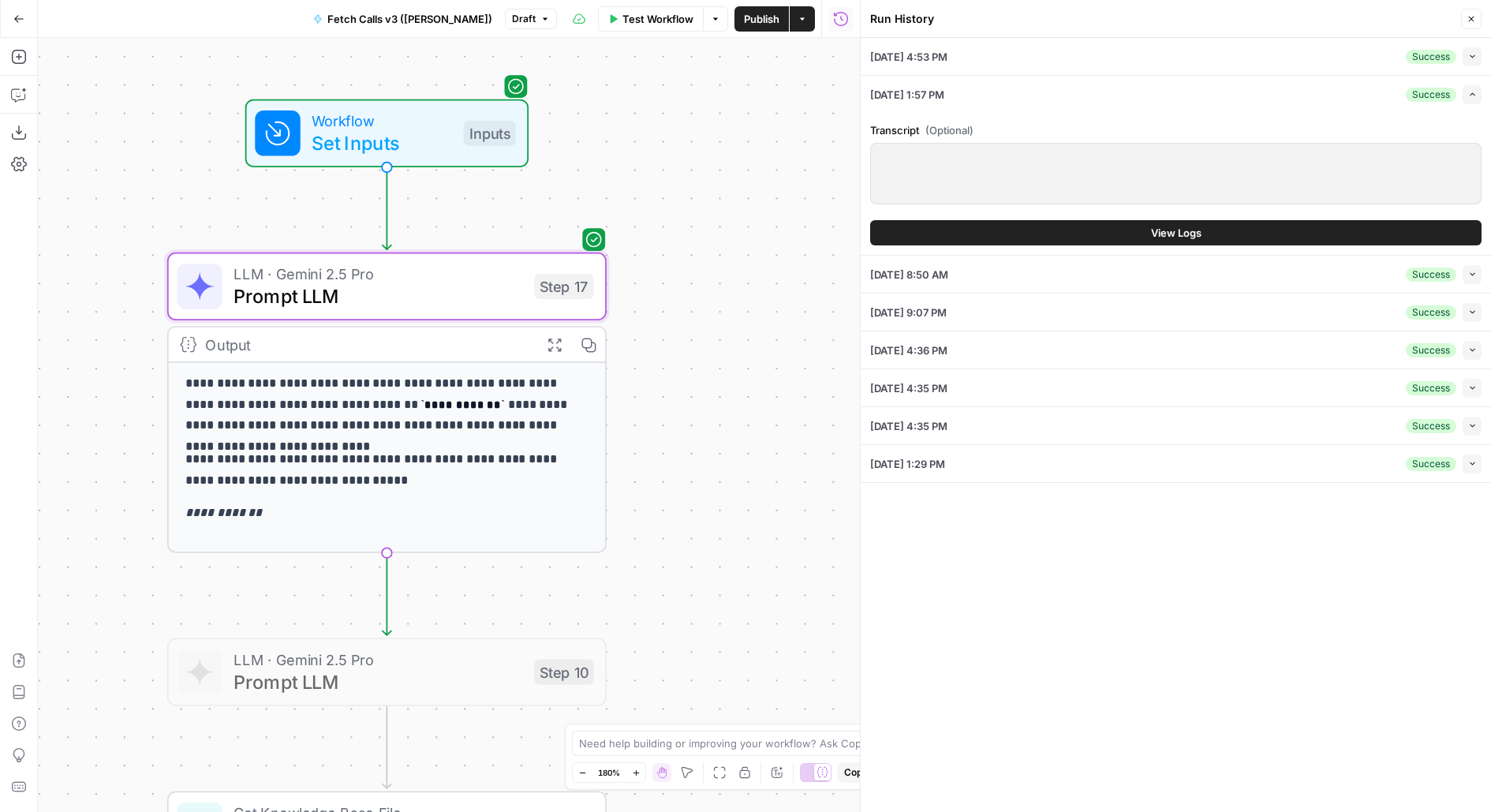
click at [1472, 273] on icon "button" at bounding box center [1472, 274] width 9 height 9
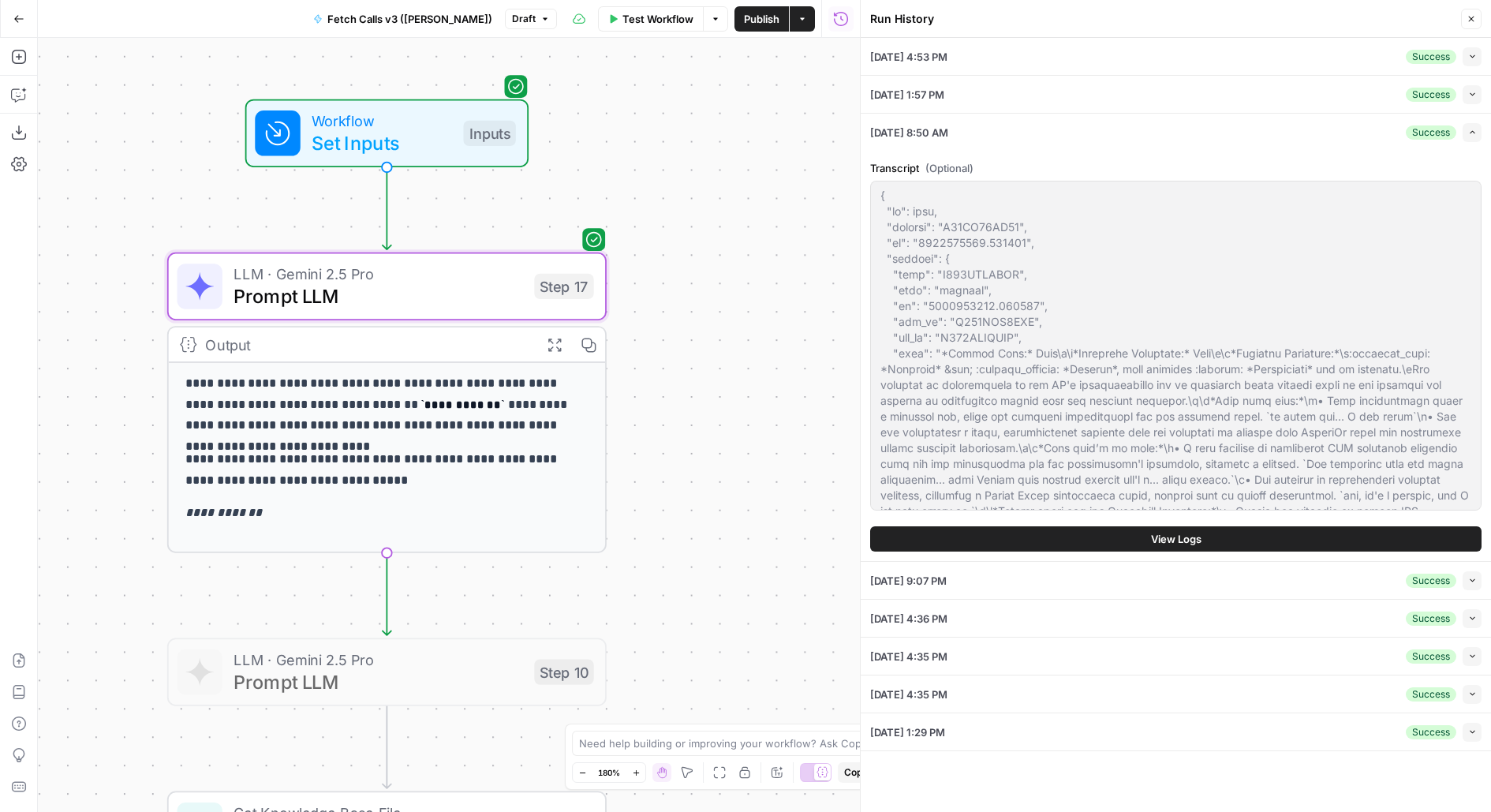
click at [1205, 530] on button "View Logs" at bounding box center [1176, 539] width 611 height 26
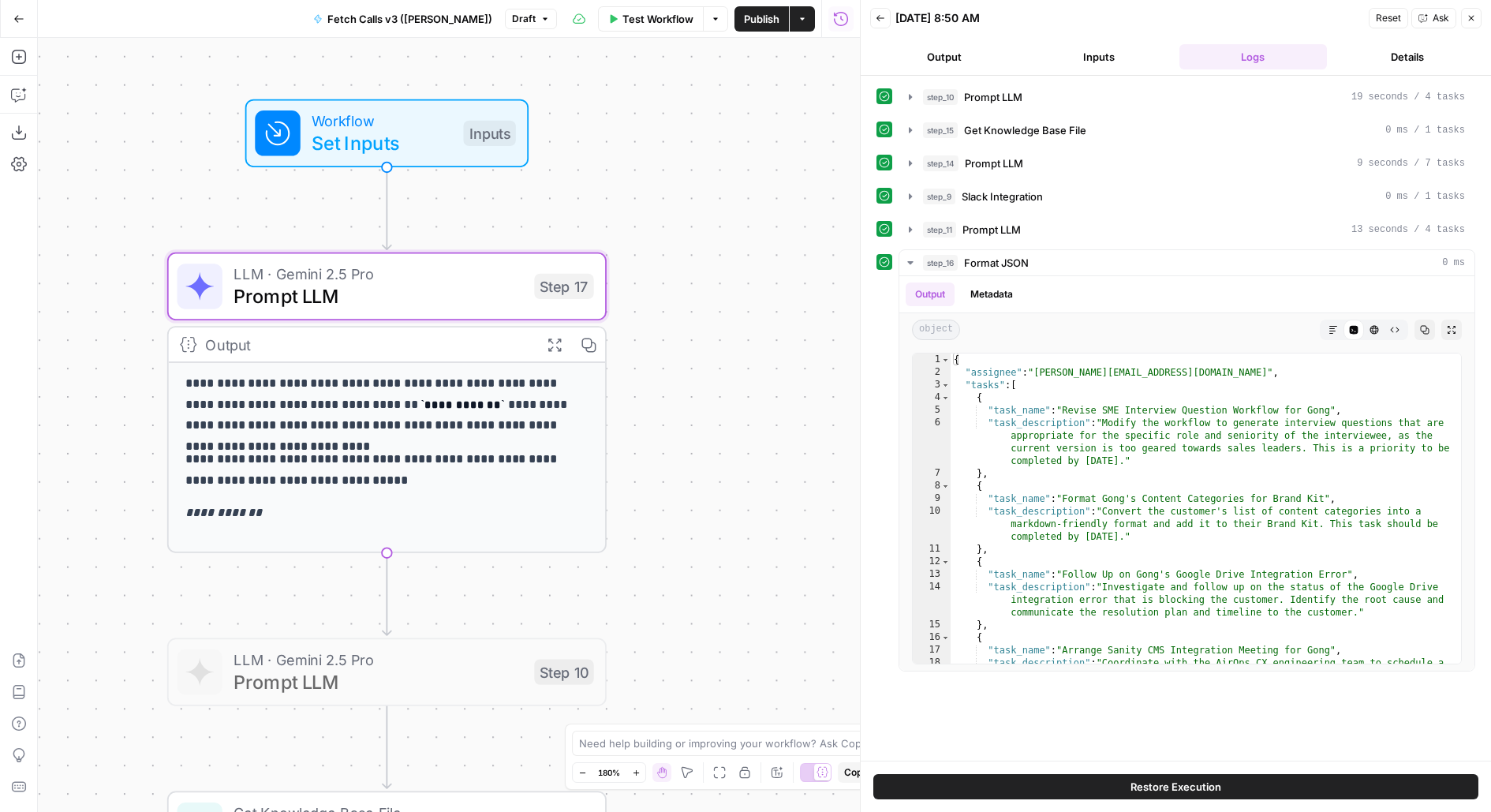
click at [991, 784] on button "Restore Execution" at bounding box center [1176, 786] width 605 height 26
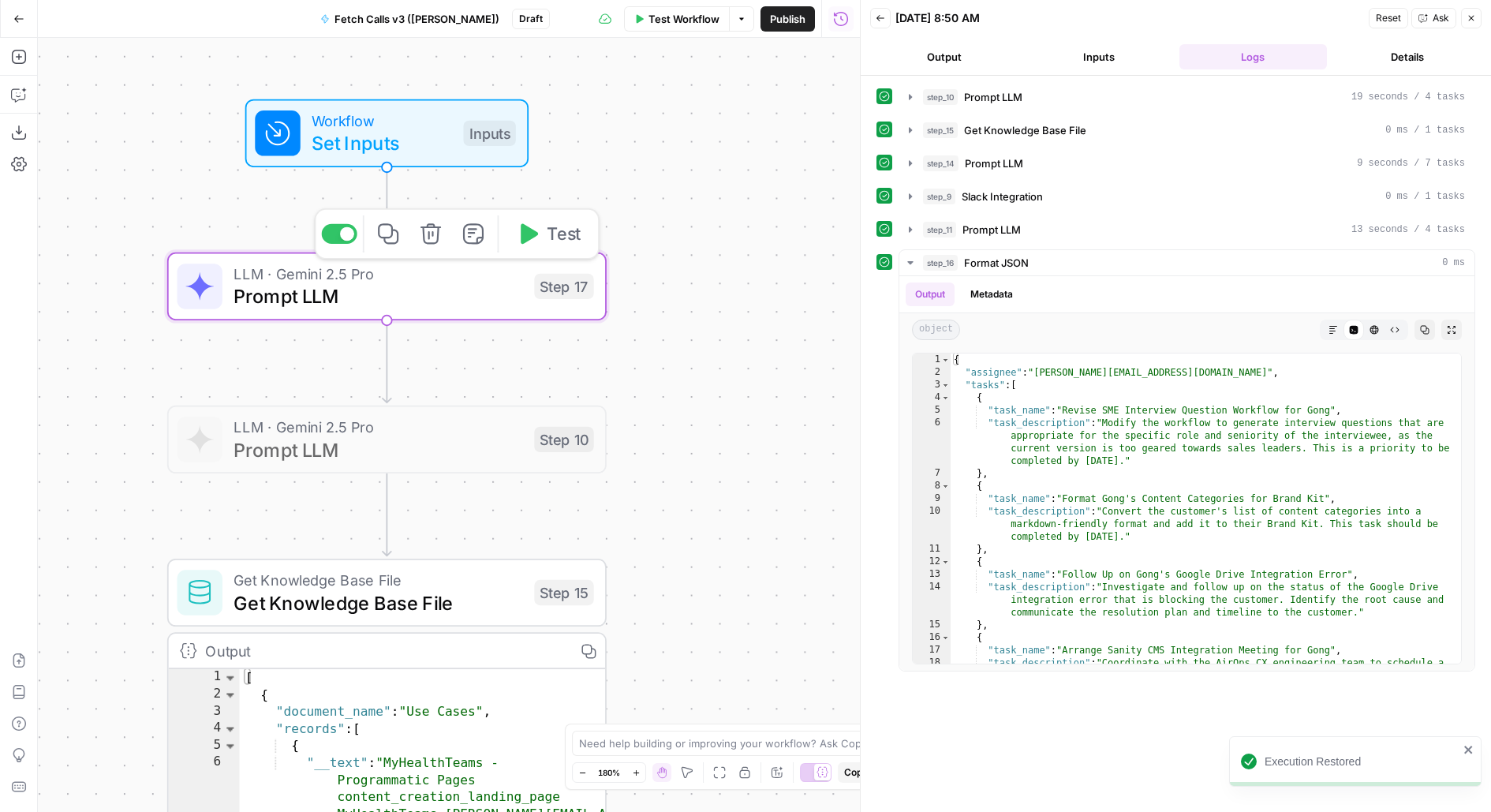
click at [566, 249] on button "Test" at bounding box center [548, 233] width 88 height 37
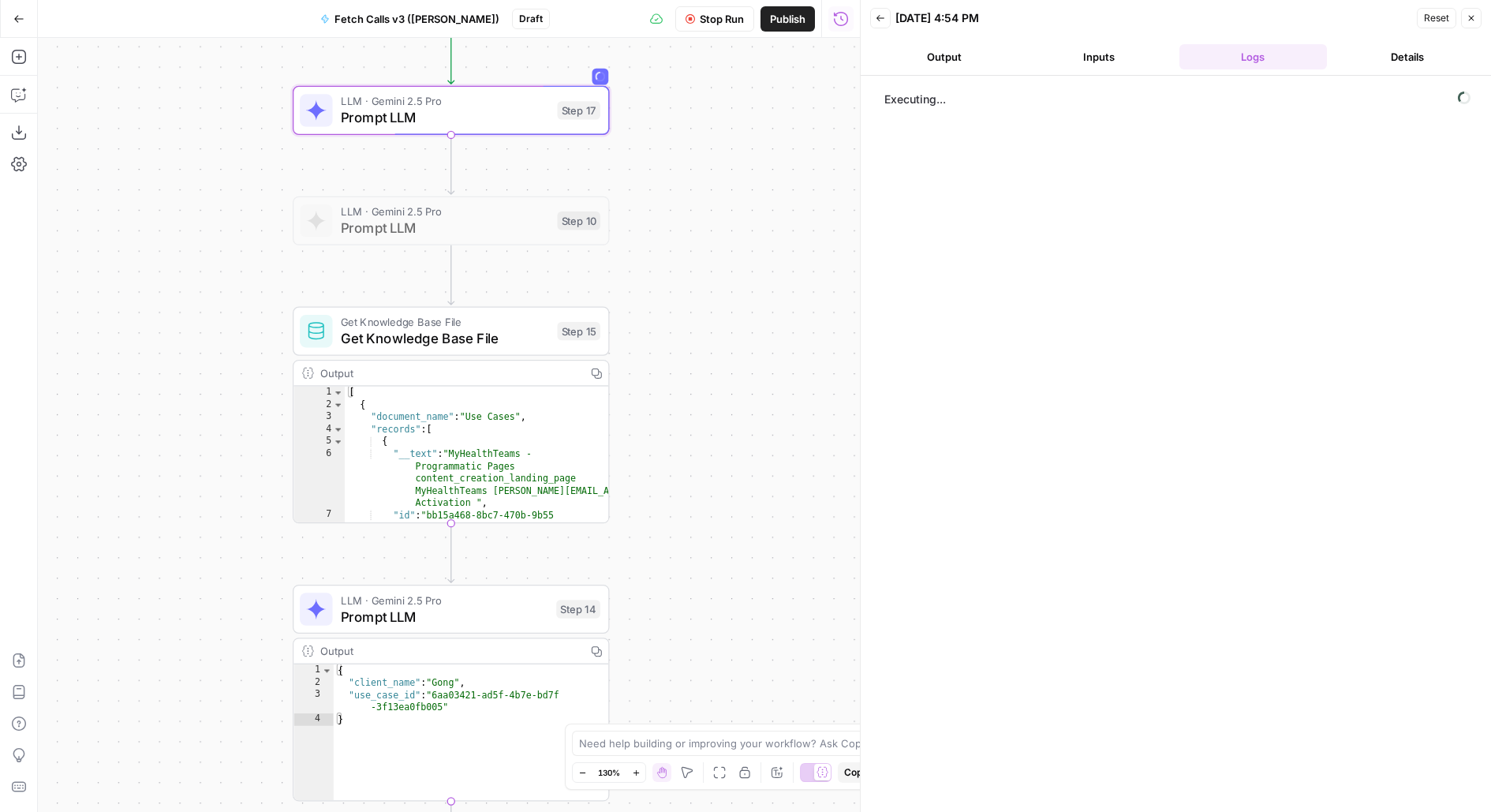
drag, startPoint x: 725, startPoint y: 413, endPoint x: 699, endPoint y: 236, distance: 178.9
click at [699, 236] on div "Workflow Set Inputs Inputs LLM · Gemini 2.5 Pro Prompt LLM Step 17 LLM · Gemini…" at bounding box center [448, 424] width 822 height 774
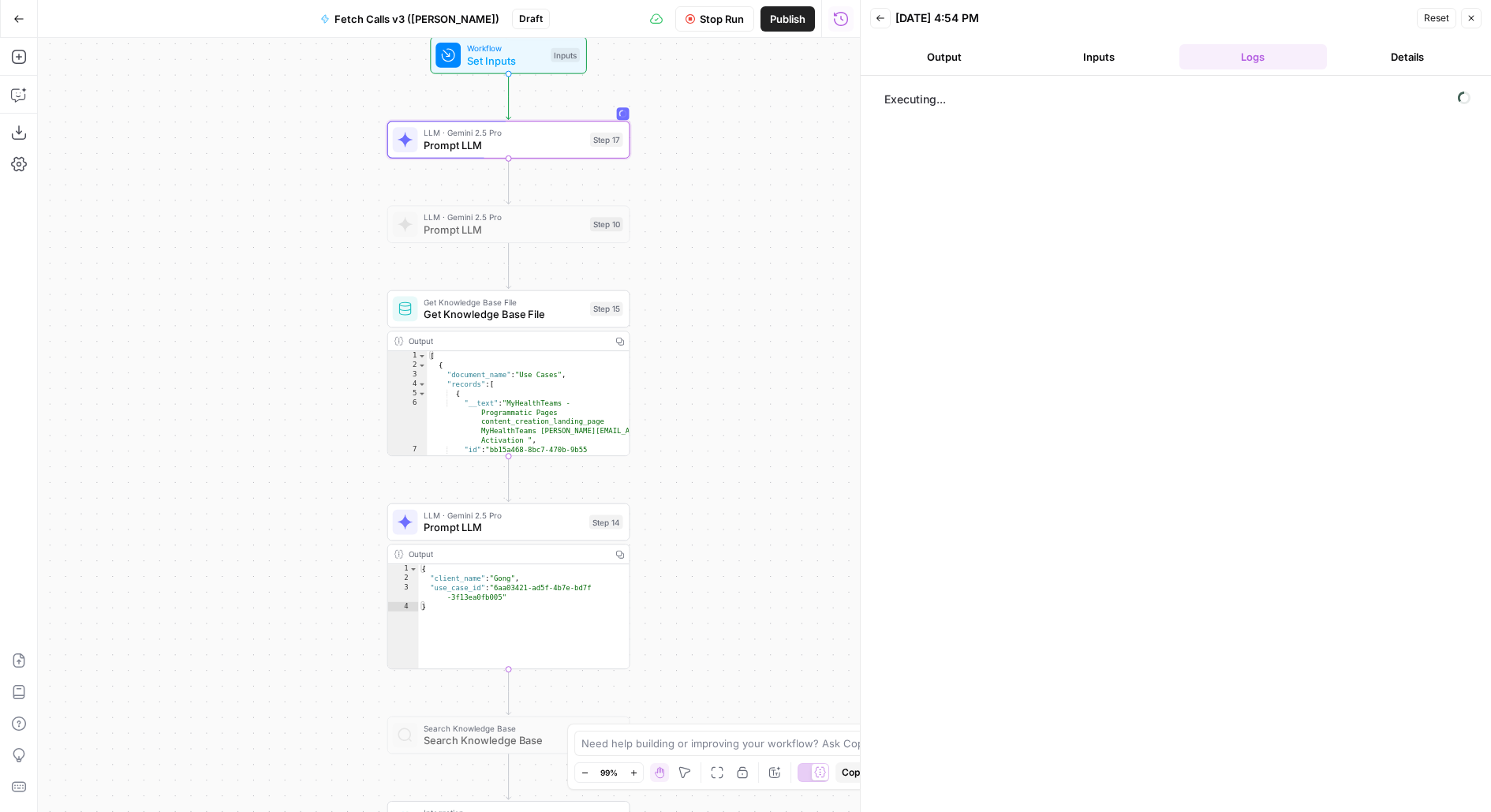
click at [519, 16] on span "Draft" at bounding box center [531, 19] width 24 height 15
click at [512, 10] on div "Draft" at bounding box center [531, 19] width 38 height 20
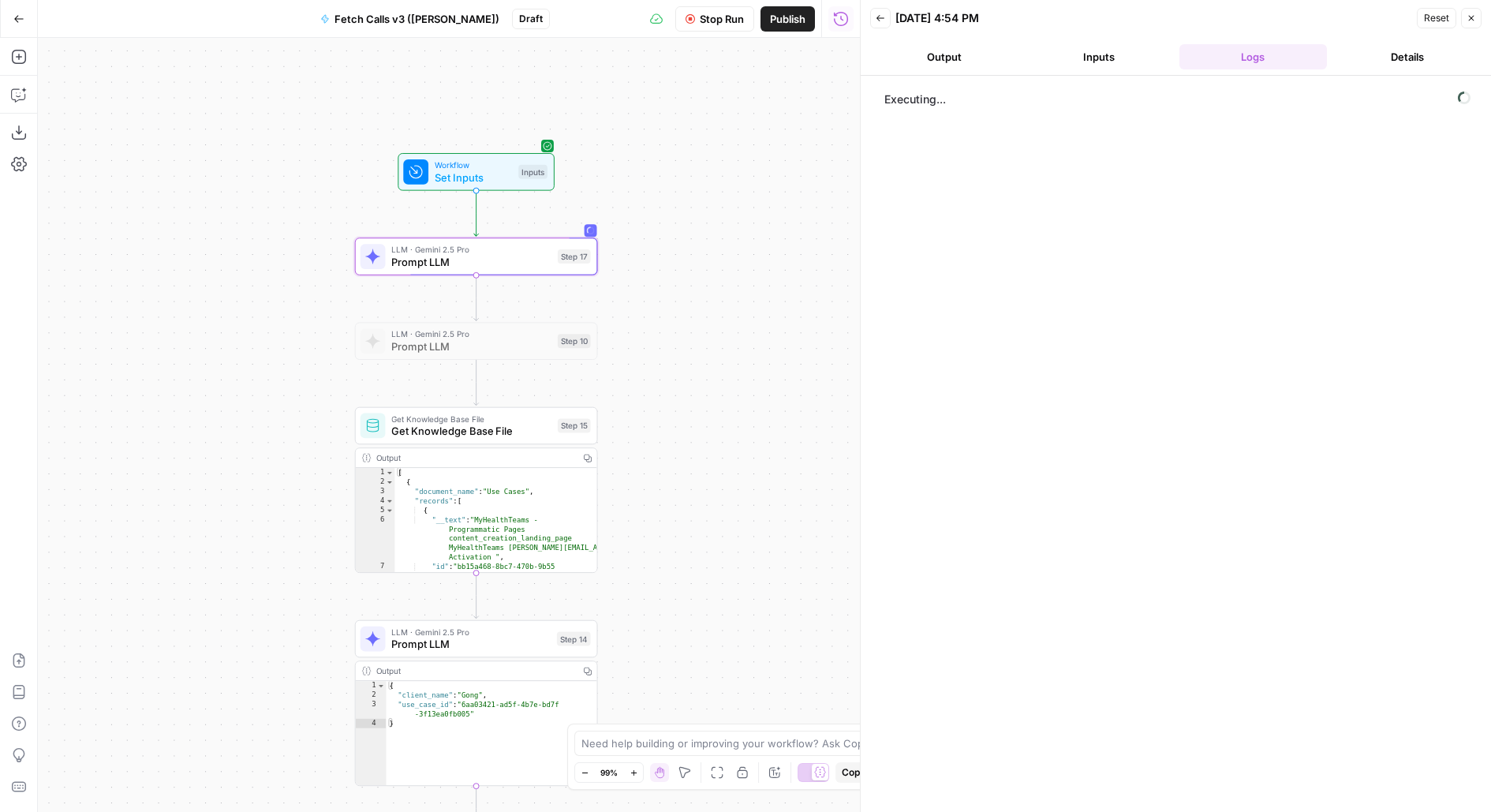
drag, startPoint x: 719, startPoint y: 139, endPoint x: 687, endPoint y: 254, distance: 119.4
click at [687, 254] on div "Workflow Set Inputs Inputs LLM · Gemini 2.5 Pro Prompt LLM Step 17 LLM · Gemini…" at bounding box center [448, 424] width 822 height 774
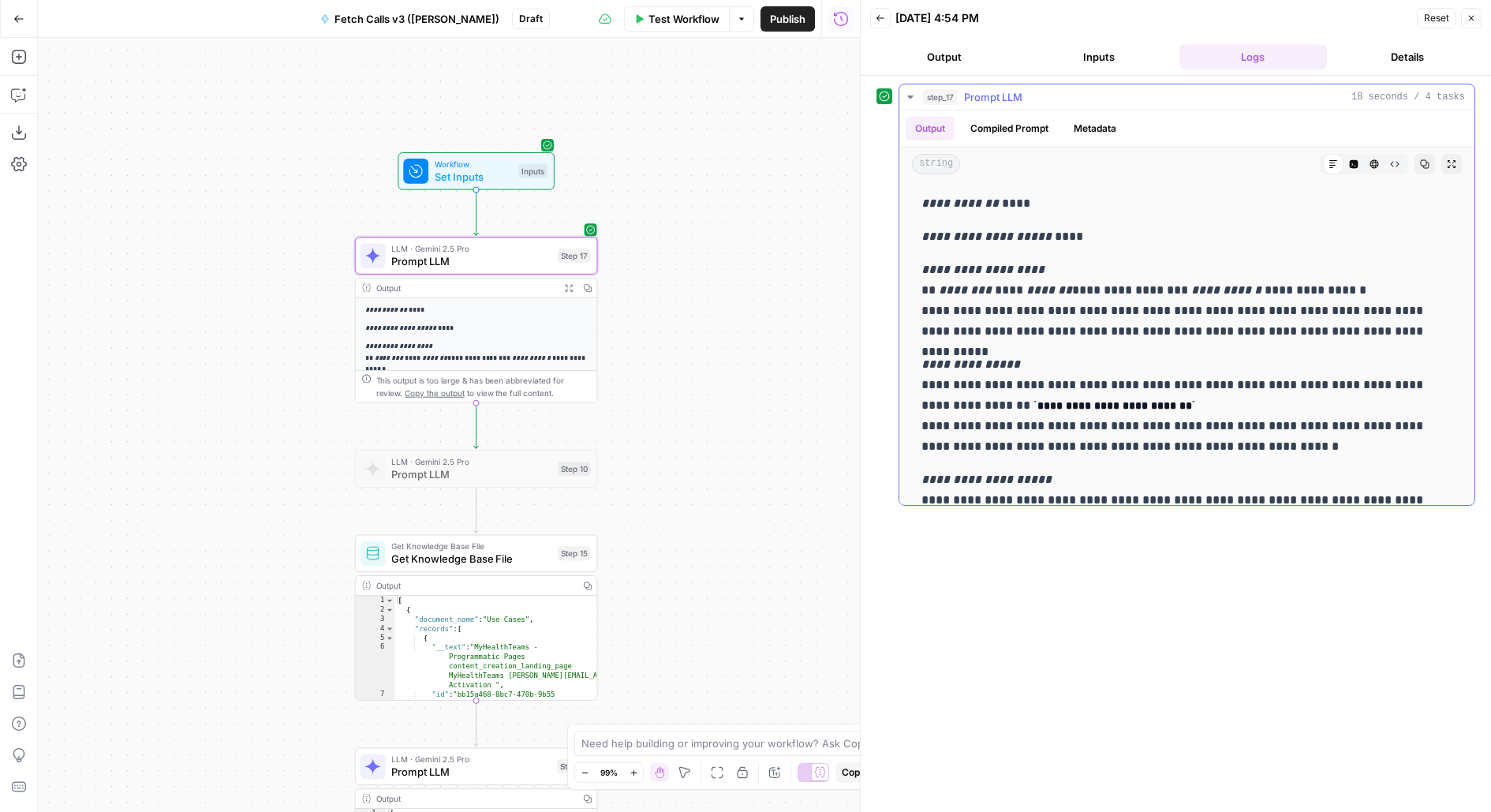
click at [1453, 164] on icon "button" at bounding box center [1451, 164] width 8 height 8
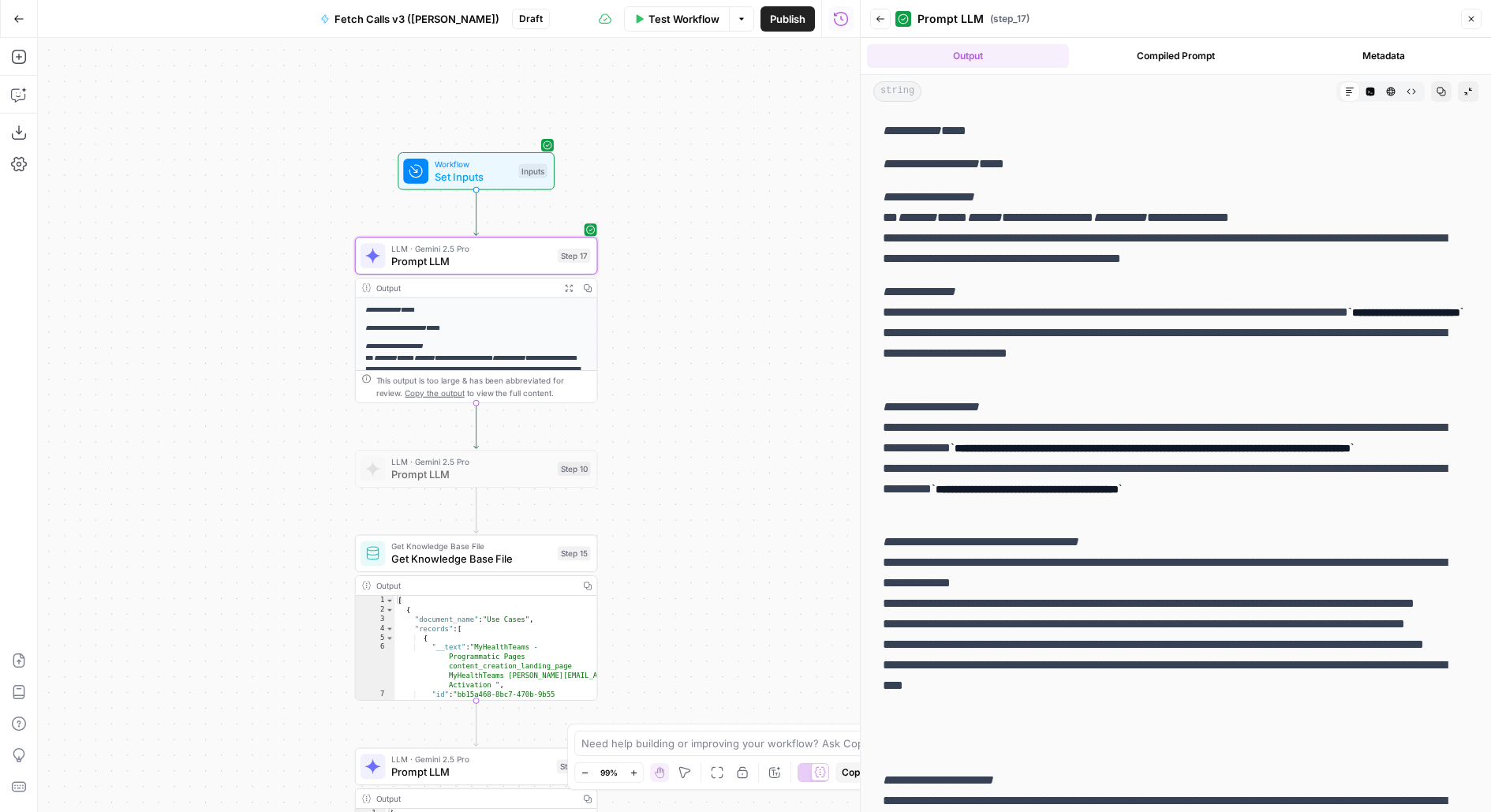
click at [808, 17] on button "Publish" at bounding box center [788, 19] width 55 height 26
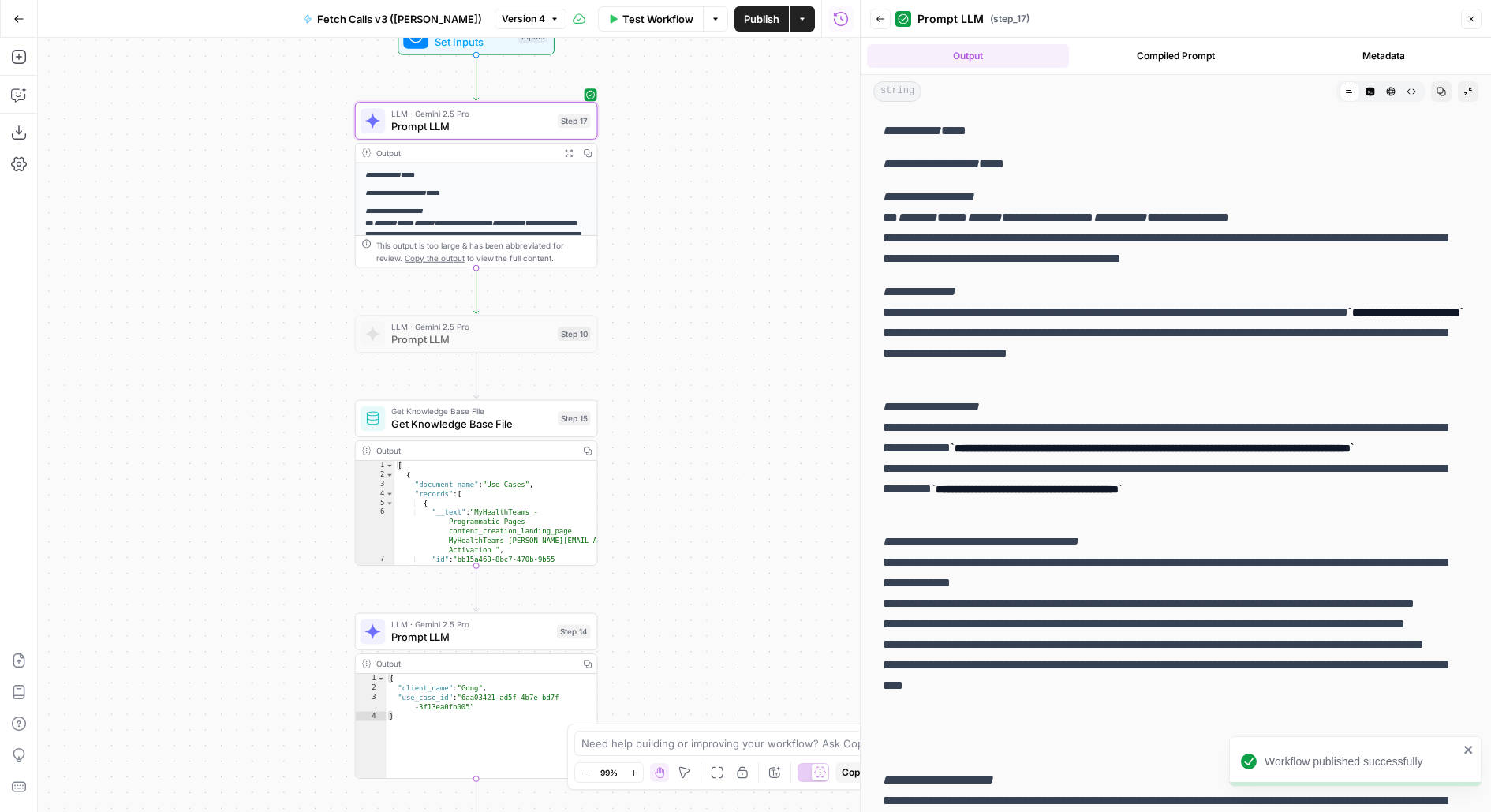
drag, startPoint x: 650, startPoint y: 332, endPoint x: 649, endPoint y: 192, distance: 140.0
click at [650, 194] on div "**********" at bounding box center [448, 424] width 822 height 774
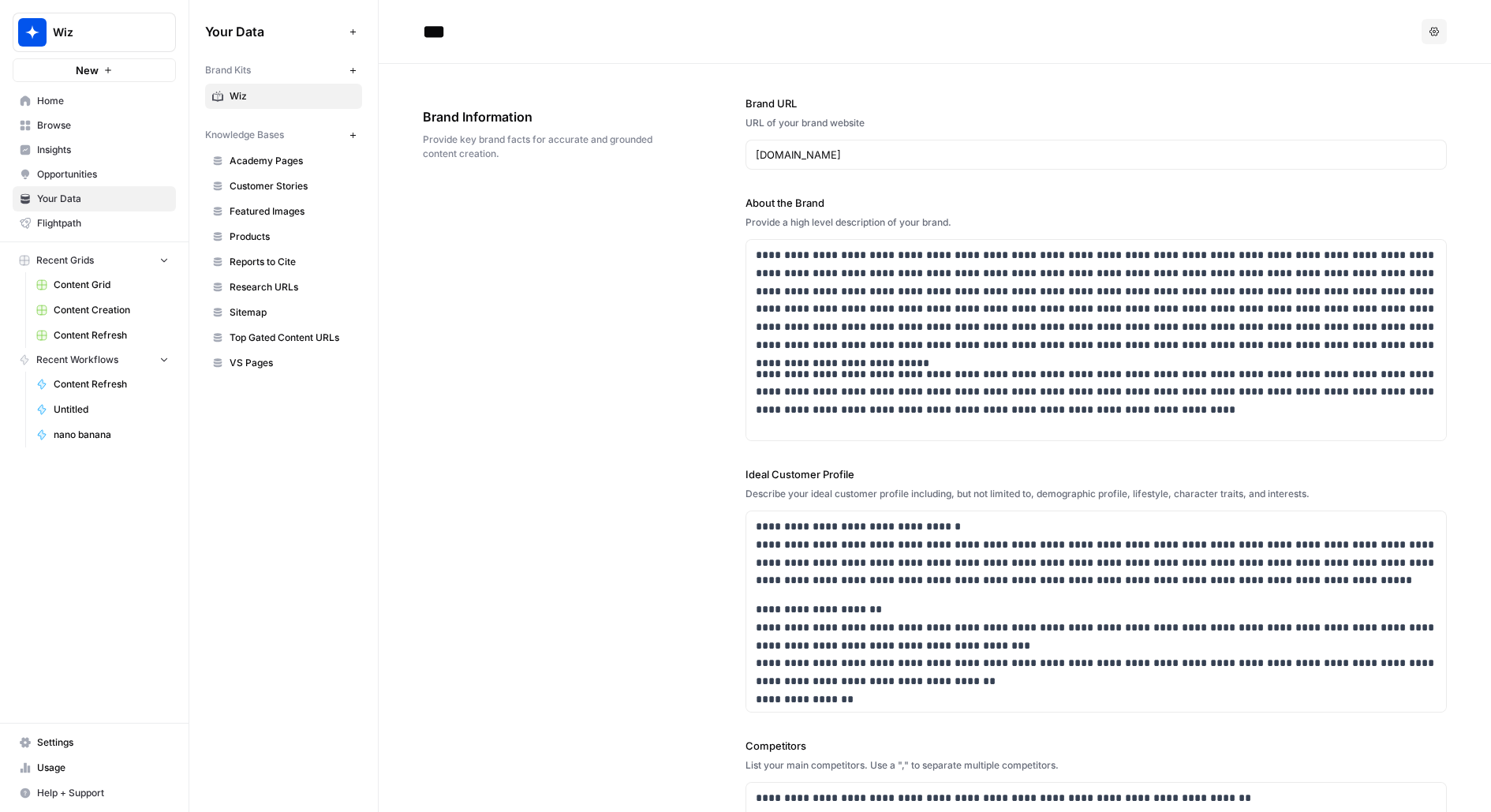
scroll to position [2382, 0]
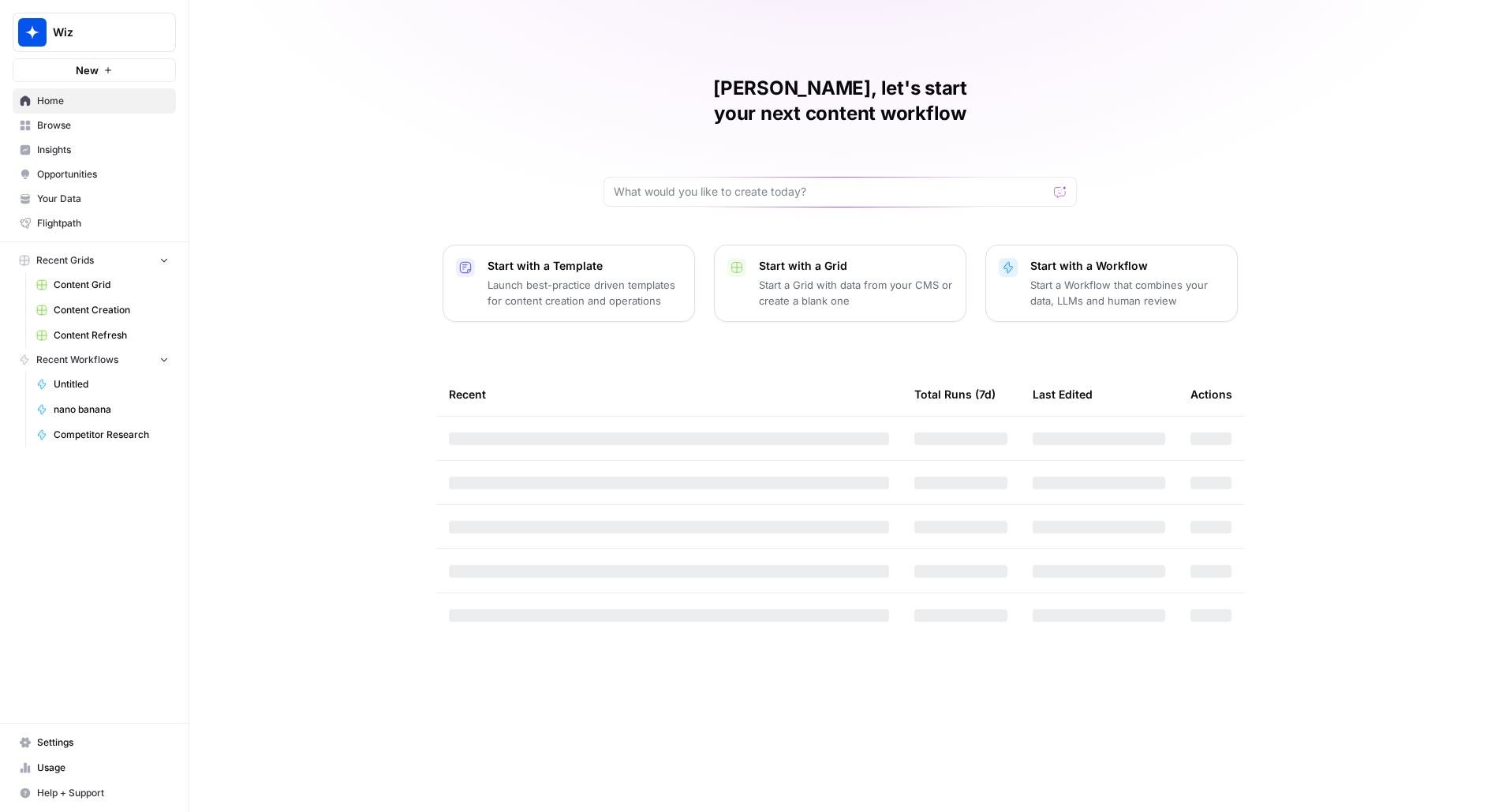
click at [172, 31] on button "Wiz" at bounding box center [94, 32] width 163 height 39
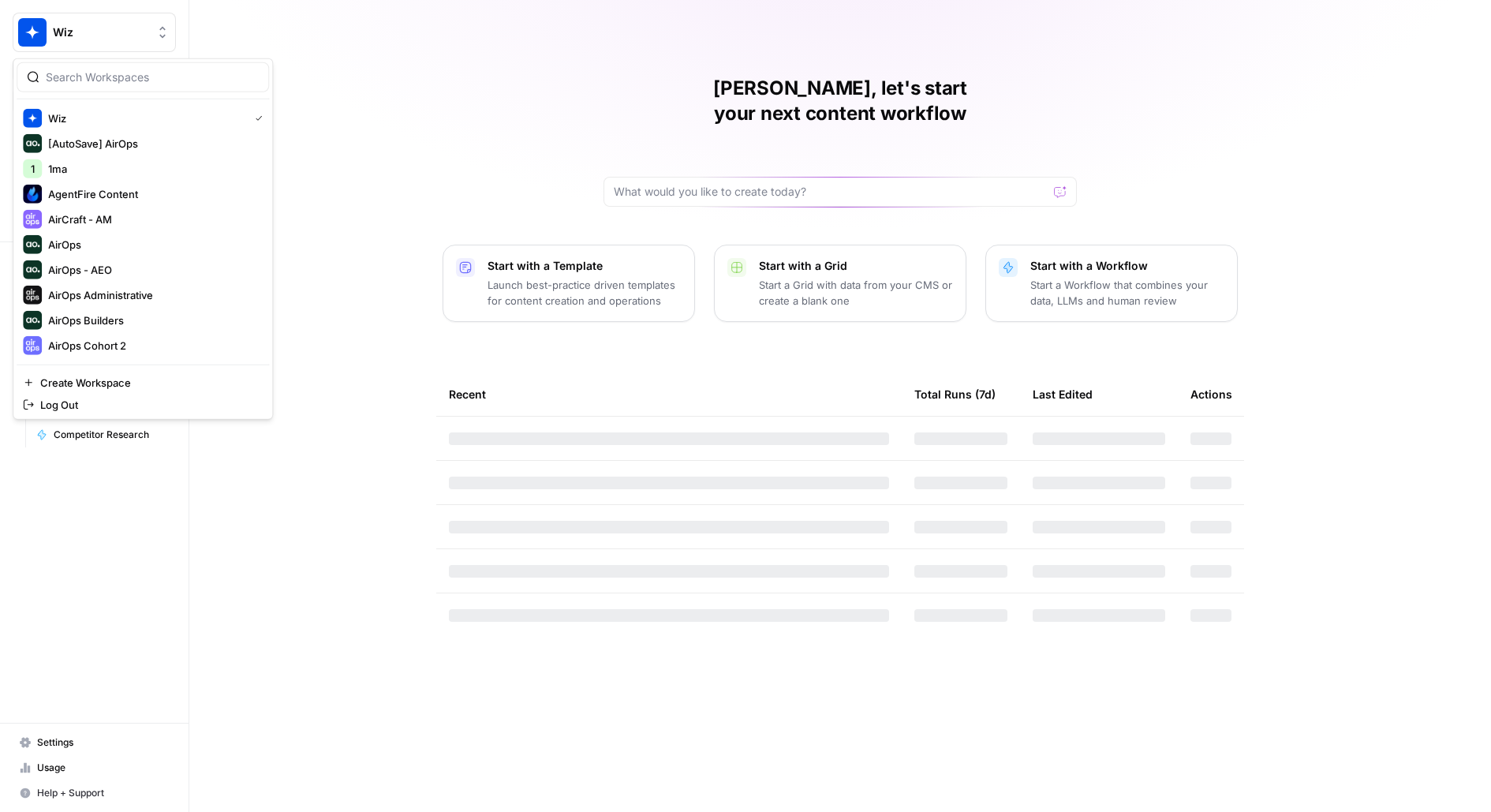
type input "a"
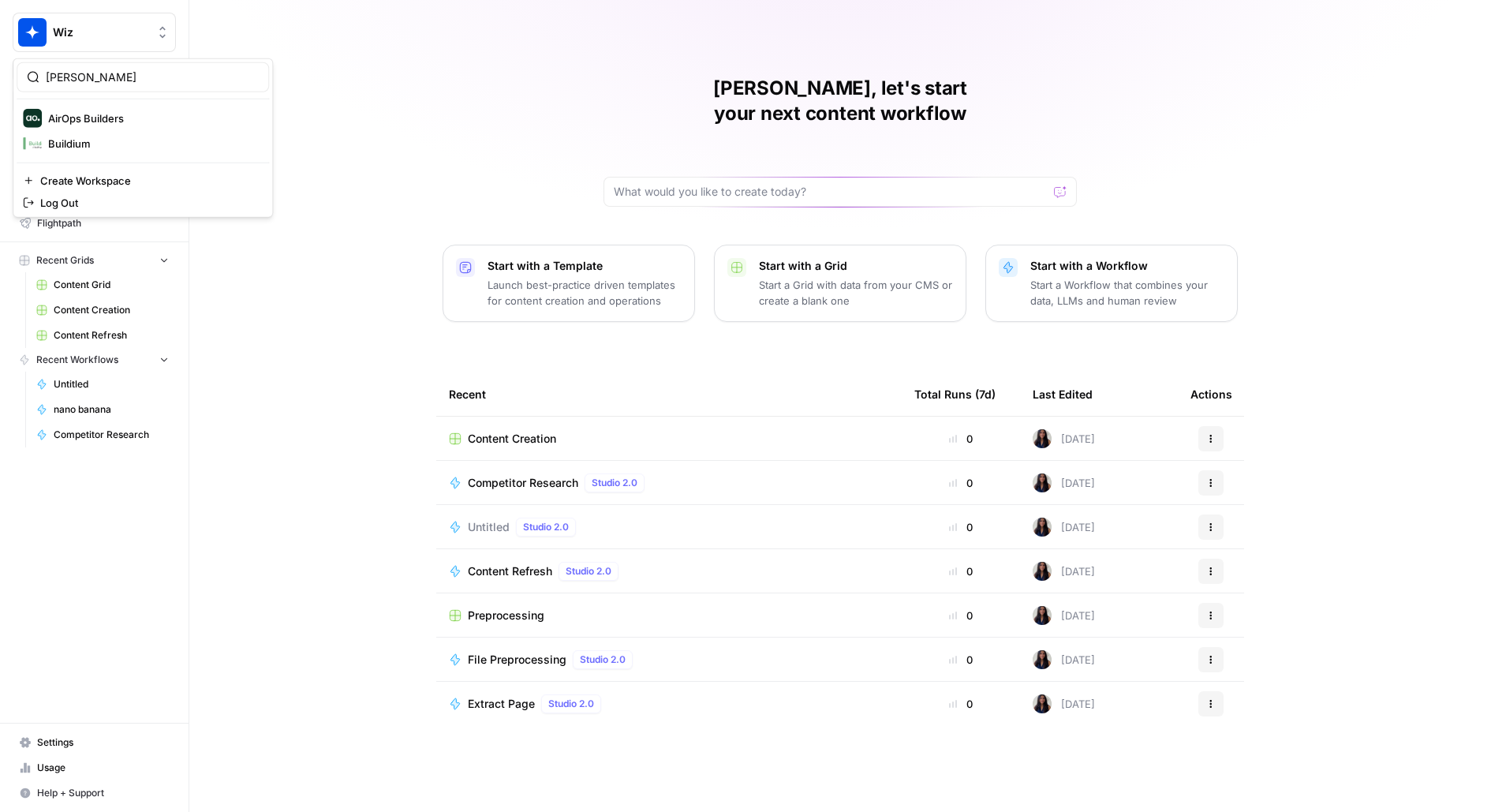
type input "[PERSON_NAME]"
click button "AirOps Builders" at bounding box center [143, 119] width 253 height 26
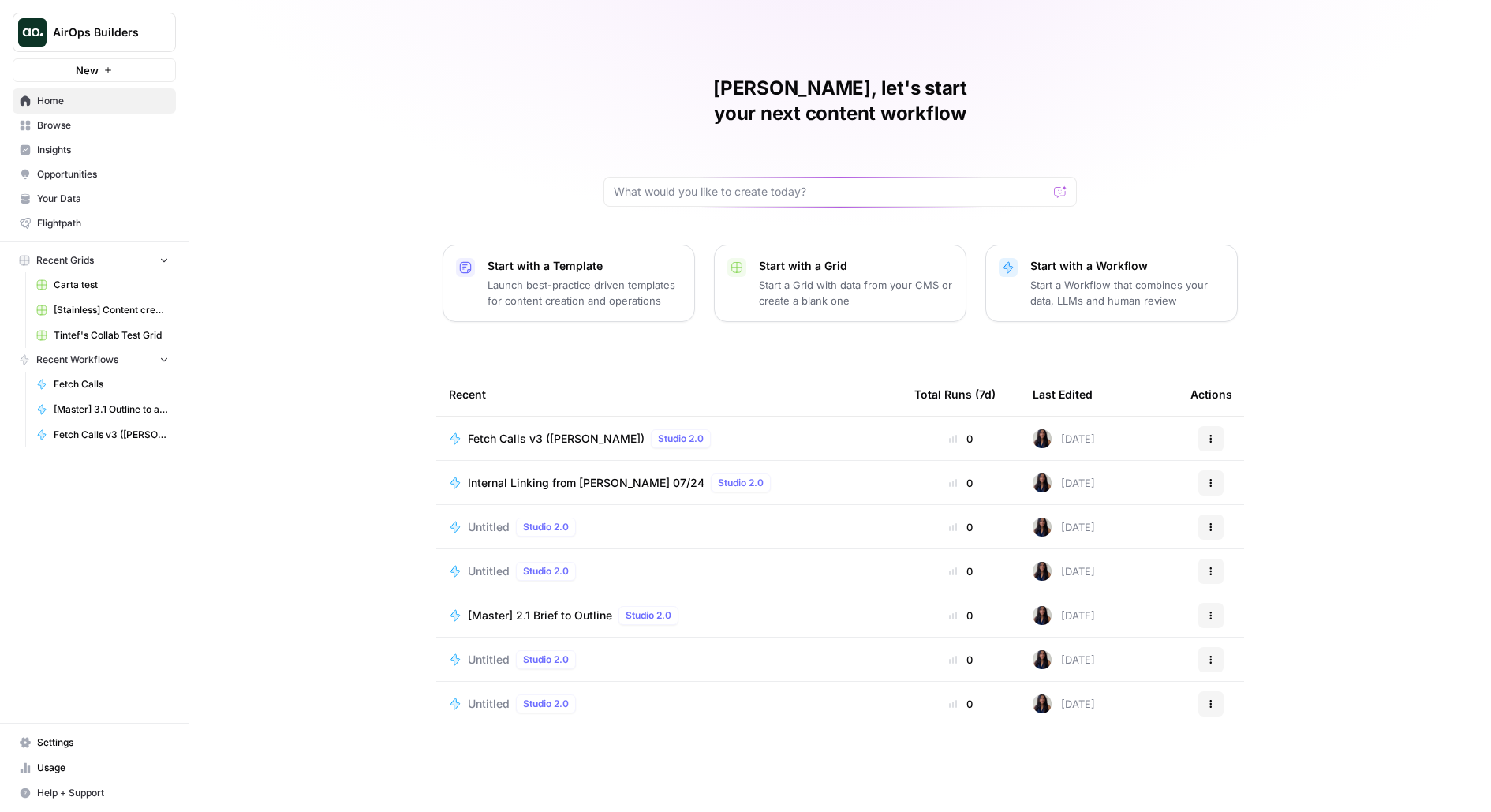
click at [573, 430] on span "Fetch Calls v3 ([PERSON_NAME])" at bounding box center [556, 438] width 177 height 15
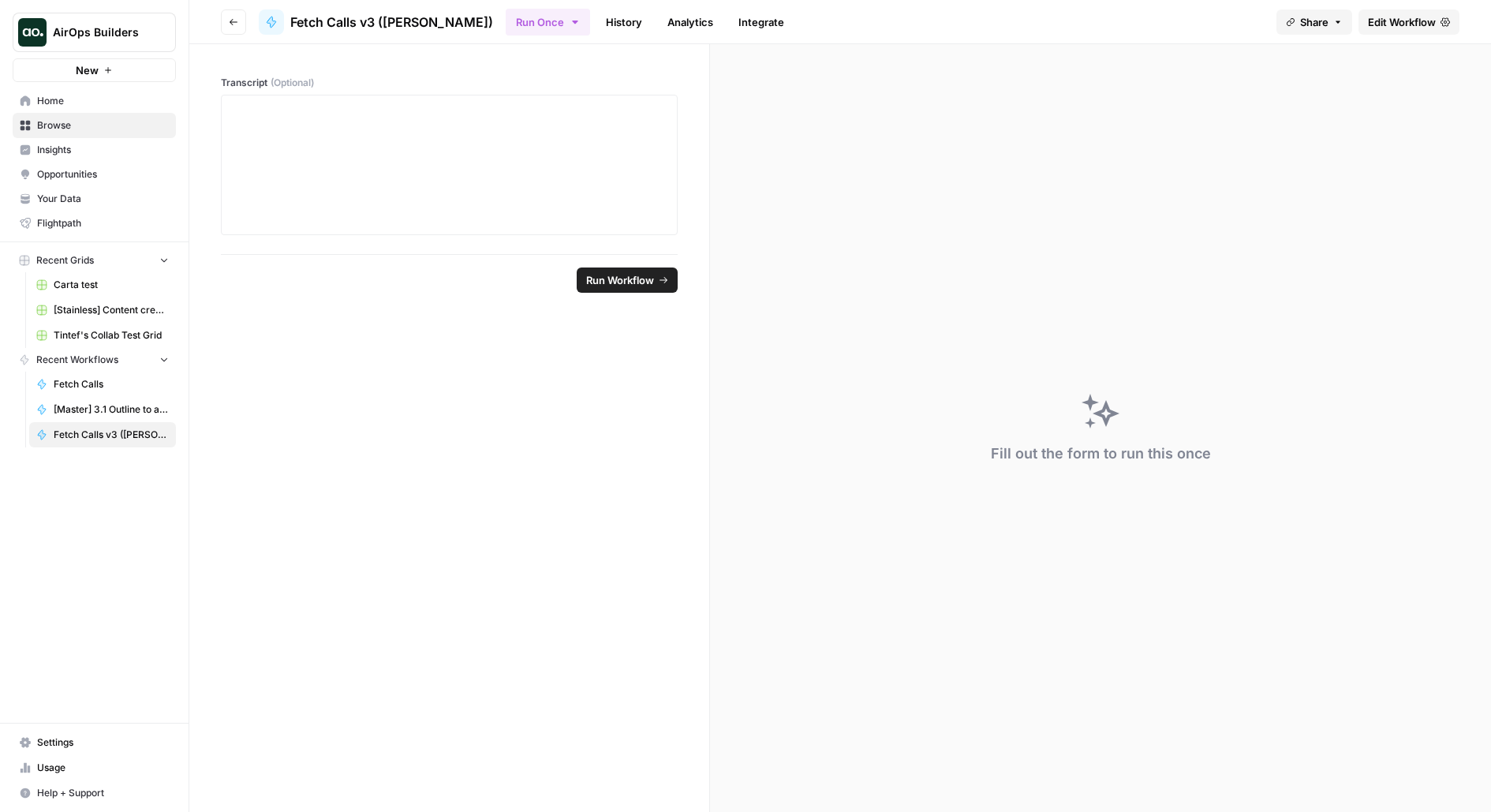
click at [1405, 24] on span "Edit Workflow" at bounding box center [1401, 22] width 67 height 15
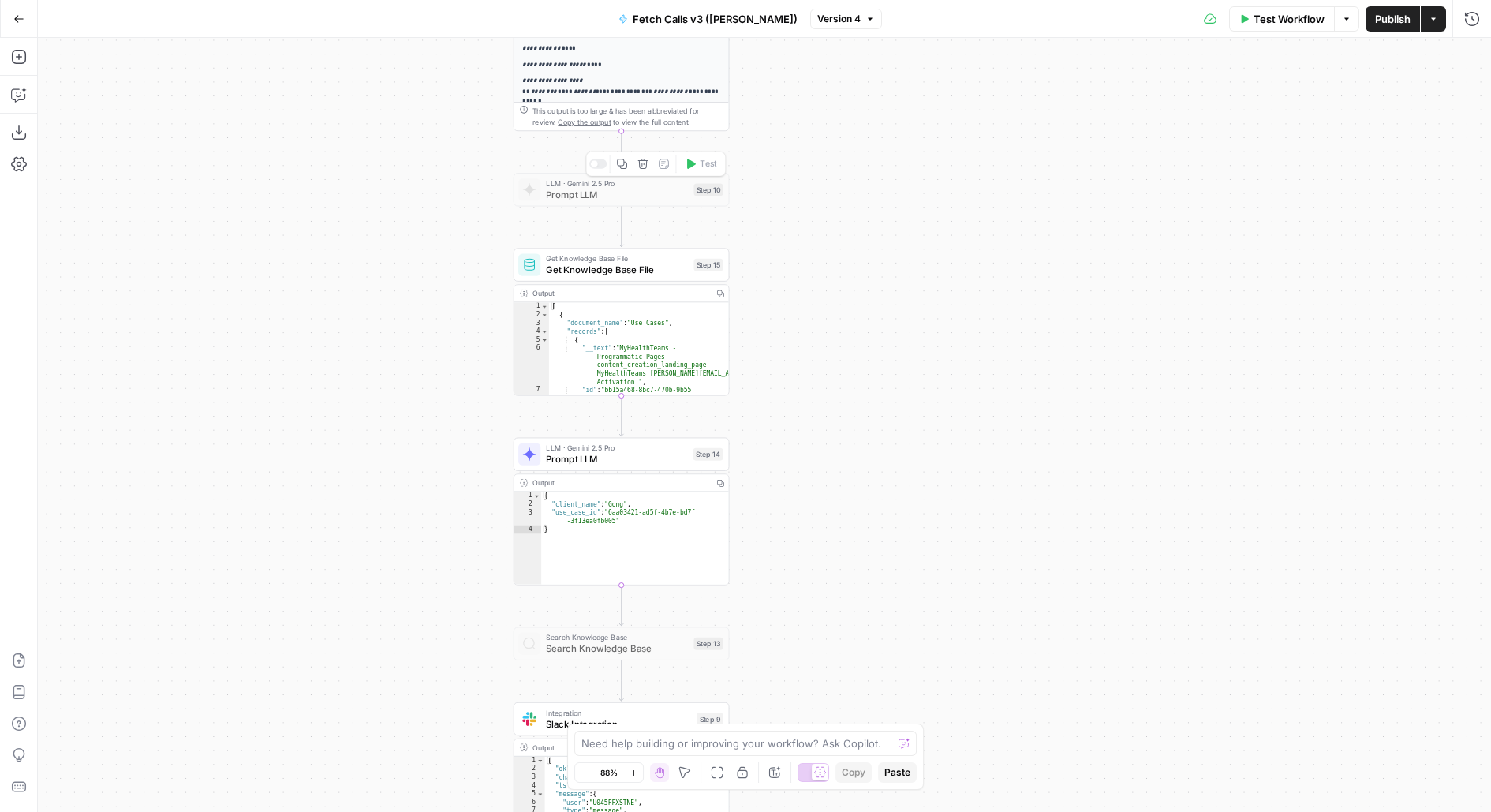
click at [641, 161] on icon "button" at bounding box center [643, 164] width 10 height 10
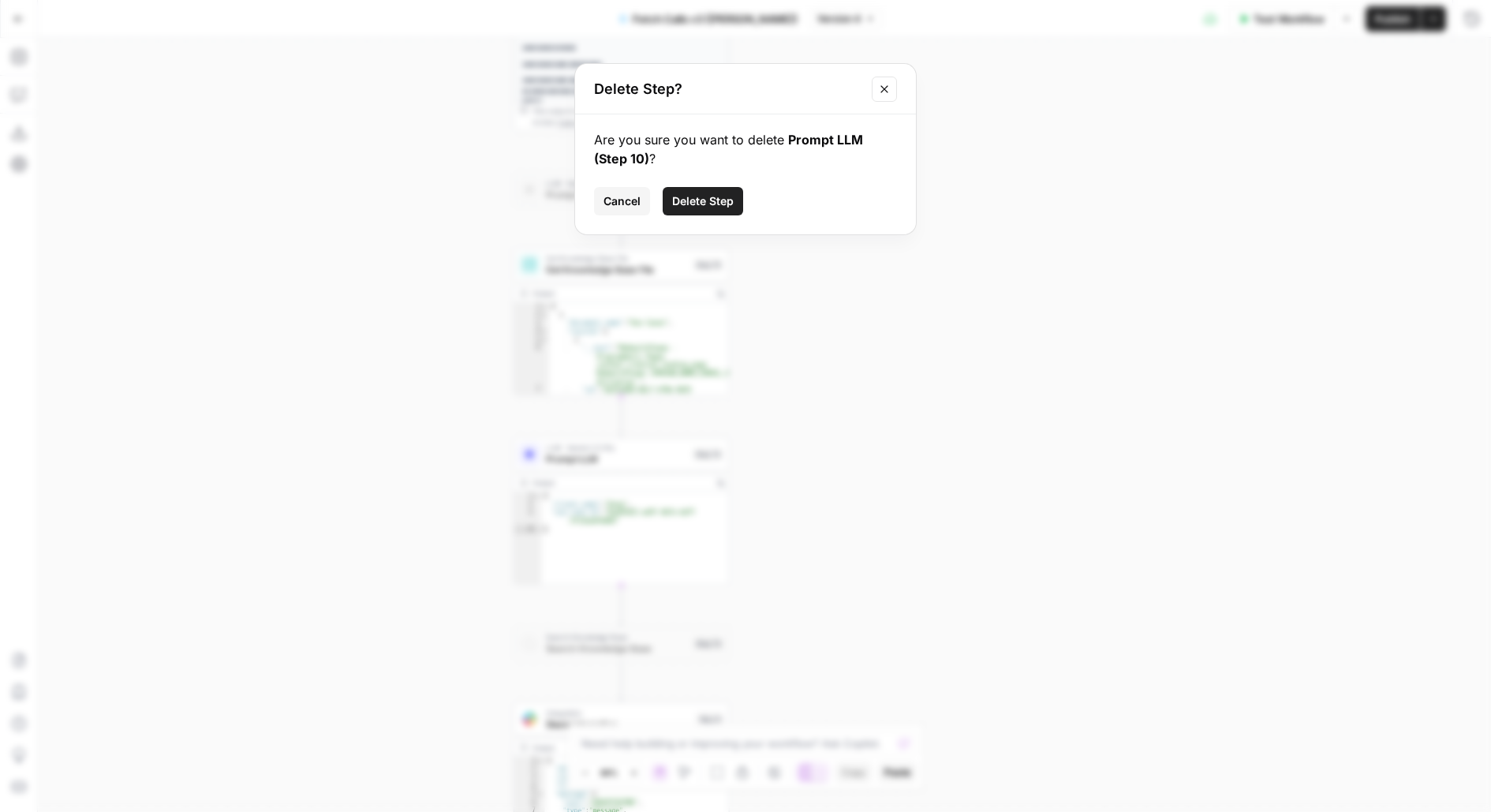
click at [713, 204] on span "Delete Step" at bounding box center [703, 201] width 61 height 15
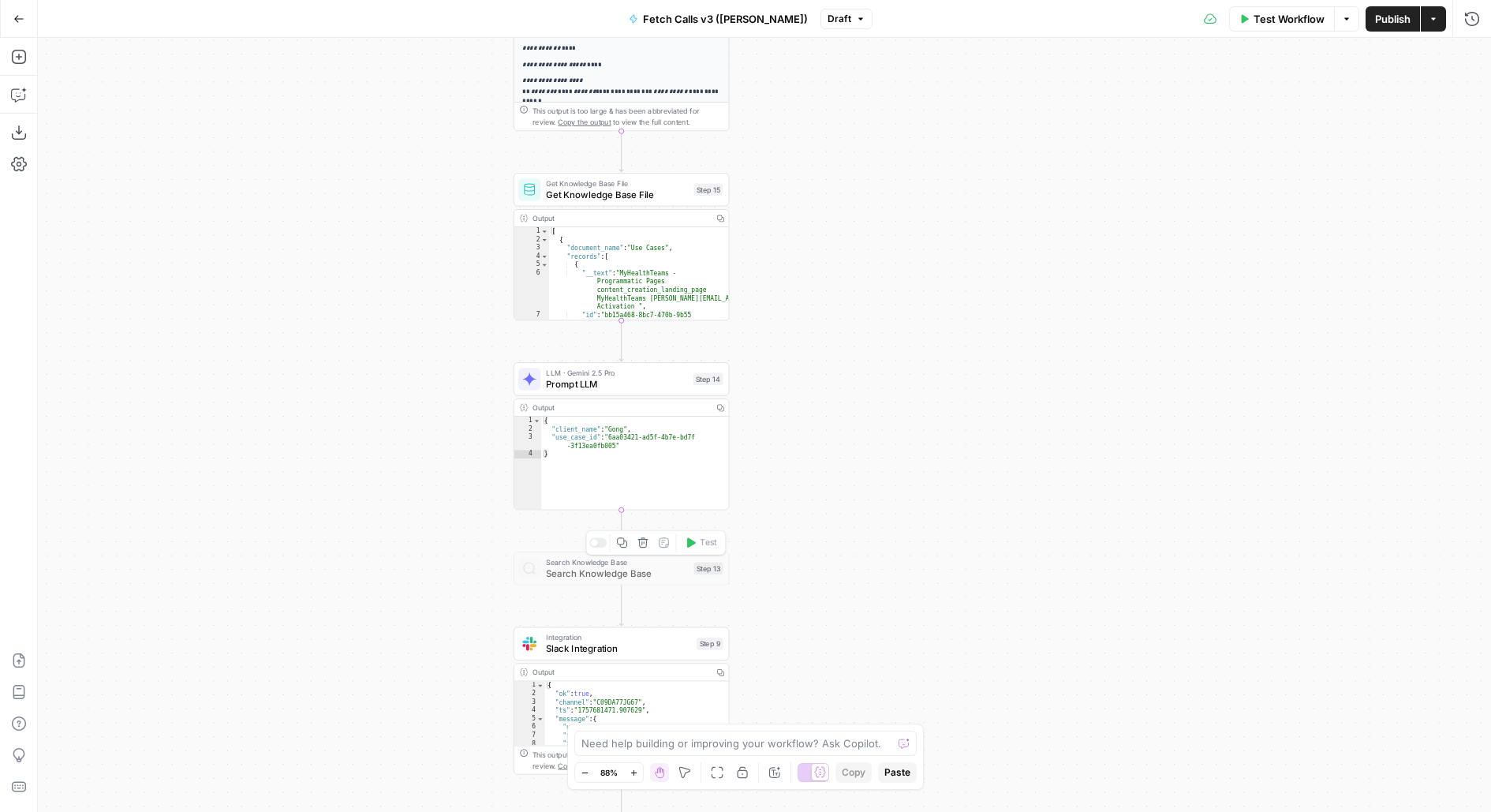
click at [648, 546] on icon "button" at bounding box center [643, 542] width 11 height 11
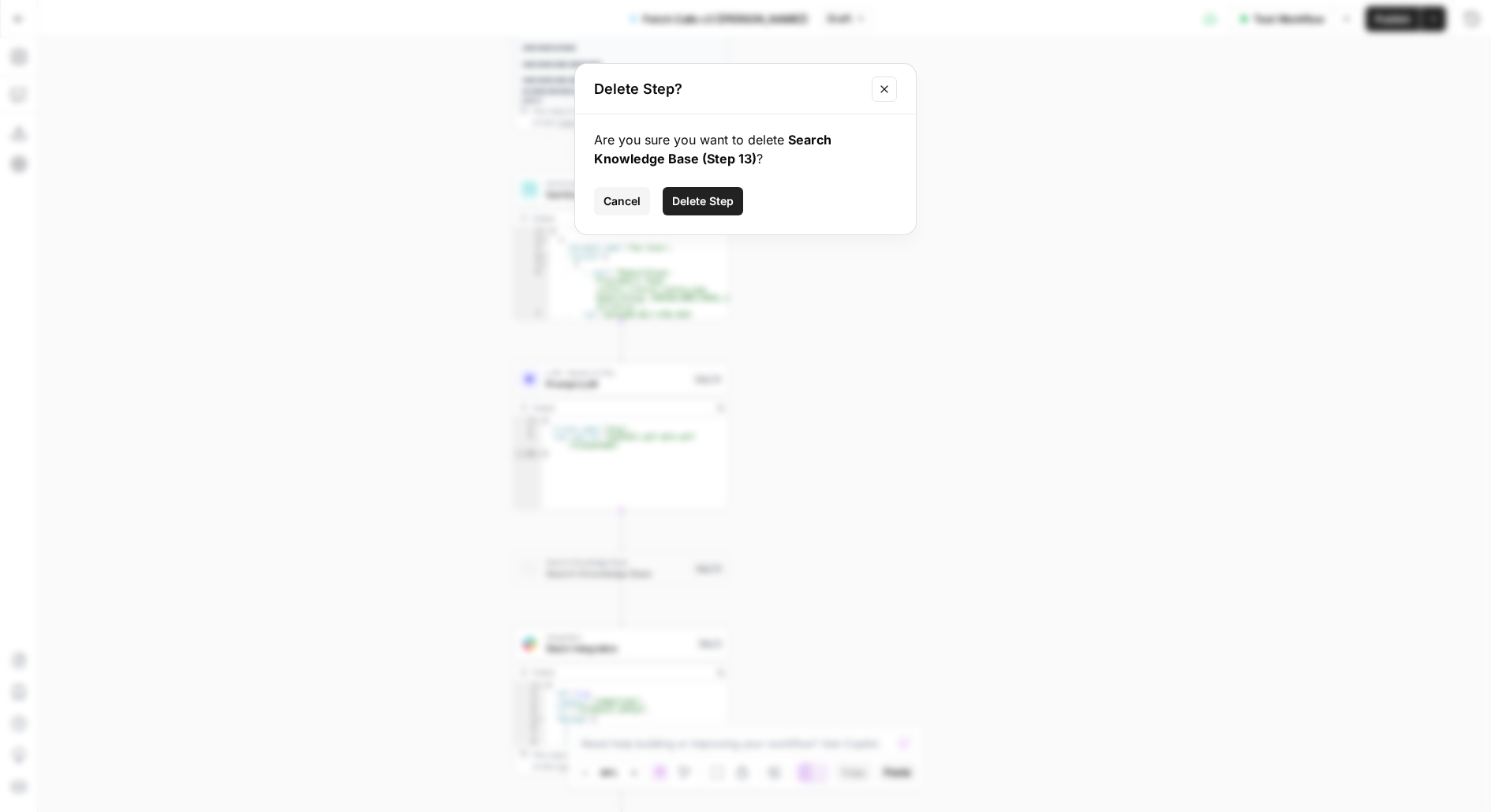
click at [729, 201] on span "Delete Step" at bounding box center [703, 201] width 61 height 15
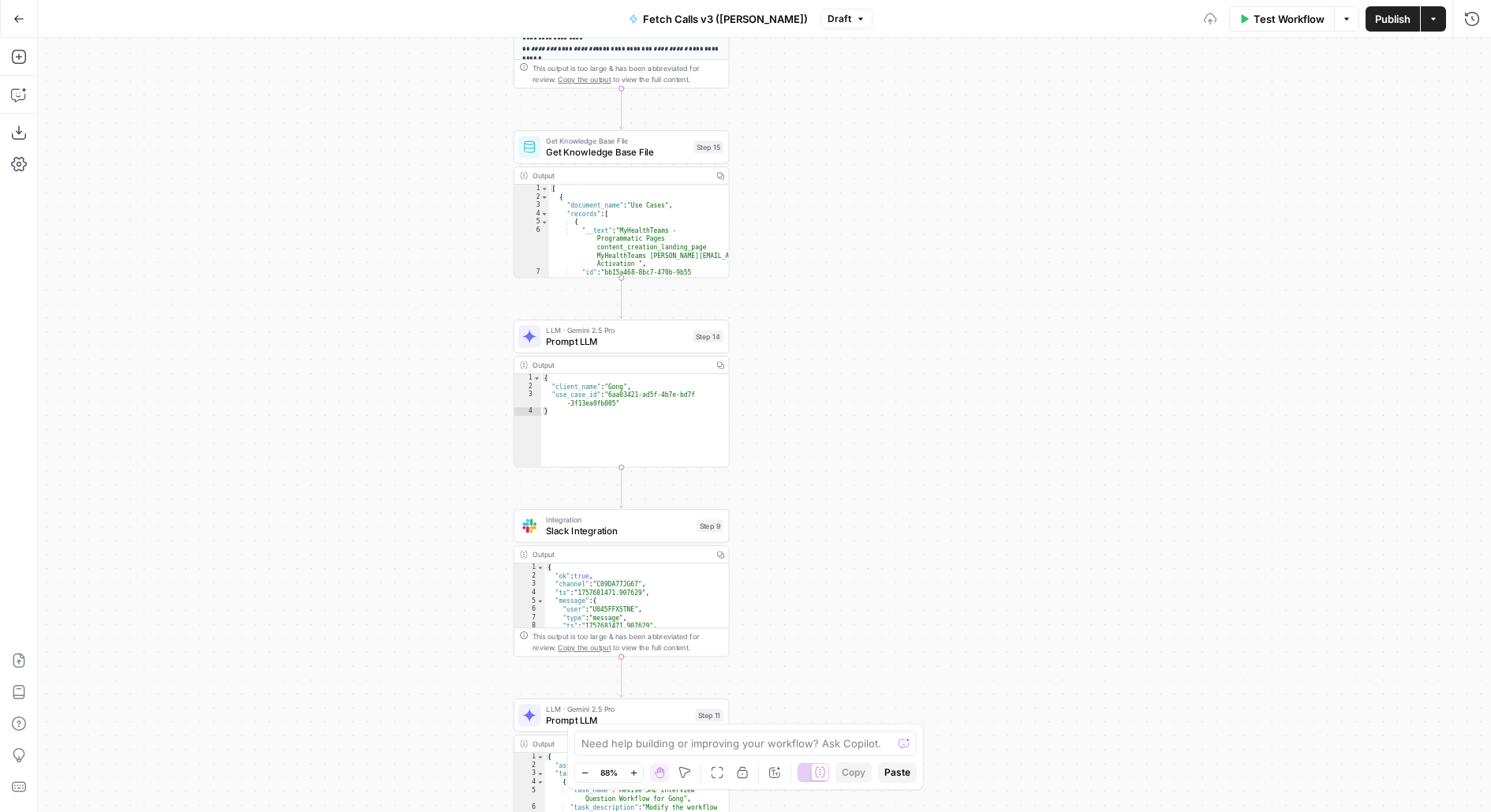
drag, startPoint x: 899, startPoint y: 588, endPoint x: 899, endPoint y: 307, distance: 281.0
click at [899, 307] on div "**********" at bounding box center [764, 424] width 1453 height 774
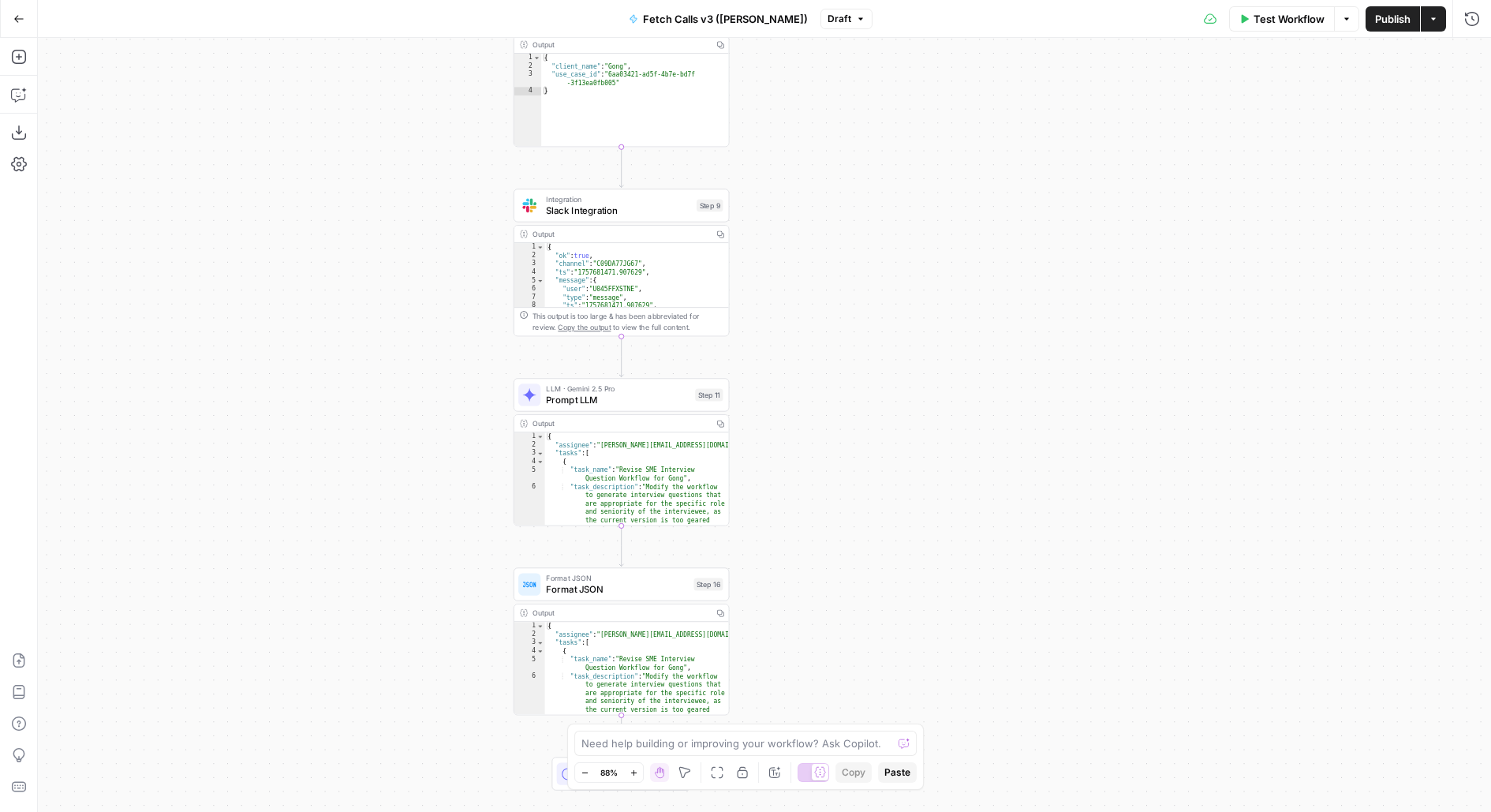
drag, startPoint x: 876, startPoint y: 422, endPoint x: 876, endPoint y: 222, distance: 200.0
click at [876, 223] on div "**********" at bounding box center [764, 424] width 1453 height 774
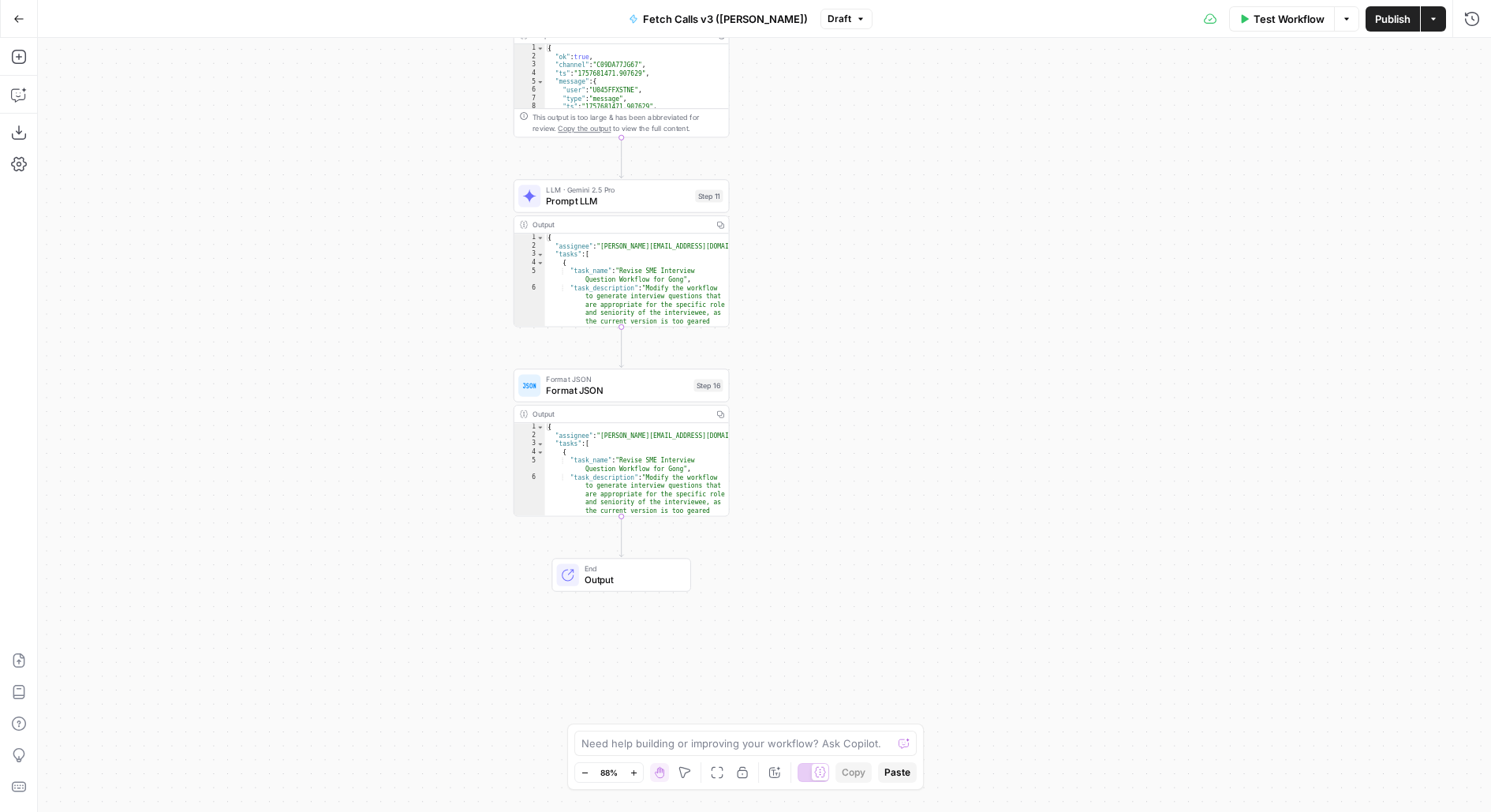
click at [1386, 20] on span "Publish" at bounding box center [1393, 19] width 36 height 15
